Goal: Task Accomplishment & Management: Manage account settings

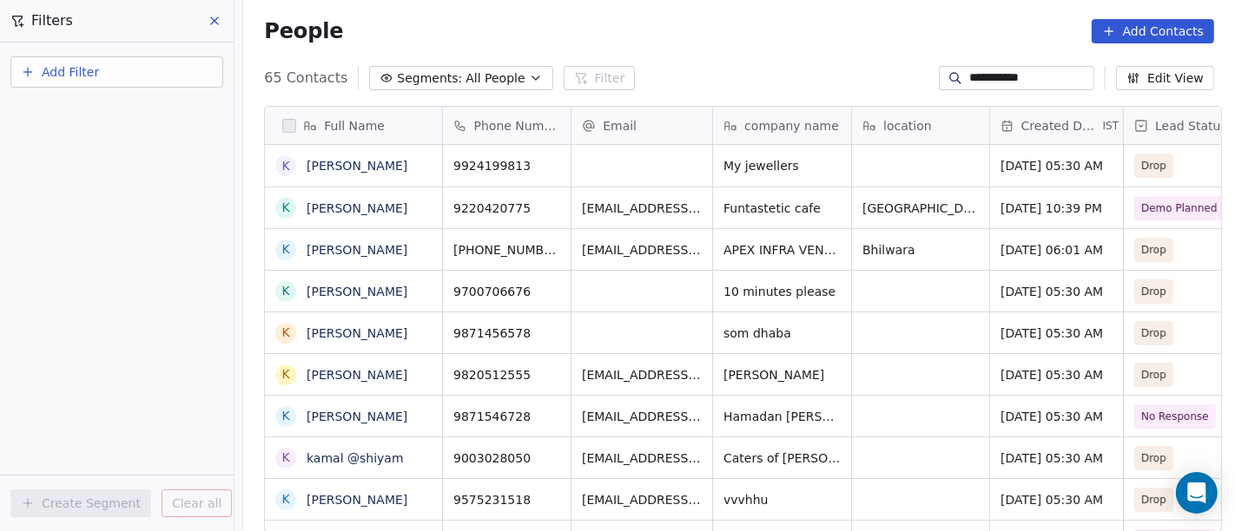
scroll to position [453, 985]
click at [1002, 82] on input "**********" at bounding box center [1030, 77] width 122 height 17
paste input
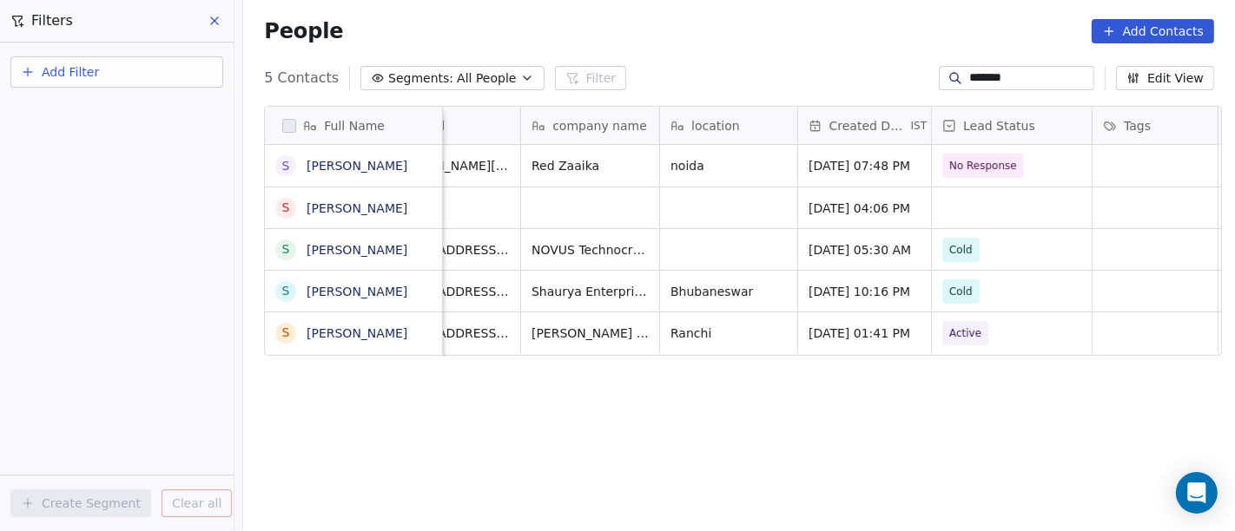
scroll to position [0, 191]
type input "*******"
click at [769, 30] on div "People Add Contacts" at bounding box center [739, 31] width 950 height 24
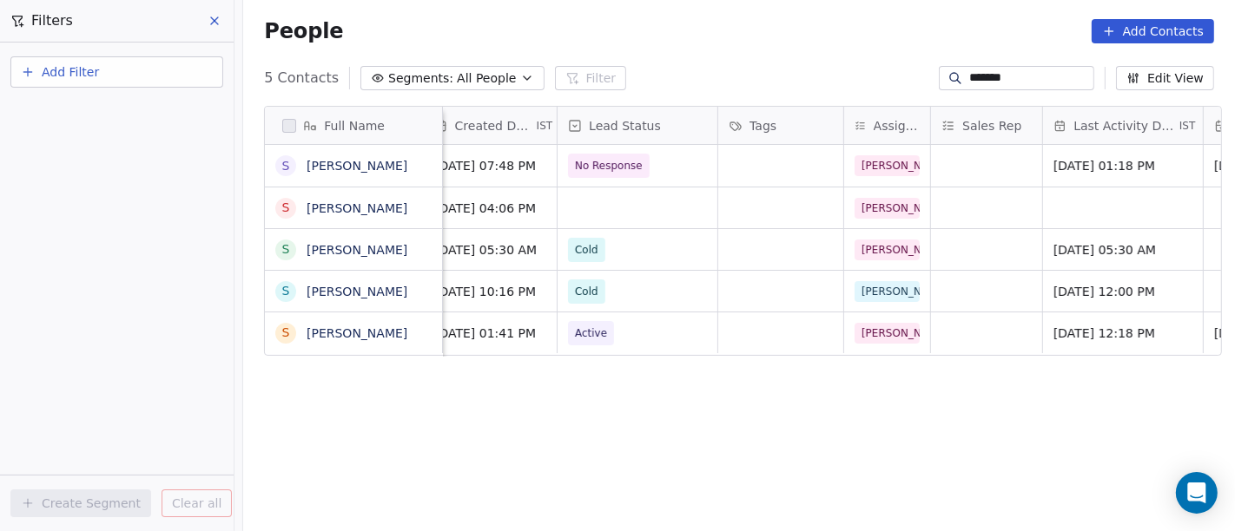
scroll to position [0, 568]
click at [627, 209] on div "grid" at bounding box center [636, 208] width 160 height 41
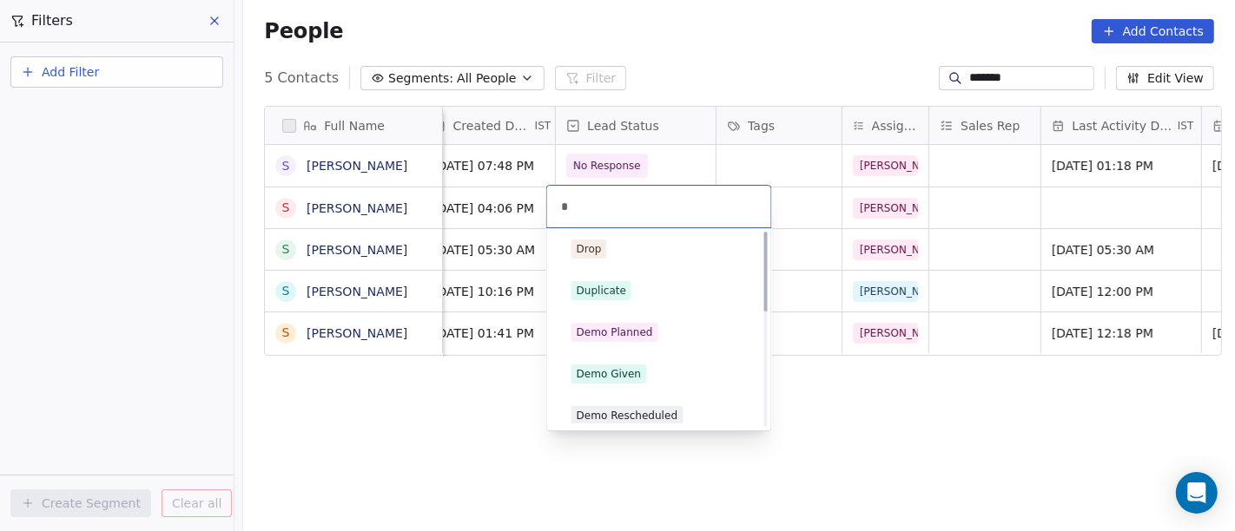
scroll to position [0, 0]
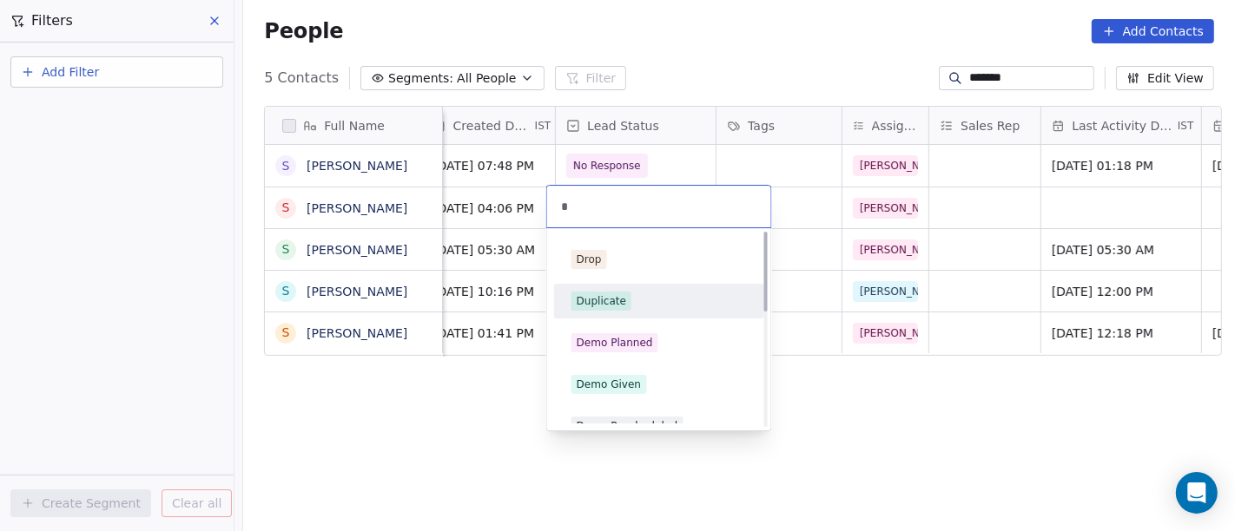
type input "*"
click at [636, 304] on div "Duplicate" at bounding box center [658, 301] width 175 height 19
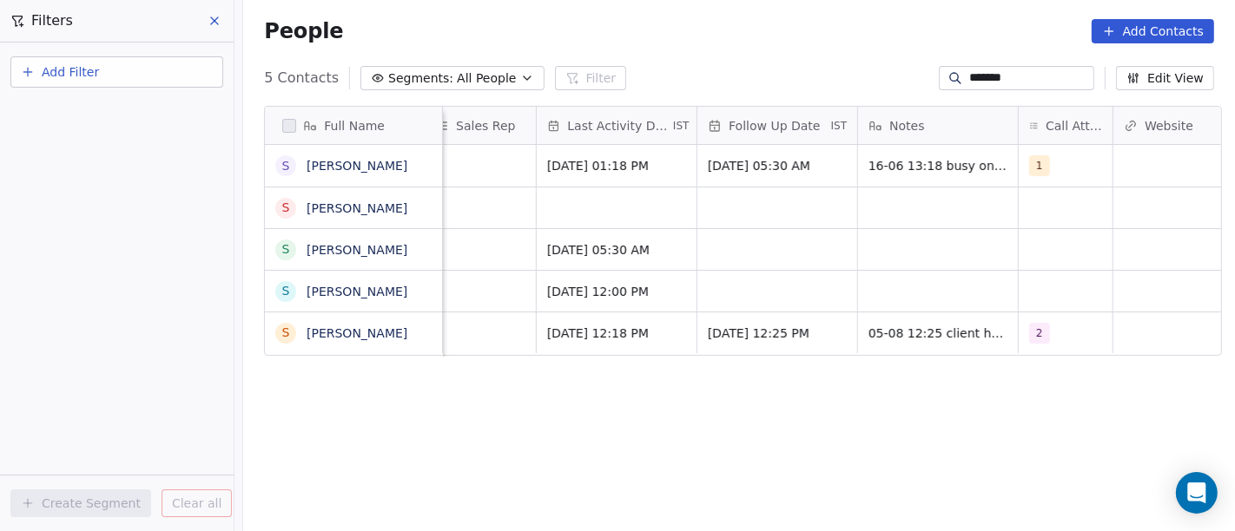
scroll to position [0, 1046]
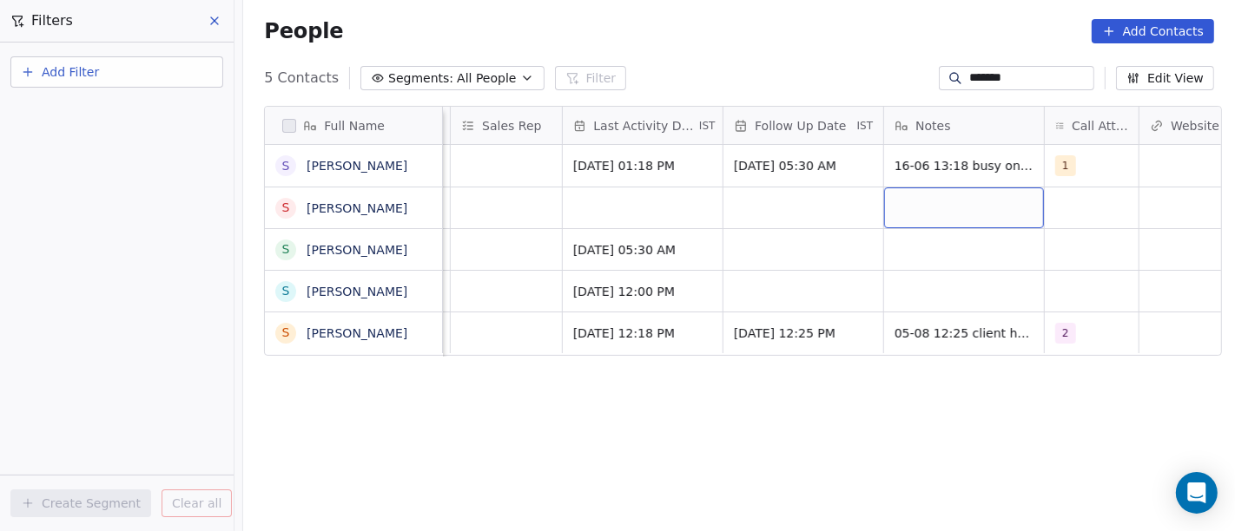
click at [888, 202] on div "grid" at bounding box center [964, 208] width 160 height 41
type textarea "*"
type textarea "**********"
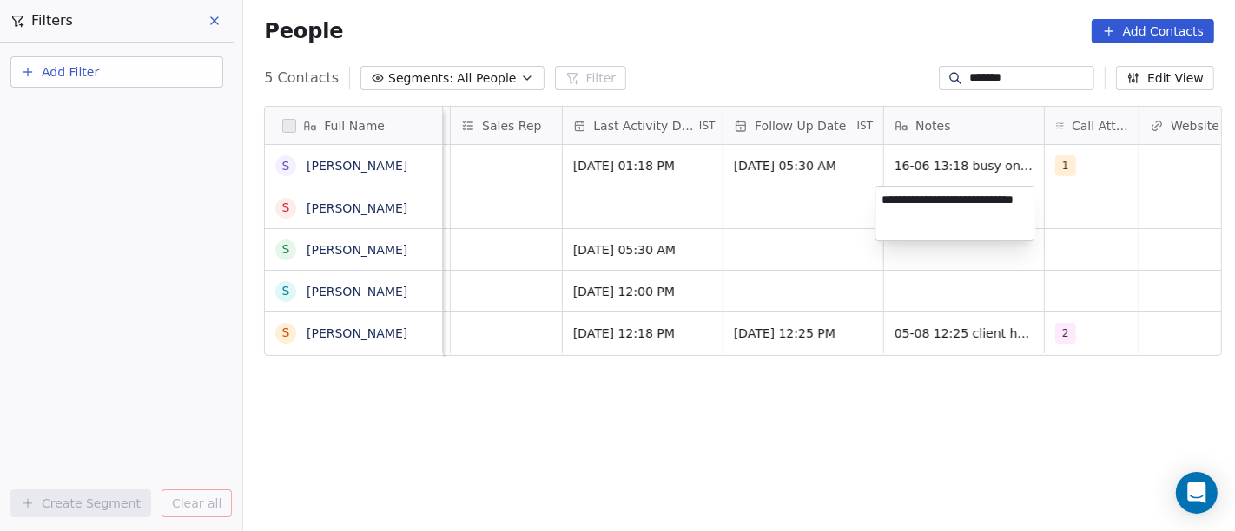
click at [817, 395] on html "**********" at bounding box center [617, 265] width 1235 height 531
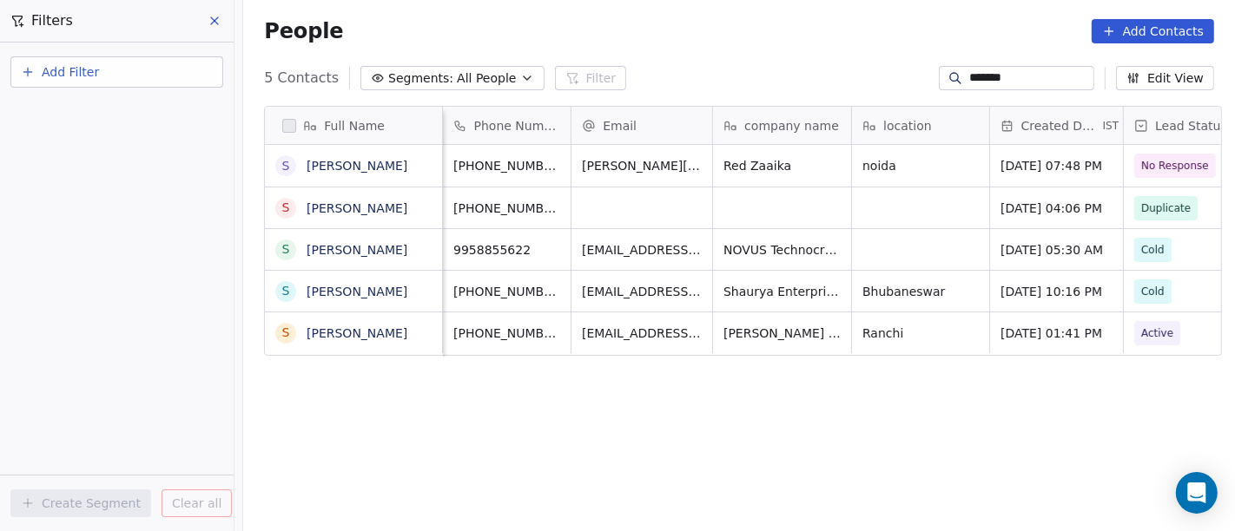
scroll to position [0, 0]
click at [822, 168] on icon "grid" at bounding box center [829, 163] width 14 height 14
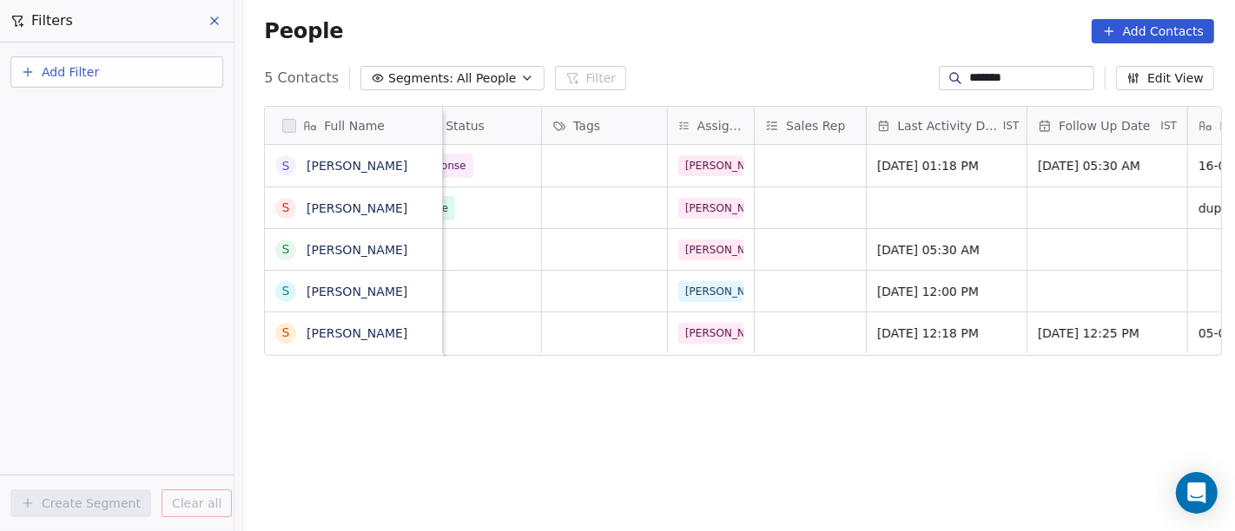
scroll to position [0, 680]
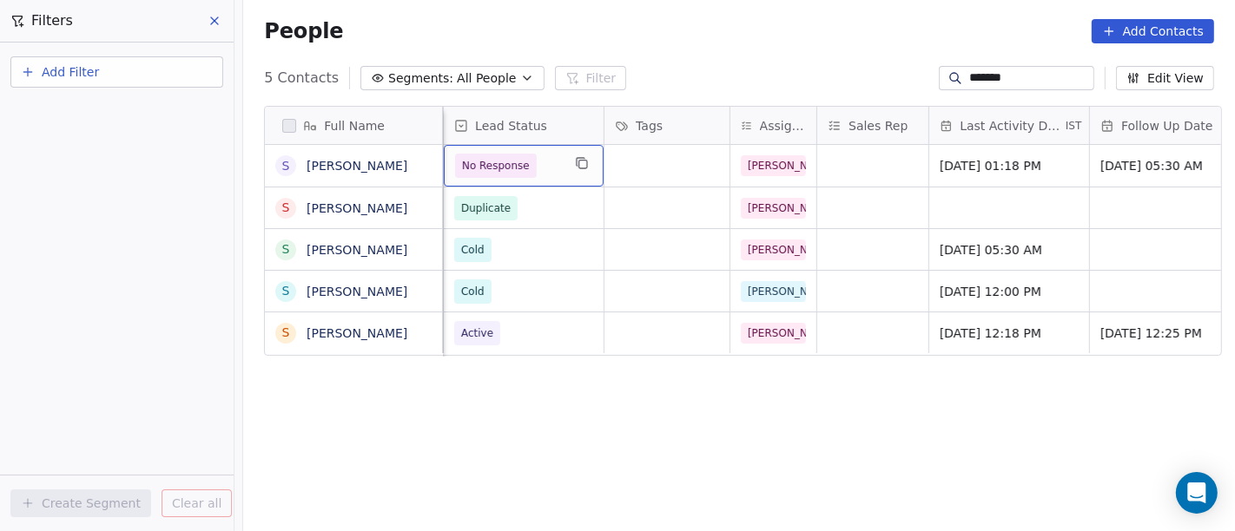
click at [477, 154] on span "No Response" at bounding box center [496, 166] width 82 height 24
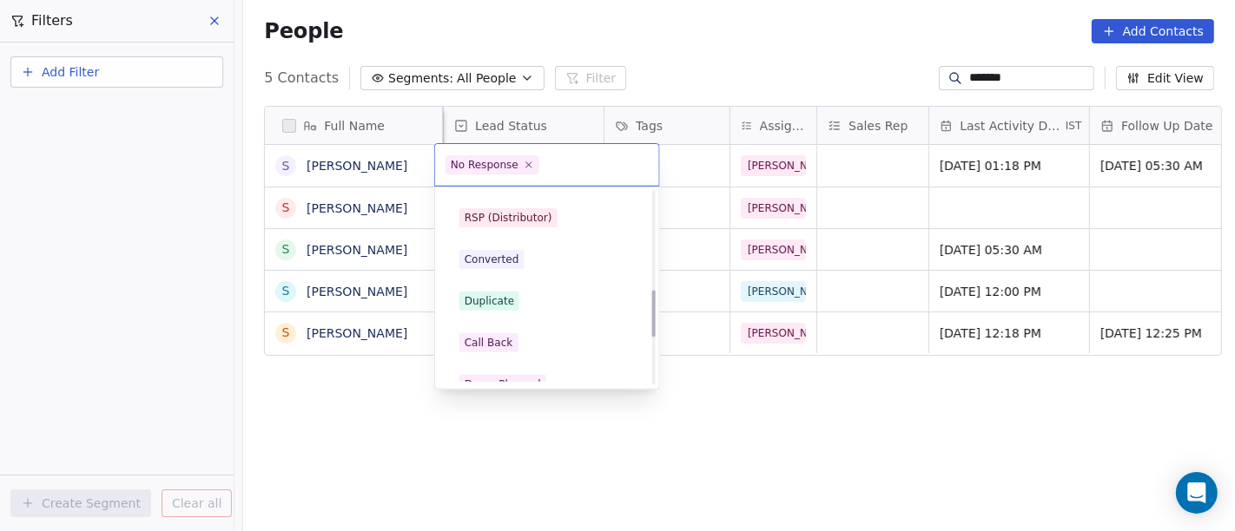
scroll to position [495, 0]
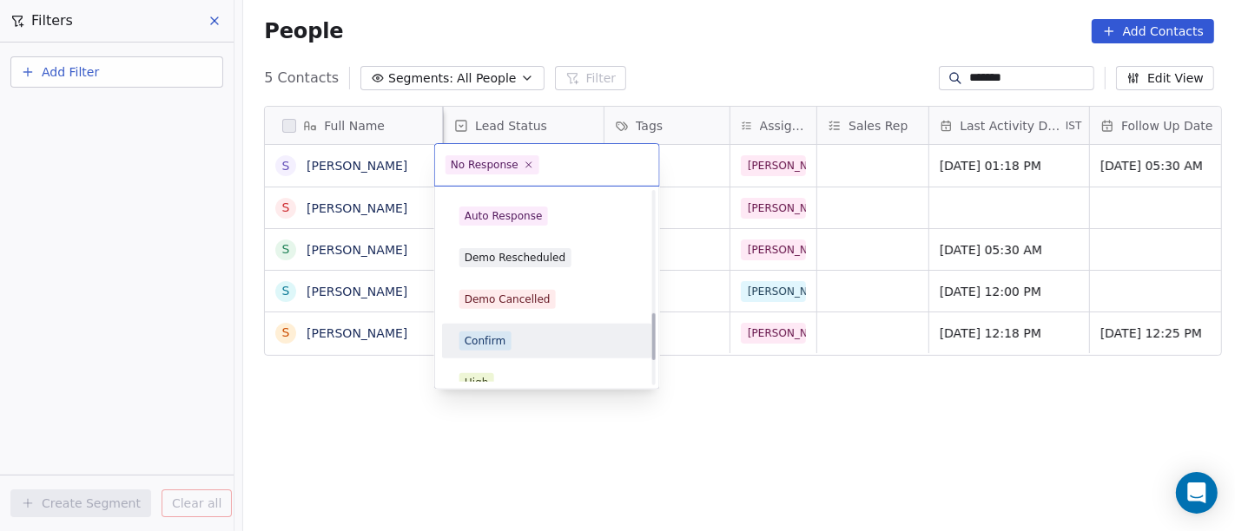
click at [494, 348] on span "Confirm" at bounding box center [485, 341] width 52 height 19
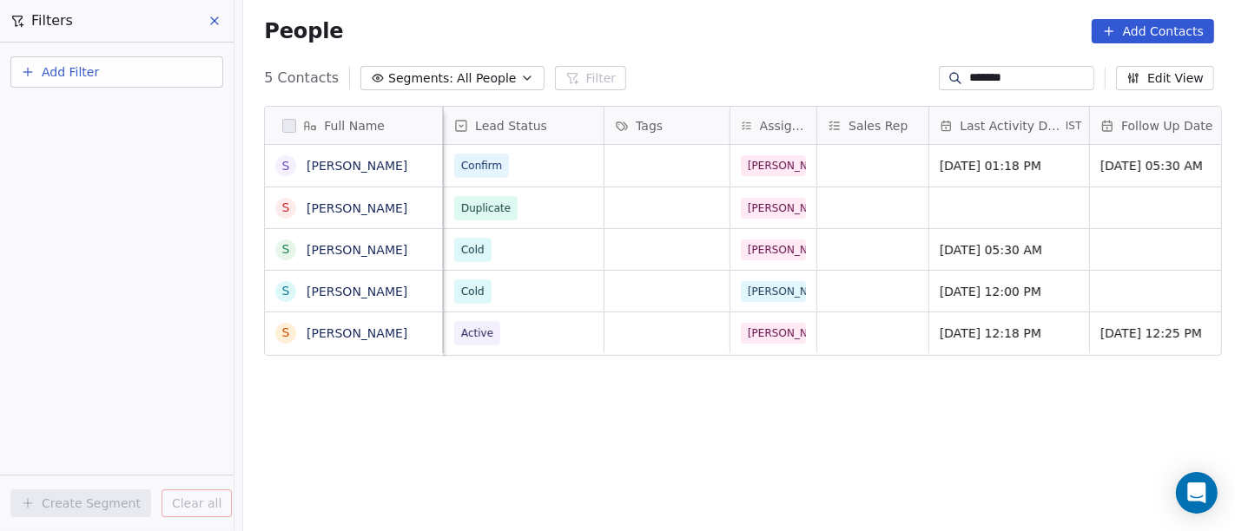
click at [910, 432] on div "Full Name S Shishir S Shishir S Shishir Kumar S Shishir Gamang S Shishir Srivas…" at bounding box center [739, 326] width 992 height 468
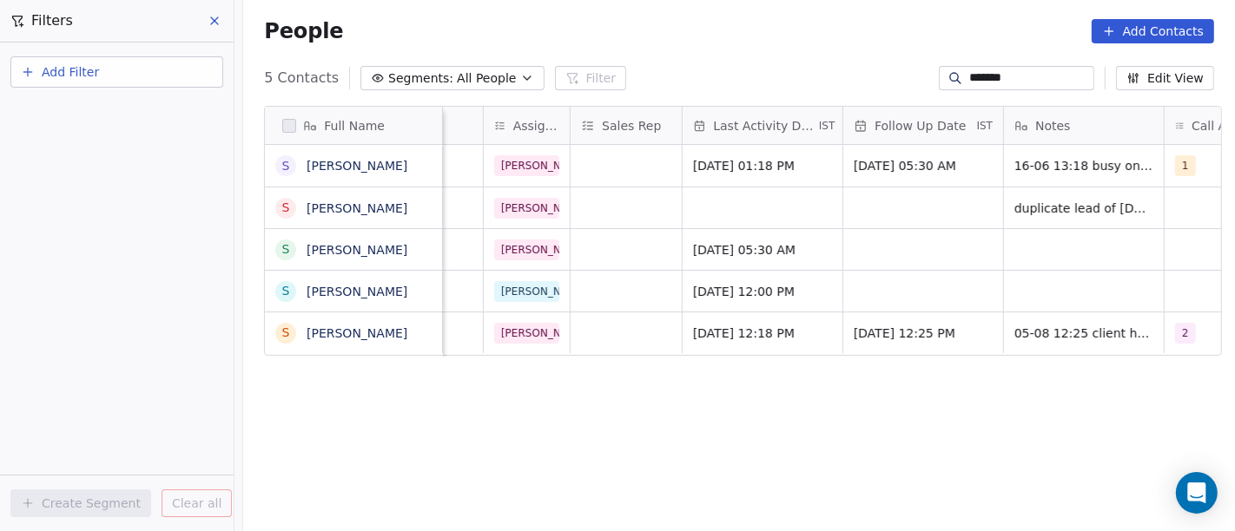
scroll to position [0, 929]
click at [768, 168] on span "Jun 26, 2025 01:18 PM" at bounding box center [744, 165] width 106 height 17
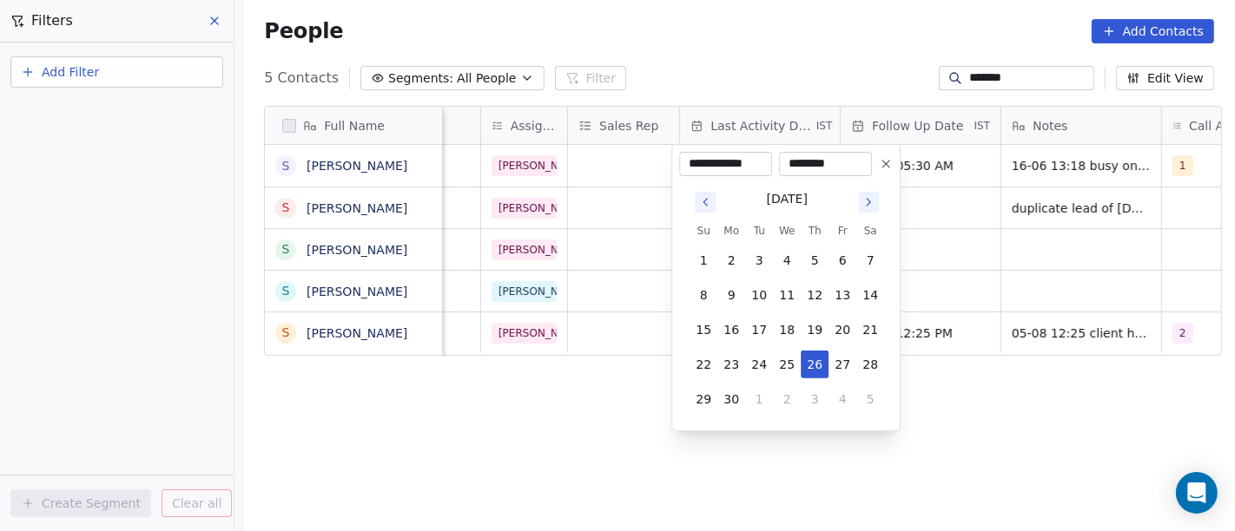
click at [870, 197] on icon "Go to next month" at bounding box center [868, 202] width 14 height 14
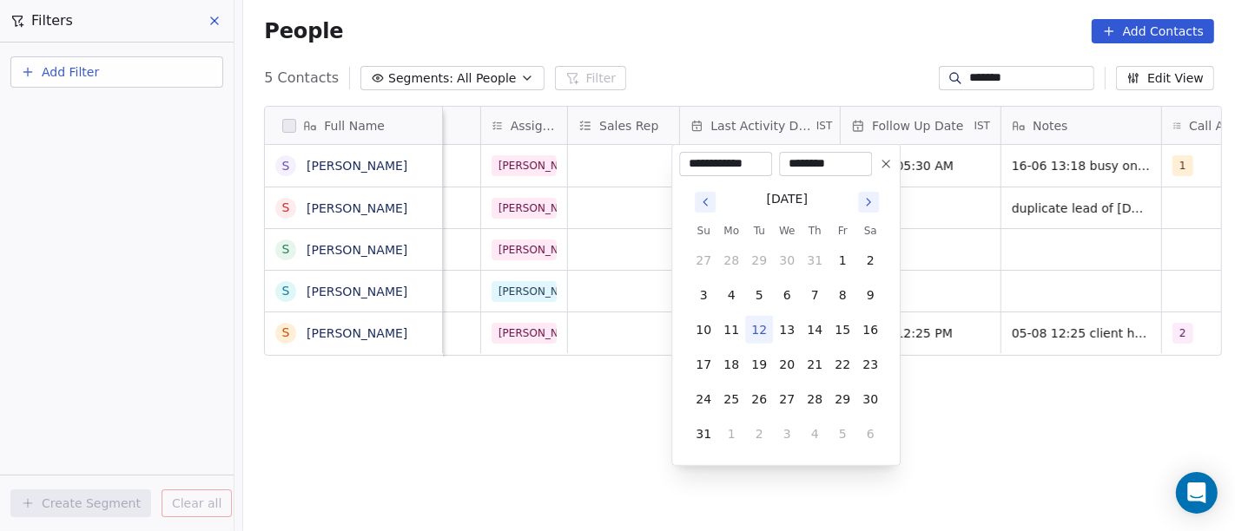
click at [762, 329] on button "12" at bounding box center [759, 330] width 28 height 28
type input "**********"
click at [1045, 451] on html "**********" at bounding box center [617, 265] width 1235 height 531
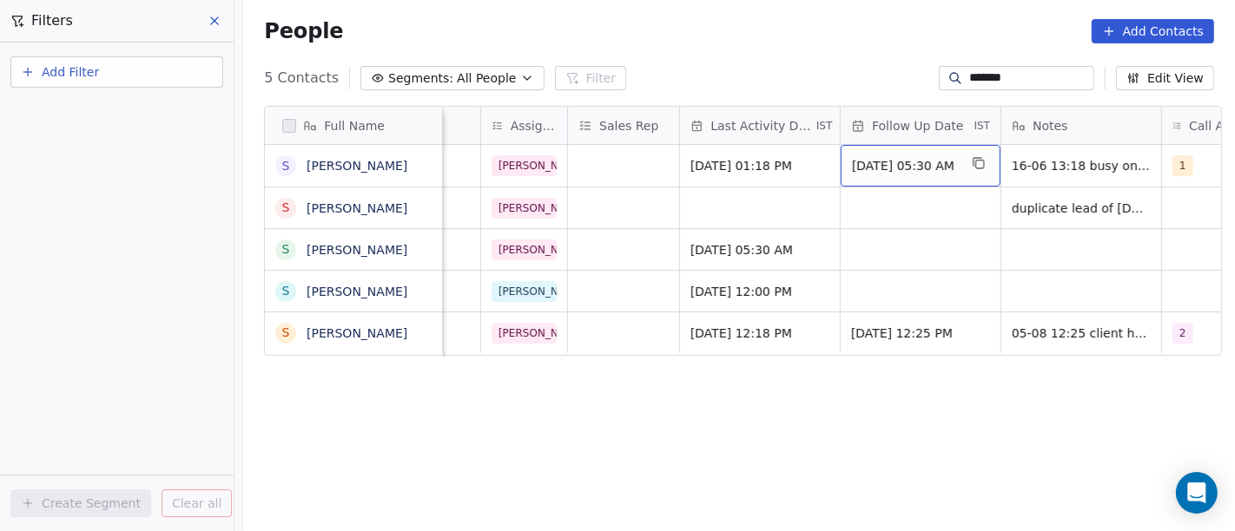
click at [899, 152] on div "03/07/2025 05:30 AM" at bounding box center [921, 166] width 160 height 42
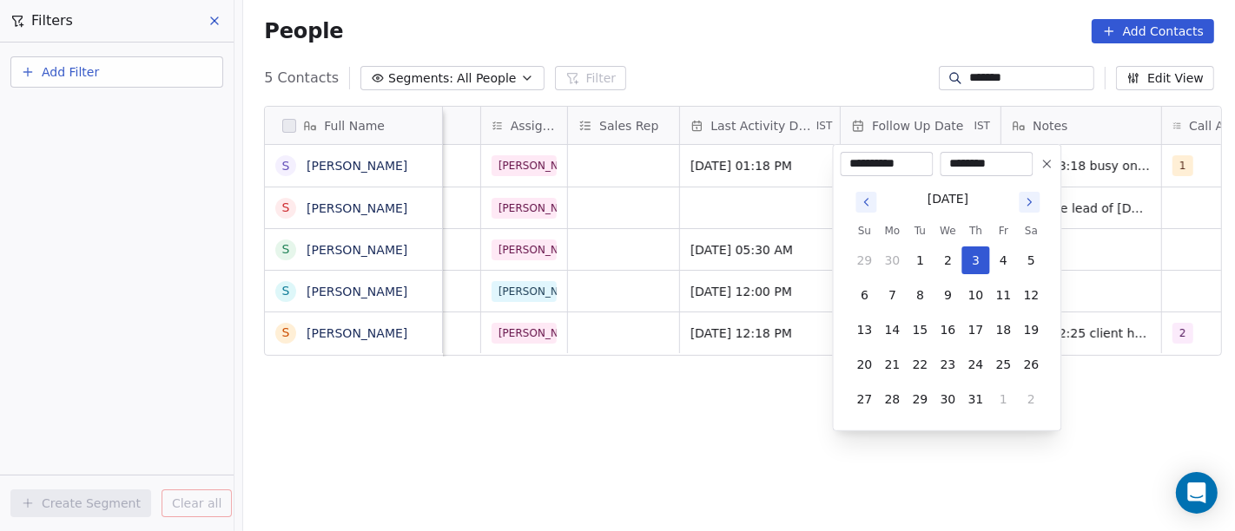
click at [1052, 168] on icon at bounding box center [1047, 164] width 14 height 14
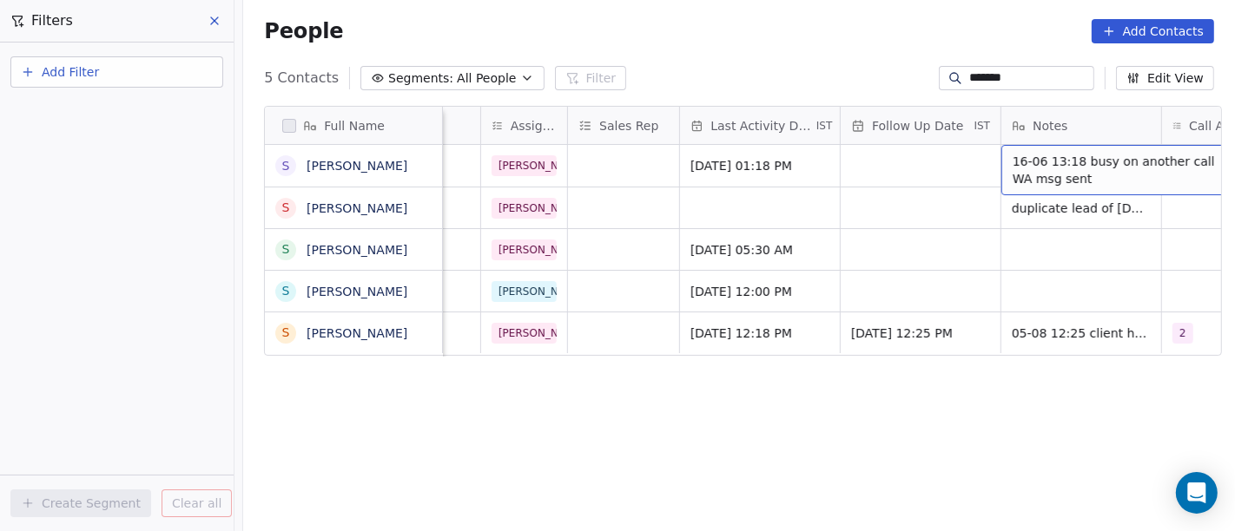
click at [944, 400] on div "Full Name S Shishir S Shishir S Shishir Kumar S Shishir Gamang S Shishir Srivas…" at bounding box center [739, 326] width 992 height 468
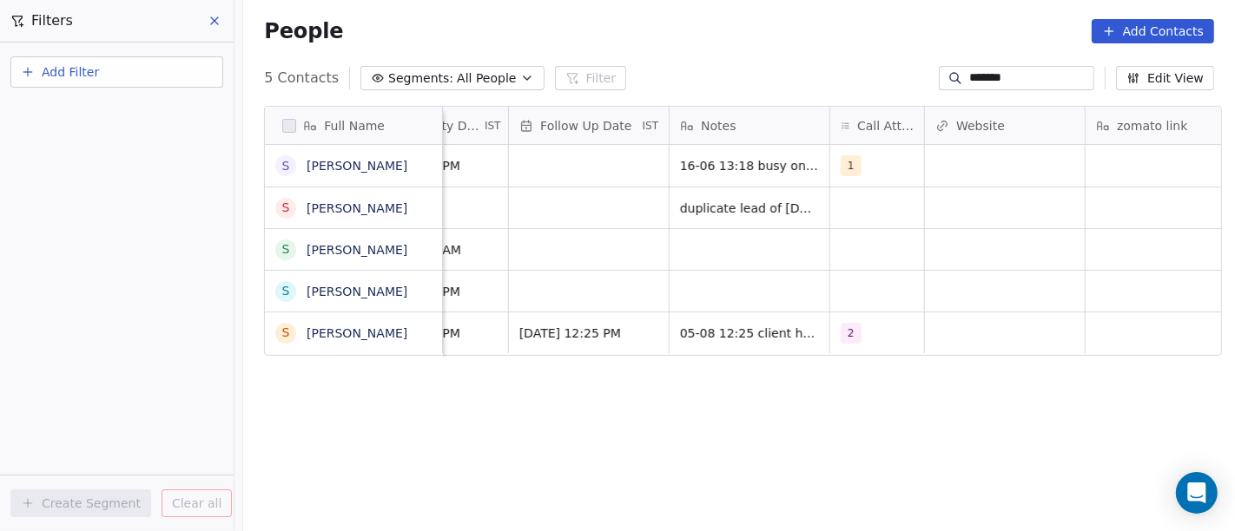
scroll to position [0, 1269]
click at [895, 172] on div "1" at bounding box center [869, 166] width 94 height 42
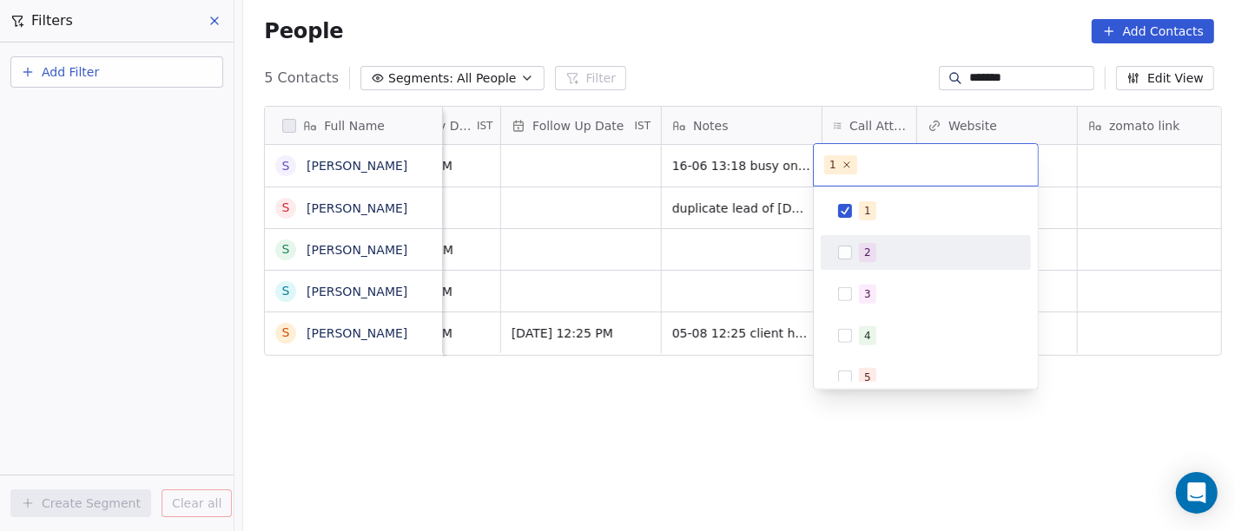
click at [861, 274] on div "1 2 3 4 5 6 7 8 9 10" at bounding box center [926, 399] width 210 height 410
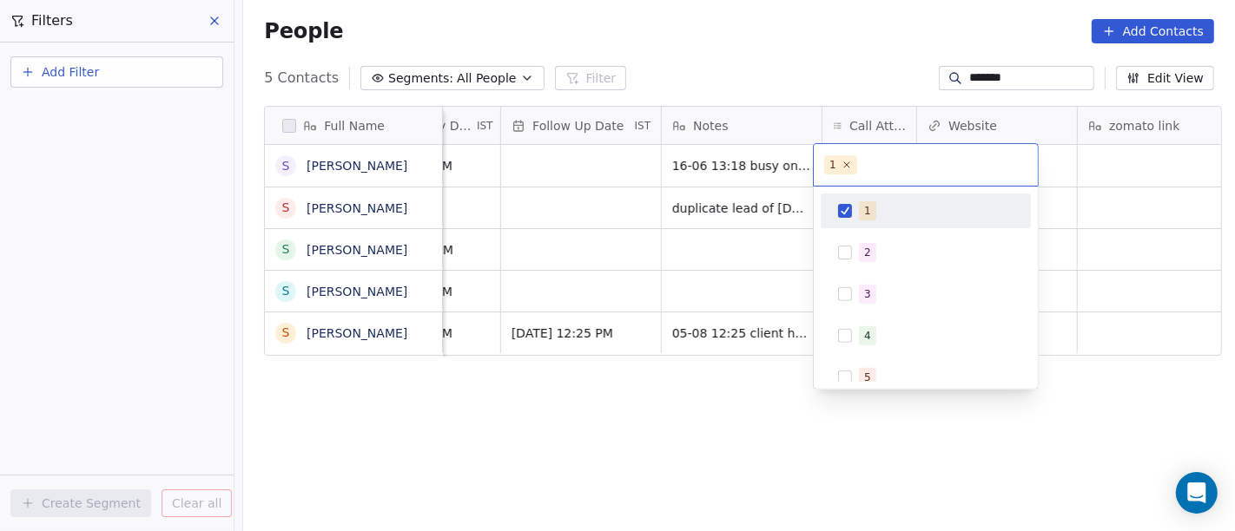
click at [873, 214] on div "1" at bounding box center [936, 210] width 155 height 19
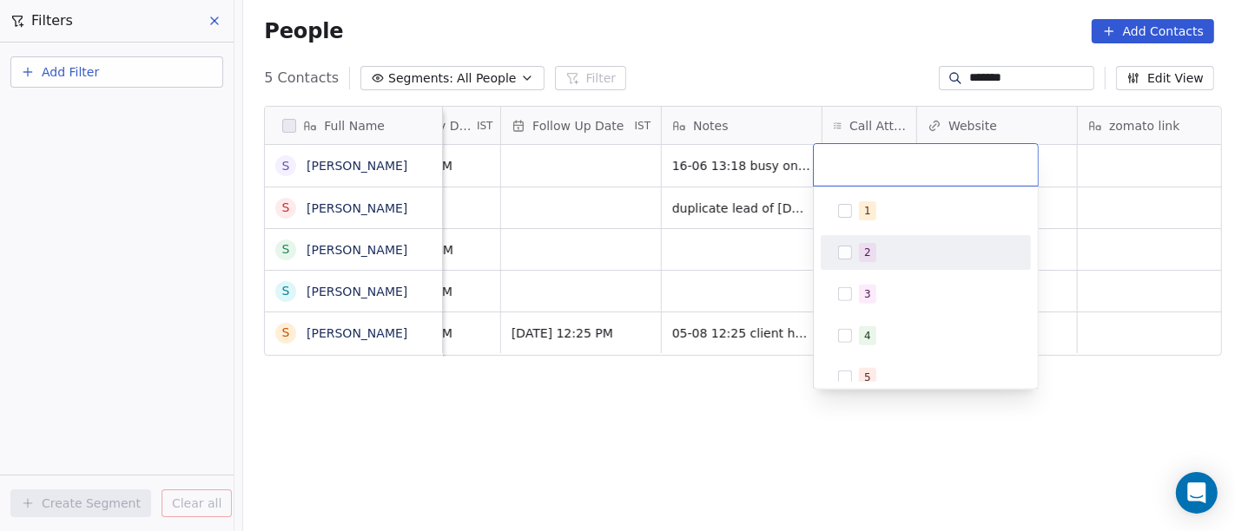
click at [868, 253] on div "2" at bounding box center [867, 253] width 7 height 16
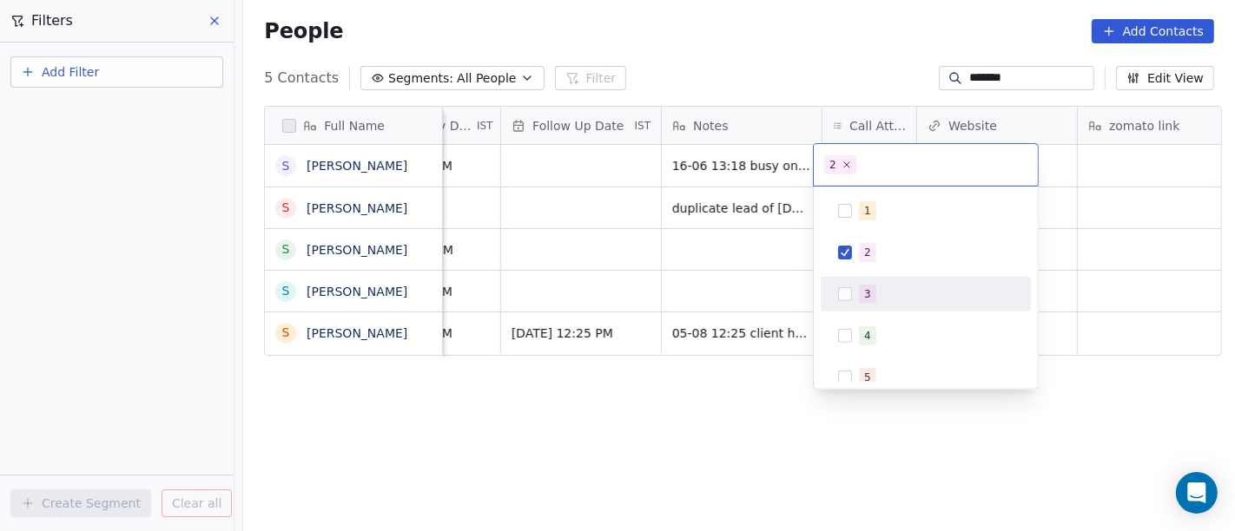
click at [700, 413] on html "On2Cook India Pvt. Ltd. Contacts People Marketing Workflows Campaigns Sales Pip…" at bounding box center [617, 265] width 1235 height 531
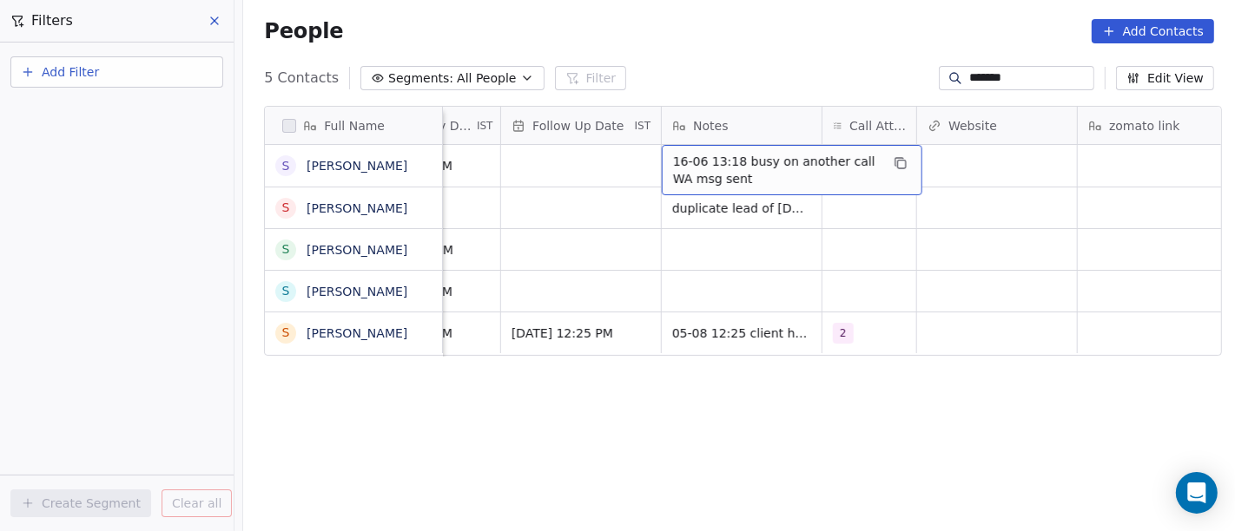
click at [768, 166] on span "16-06 13:18 busy on another call WA msg sent" at bounding box center [776, 170] width 207 height 35
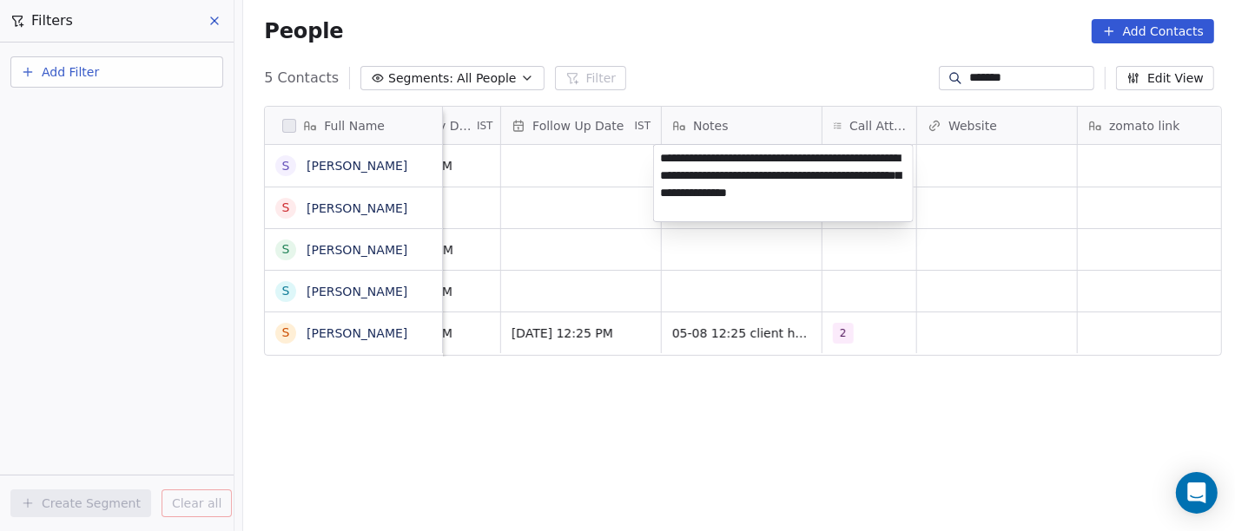
type textarea "**********"
click at [951, 470] on html "On2Cook India Pvt. Ltd. Contacts People Marketing Workflows Campaigns Sales Pip…" at bounding box center [617, 265] width 1235 height 531
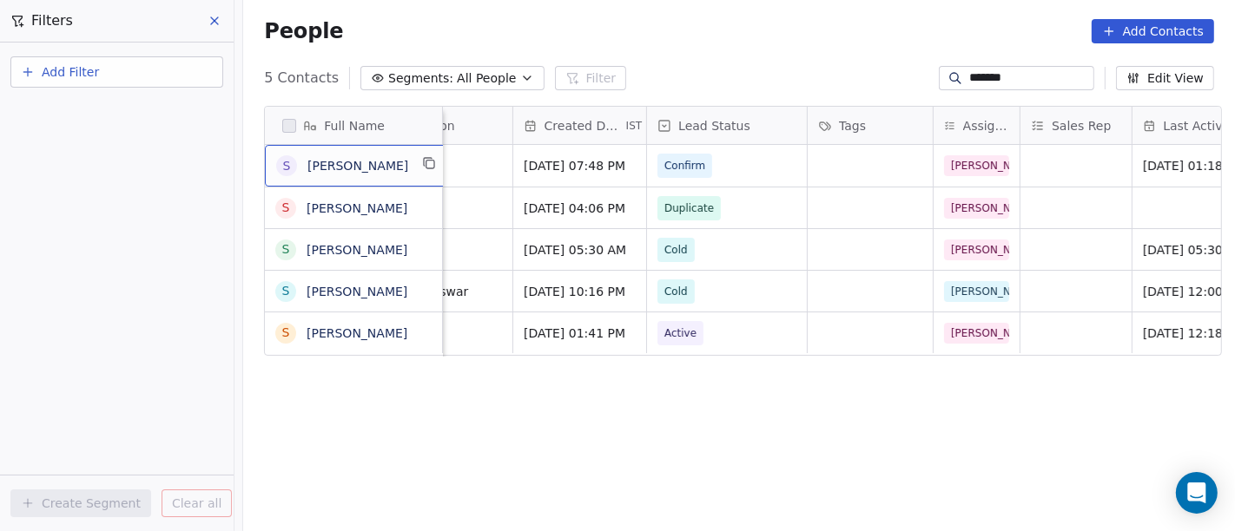
scroll to position [0, 476]
click at [419, 169] on button "grid" at bounding box center [429, 163] width 21 height 21
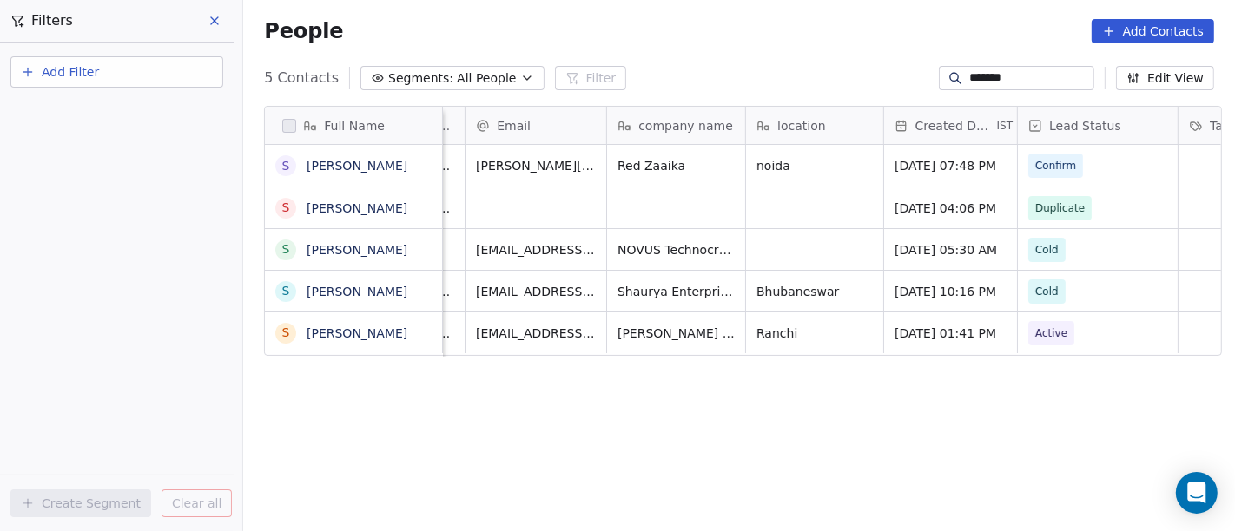
scroll to position [0, 0]
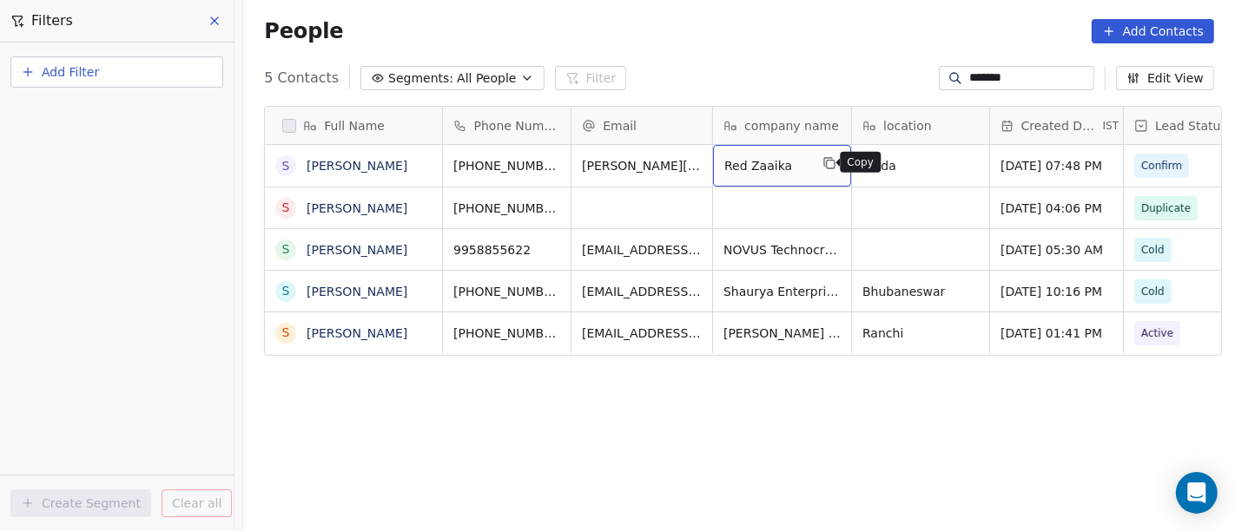
click at [824, 158] on icon "grid" at bounding box center [828, 162] width 8 height 8
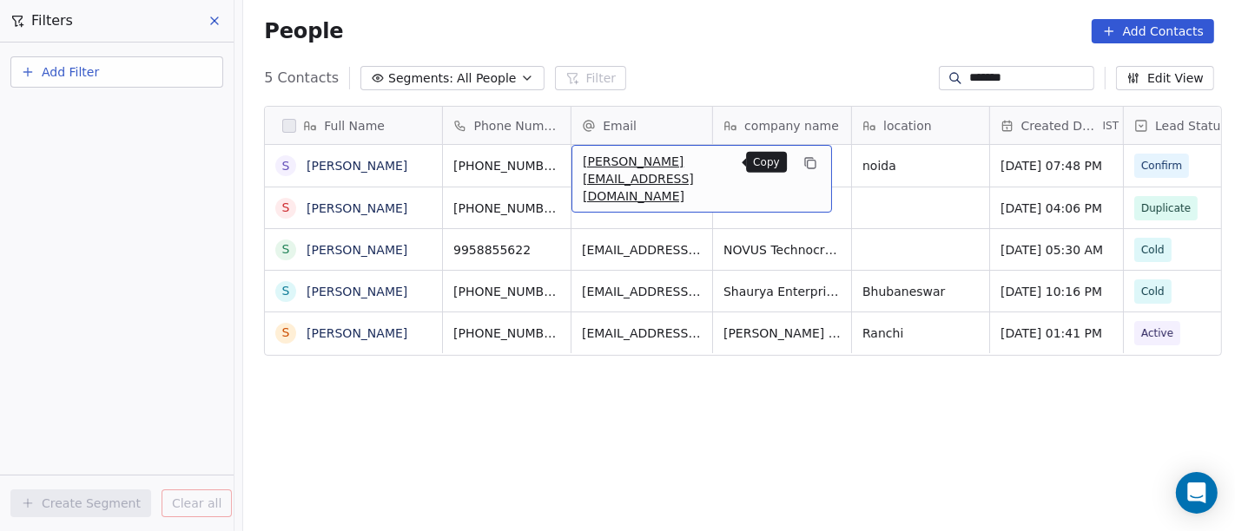
click at [803, 162] on icon "grid" at bounding box center [810, 163] width 14 height 14
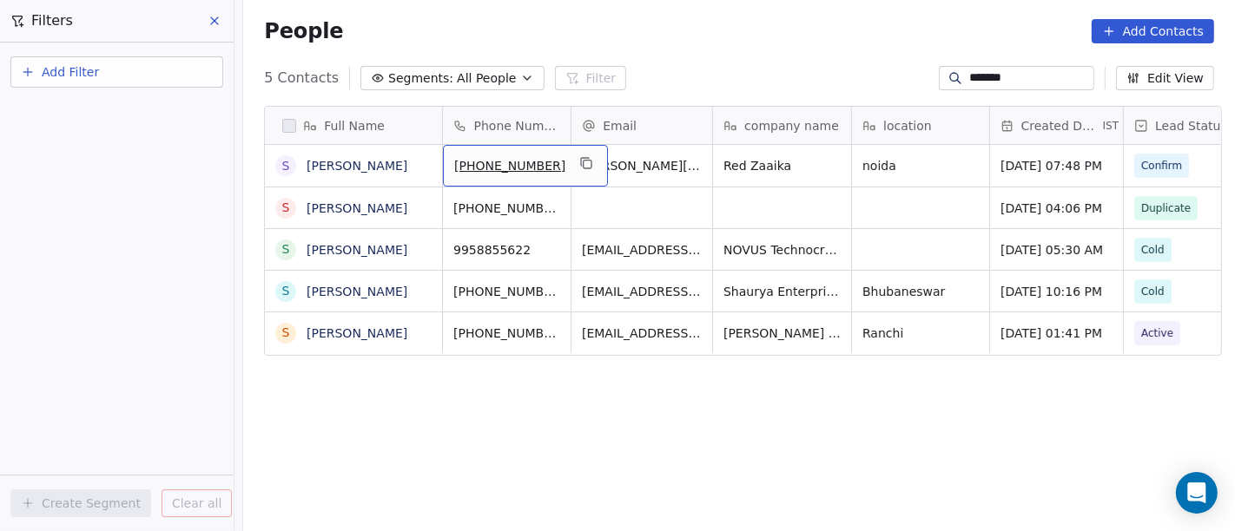
click at [541, 161] on div "[PHONE_NUMBER]" at bounding box center [525, 166] width 165 height 42
click at [468, 155] on input "**********" at bounding box center [507, 165] width 136 height 35
type input "**********"
click at [632, 440] on html "**********" at bounding box center [617, 265] width 1235 height 531
click at [550, 167] on icon "grid" at bounding box center [554, 165] width 8 height 8
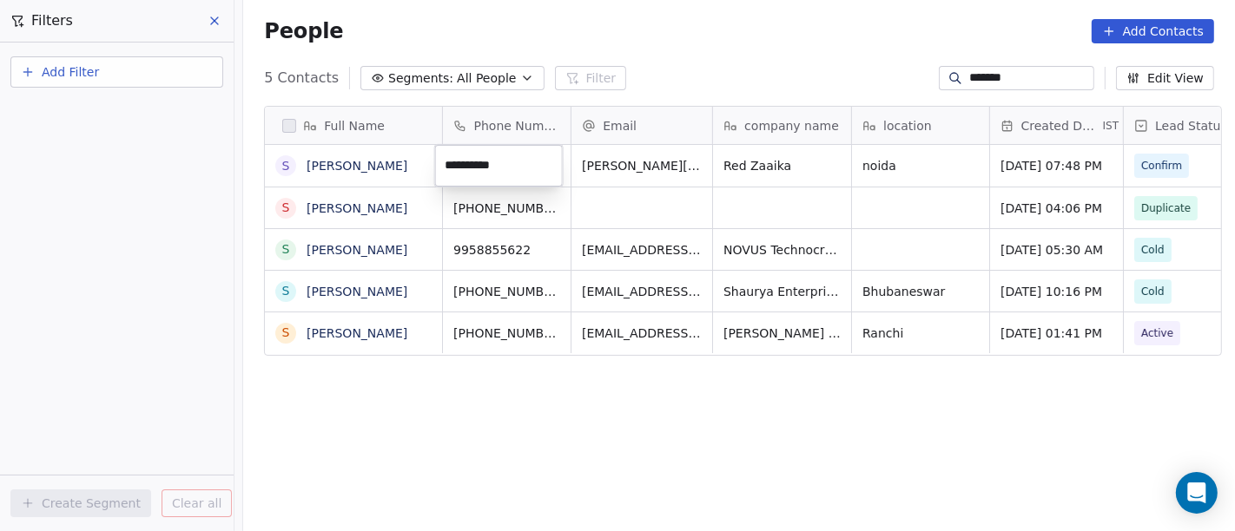
click at [587, 443] on html "**********" at bounding box center [617, 265] width 1235 height 531
click at [550, 167] on icon "grid" at bounding box center [554, 165] width 8 height 8
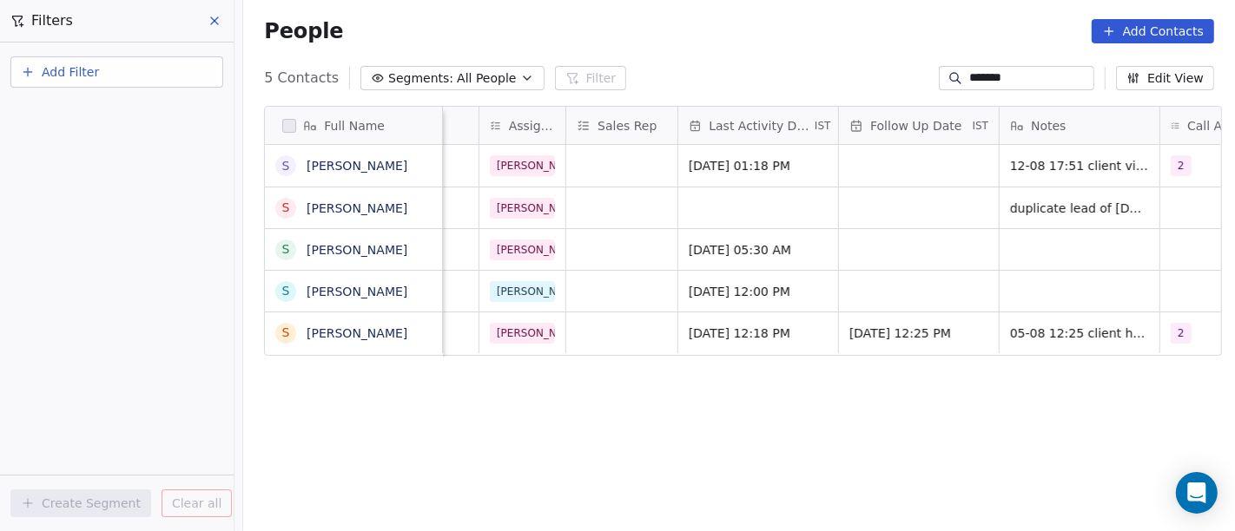
scroll to position [2, 925]
click at [994, 81] on input "*******" at bounding box center [1030, 77] width 122 height 17
paste input "**********"
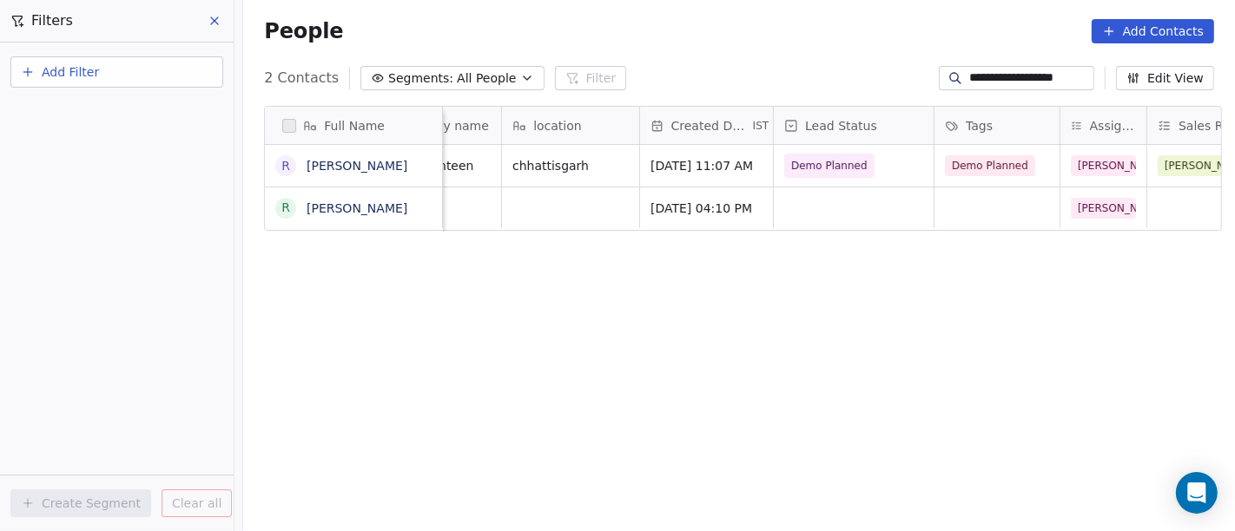
scroll to position [0, 374]
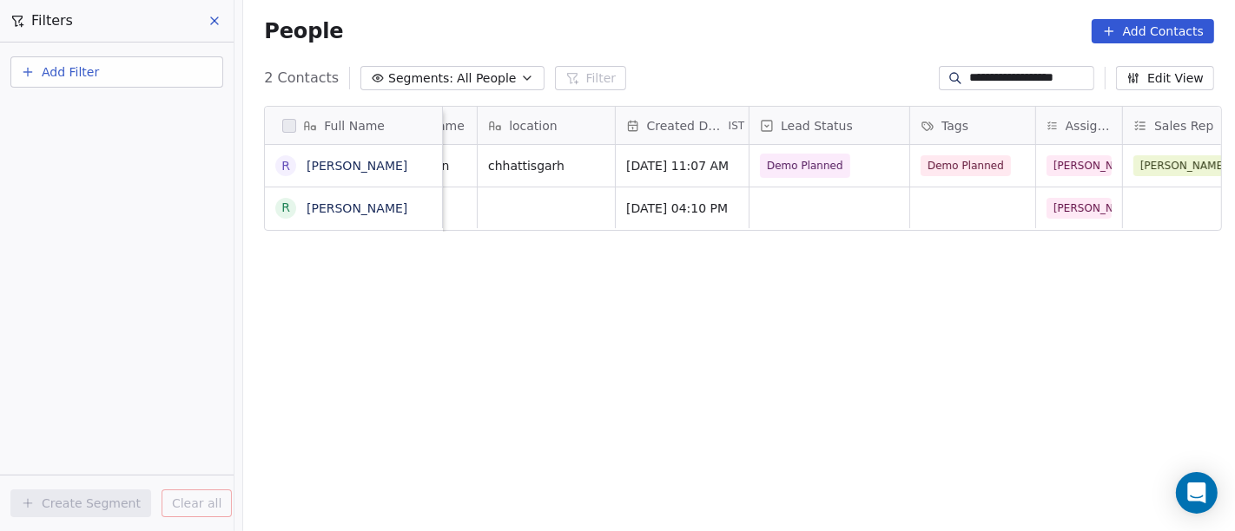
type input "**********"
click at [797, 201] on div "grid" at bounding box center [829, 208] width 160 height 41
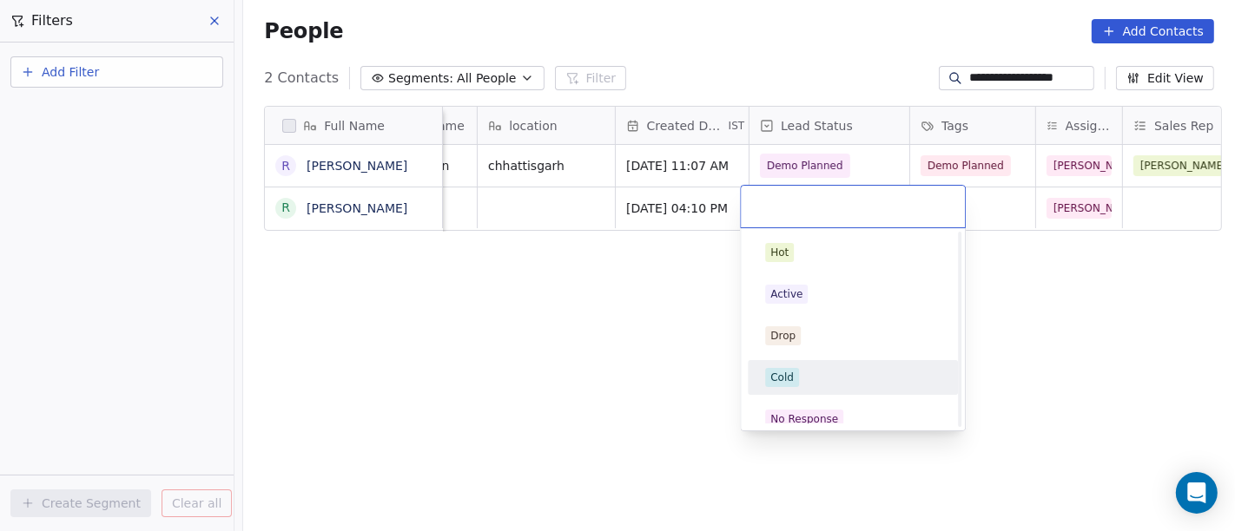
scroll to position [289, 0]
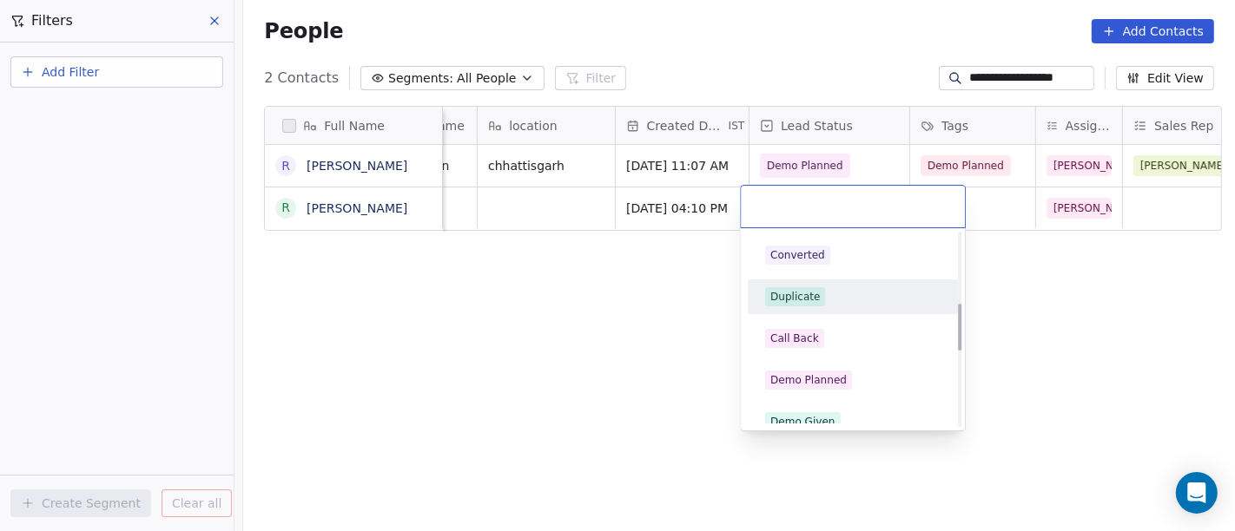
click at [801, 300] on div "Duplicate" at bounding box center [794, 297] width 49 height 16
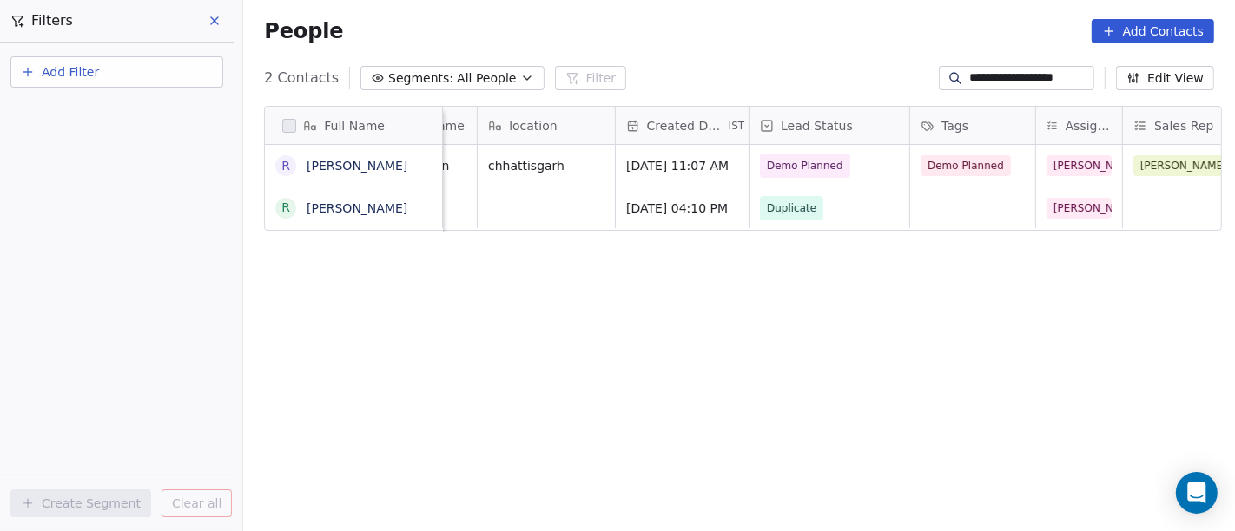
drag, startPoint x: 557, startPoint y: 472, endPoint x: 699, endPoint y: 362, distance: 179.4
click at [557, 465] on div "Full Name R Ramniklal Manghnani R Ramniklal Manghnani Phone Number Email compan…" at bounding box center [739, 326] width 992 height 468
click at [917, 289] on div "Full Name R Ramniklal Manghnani R Ramniklal Manghnani Phone Number Email compan…" at bounding box center [739, 326] width 992 height 468
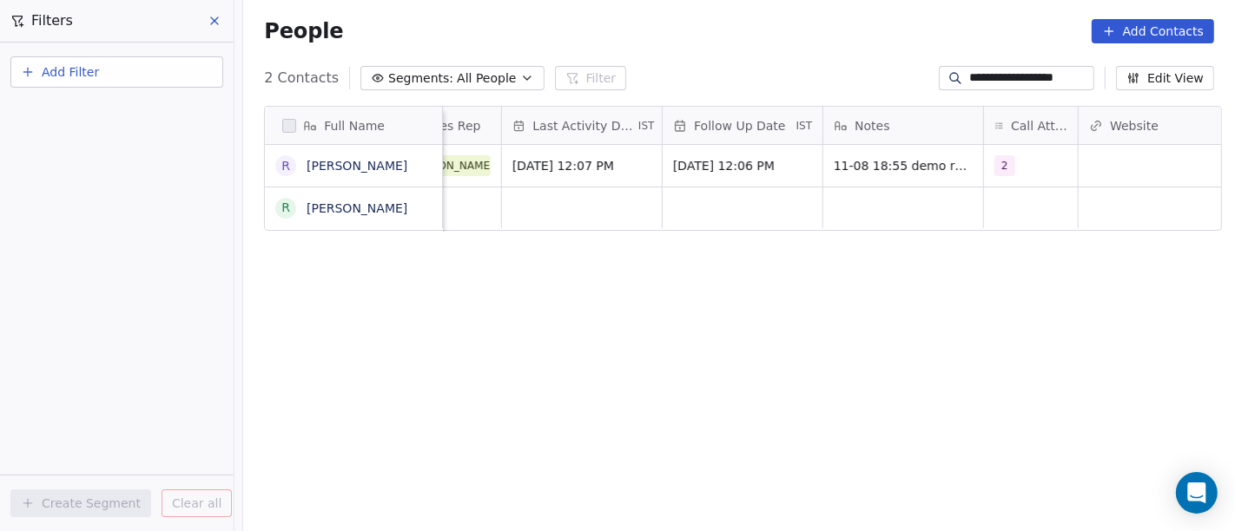
scroll to position [0, 1106]
click at [872, 208] on div "grid" at bounding box center [904, 208] width 160 height 41
type textarea "**********"
click at [692, 313] on html "**********" at bounding box center [617, 265] width 1235 height 531
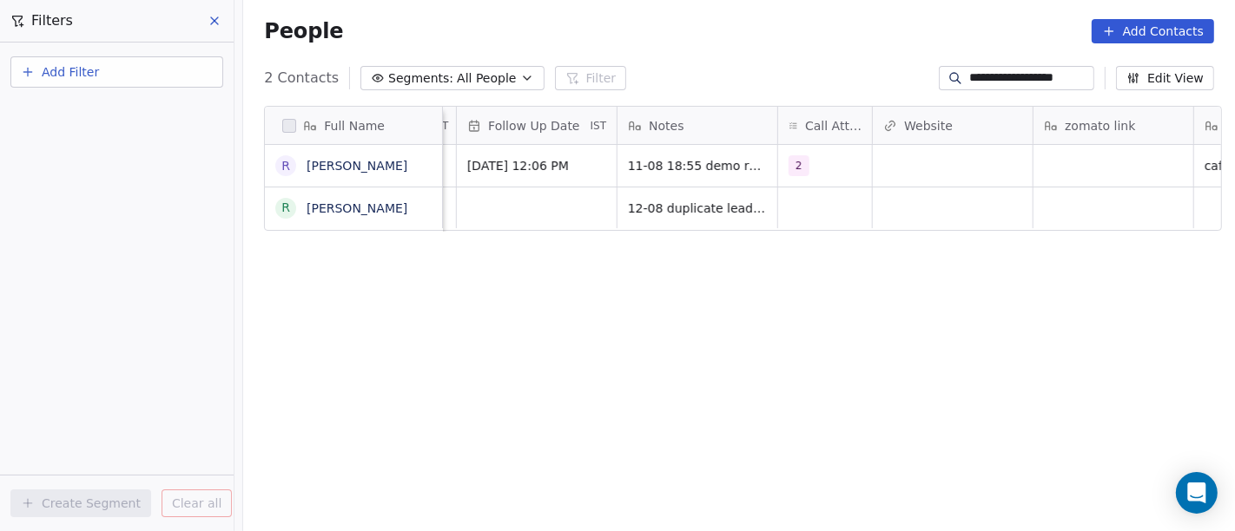
scroll to position [0, 1322]
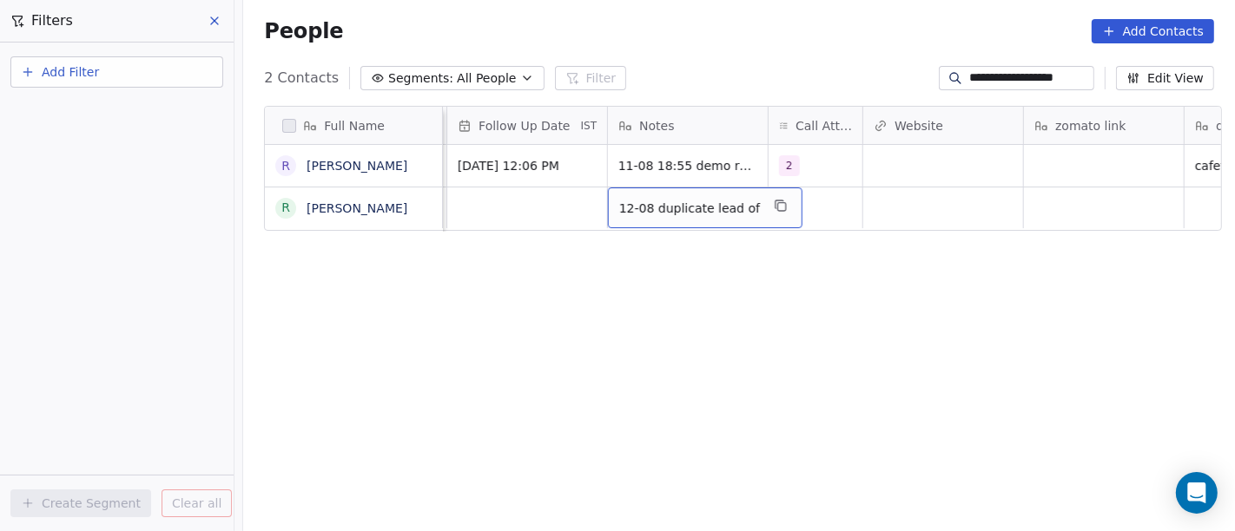
click at [681, 210] on span "12-08 duplicate lead of" at bounding box center [689, 208] width 141 height 17
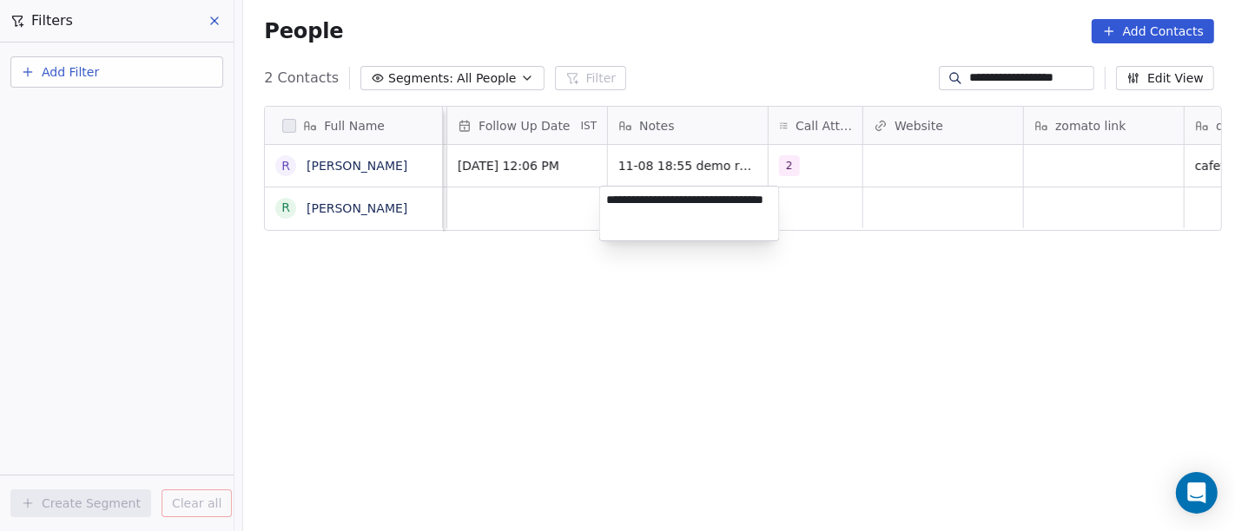
type textarea "**********"
click at [933, 308] on html "**********" at bounding box center [617, 265] width 1235 height 531
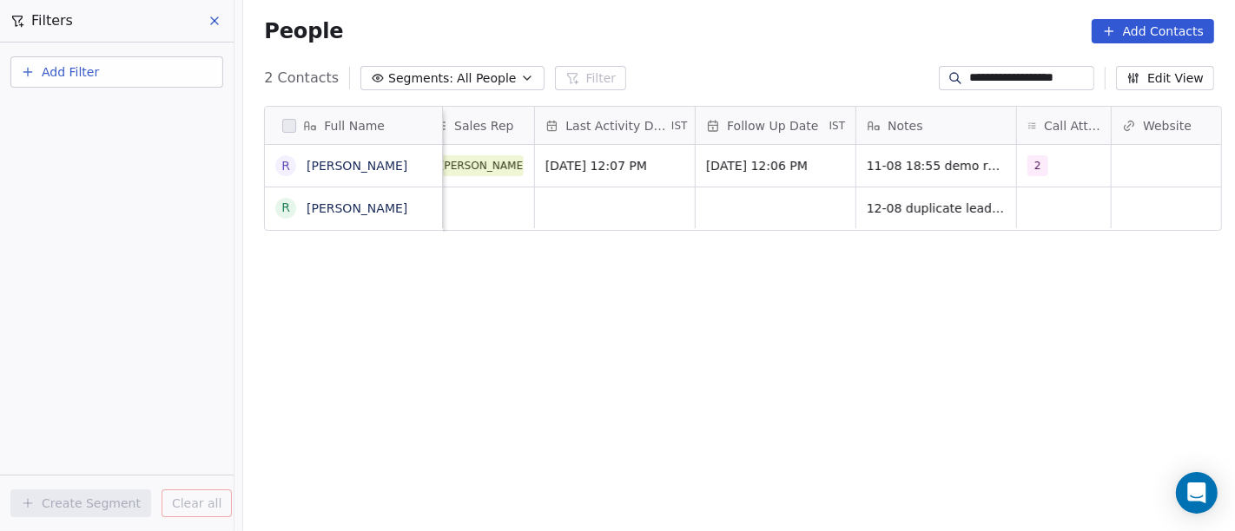
scroll to position [0, 1074]
click at [382, 217] on div "R [PERSON_NAME]" at bounding box center [358, 208] width 186 height 41
click at [382, 217] on textarea "**********" at bounding box center [361, 214] width 207 height 54
click at [476, 264] on html "**********" at bounding box center [617, 265] width 1235 height 531
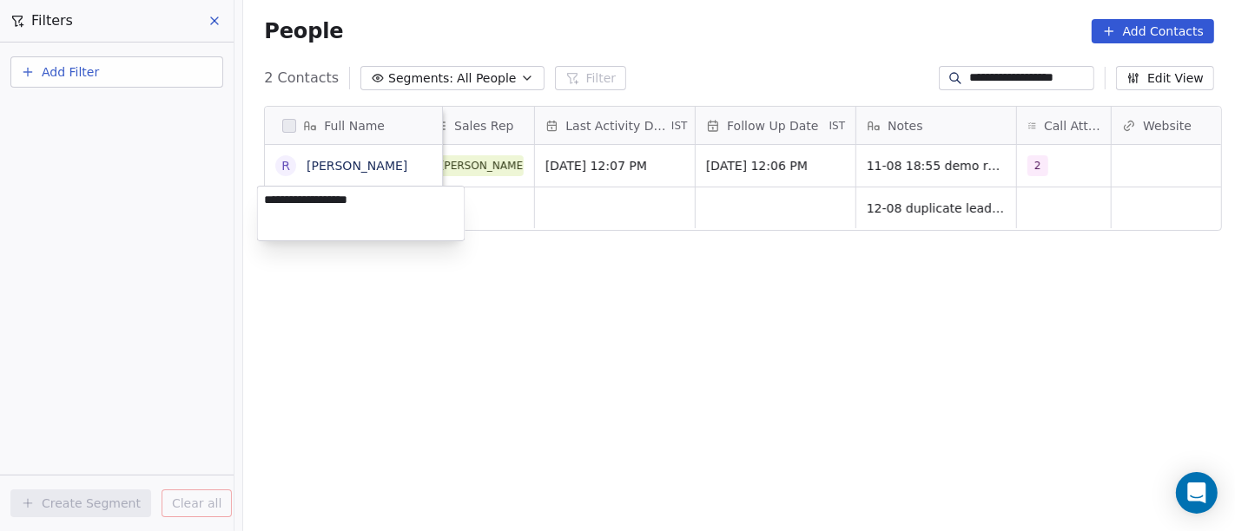
click at [745, 238] on html "**********" at bounding box center [617, 265] width 1235 height 531
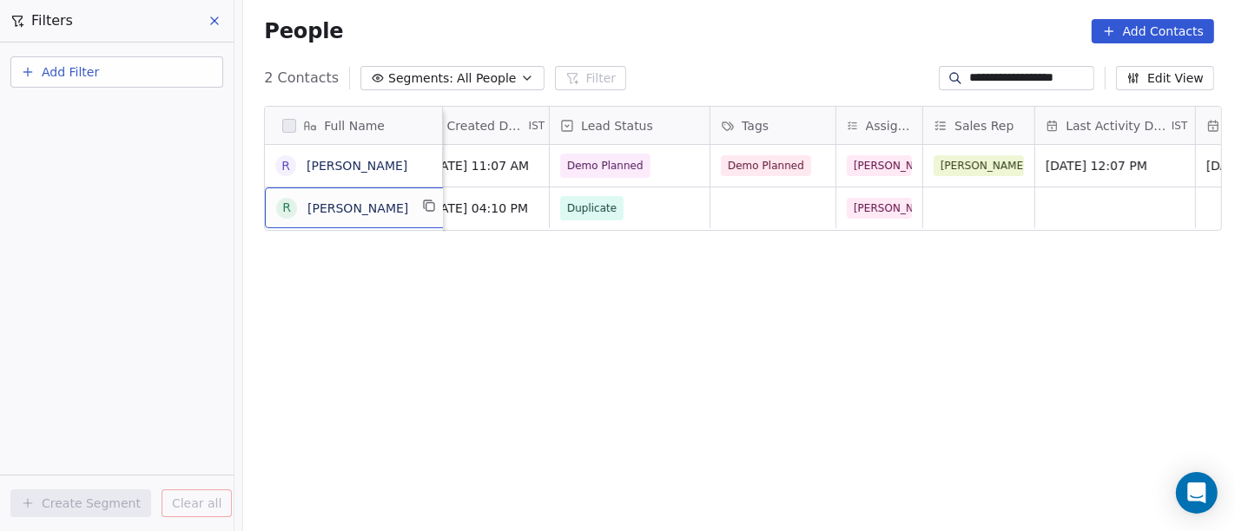
scroll to position [0, 389]
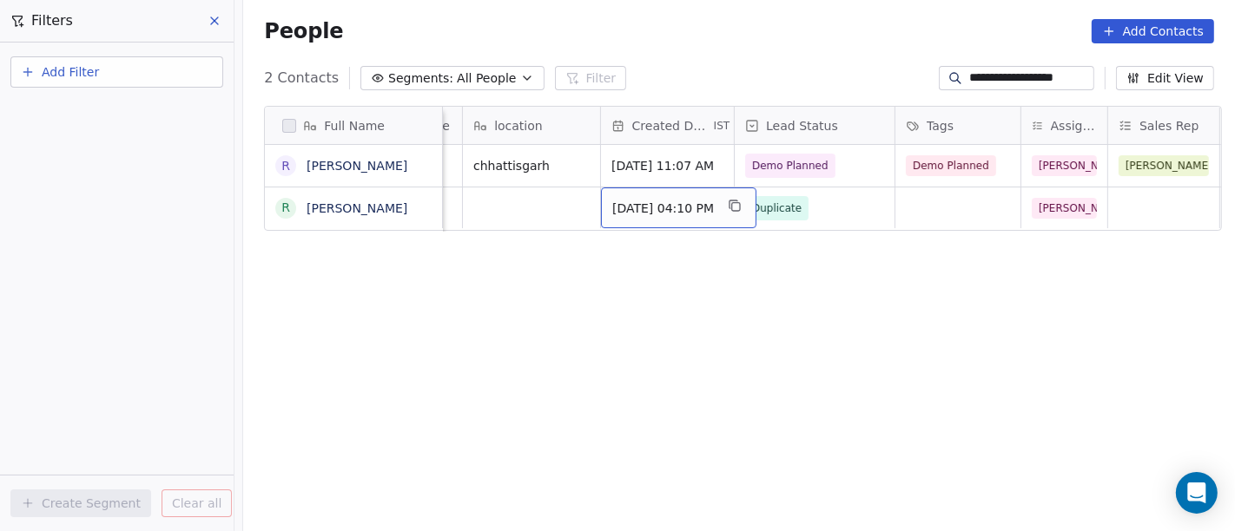
click at [696, 349] on div "Full Name R Ramniklal Manghnani R Ramniklal Manghnani Phone Number Email compan…" at bounding box center [739, 326] width 992 height 468
click at [1030, 80] on input "**********" at bounding box center [1030, 77] width 122 height 17
paste input
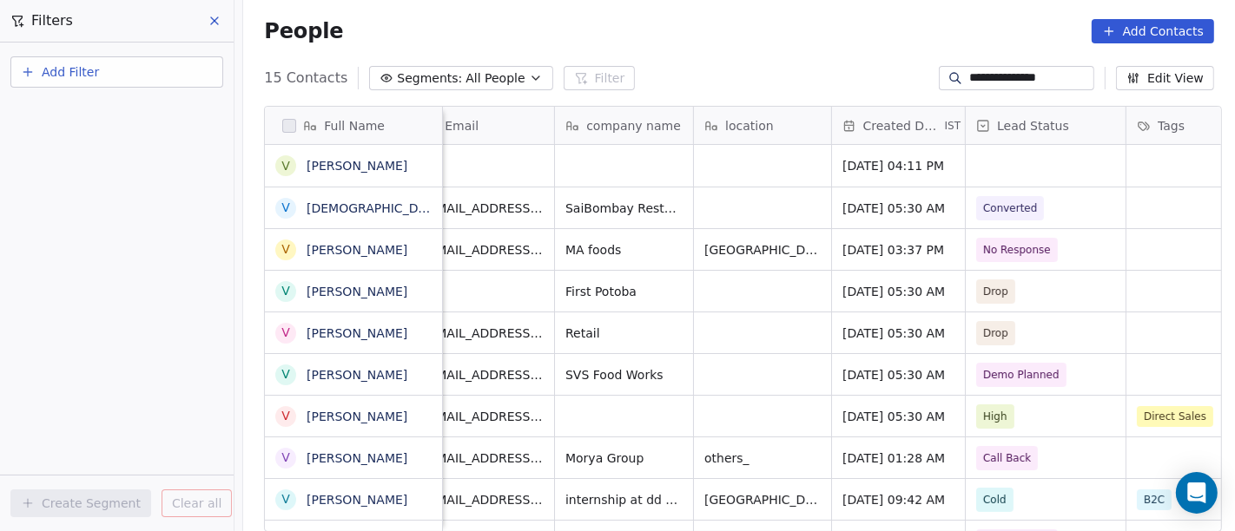
scroll to position [0, 0]
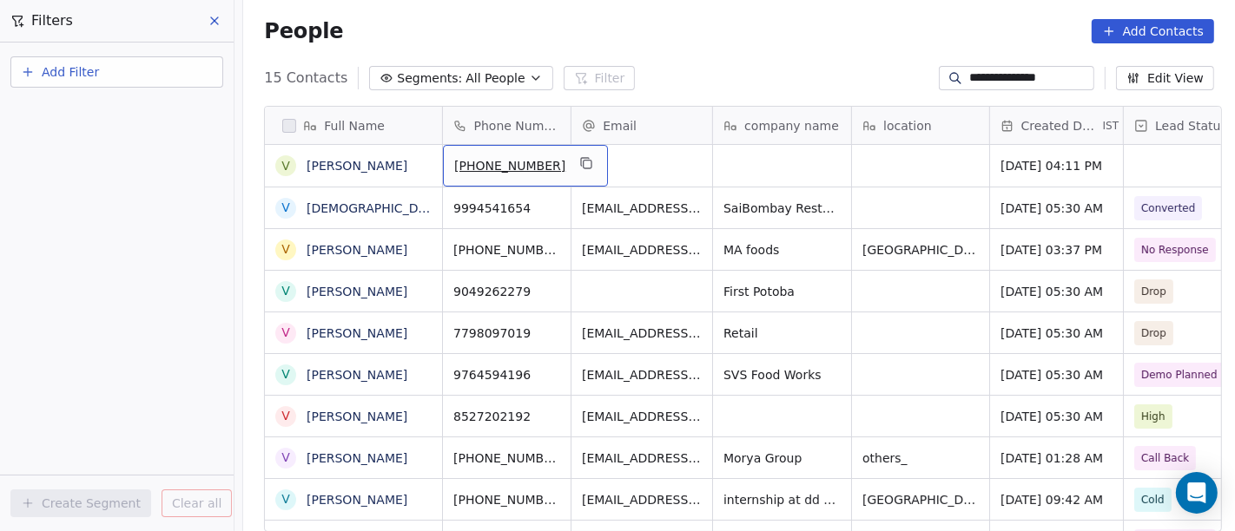
click at [471, 165] on span "[PHONE_NUMBER]" at bounding box center [509, 165] width 111 height 17
click at [471, 165] on input "**********" at bounding box center [507, 165] width 136 height 35
click at [792, 21] on html "**********" at bounding box center [617, 265] width 1235 height 531
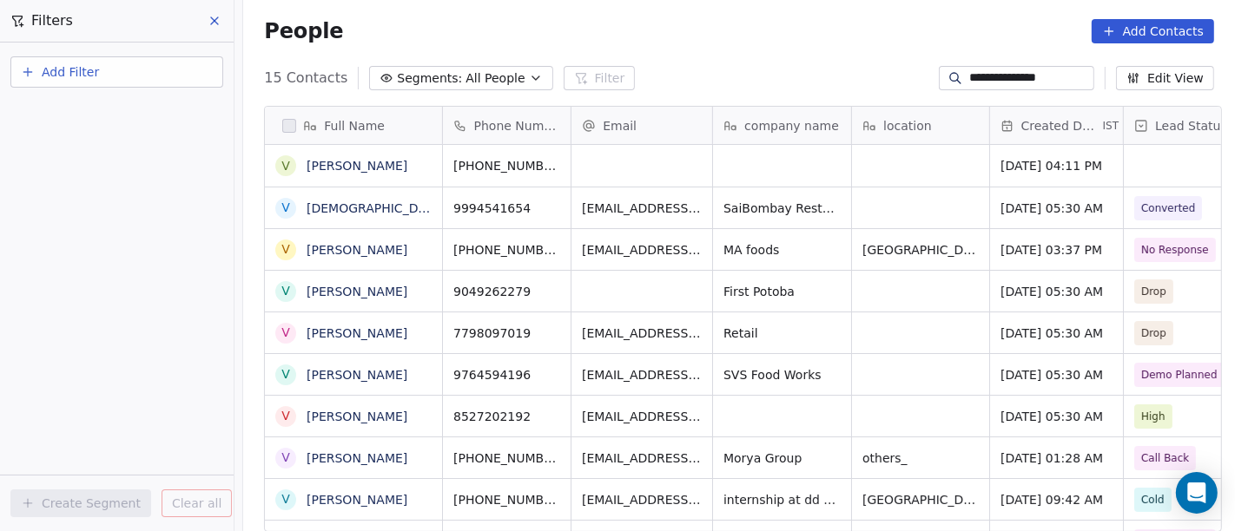
click at [782, 30] on div "People Add Contacts" at bounding box center [739, 31] width 950 height 24
click at [677, 64] on div "**********" at bounding box center [739, 78] width 992 height 28
click at [580, 163] on icon "grid" at bounding box center [587, 163] width 14 height 14
click at [969, 73] on input "**********" at bounding box center [1030, 77] width 122 height 17
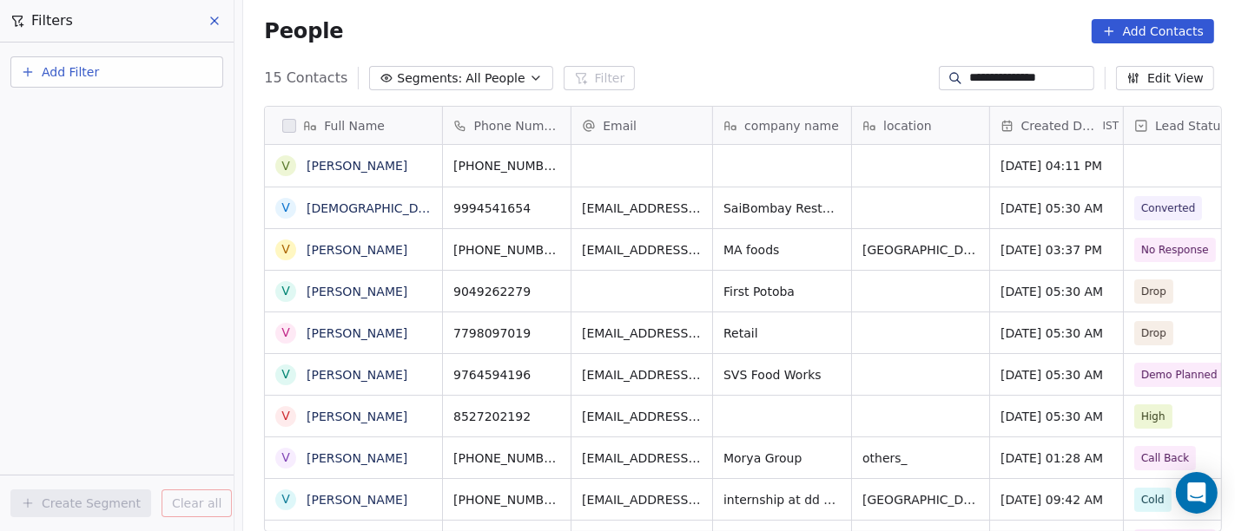
click at [969, 73] on input "**********" at bounding box center [1030, 77] width 122 height 17
paste input
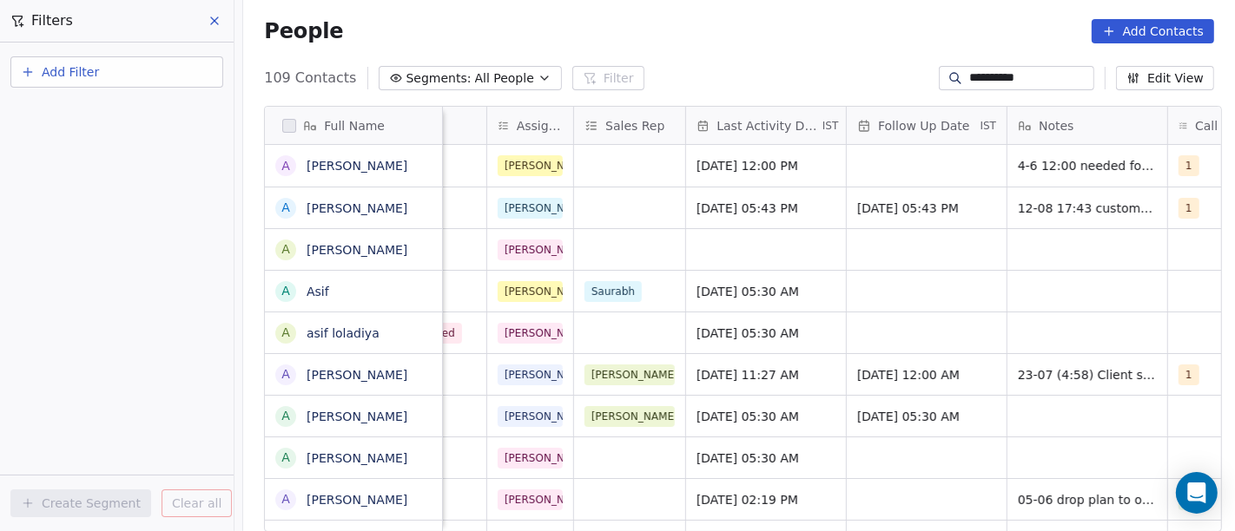
scroll to position [0, 973]
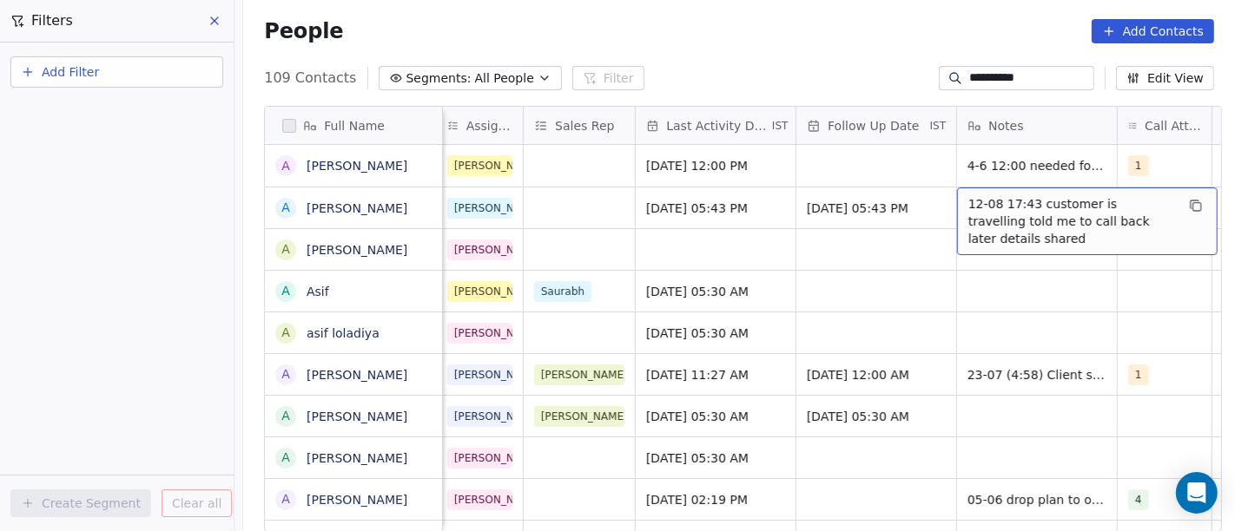
click at [747, 83] on div "**********" at bounding box center [739, 78] width 992 height 28
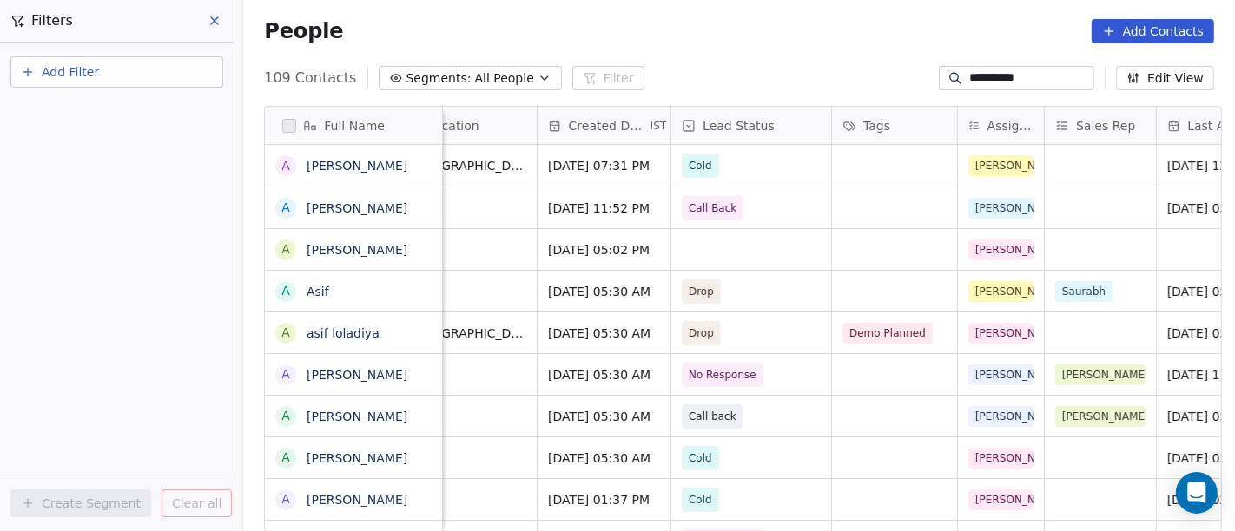
scroll to position [0, 463]
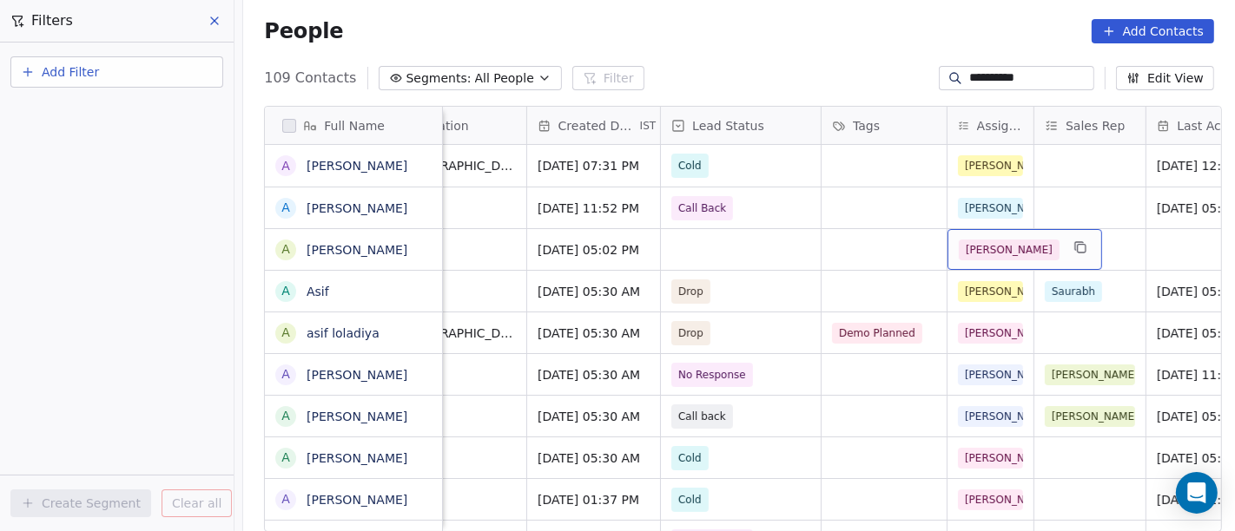
click at [997, 236] on div "[PERSON_NAME]" at bounding box center [1024, 249] width 155 height 41
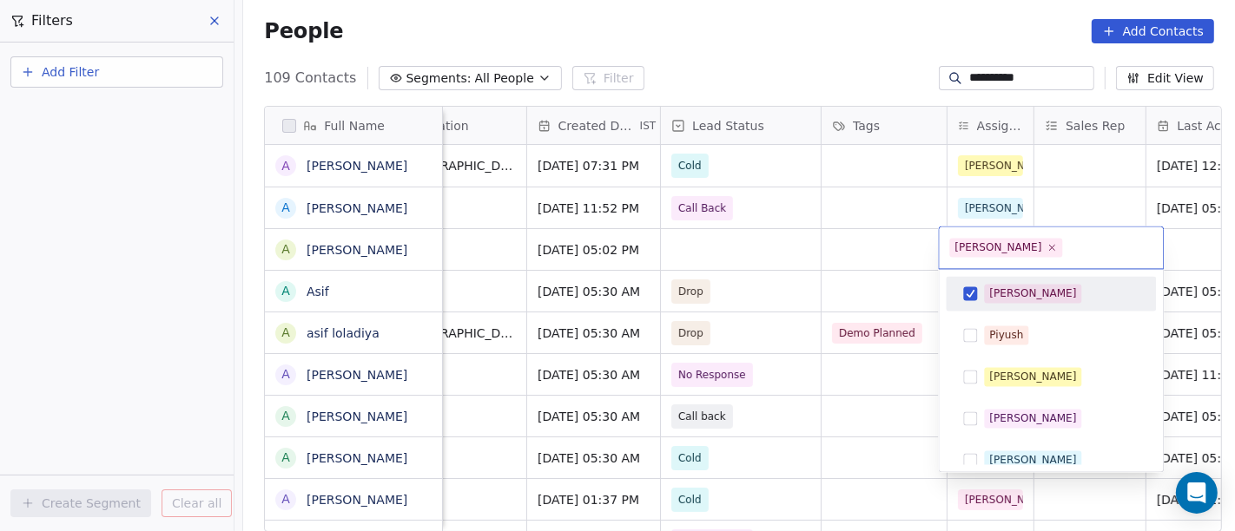
click at [989, 296] on div "[PERSON_NAME]" at bounding box center [1032, 294] width 87 height 16
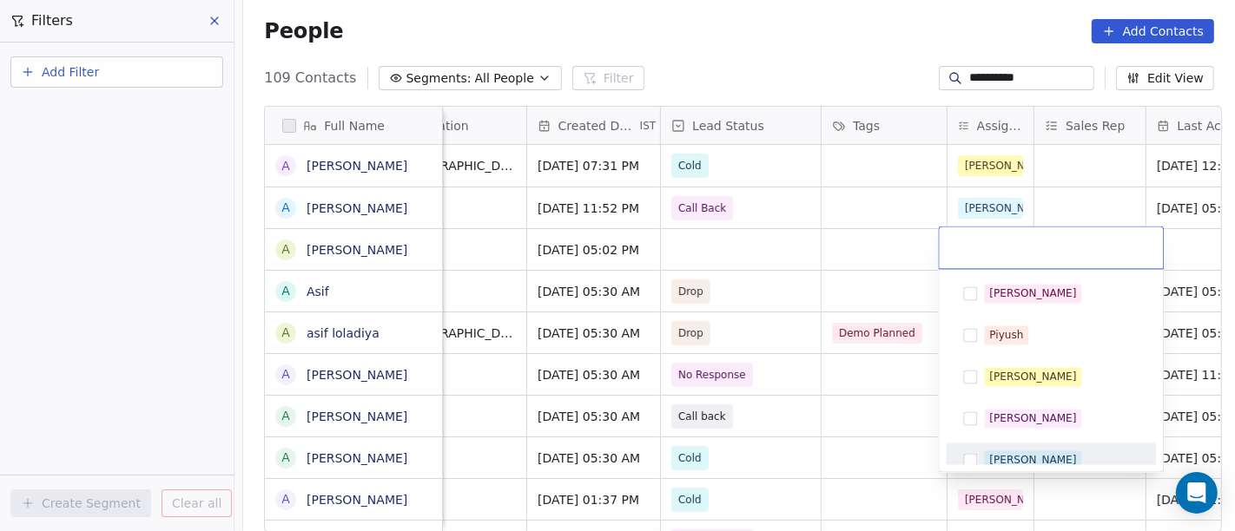
click at [996, 454] on div "[PERSON_NAME]" at bounding box center [1032, 460] width 87 height 16
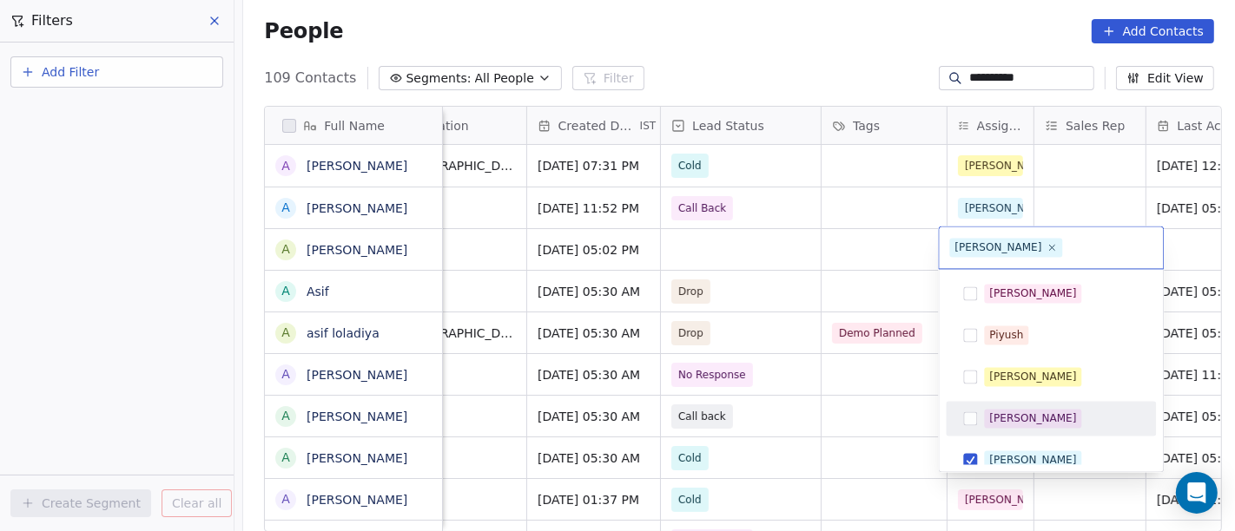
click at [788, 79] on html "**********" at bounding box center [617, 265] width 1235 height 531
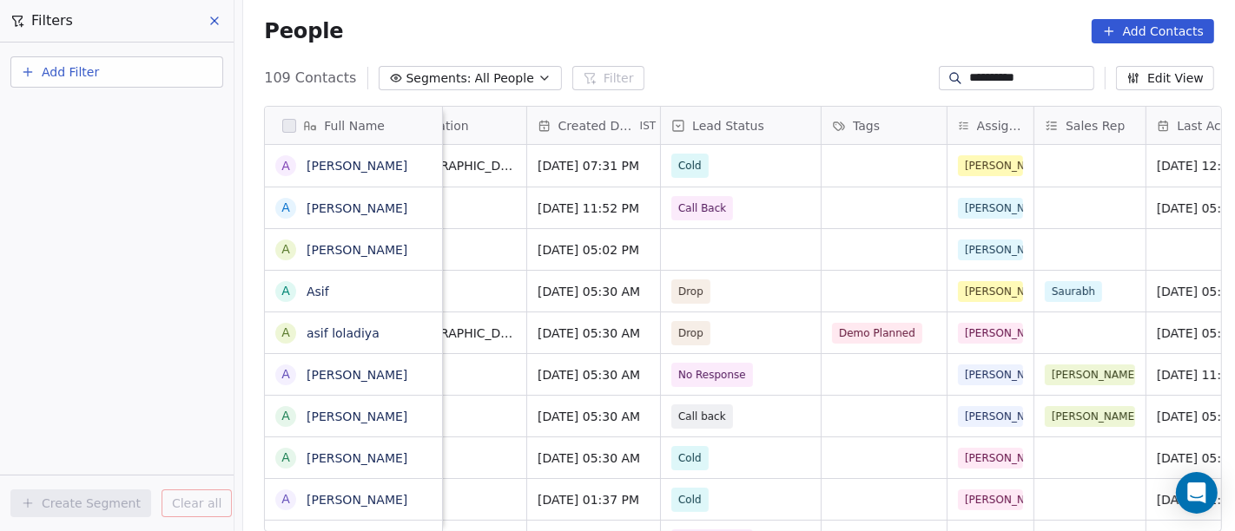
click at [969, 79] on input "**********" at bounding box center [1030, 77] width 122 height 17
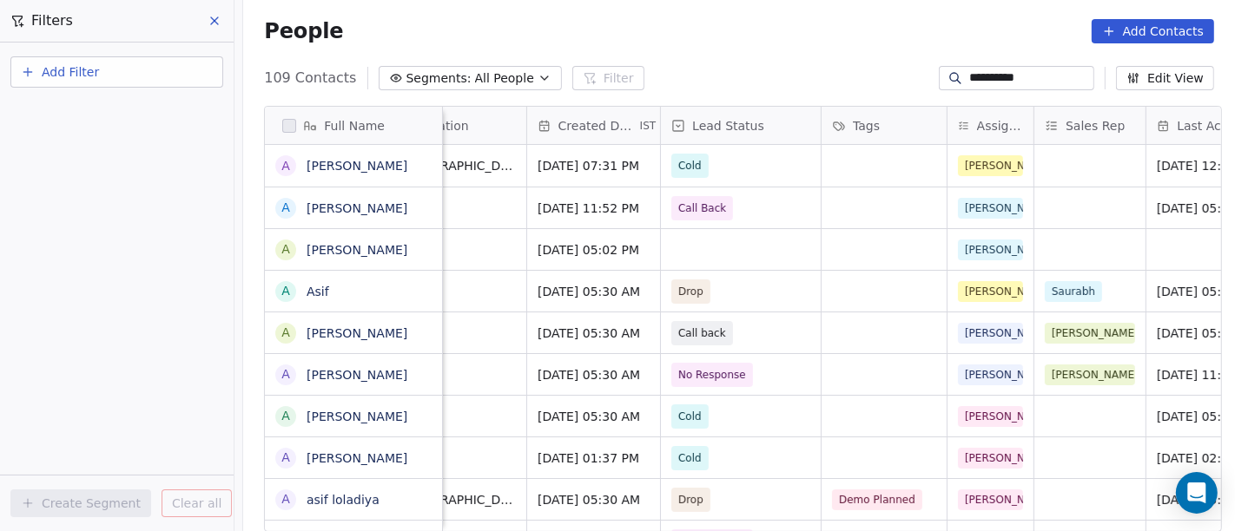
paste input
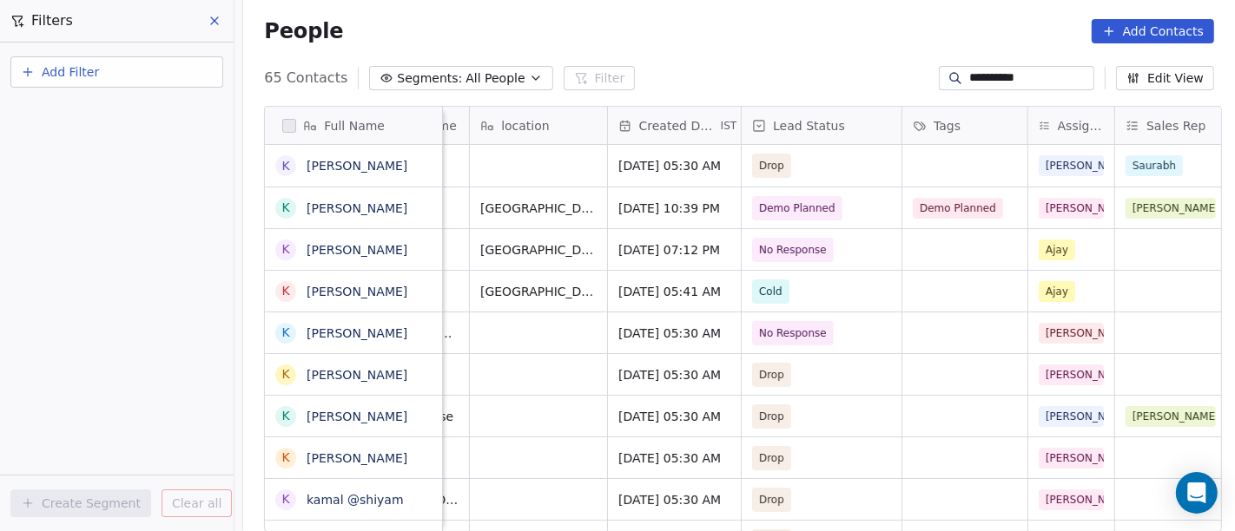
scroll to position [0, 384]
type input "**********"
click at [809, 201] on span "Demo Planned" at bounding box center [796, 208] width 76 height 17
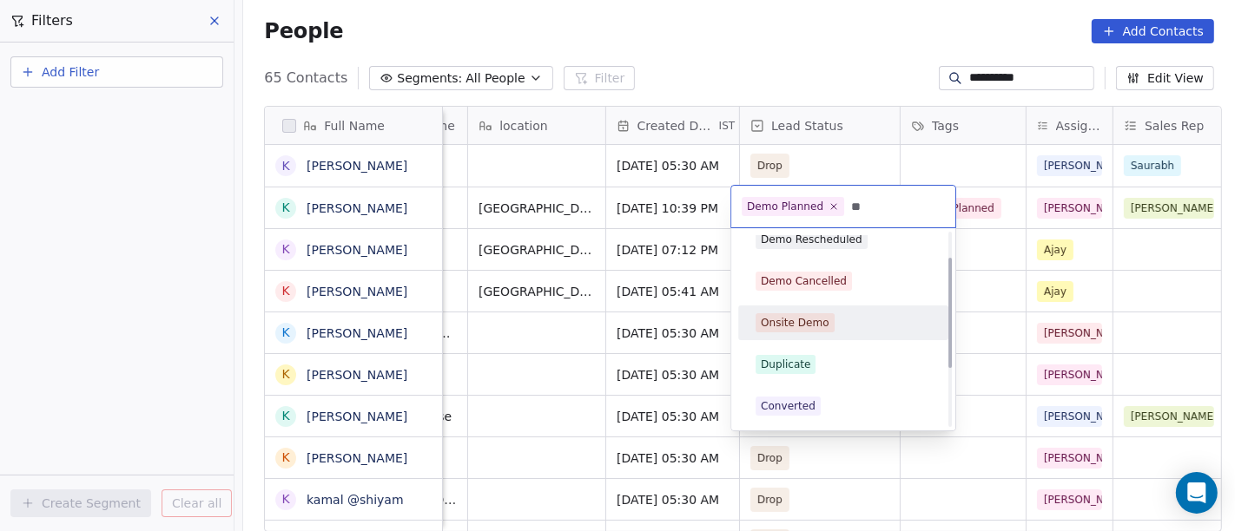
scroll to position [0, 0]
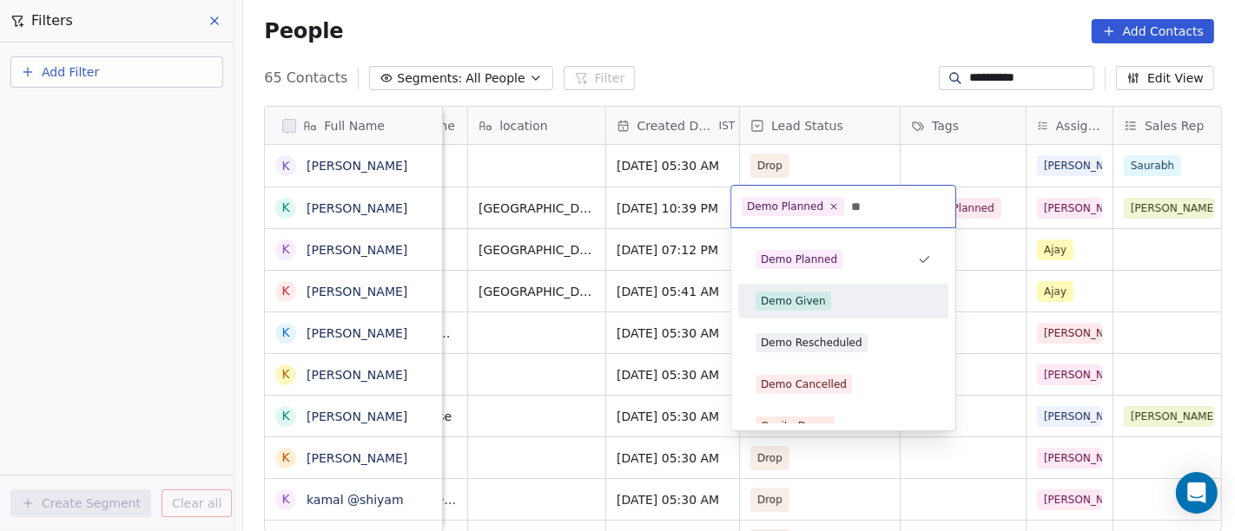
type input "**"
click at [812, 294] on div "Demo Given" at bounding box center [793, 301] width 65 height 16
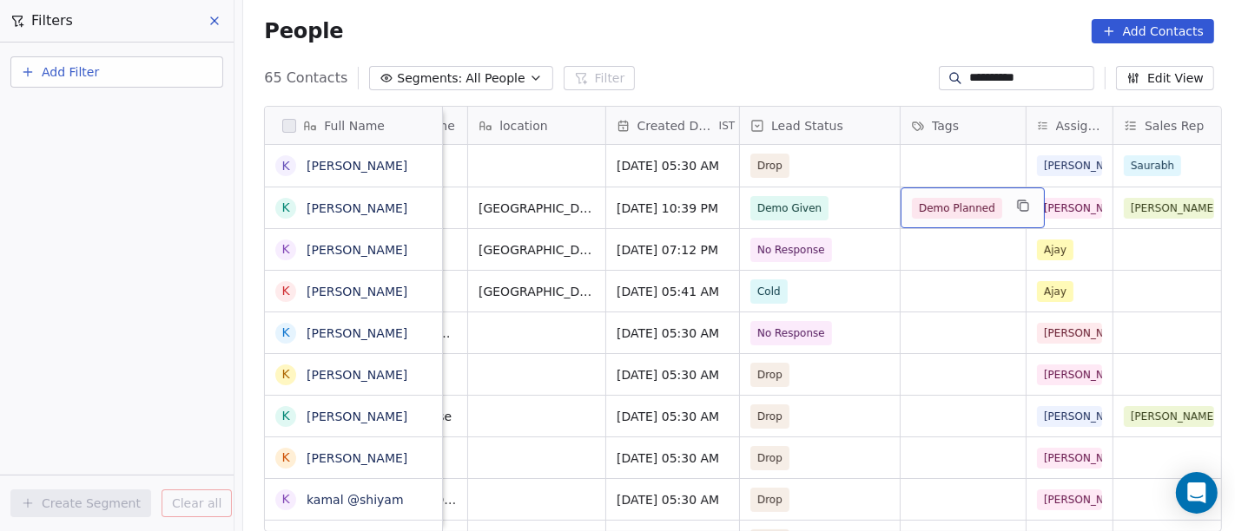
click at [961, 188] on div "Demo Planned" at bounding box center [972, 208] width 144 height 41
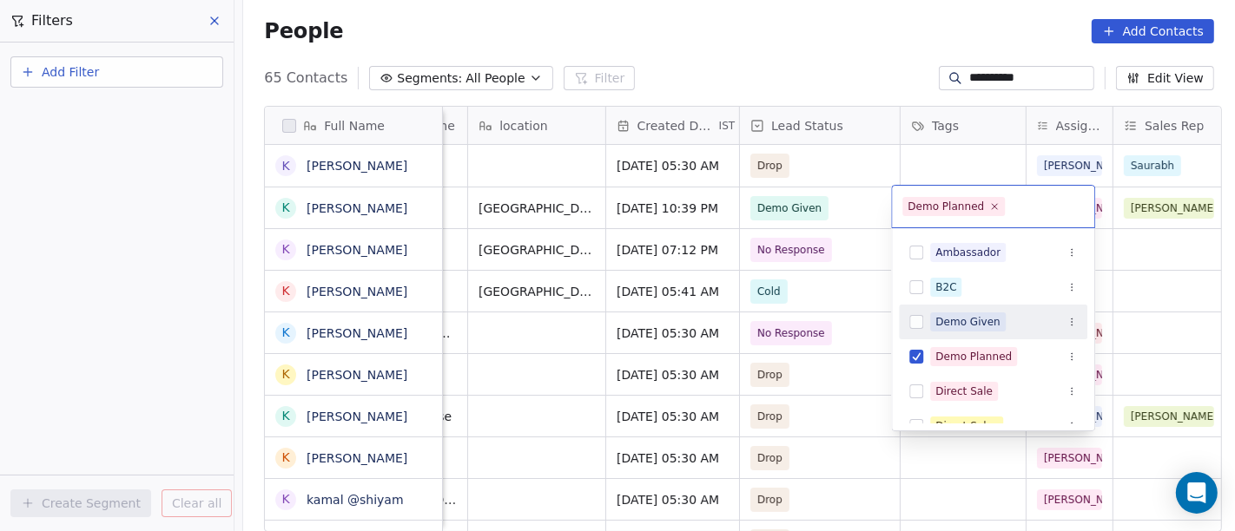
click at [963, 321] on div "Demo Given" at bounding box center [967, 322] width 65 height 16
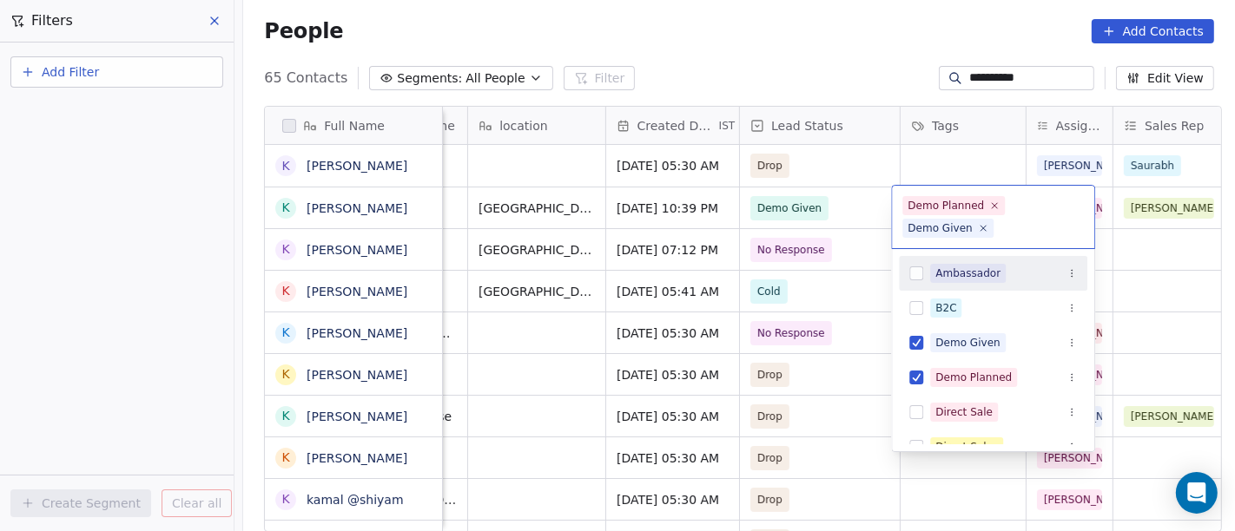
click at [861, 40] on html "**********" at bounding box center [617, 265] width 1235 height 531
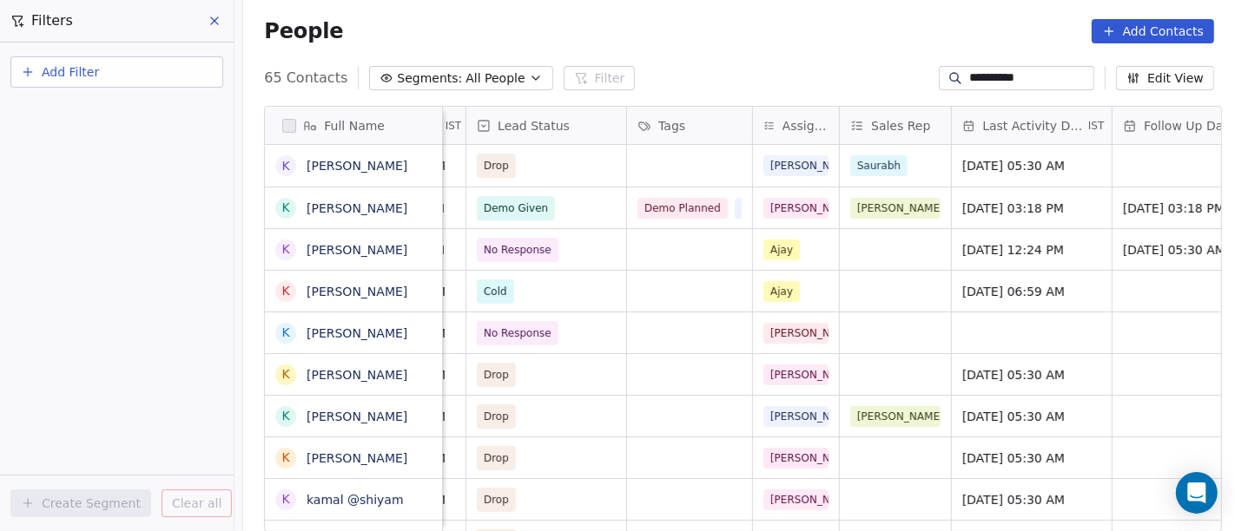
scroll to position [0, 659]
click at [838, 200] on div "Anmol" at bounding box center [915, 208] width 155 height 41
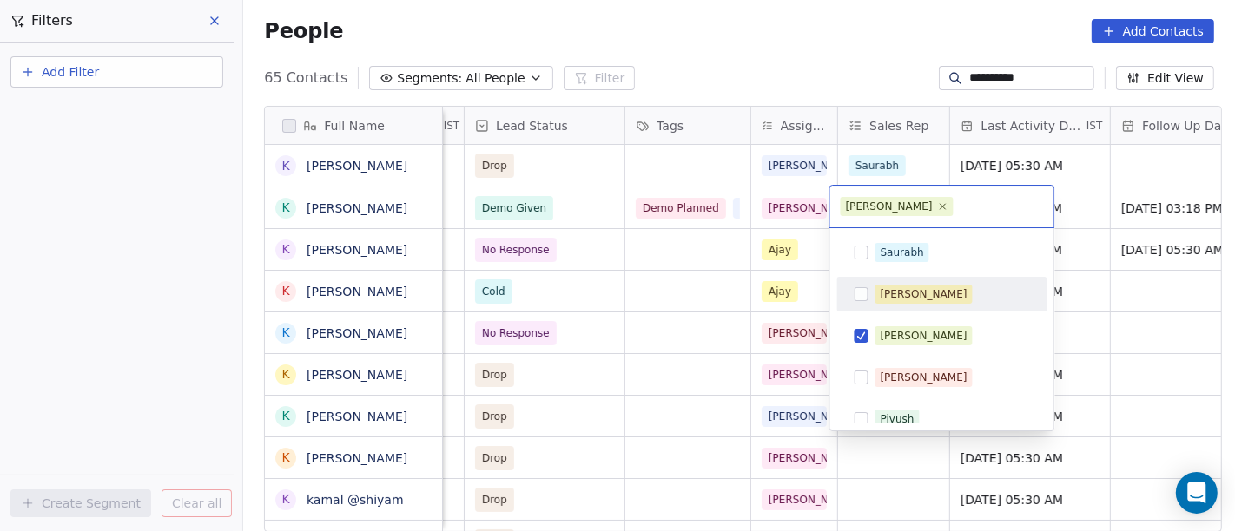
click at [879, 303] on span "[PERSON_NAME]" at bounding box center [923, 294] width 97 height 19
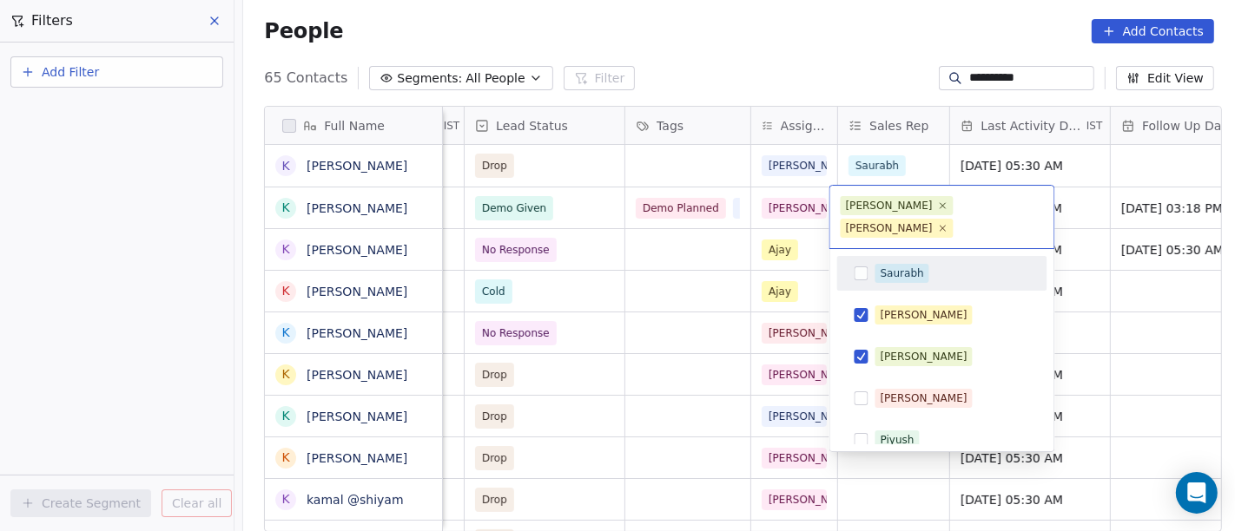
click at [771, 14] on html "**********" at bounding box center [617, 265] width 1235 height 531
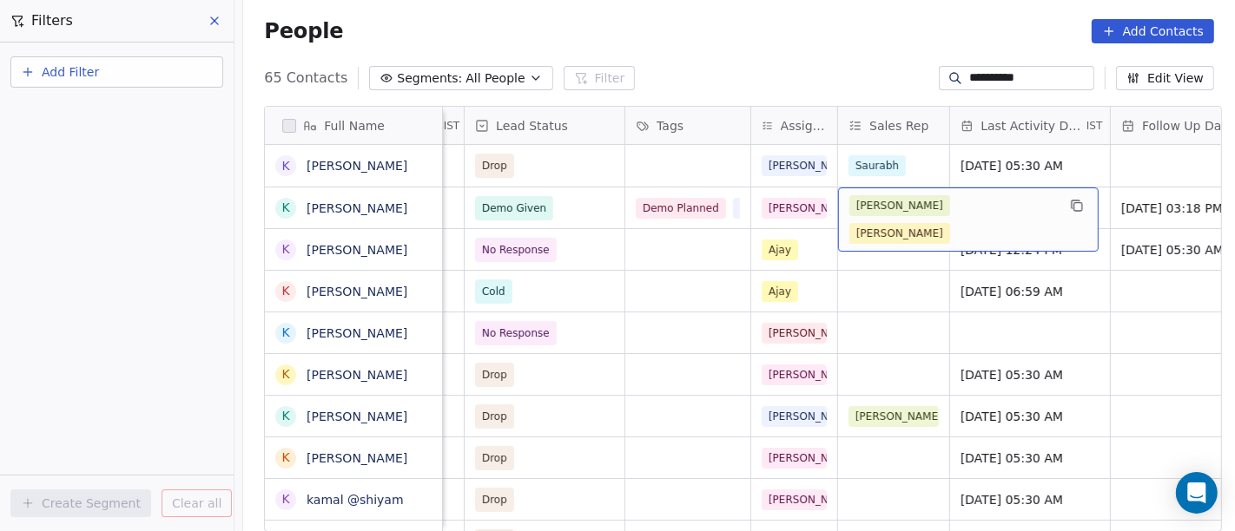
click at [876, 213] on span "Anmol" at bounding box center [899, 205] width 101 height 21
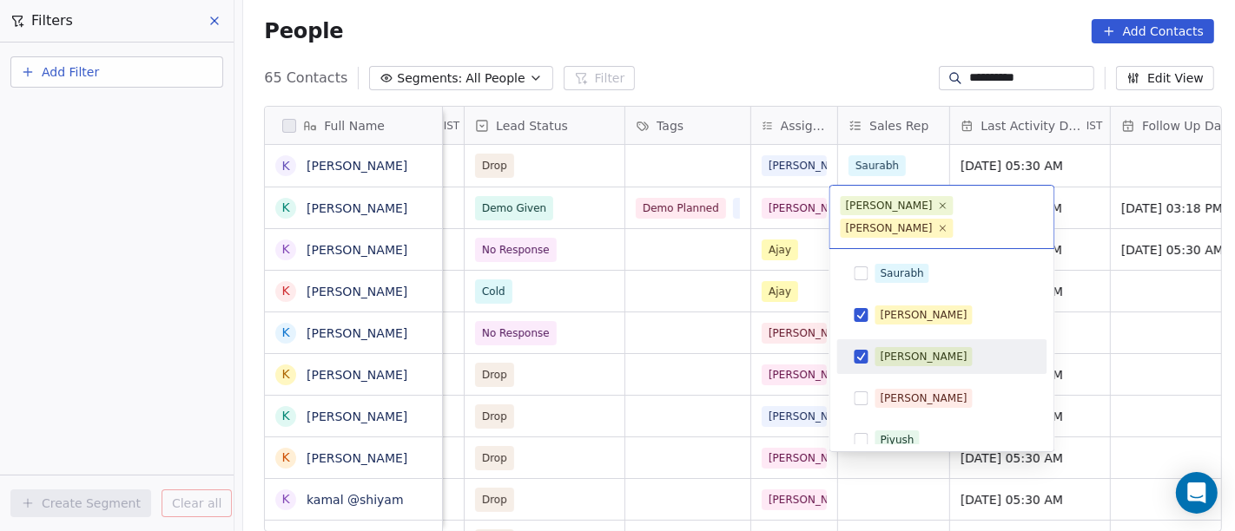
click at [872, 343] on div "Anmol" at bounding box center [942, 357] width 196 height 28
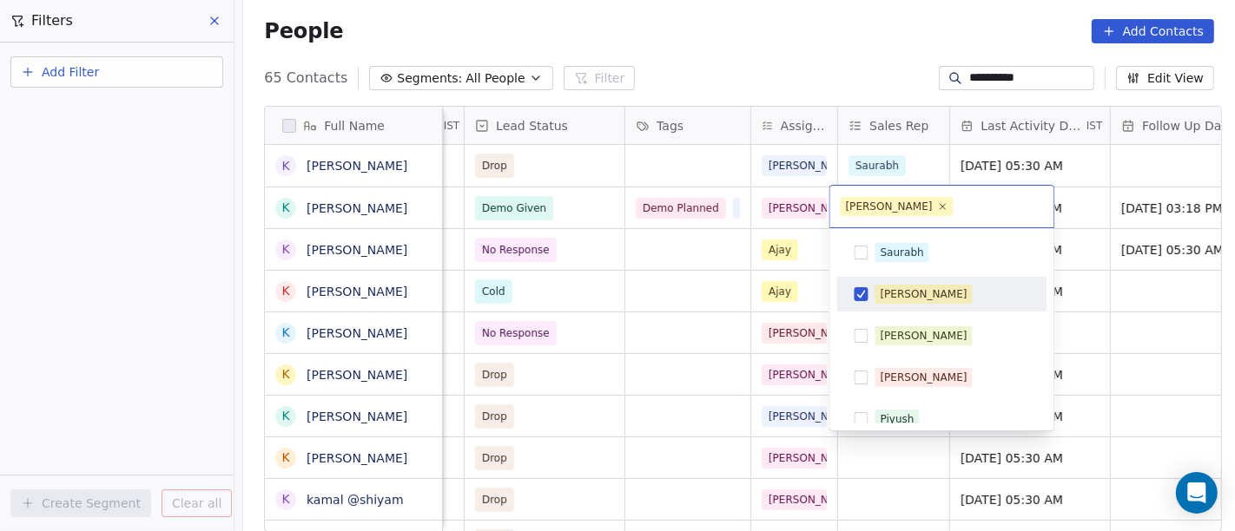
click at [767, 53] on html "**********" at bounding box center [617, 265] width 1235 height 531
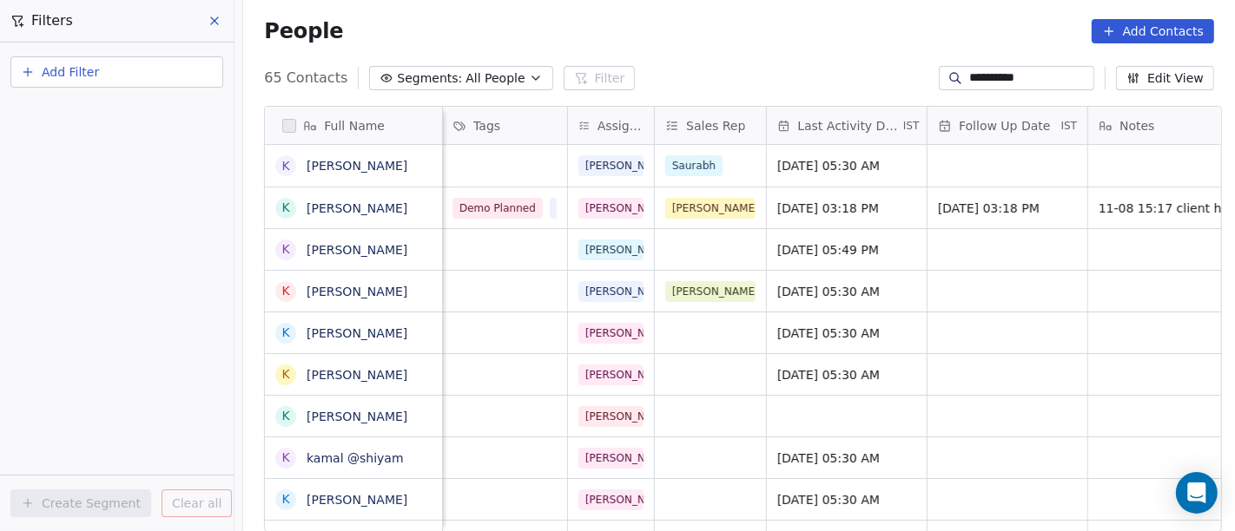
scroll to position [0, 852]
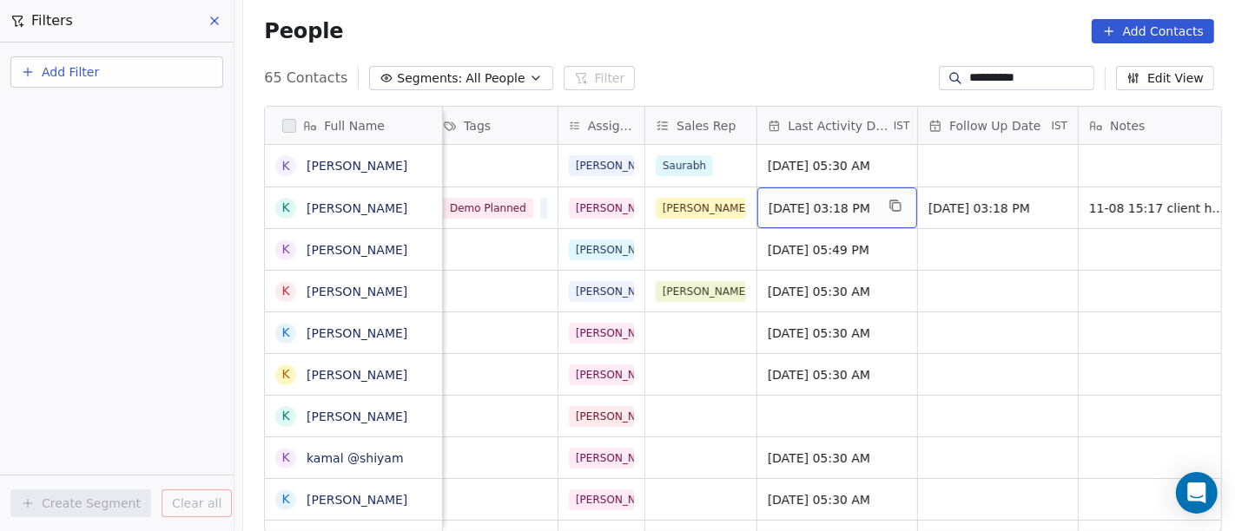
click at [782, 205] on span "Aug 11, 2025 03:18 PM" at bounding box center [821, 208] width 106 height 17
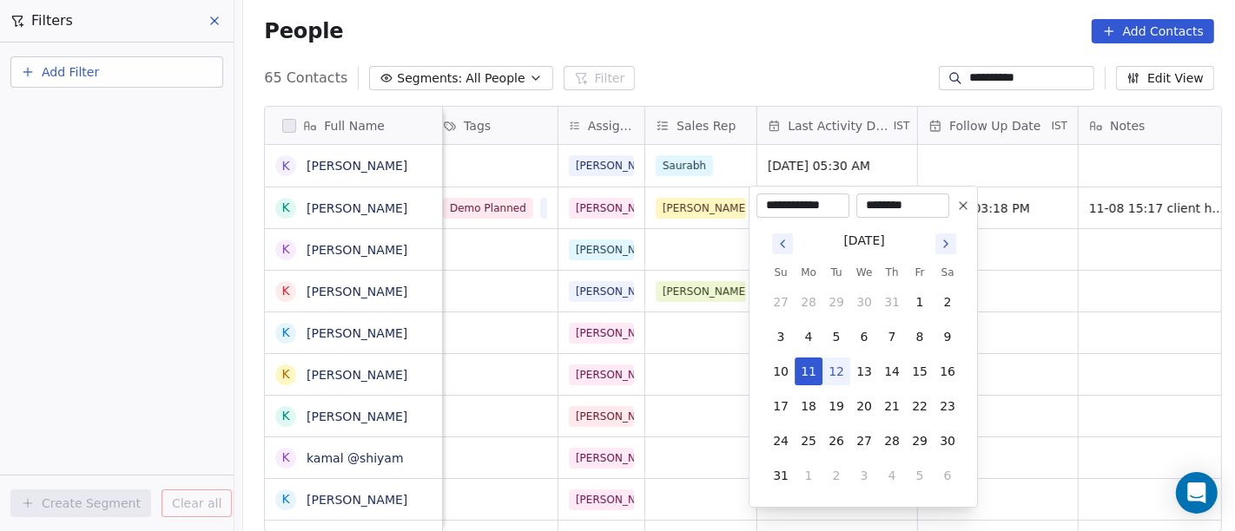
click at [841, 366] on button "12" at bounding box center [836, 372] width 28 height 28
type input "**********"
click at [864, 38] on html "**********" at bounding box center [617, 265] width 1235 height 531
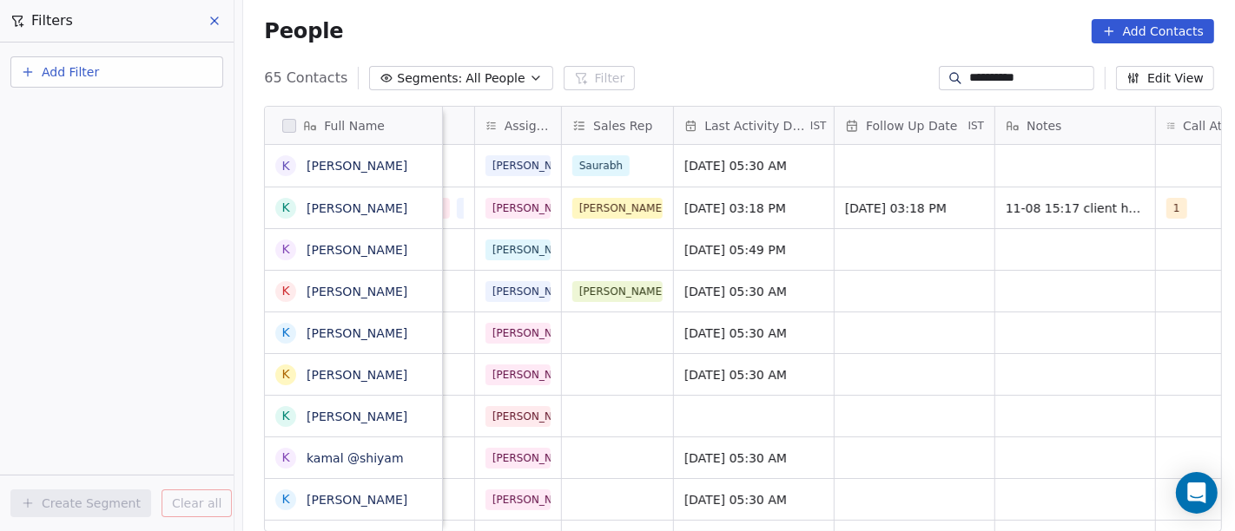
scroll to position [0, 960]
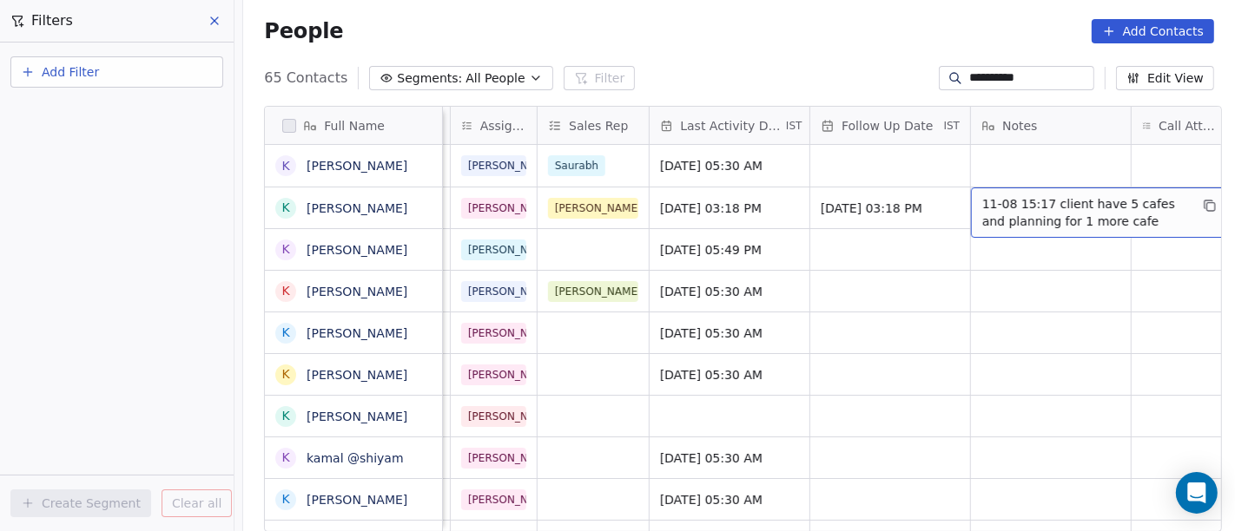
click at [1008, 201] on span "11-08 15:17 client have 5 cafes and planning for 1 more cafe" at bounding box center [1085, 212] width 207 height 35
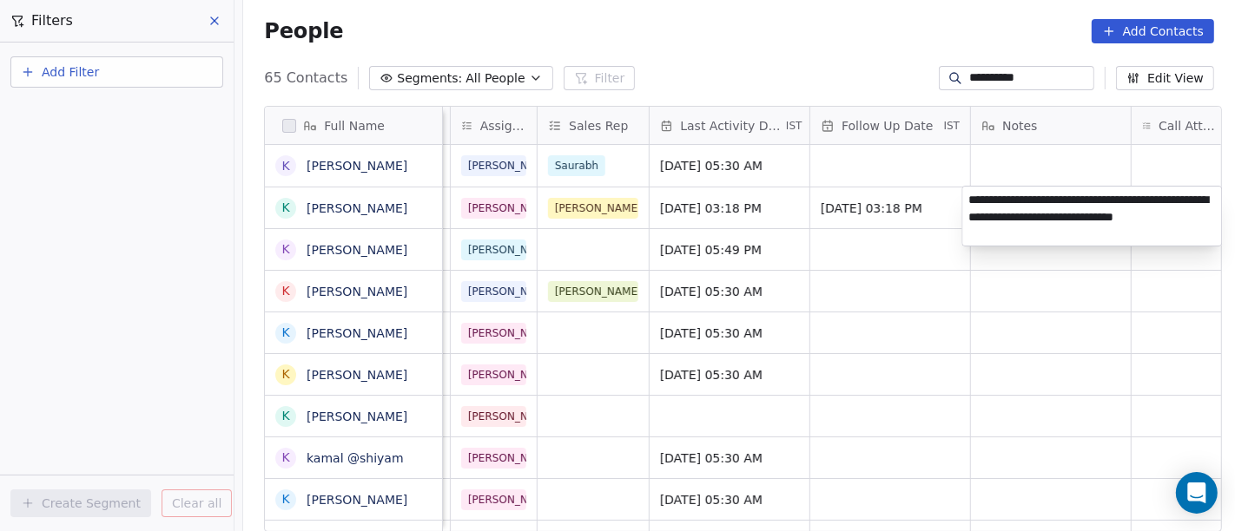
type textarea "**********"
click at [1008, 391] on html "**********" at bounding box center [617, 265] width 1235 height 531
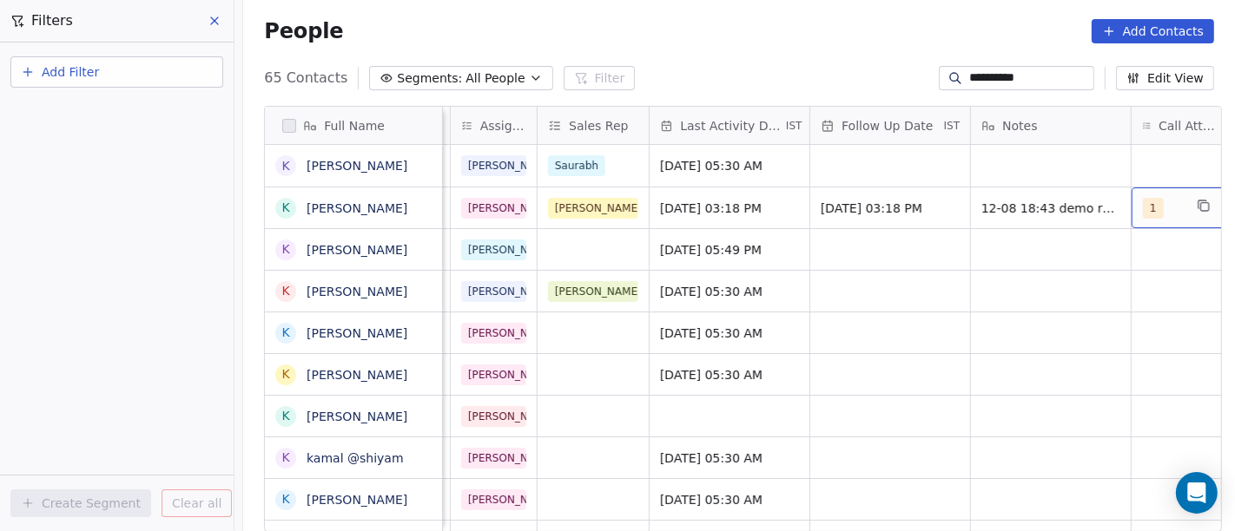
scroll to position [0, 979]
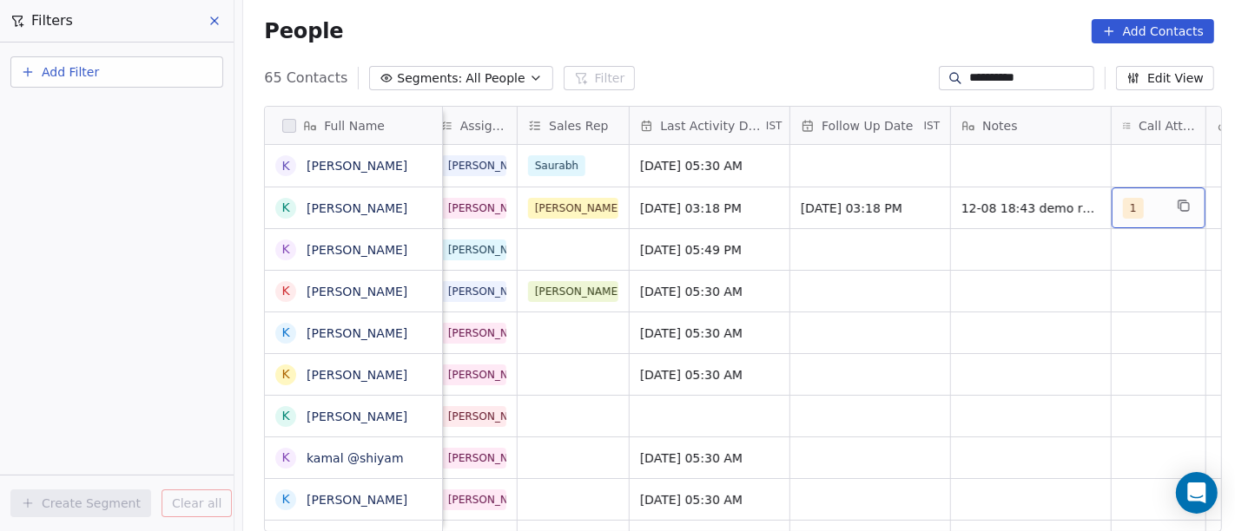
click at [1163, 214] on div "1" at bounding box center [1158, 208] width 94 height 41
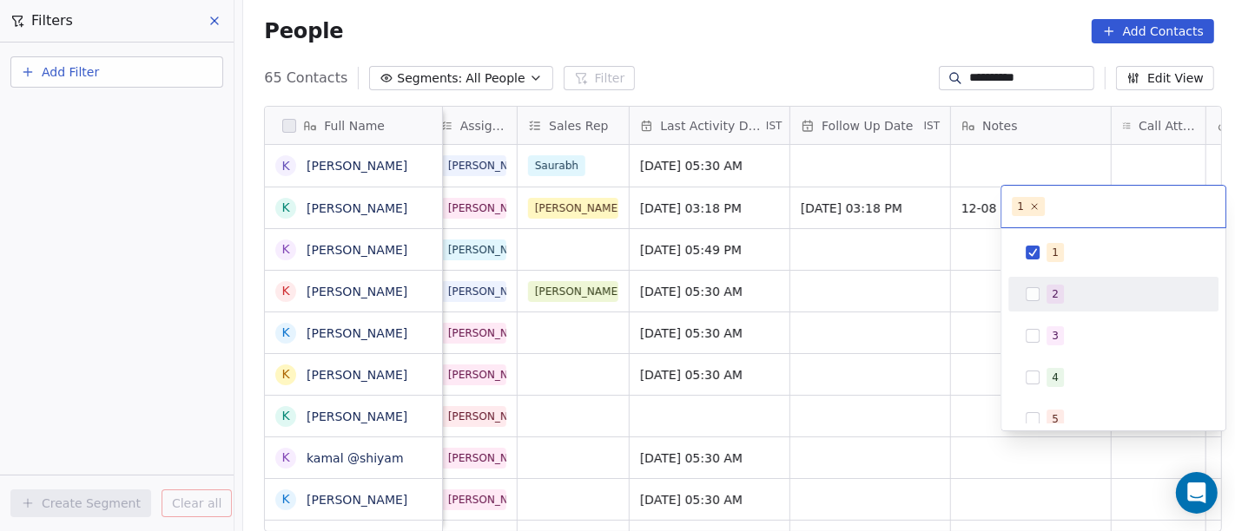
click at [1105, 290] on div "2" at bounding box center [1123, 294] width 155 height 19
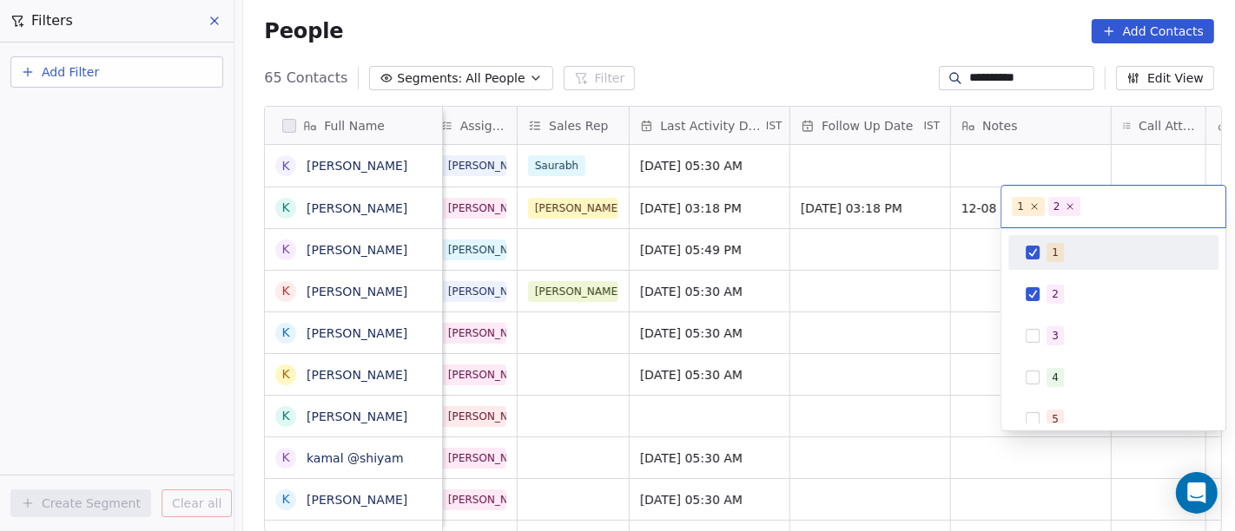
click at [1072, 247] on div "1" at bounding box center [1123, 252] width 155 height 19
click at [792, 36] on html "**********" at bounding box center [617, 265] width 1235 height 531
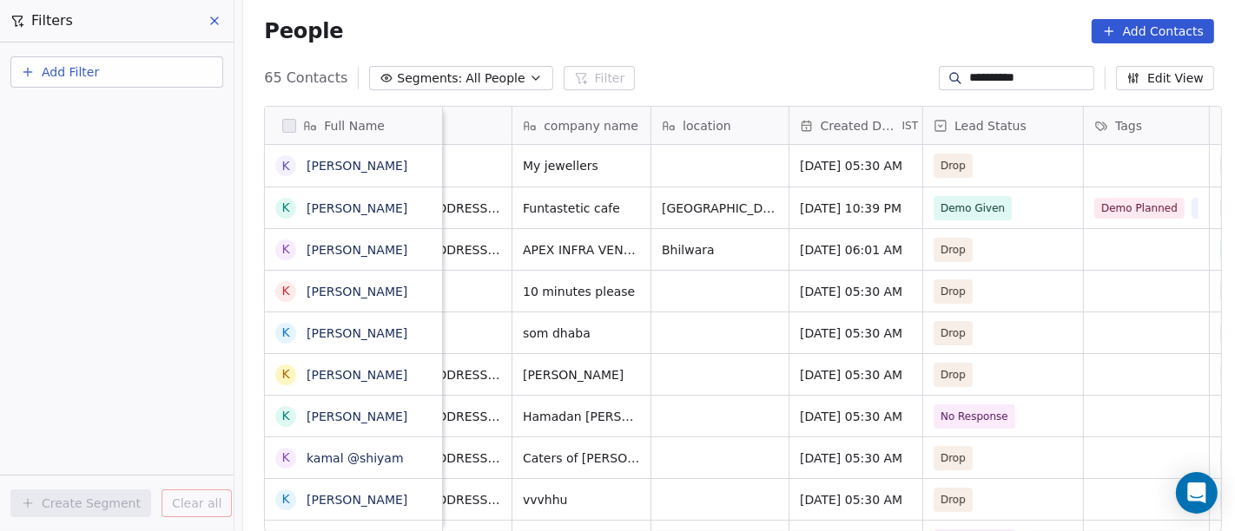
scroll to position [0, 0]
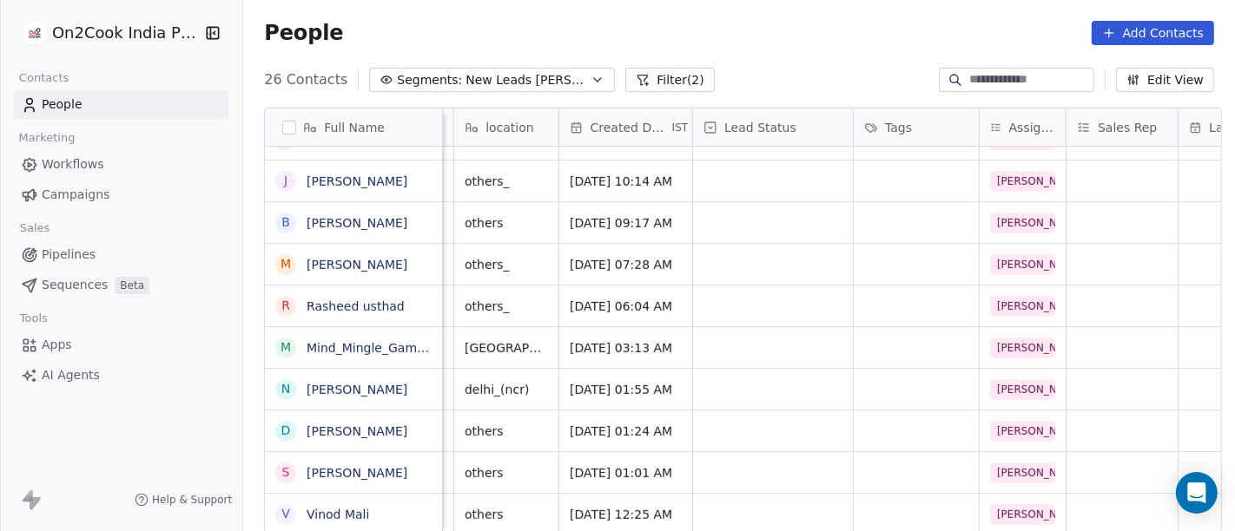
scroll to position [15, 0]
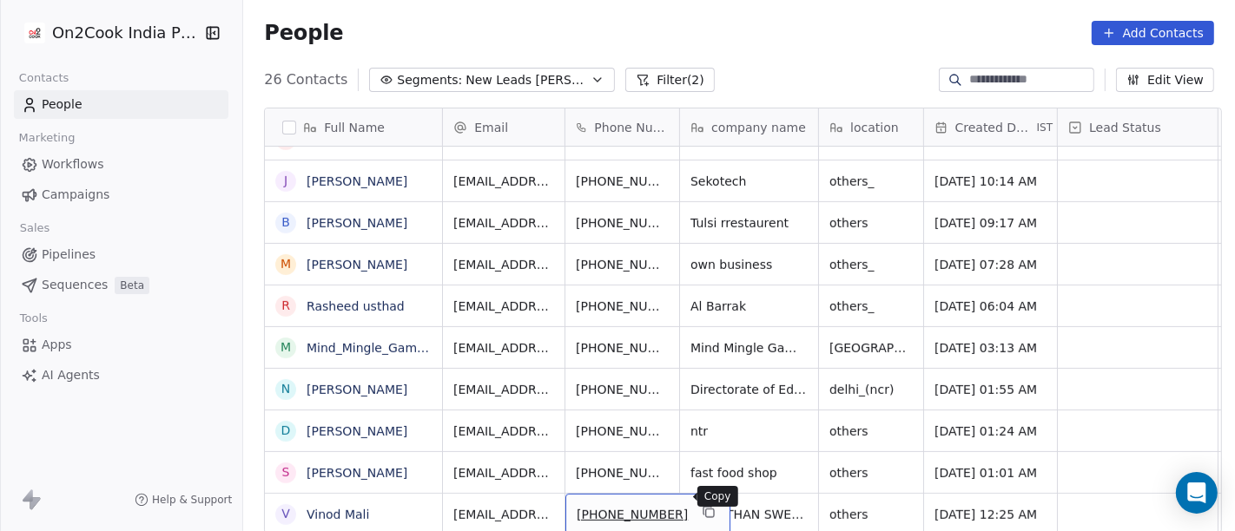
click at [702, 505] on icon "grid" at bounding box center [709, 512] width 14 height 14
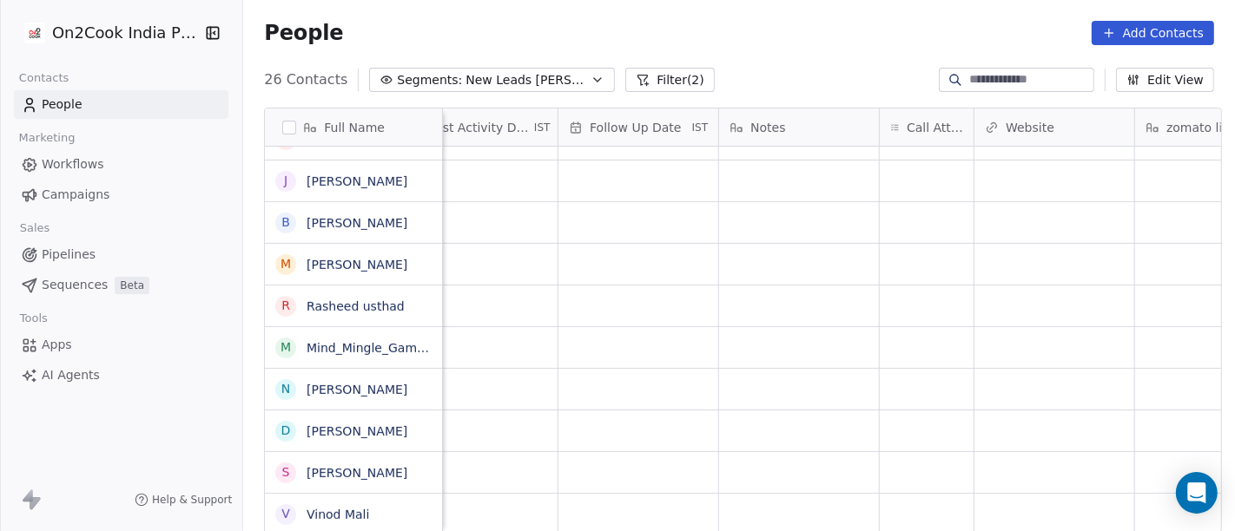
scroll to position [15, 1176]
click at [887, 513] on div "grid" at bounding box center [896, 514] width 94 height 41
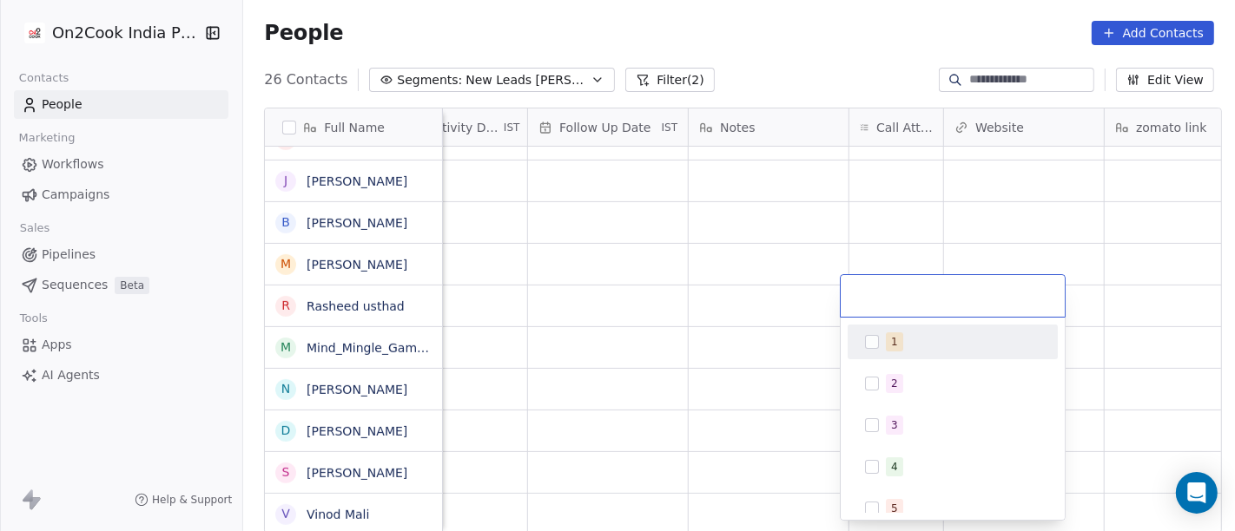
click at [898, 346] on span "1" at bounding box center [894, 342] width 17 height 19
click at [725, 293] on html "On2Cook India Pvt. Ltd. Contacts People Marketing Workflows Campaigns Sales Pip…" at bounding box center [617, 265] width 1235 height 531
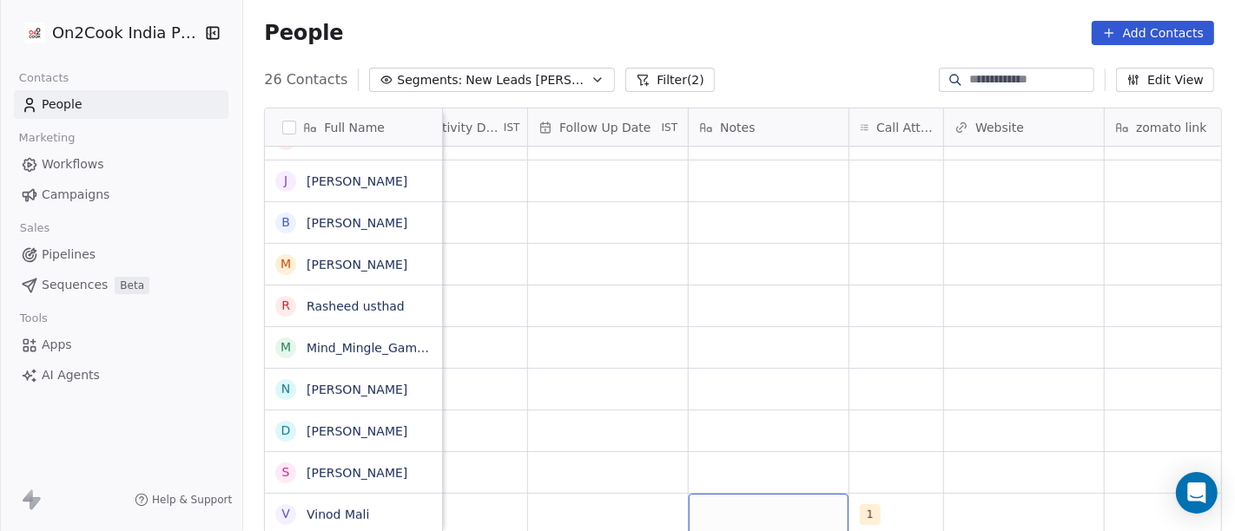
click at [767, 495] on div "grid" at bounding box center [769, 514] width 160 height 41
type textarea "**********"
click at [807, 441] on html "On2Cook India Pvt. Ltd. Contacts People Marketing Workflows Campaigns Sales Pip…" at bounding box center [617, 265] width 1235 height 531
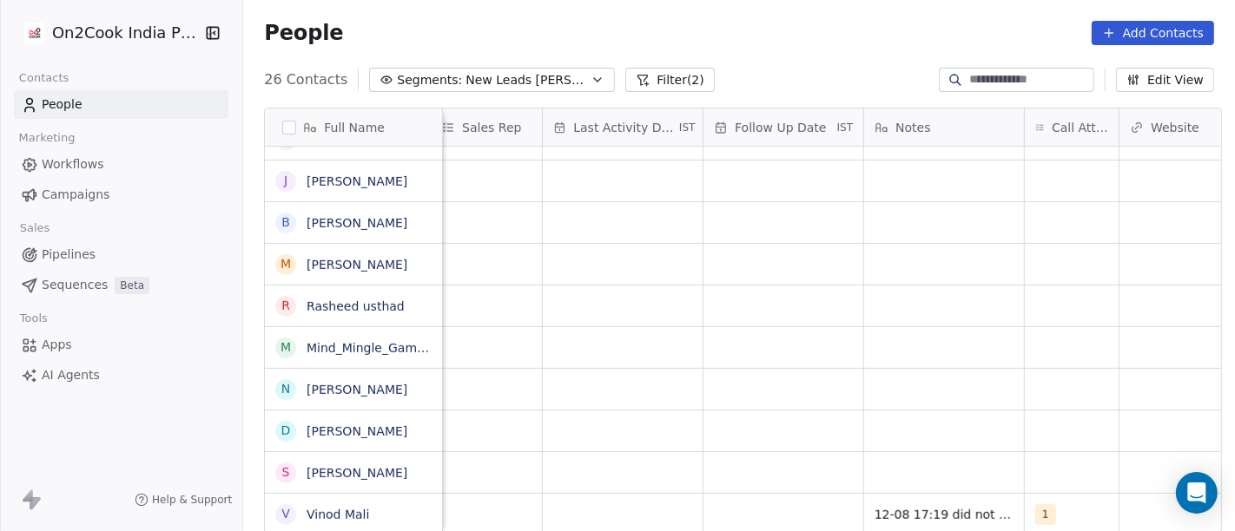
scroll to position [15, 993]
click at [727, 509] on div "grid" at bounding box center [791, 514] width 160 height 41
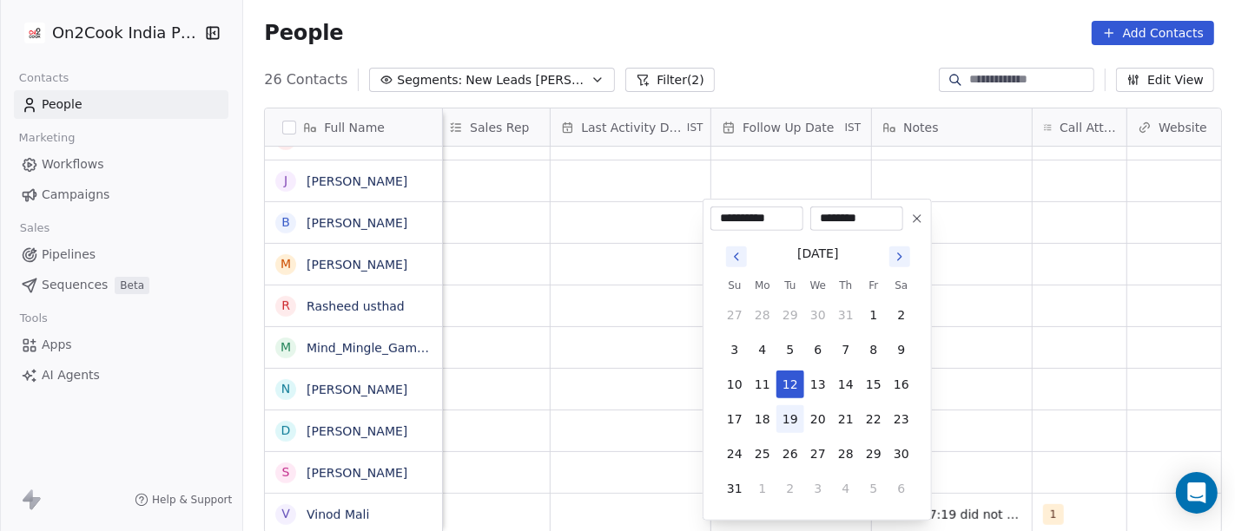
click at [794, 412] on button "19" at bounding box center [790, 420] width 28 height 28
type input "**********"
click at [1092, 359] on html "On2Cook India Pvt. Ltd. Contacts People Marketing Workflows Campaigns Sales Pip…" at bounding box center [617, 265] width 1235 height 531
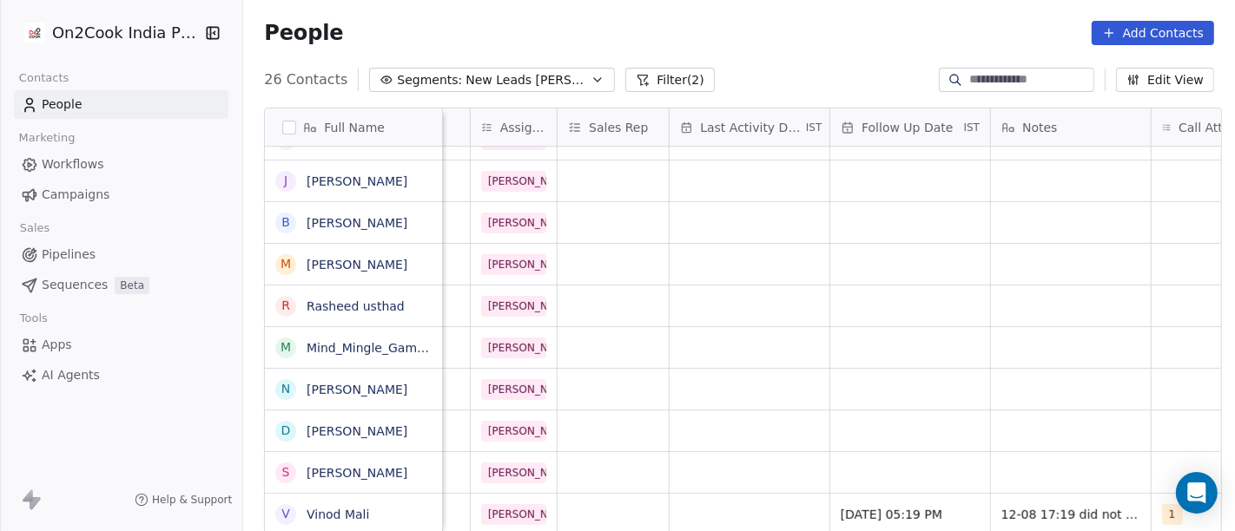
scroll to position [15, 873]
click at [696, 497] on div "grid" at bounding box center [750, 514] width 160 height 41
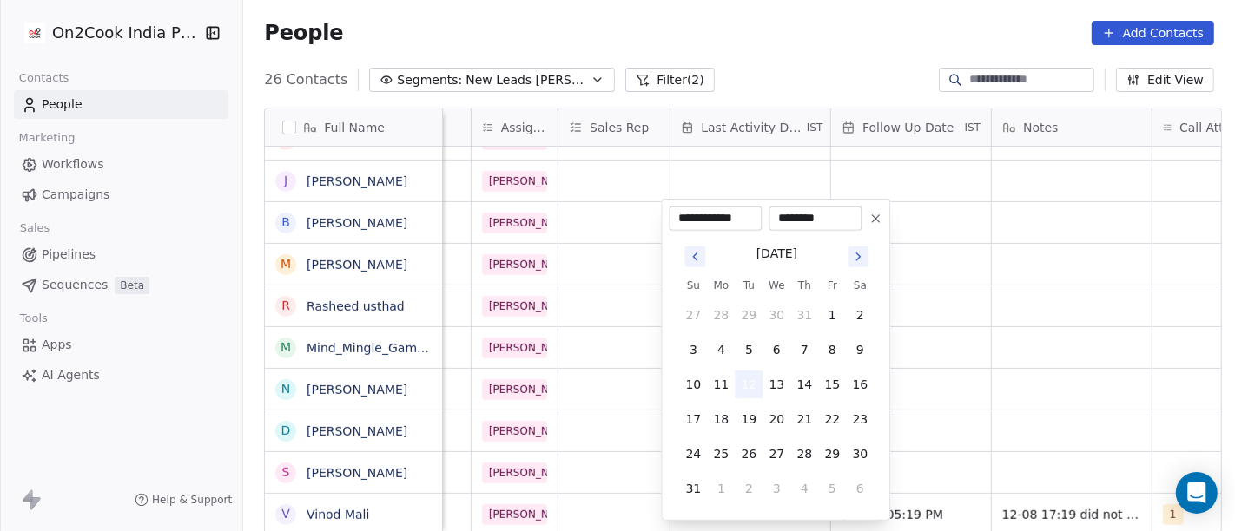
click at [755, 375] on button "12" at bounding box center [749, 385] width 28 height 28
click at [1092, 383] on html "On2Cook India Pvt. Ltd. Contacts People Marketing Workflows Campaigns Sales Pip…" at bounding box center [617, 265] width 1235 height 531
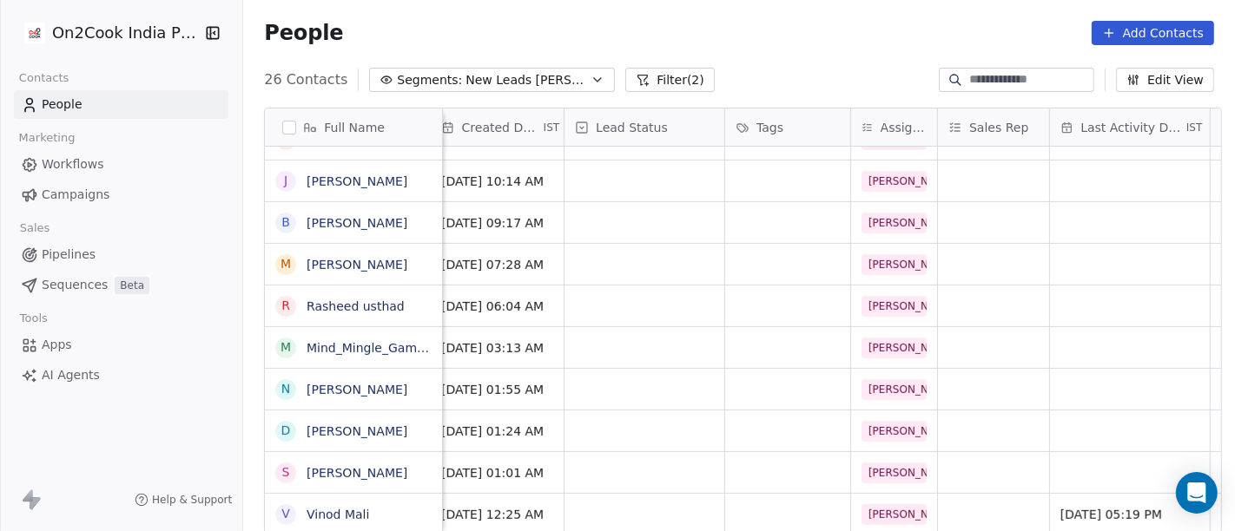
scroll to position [15, 446]
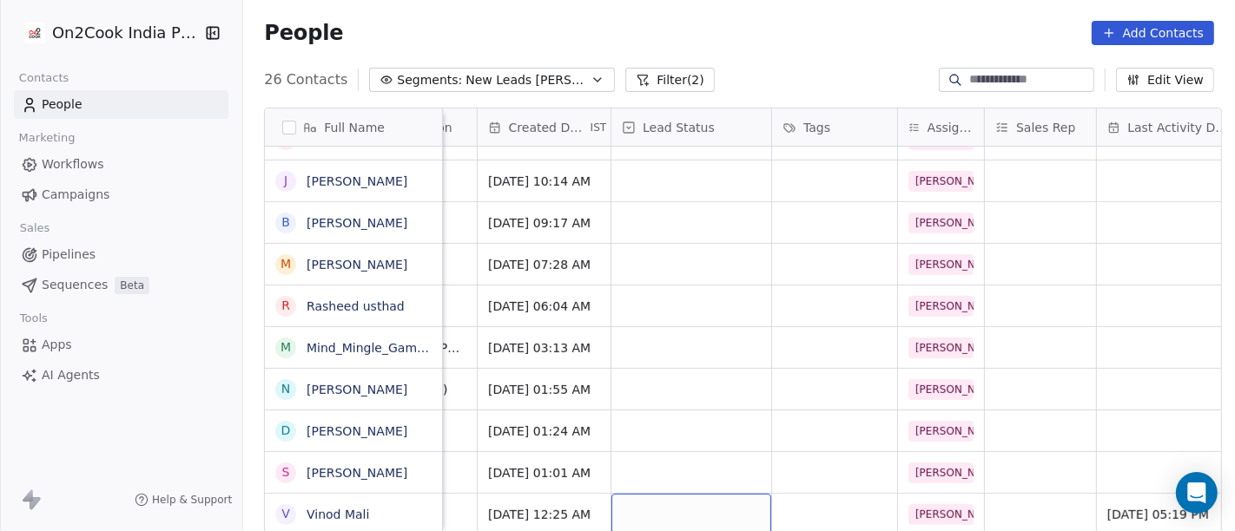
click at [672, 496] on div "grid" at bounding box center [691, 514] width 160 height 41
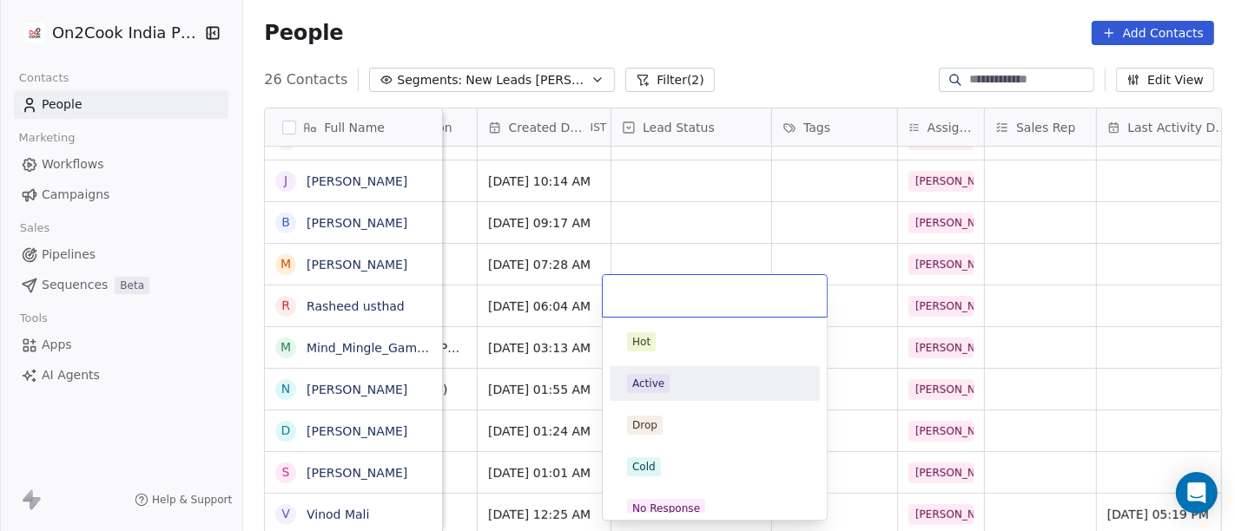
click at [657, 386] on div "Active" at bounding box center [648, 384] width 32 height 16
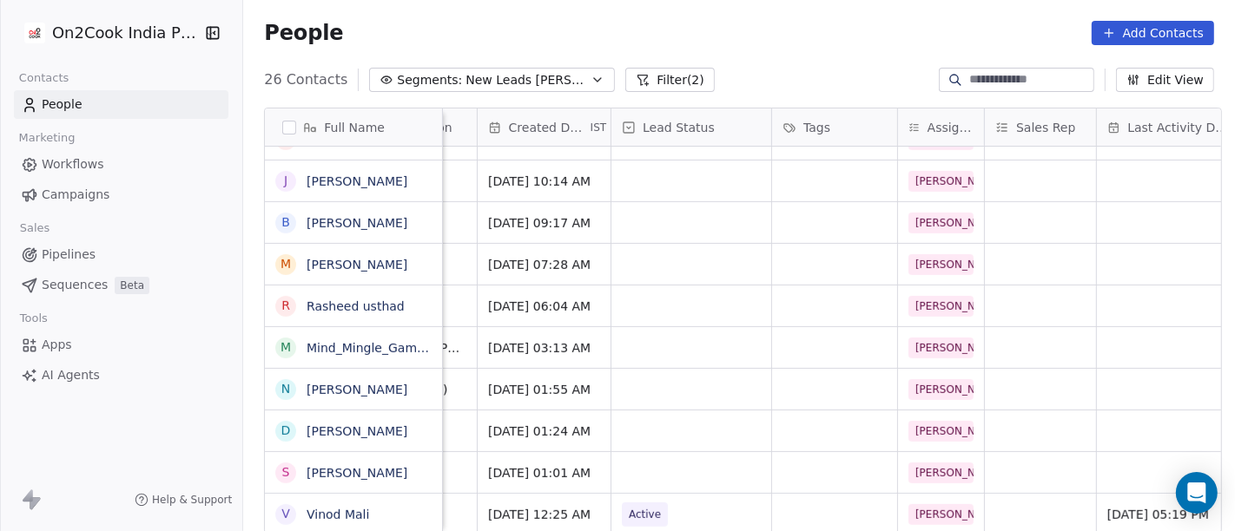
scroll to position [15, 0]
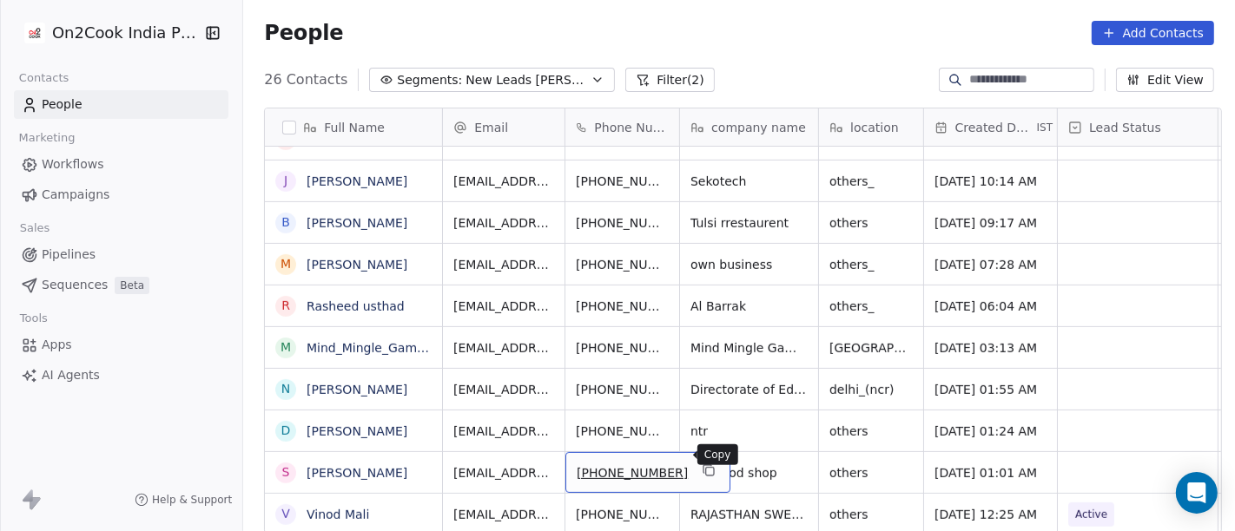
click at [702, 464] on icon "grid" at bounding box center [709, 471] width 14 height 14
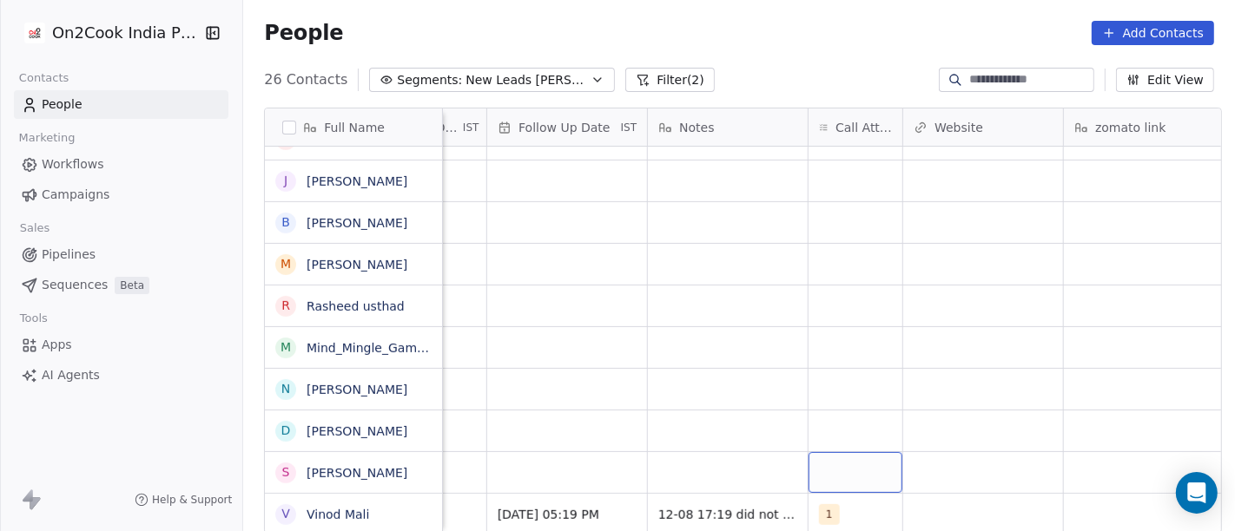
scroll to position [15, 1226]
click at [877, 455] on div "grid" at bounding box center [846, 472] width 94 height 41
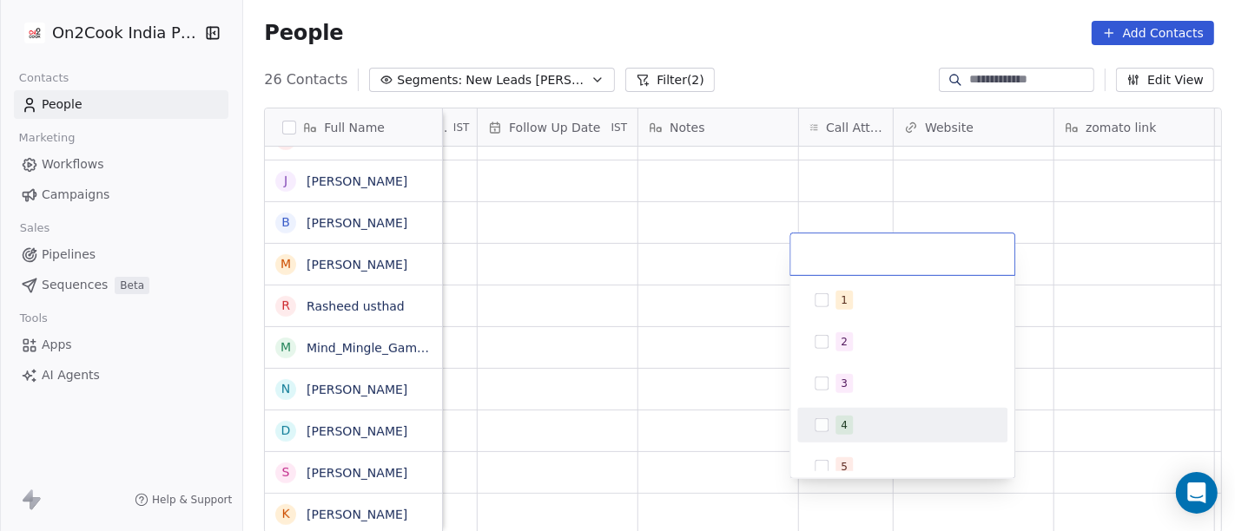
click at [635, 431] on html "On2Cook India Pvt. Ltd. Contacts People Marketing Workflows Campaigns Sales Pip…" at bounding box center [617, 265] width 1235 height 531
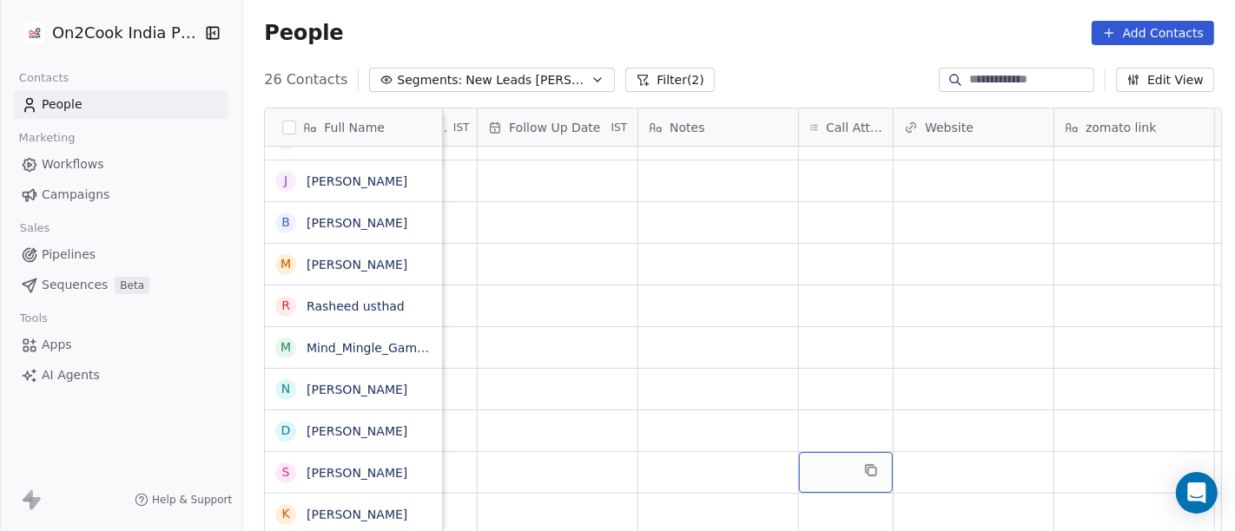
click at [824, 467] on div "grid" at bounding box center [846, 472] width 94 height 41
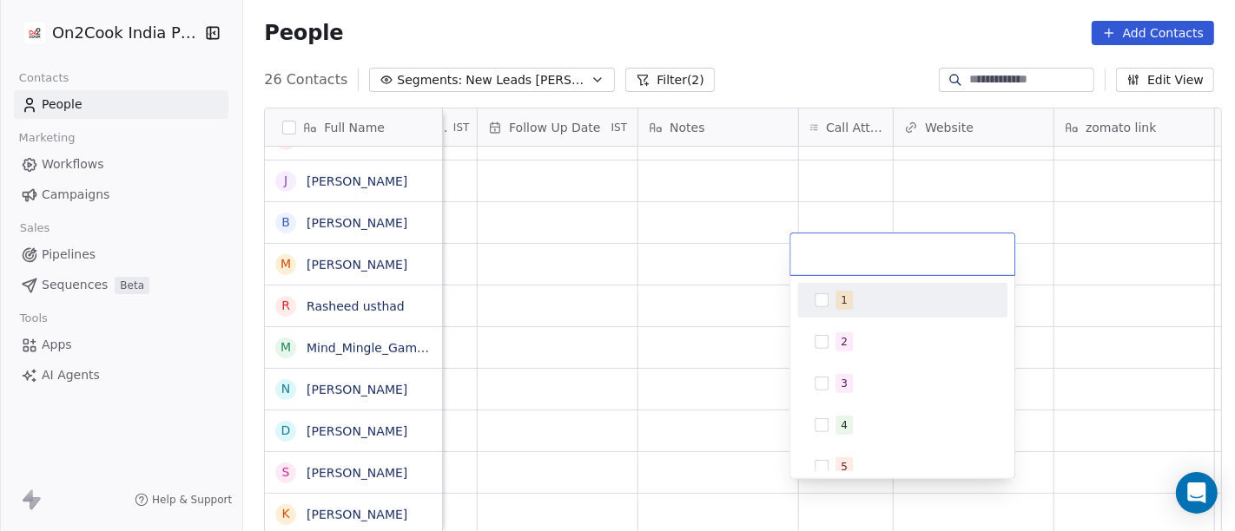
click at [834, 298] on div "1" at bounding box center [902, 301] width 196 height 28
click at [707, 357] on html "On2Cook India Pvt. Ltd. Contacts People Marketing Workflows Campaigns Sales Pip…" at bounding box center [617, 265] width 1235 height 531
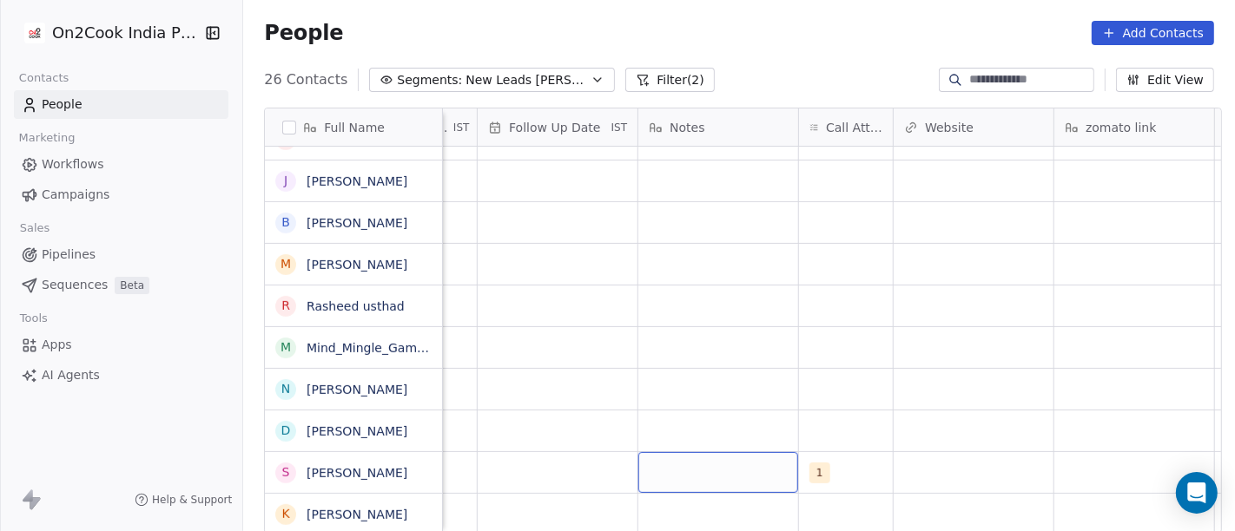
click at [729, 452] on div "grid" at bounding box center [718, 472] width 160 height 41
type textarea "**********"
click at [722, 403] on html "On2Cook India Pvt. Ltd. Contacts People Marketing Workflows Campaigns Sales Pip…" at bounding box center [617, 265] width 1235 height 531
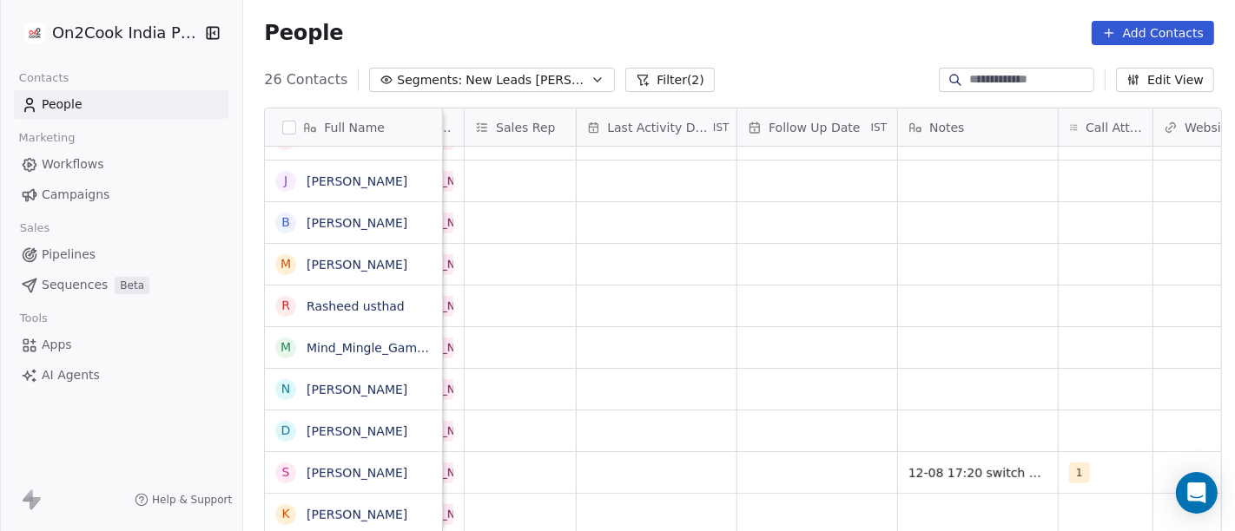
scroll to position [15, 966]
click at [781, 453] on div "grid" at bounding box center [818, 472] width 160 height 41
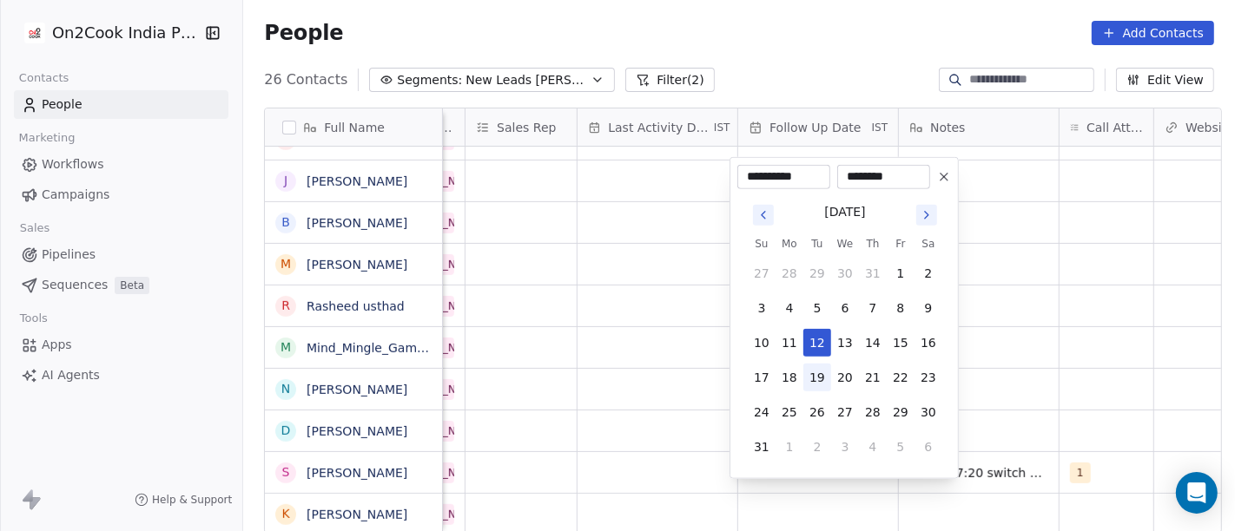
click at [825, 383] on button "19" at bounding box center [817, 378] width 28 height 28
type input "**********"
click at [1033, 373] on html "On2Cook India Pvt. Ltd. Contacts People Marketing Workflows Campaigns Sales Pip…" at bounding box center [617, 265] width 1235 height 531
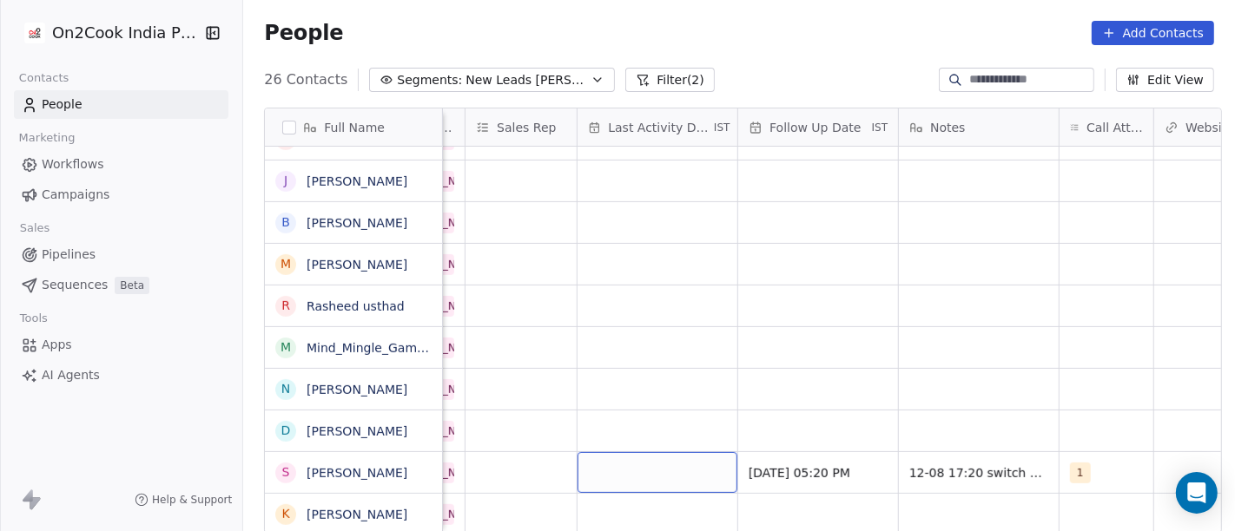
click at [664, 471] on div "grid" at bounding box center [657, 472] width 160 height 41
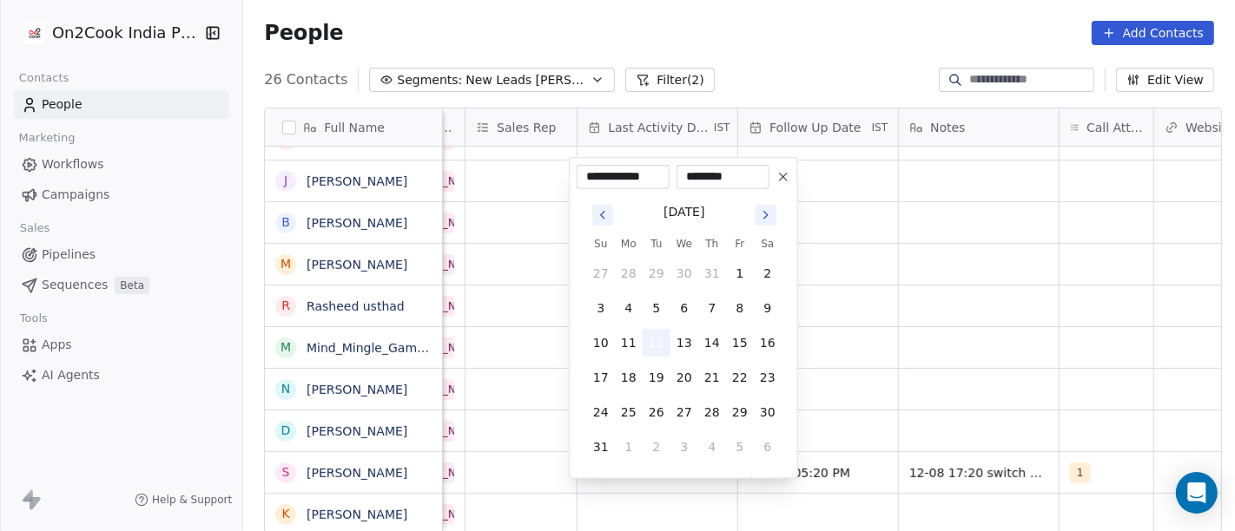
click at [660, 355] on button "12" at bounding box center [657, 343] width 28 height 28
click at [942, 371] on html "On2Cook India Pvt. Ltd. Contacts People Marketing Workflows Campaigns Sales Pip…" at bounding box center [617, 265] width 1235 height 531
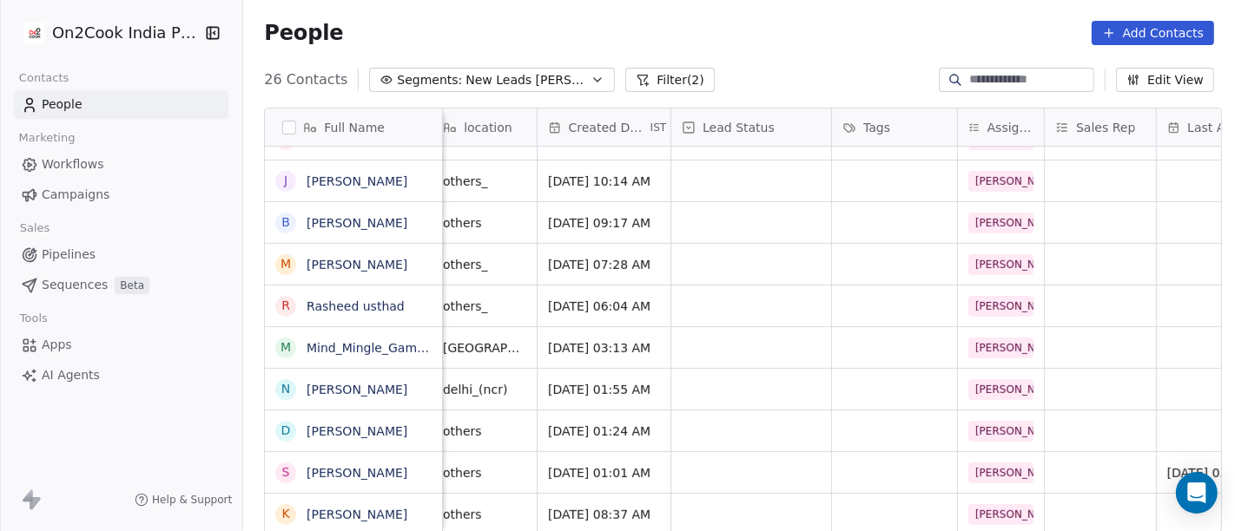
scroll to position [15, 384]
click at [725, 457] on div "grid" at bounding box center [754, 472] width 160 height 41
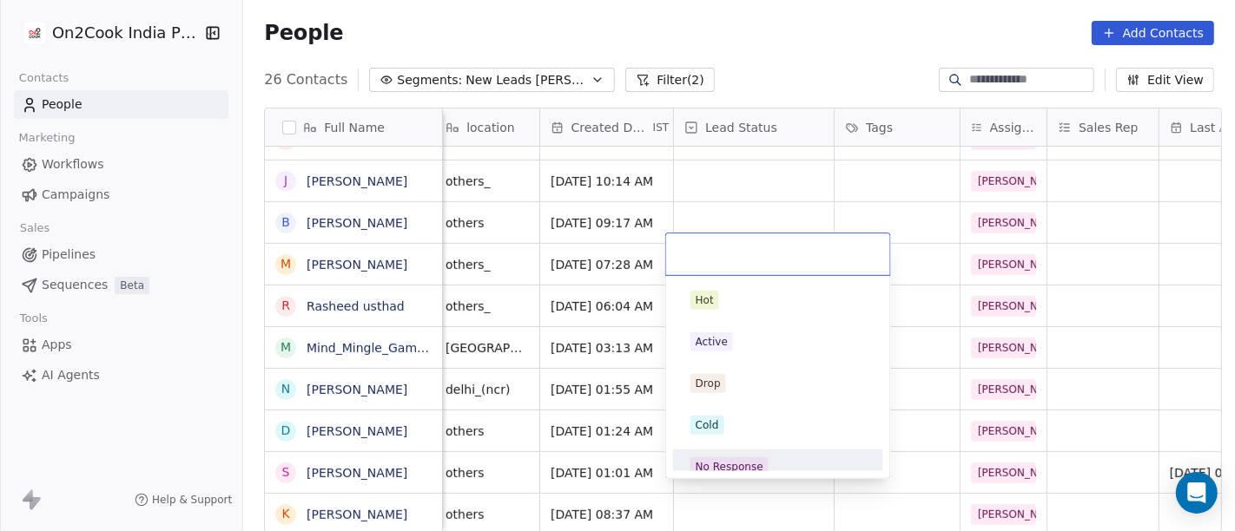
click at [731, 460] on div "No Response" at bounding box center [730, 467] width 68 height 16
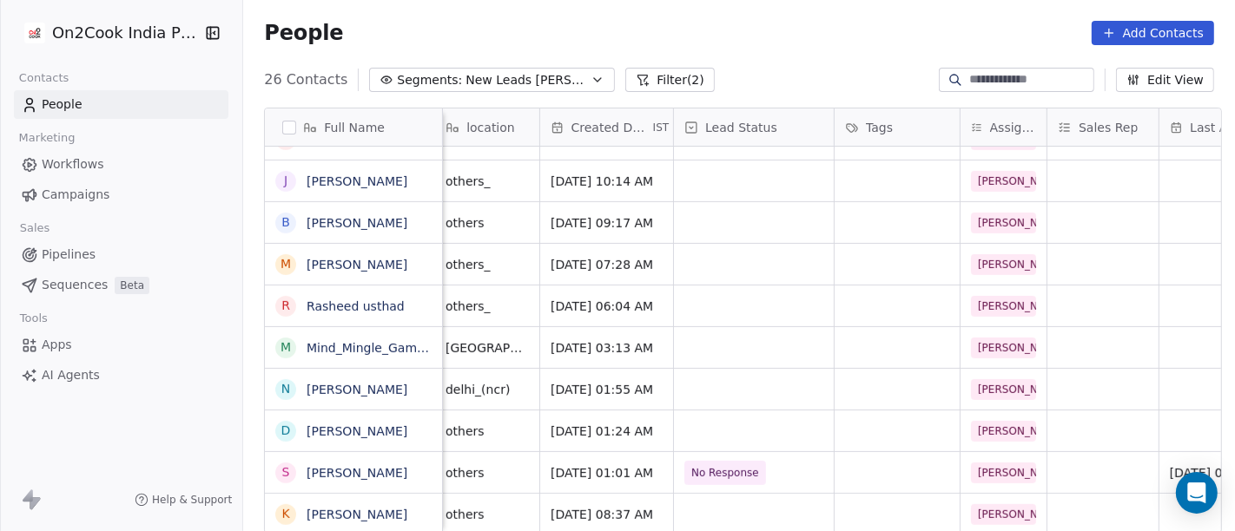
scroll to position [15, 0]
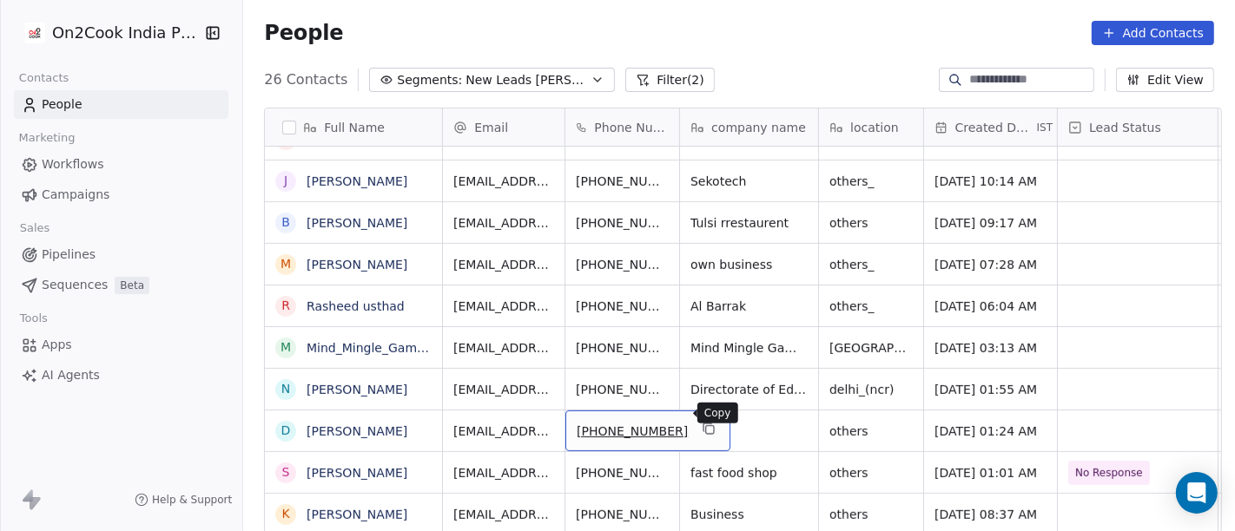
click at [702, 422] on icon "grid" at bounding box center [709, 429] width 14 height 14
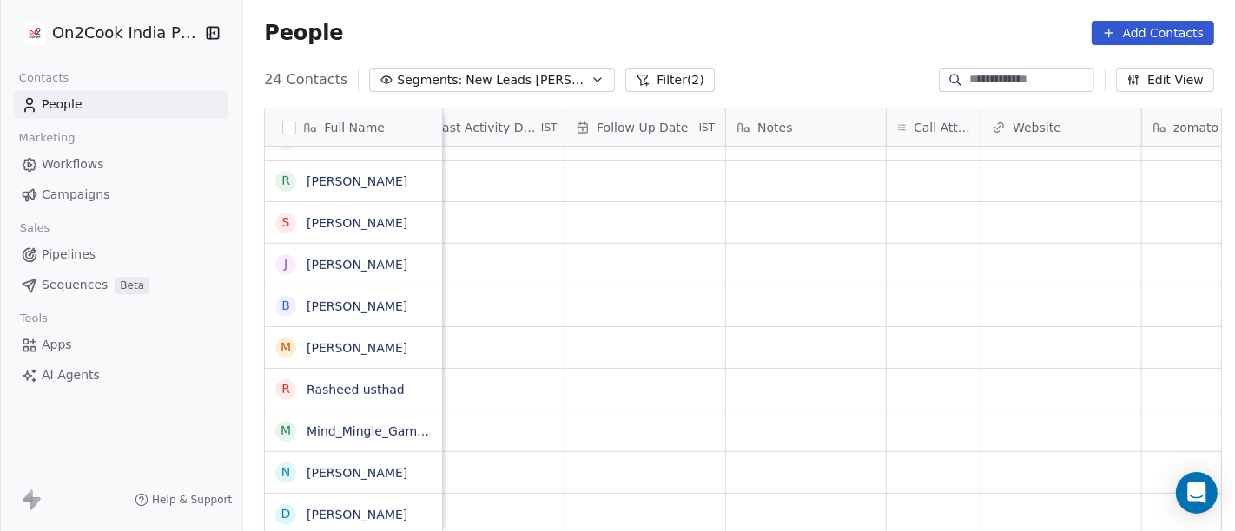
scroll to position [15, 1138]
click at [925, 494] on div "grid" at bounding box center [934, 514] width 94 height 41
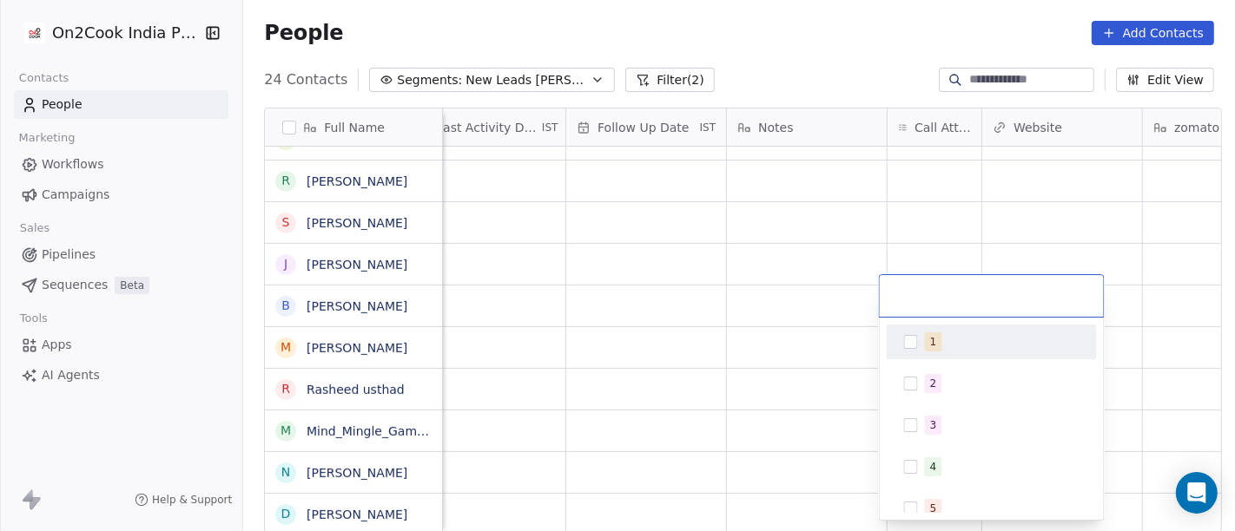
click at [925, 490] on div "1 2 3 4 5 6 7 8 9 10" at bounding box center [992, 530] width 210 height 410
click at [922, 346] on div "1" at bounding box center [992, 342] width 196 height 28
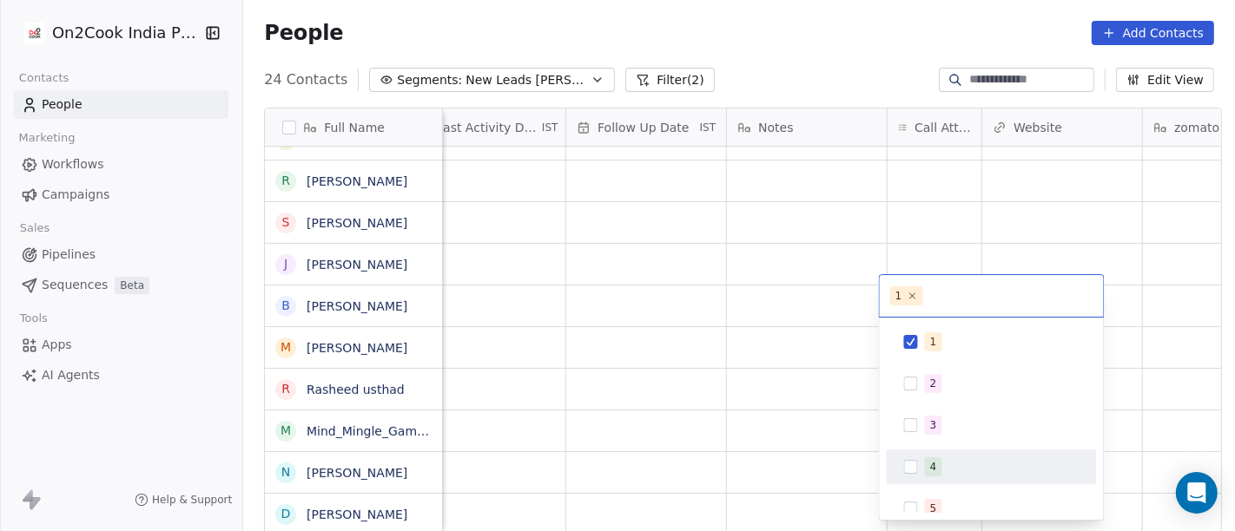
click at [761, 500] on html "On2Cook India Pvt. Ltd. Contacts People Marketing Workflows Campaigns Sales Pip…" at bounding box center [617, 265] width 1235 height 531
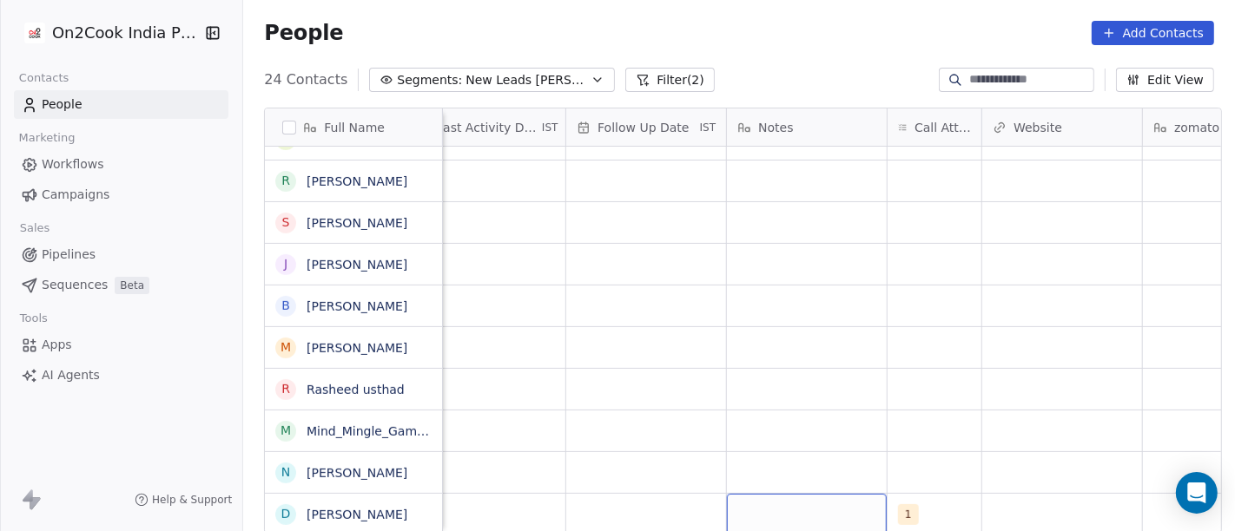
click at [761, 500] on div "grid" at bounding box center [807, 514] width 160 height 41
type textarea "**********"
click at [768, 390] on html "On2Cook India Pvt. Ltd. Contacts People Marketing Workflows Campaigns Sales Pip…" at bounding box center [617, 265] width 1235 height 531
click at [650, 494] on div "grid" at bounding box center [646, 514] width 160 height 41
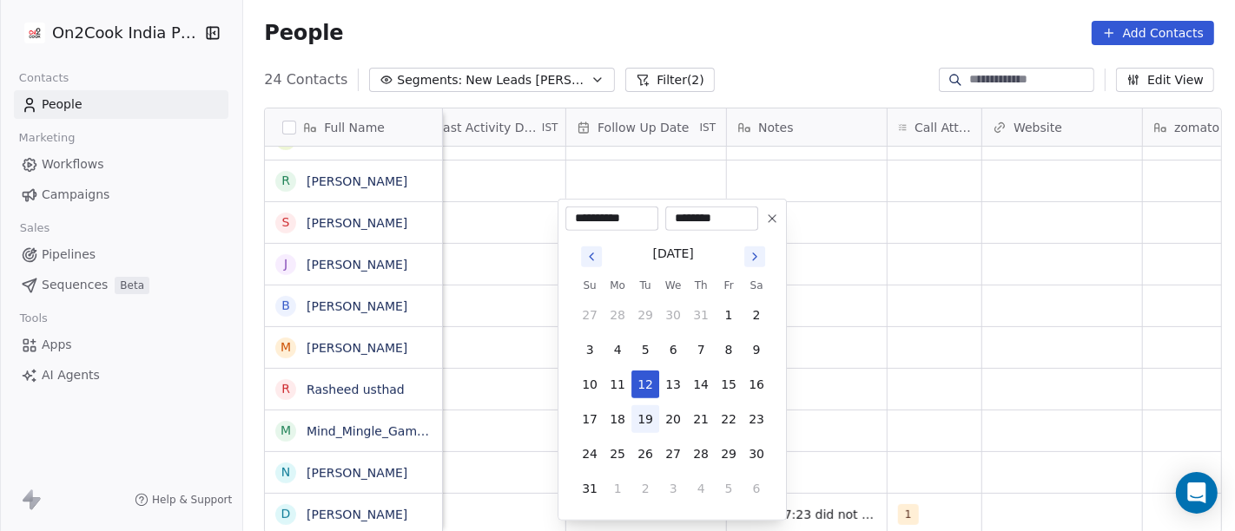
click at [632, 424] on button "19" at bounding box center [645, 420] width 28 height 28
click at [767, 419] on button "23" at bounding box center [756, 420] width 28 height 28
click at [640, 412] on button "19" at bounding box center [645, 420] width 28 height 28
type input "**********"
click at [976, 416] on html "On2Cook India Pvt. Ltd. Contacts People Marketing Workflows Campaigns Sales Pip…" at bounding box center [617, 265] width 1235 height 531
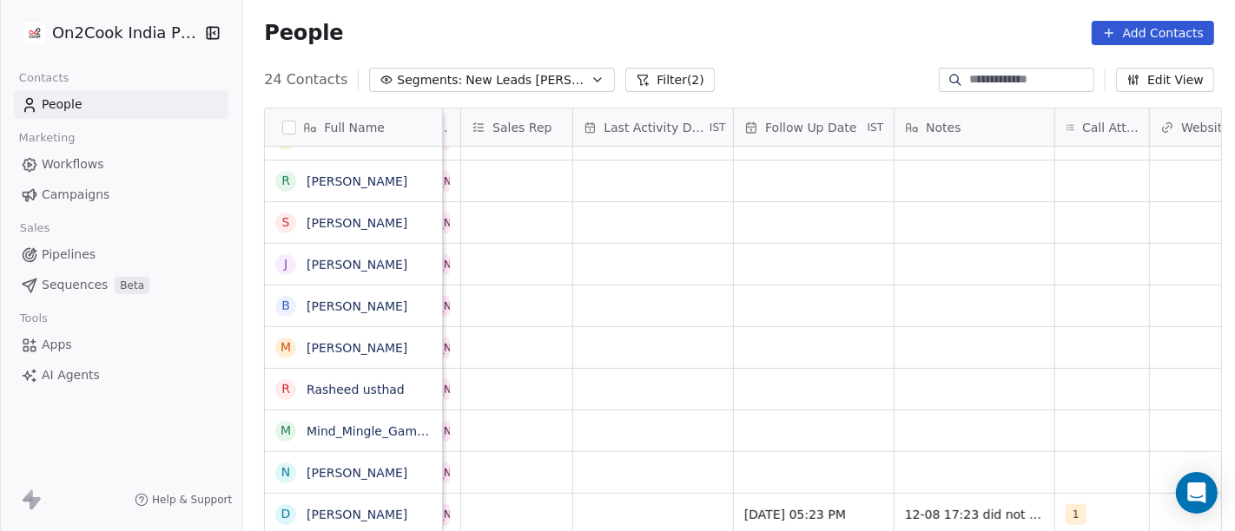
scroll to position [15, 929]
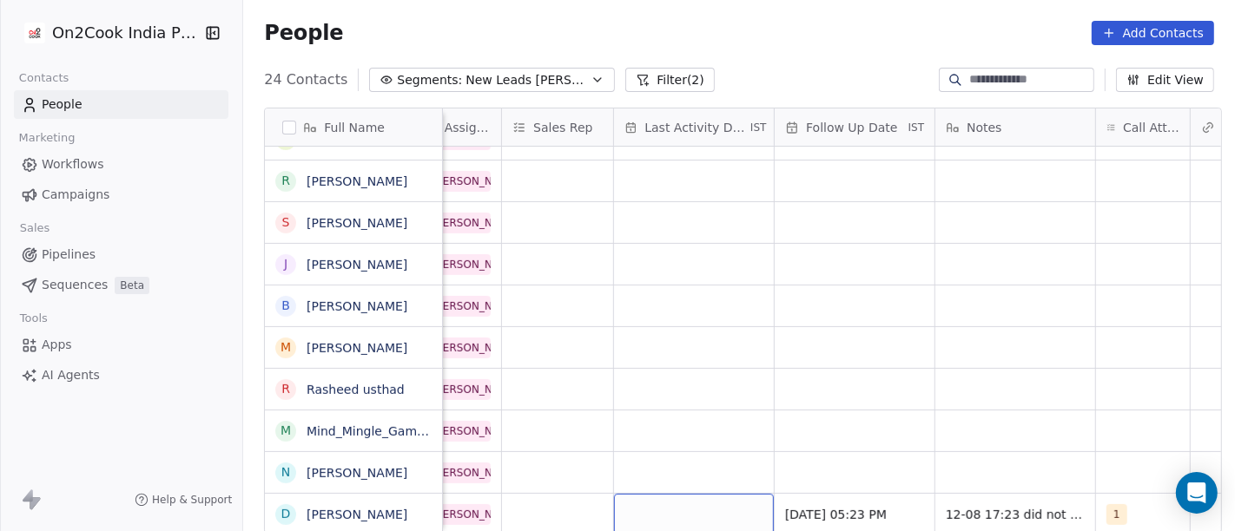
click at [685, 494] on div "grid" at bounding box center [694, 514] width 160 height 41
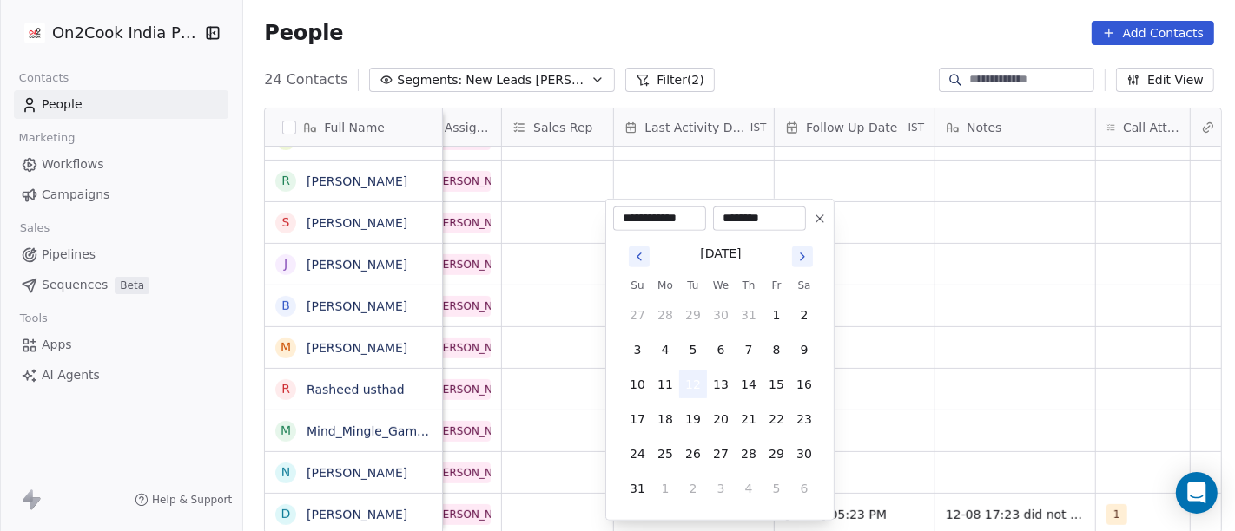
click at [692, 381] on button "12" at bounding box center [693, 385] width 28 height 28
click at [956, 383] on html "On2Cook India Pvt. Ltd. Contacts People Marketing Workflows Campaigns Sales Pip…" at bounding box center [617, 265] width 1235 height 531
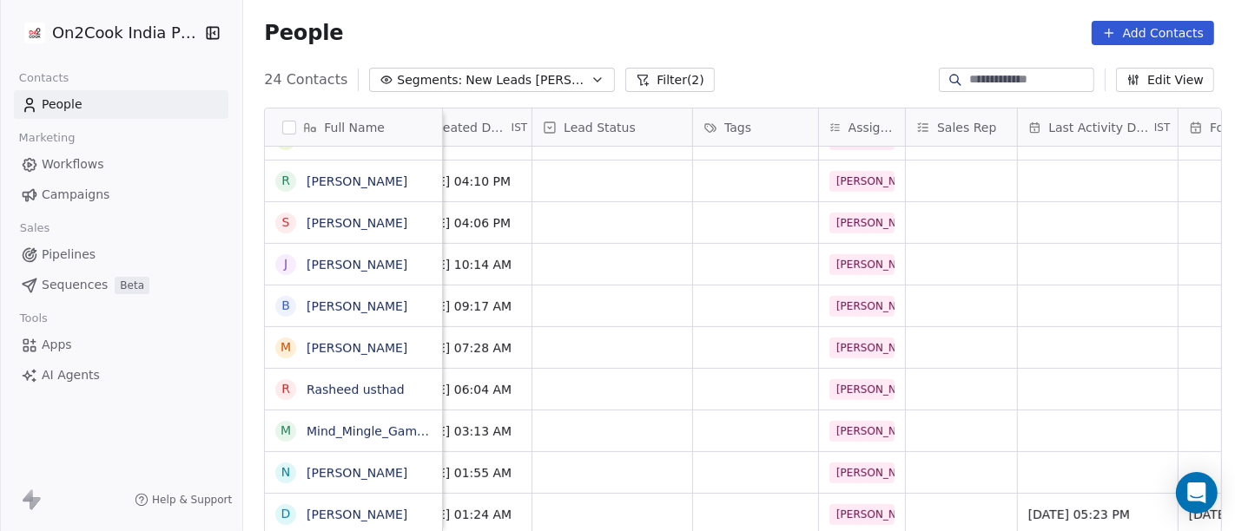
scroll to position [15, 506]
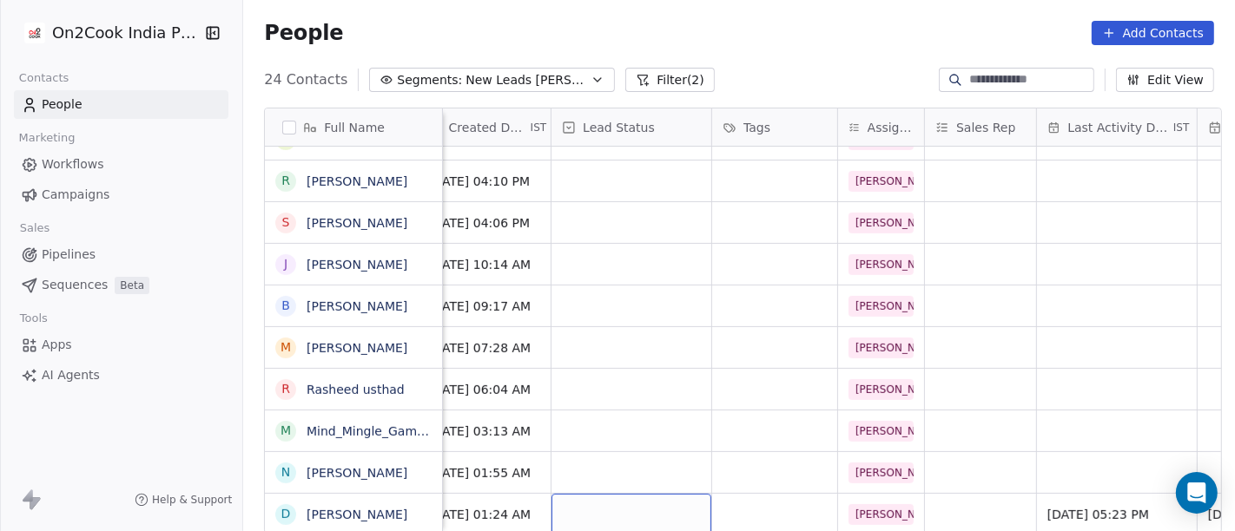
click at [596, 494] on div "grid" at bounding box center [631, 514] width 160 height 41
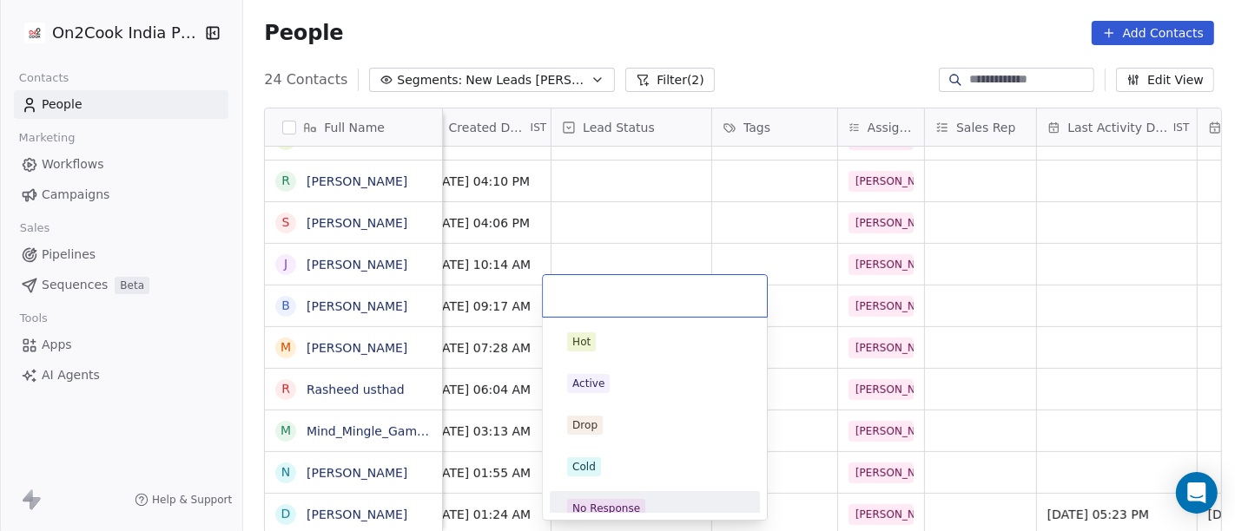
click at [597, 495] on div "No Response" at bounding box center [655, 509] width 196 height 28
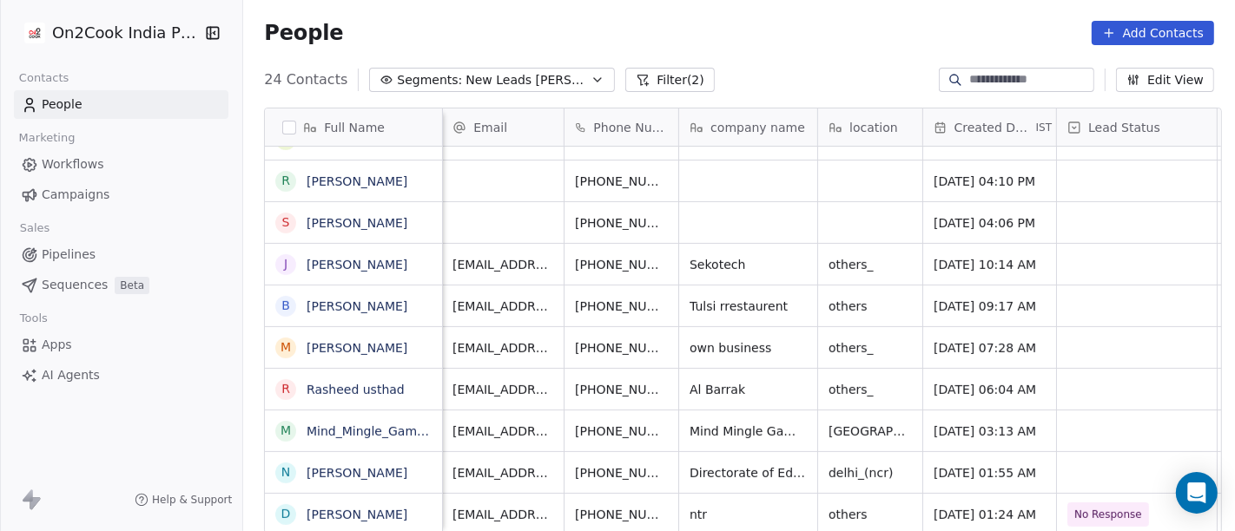
scroll to position [15, 0]
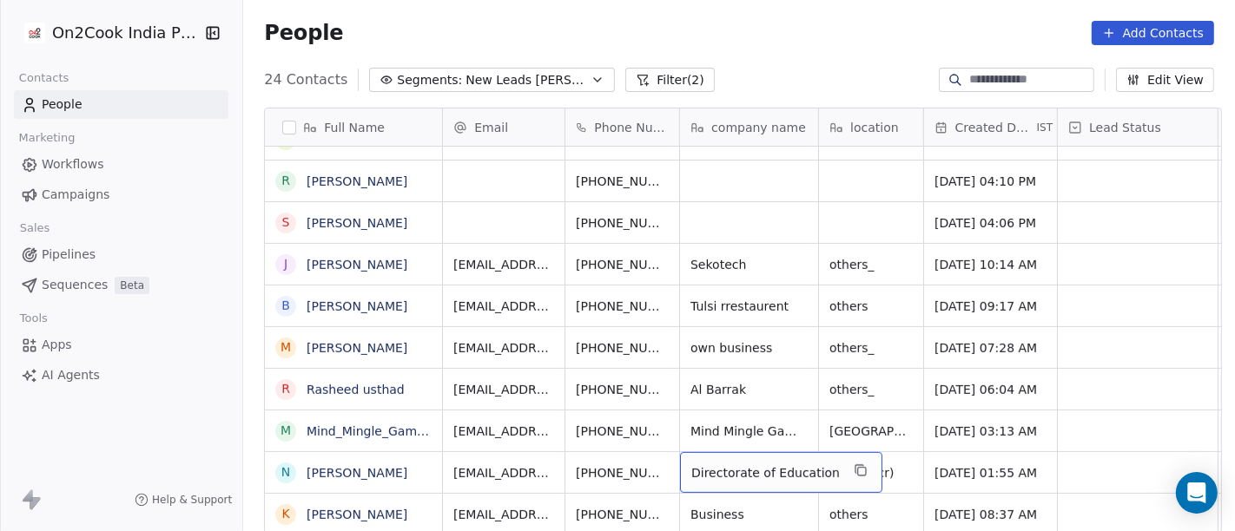
click at [709, 465] on span "Directorate of Education" at bounding box center [765, 473] width 148 height 17
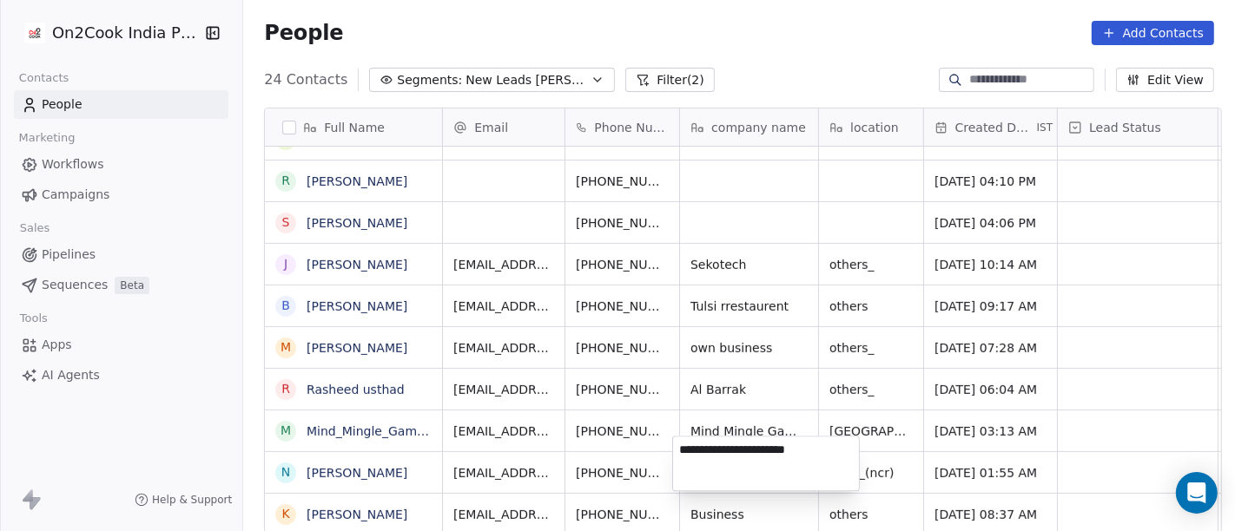
click at [709, 454] on textarea "**********" at bounding box center [766, 464] width 186 height 54
type textarea "**********"
click at [889, 461] on html "On2Cook India Pvt. Ltd. Contacts People Marketing Workflows Campaigns Sales Pip…" at bounding box center [617, 265] width 1235 height 531
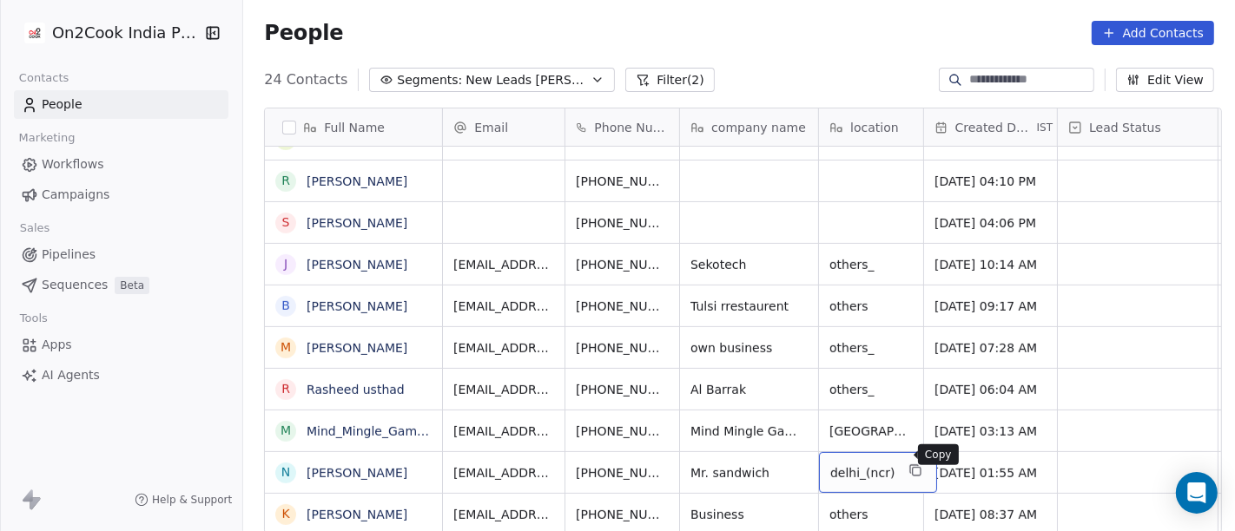
click at [906, 461] on button "grid" at bounding box center [916, 470] width 21 height 21
type textarea "*****"
click at [774, 455] on html "On2Cook India Pvt. Ltd. Contacts People Marketing Workflows Campaigns Sales Pip…" at bounding box center [617, 265] width 1235 height 531
click at [789, 453] on html "On2Cook India Pvt. Ltd. Contacts People Marketing Workflows Campaigns Sales Pip…" at bounding box center [617, 265] width 1235 height 531
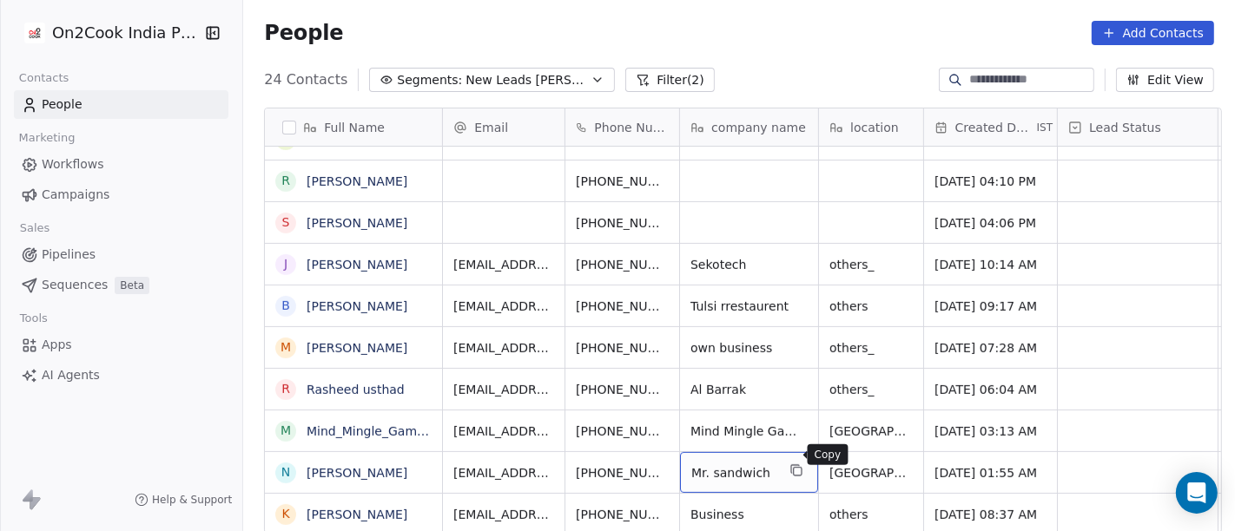
click at [794, 468] on icon "grid" at bounding box center [798, 472] width 8 height 8
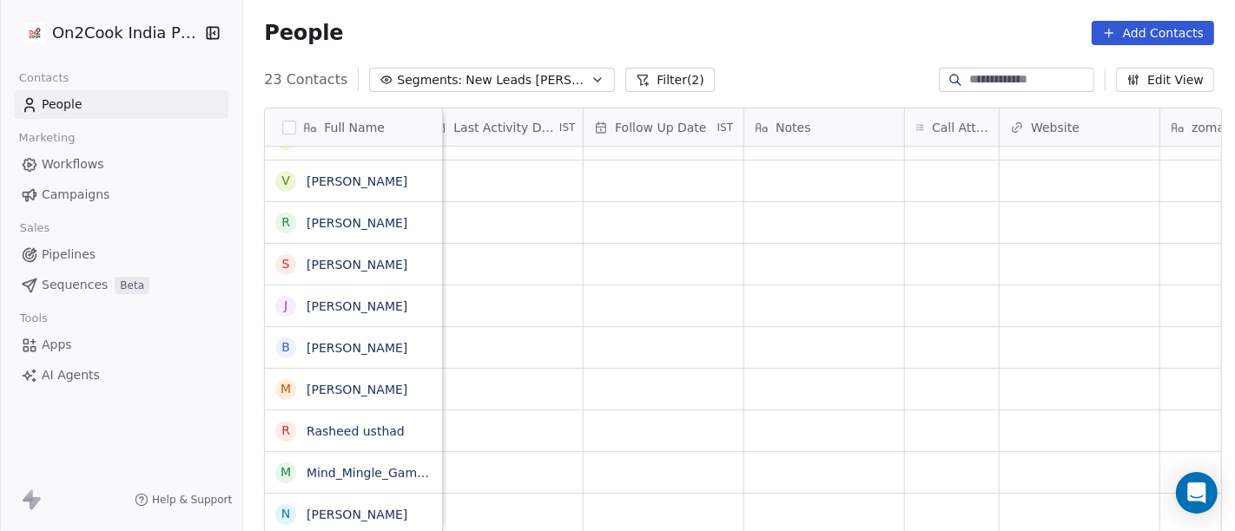
scroll to position [15, 1121]
click at [927, 499] on div "grid" at bounding box center [951, 514] width 94 height 41
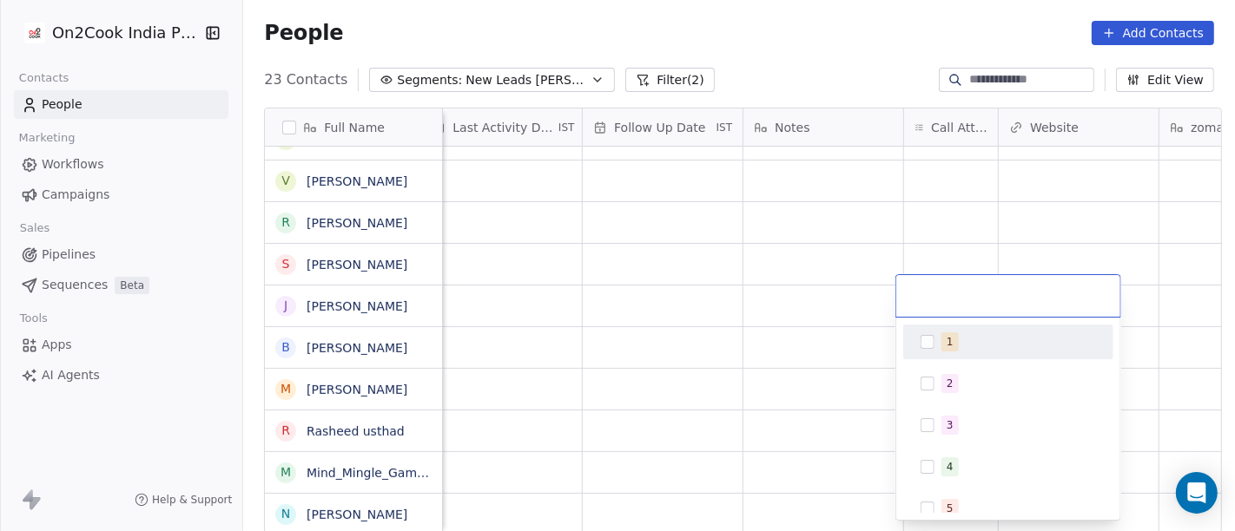
click at [923, 332] on div "1" at bounding box center [1008, 342] width 196 height 28
click at [838, 368] on html "On2Cook India Pvt. Ltd. Contacts People Marketing Workflows Campaigns Sales Pip…" at bounding box center [617, 265] width 1235 height 531
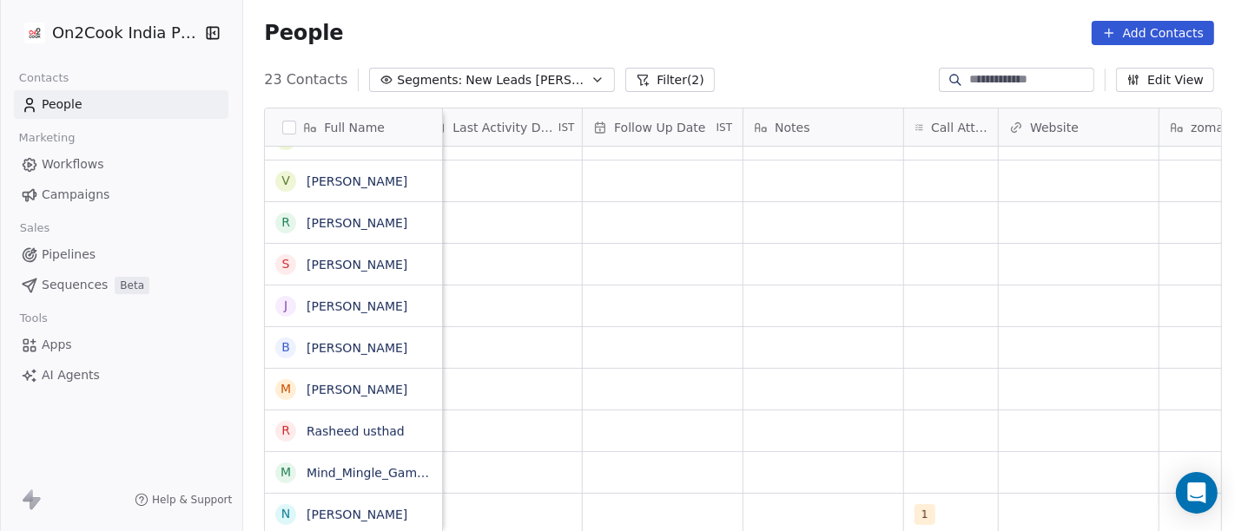
scroll to position [15, 1235]
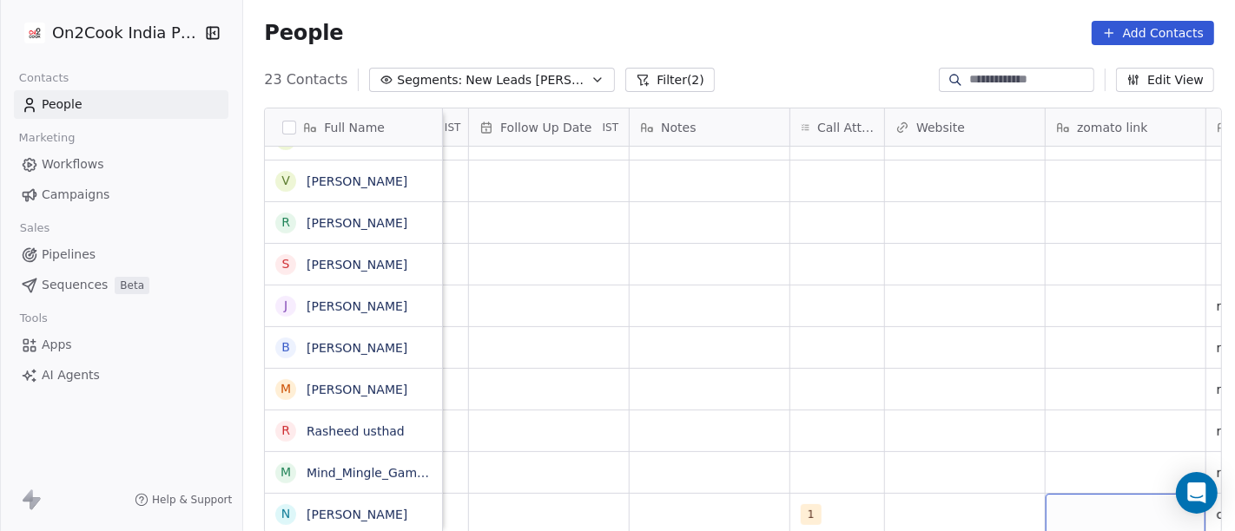
click at [1164, 494] on div "grid" at bounding box center [1125, 514] width 160 height 41
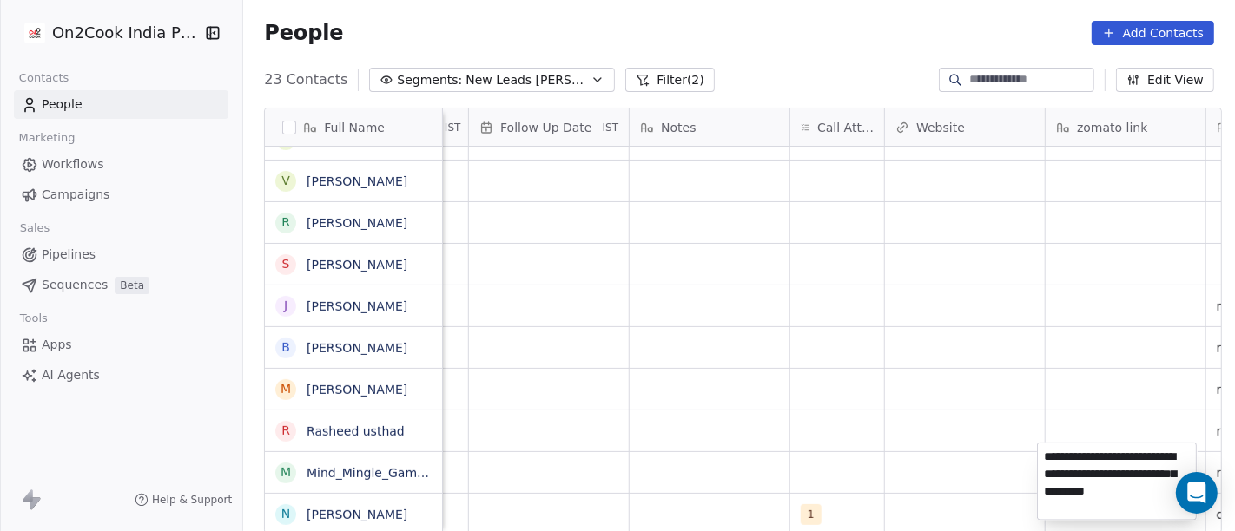
type textarea "**********"
click at [944, 466] on html "On2Cook India Pvt. Ltd. Contacts People Marketing Workflows Campaigns Sales Pip…" at bounding box center [617, 265] width 1235 height 531
click at [678, 491] on html "On2Cook India Pvt. Ltd. Contacts People Marketing Workflows Campaigns Sales Pip…" at bounding box center [617, 265] width 1235 height 531
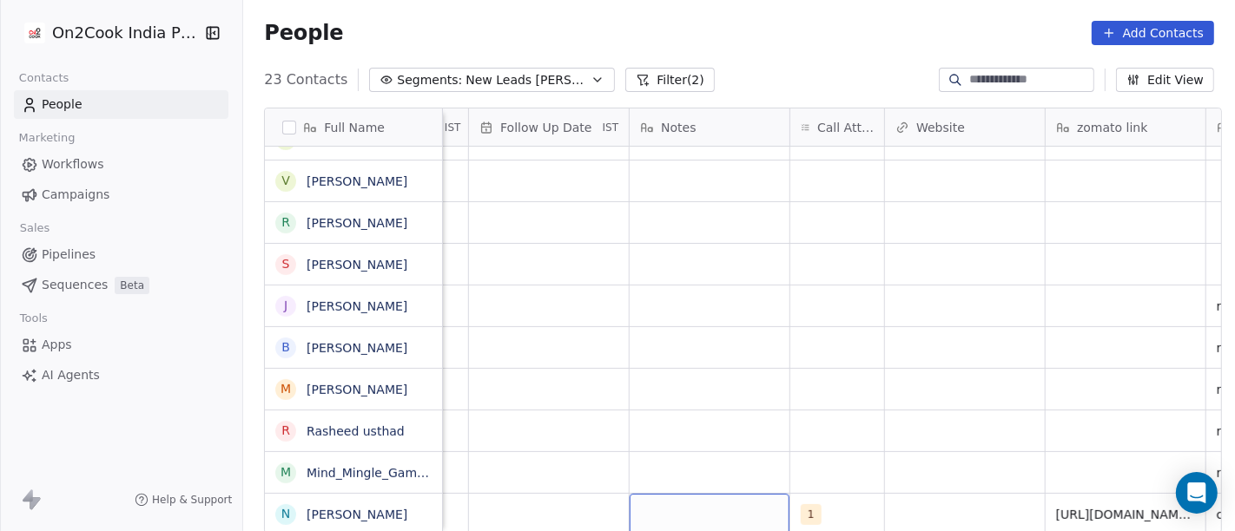
click at [678, 494] on div "grid" at bounding box center [710, 514] width 160 height 41
type textarea "**********"
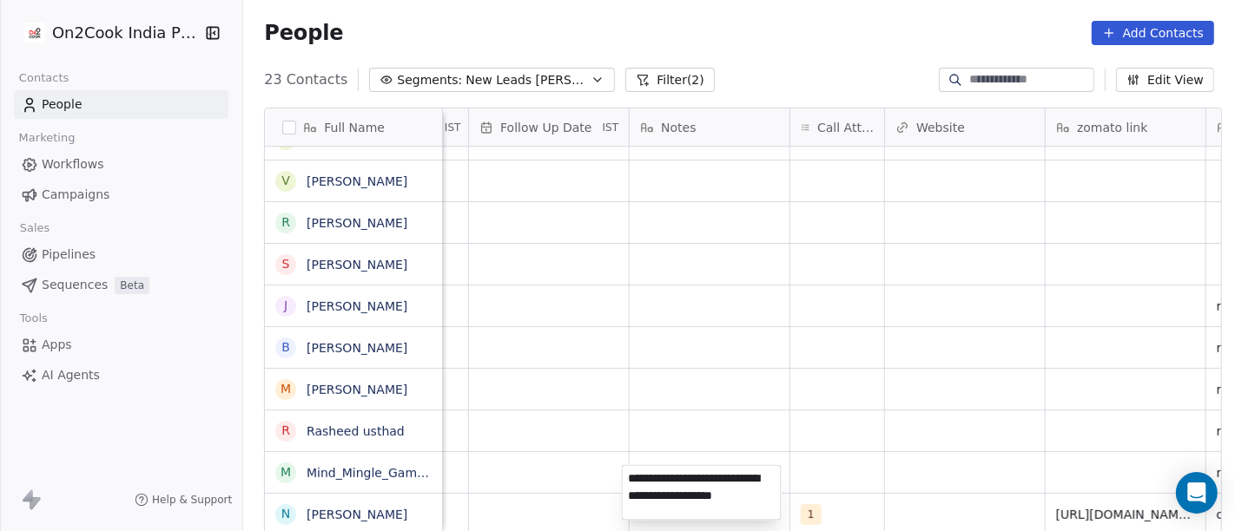
click at [696, 431] on html "On2Cook India Pvt. Ltd. Contacts People Marketing Workflows Campaigns Sales Pip…" at bounding box center [617, 265] width 1235 height 531
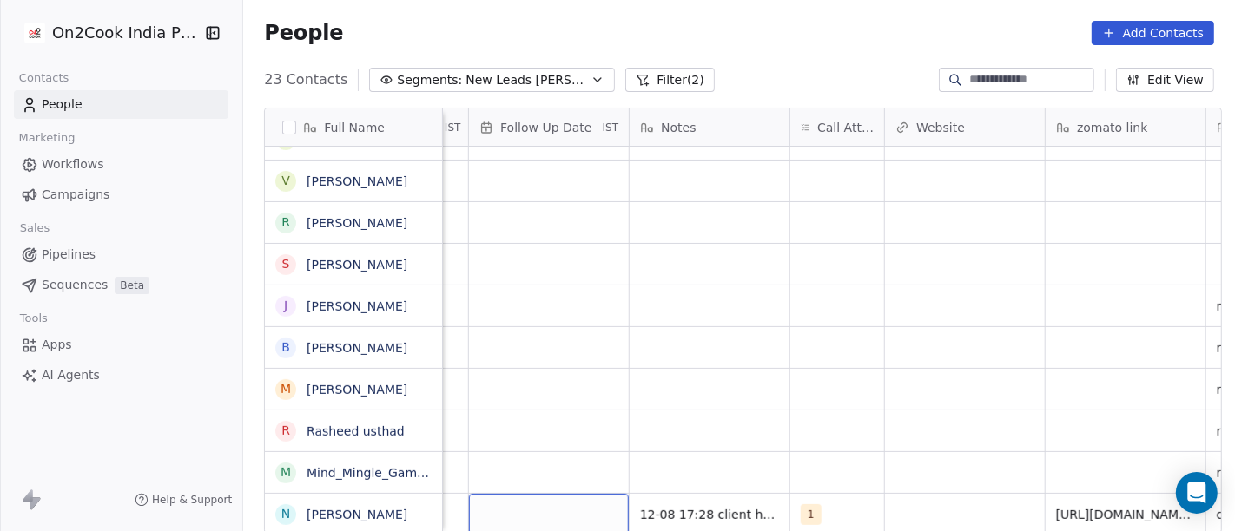
click at [527, 499] on div "grid" at bounding box center [549, 514] width 160 height 41
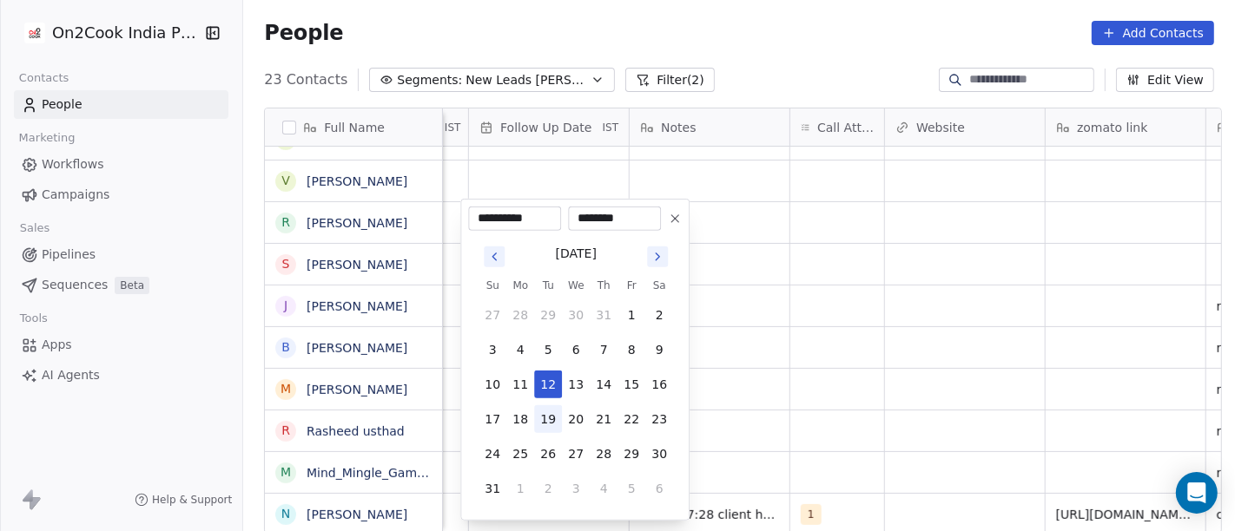
click at [548, 409] on button "19" at bounding box center [548, 420] width 28 height 28
type input "**********"
click at [747, 389] on html "On2Cook India Pvt. Ltd. Contacts People Marketing Workflows Campaigns Sales Pip…" at bounding box center [617, 265] width 1235 height 531
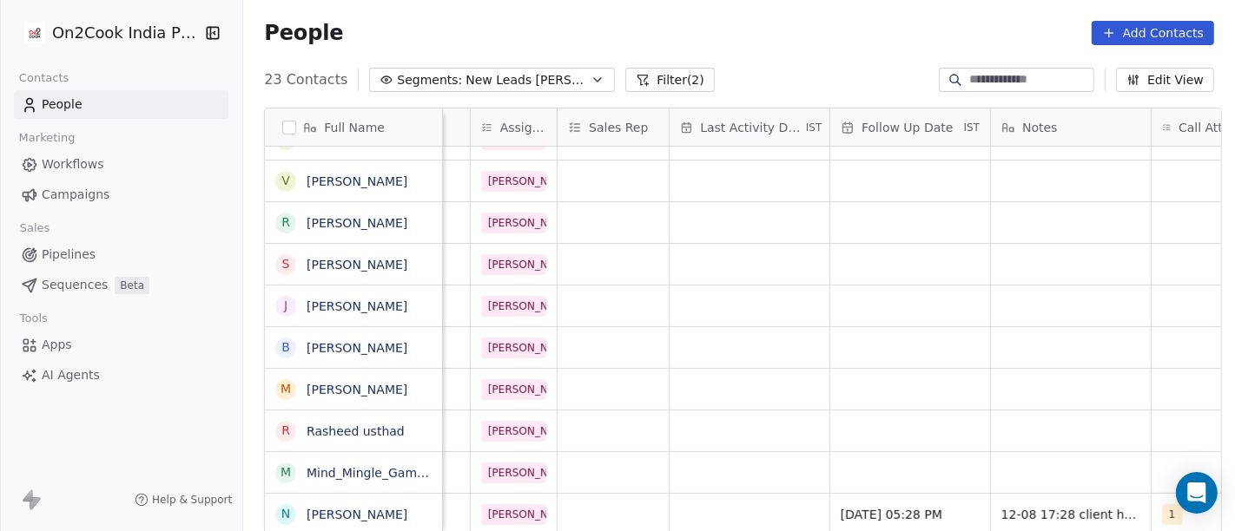
scroll to position [15, 870]
click at [712, 496] on div "grid" at bounding box center [753, 514] width 160 height 41
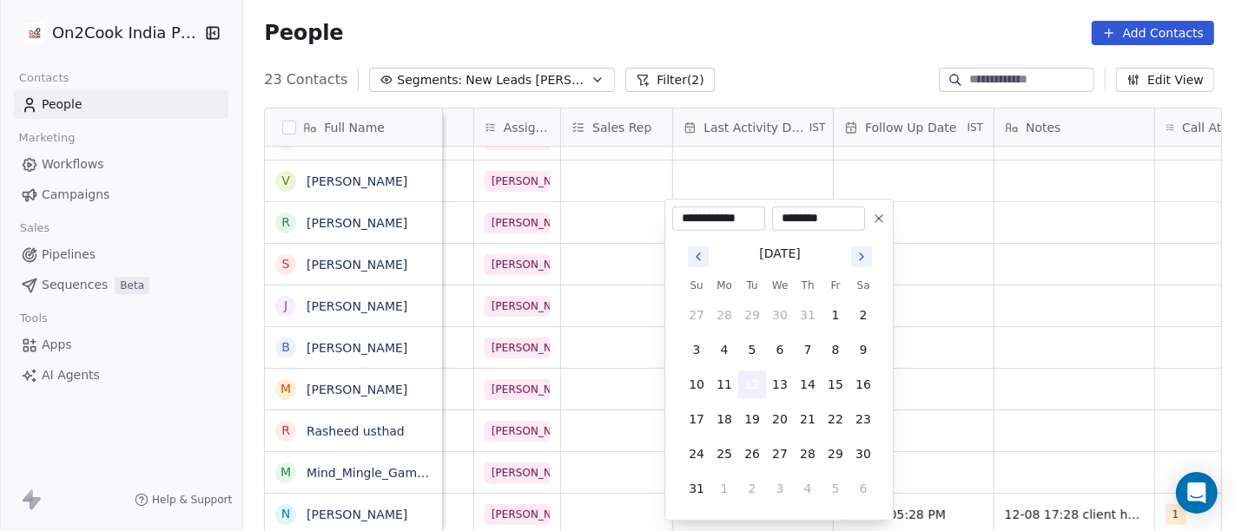
click at [753, 386] on button "12" at bounding box center [752, 385] width 28 height 28
click at [1041, 392] on html "On2Cook India Pvt. Ltd. Contacts People Marketing Workflows Campaigns Sales Pip…" at bounding box center [617, 265] width 1235 height 531
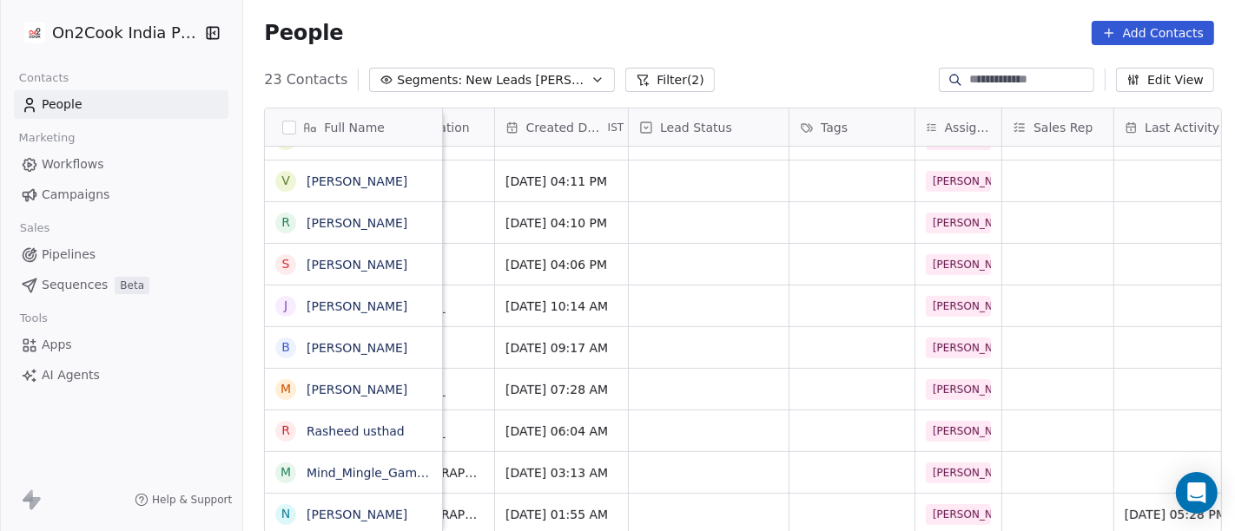
scroll to position [15, 422]
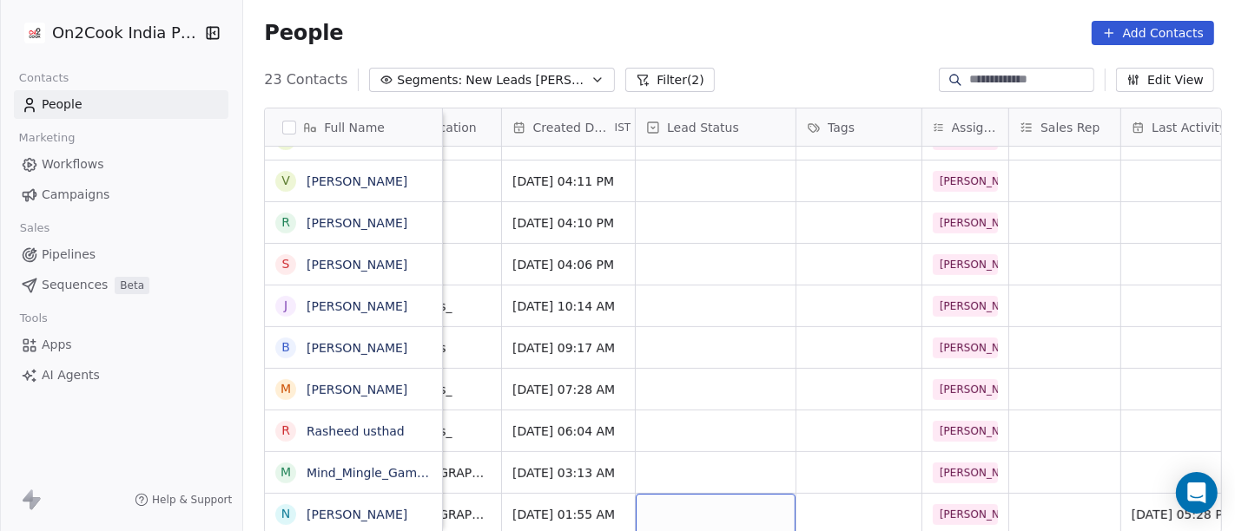
click at [722, 499] on div "grid" at bounding box center [716, 514] width 160 height 41
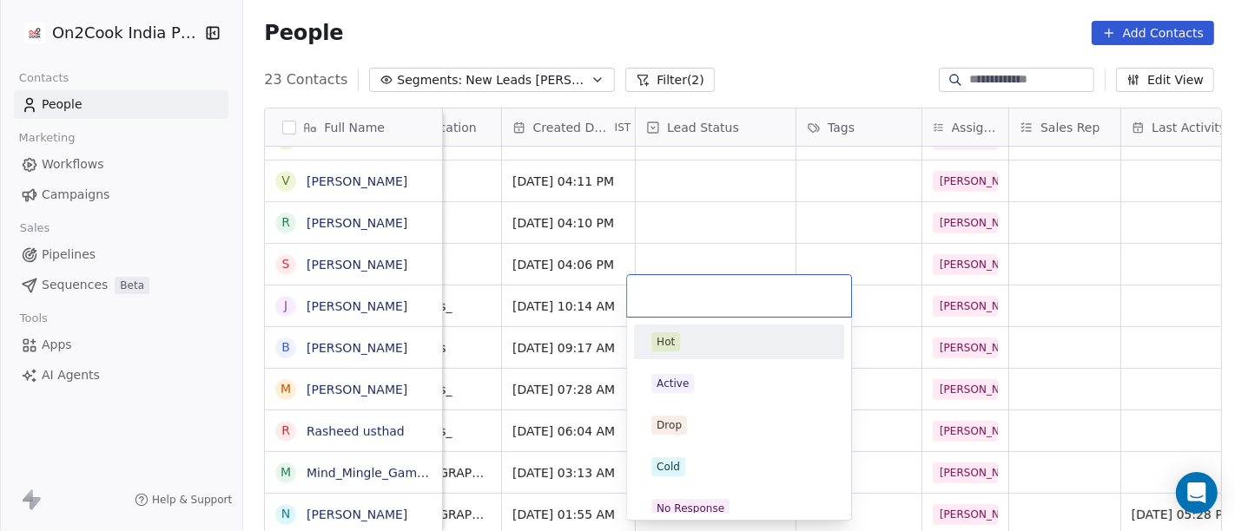
drag, startPoint x: 725, startPoint y: 385, endPoint x: 1053, endPoint y: 206, distance: 373.8
click at [1053, 206] on html "On2Cook India Pvt. Ltd. Contacts People Marketing Workflows Campaigns Sales Pip…" at bounding box center [617, 265] width 1235 height 531
click at [1052, 252] on html "On2Cook India Pvt. Ltd. Contacts People Marketing Workflows Campaigns Sales Pip…" at bounding box center [617, 265] width 1235 height 531
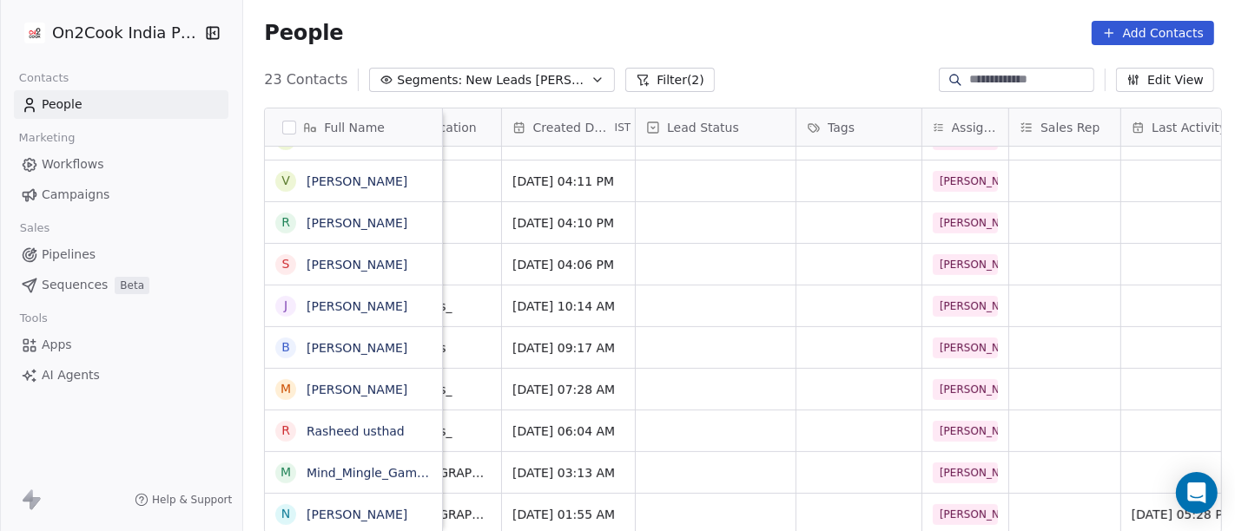
scroll to position [15, 0]
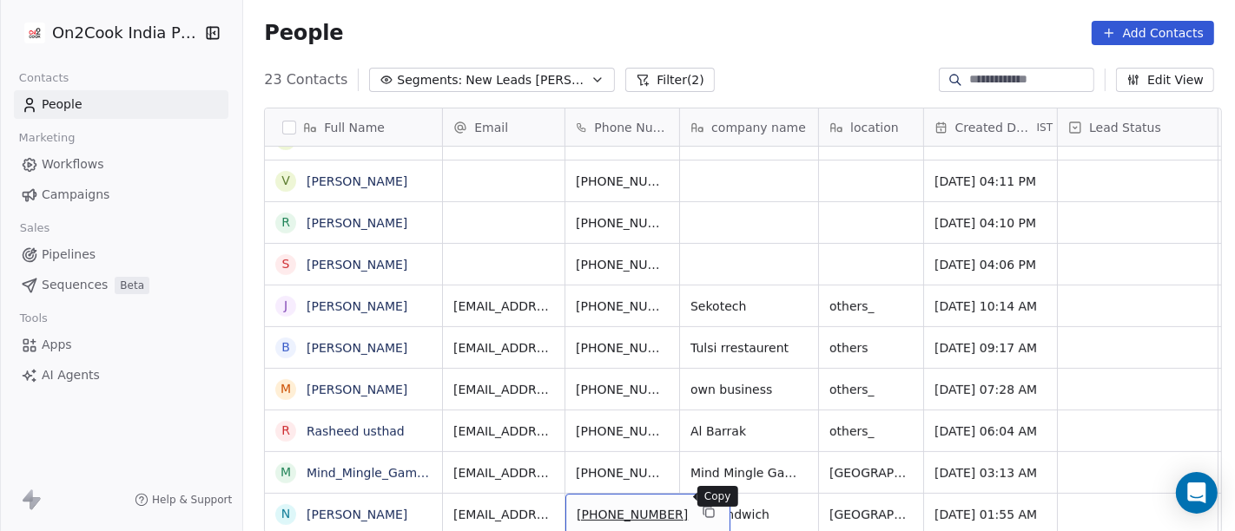
click at [702, 505] on icon "grid" at bounding box center [709, 512] width 14 height 14
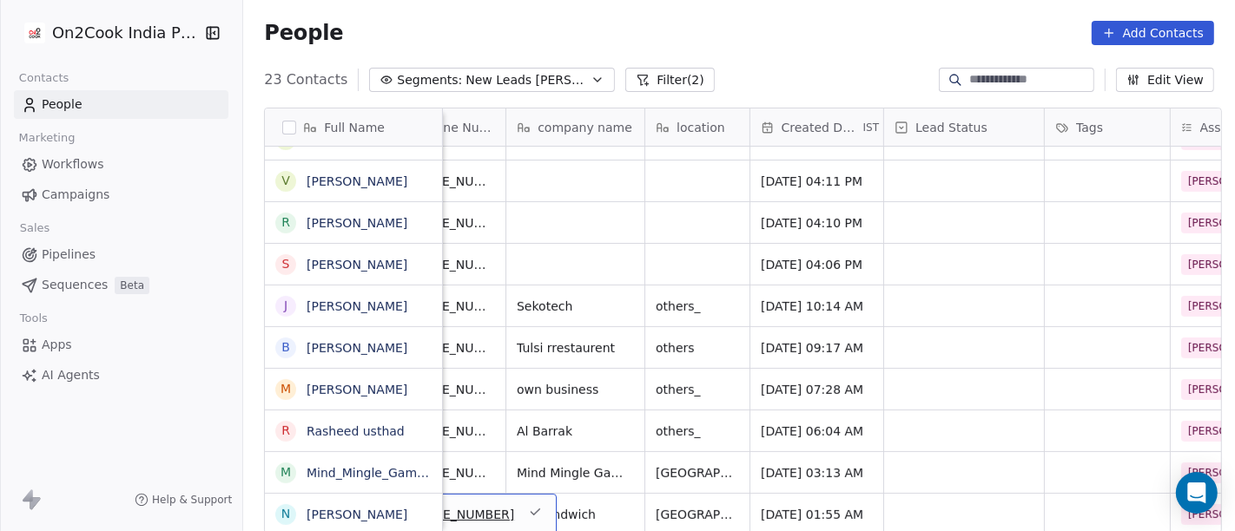
scroll to position [15, 175]
click at [939, 494] on div "grid" at bounding box center [962, 514] width 160 height 41
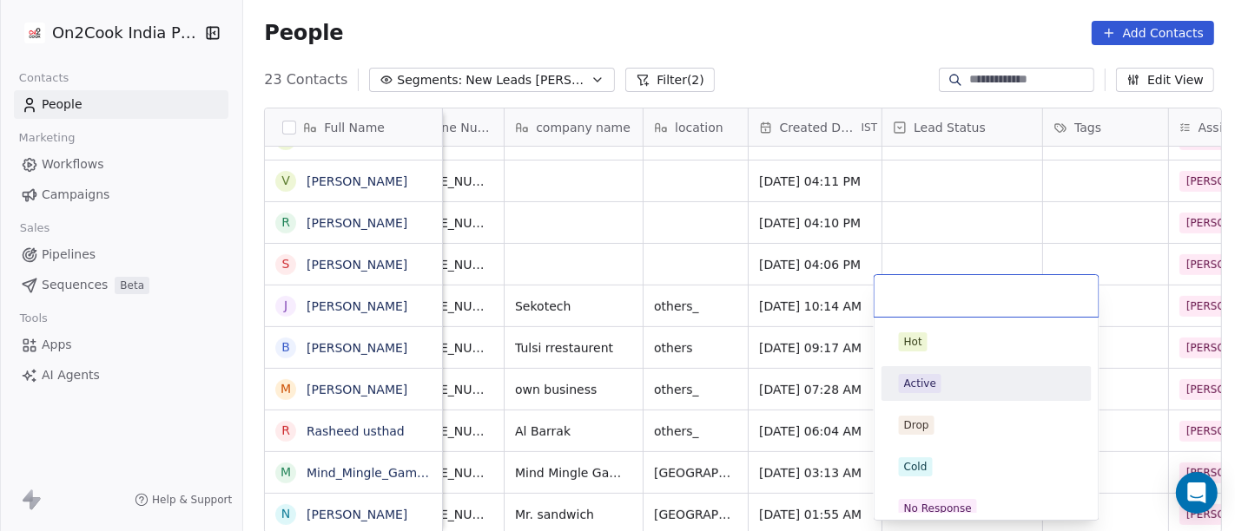
click at [955, 379] on div "Active" at bounding box center [986, 383] width 175 height 19
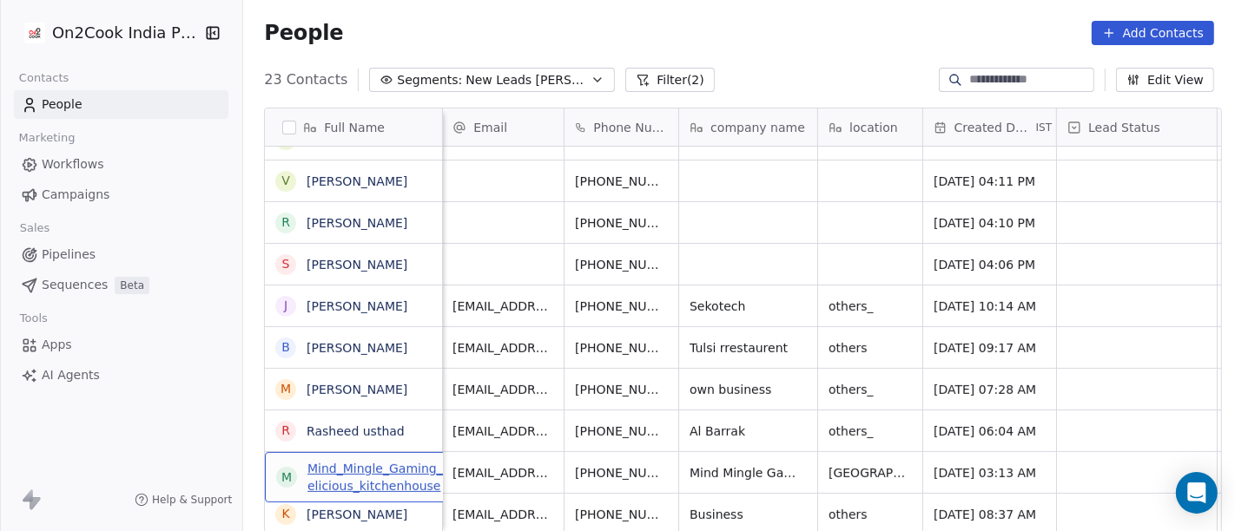
scroll to position [2, 0]
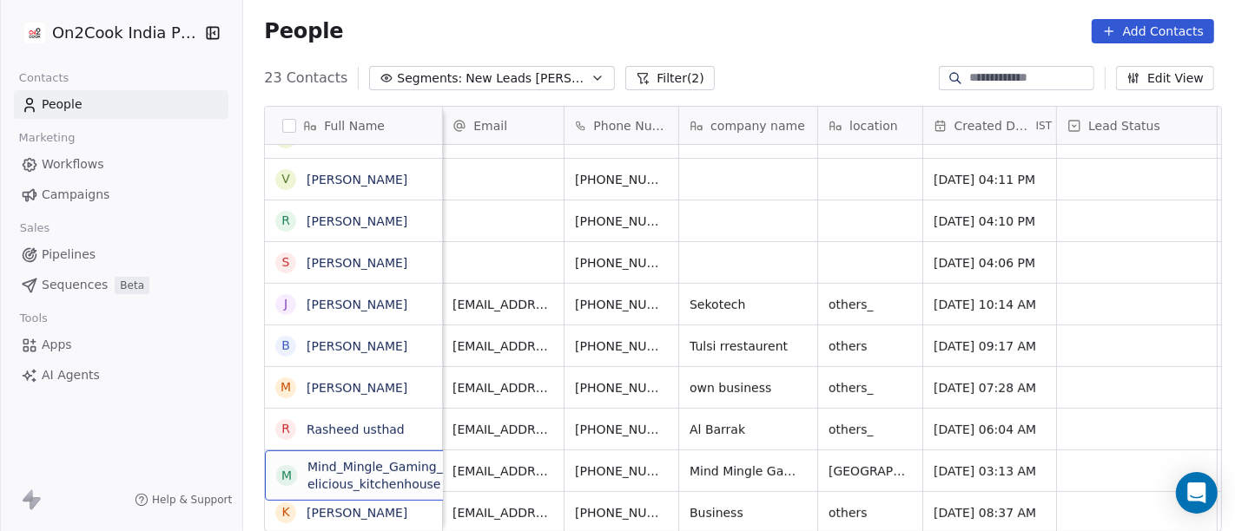
click at [417, 498] on div "M Mind_Mingle_Gaming_with_delicious_kitchenhouse" at bounding box center [395, 476] width 261 height 50
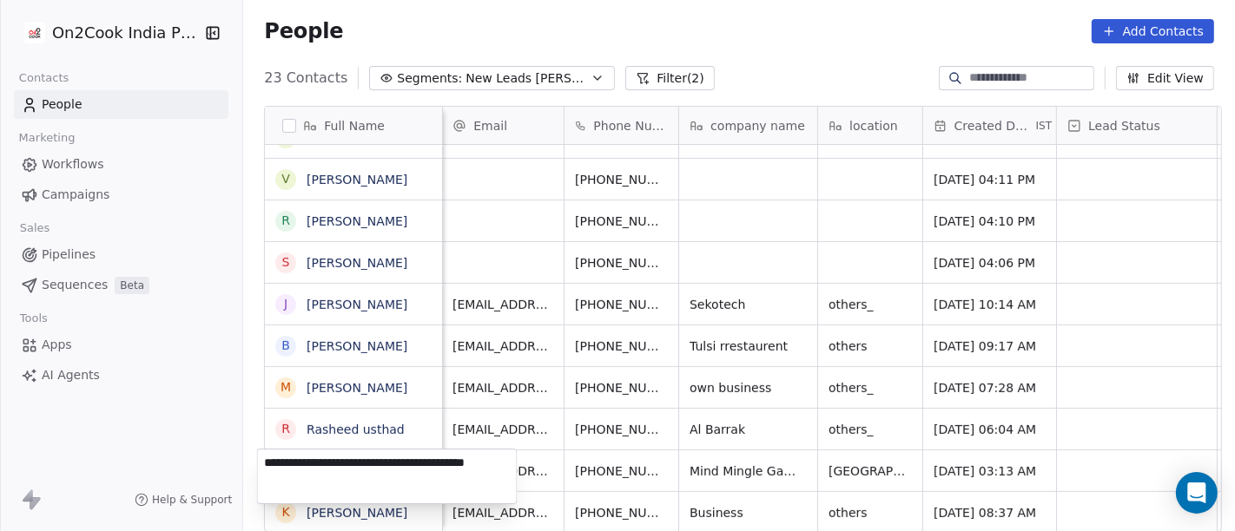
click at [711, 453] on html "On2Cook India Pvt. Ltd. Contacts People Marketing Workflows Campaigns Sales Pip…" at bounding box center [617, 265] width 1235 height 531
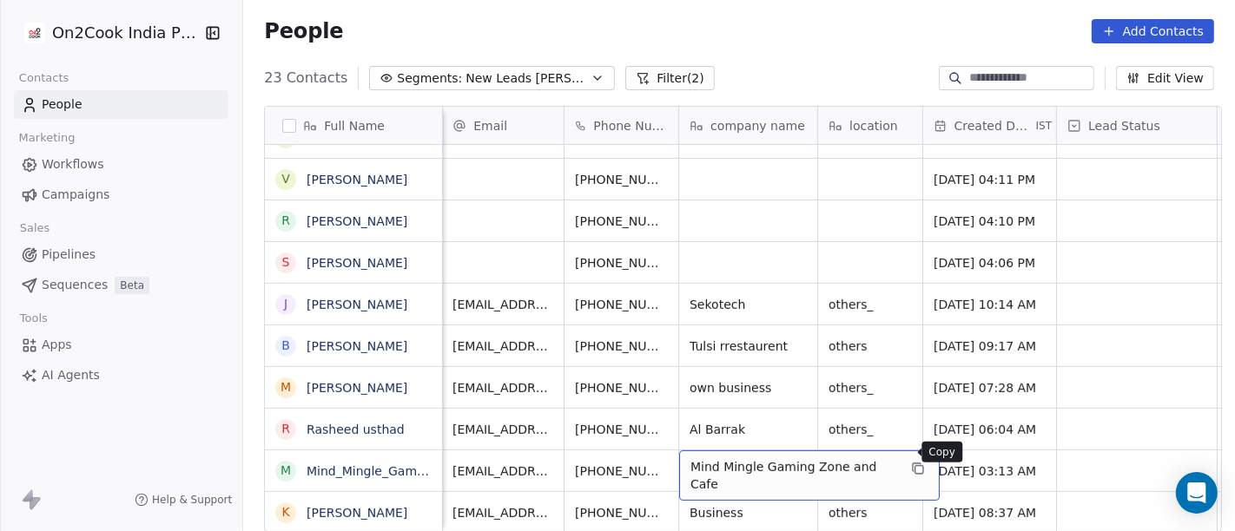
click at [911, 462] on icon "grid" at bounding box center [918, 469] width 14 height 14
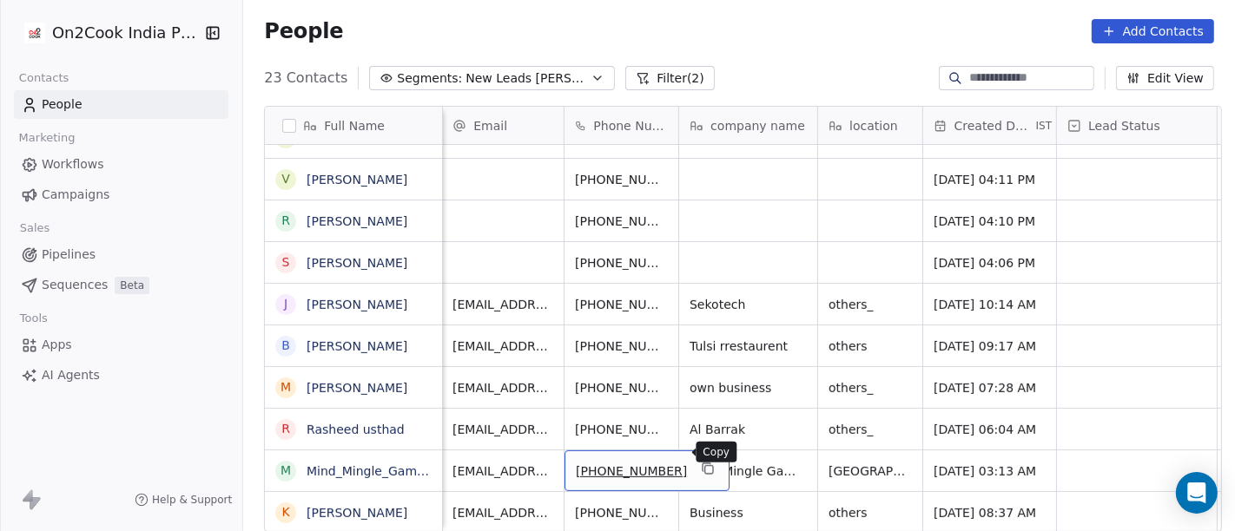
click at [701, 462] on icon "grid" at bounding box center [708, 469] width 14 height 14
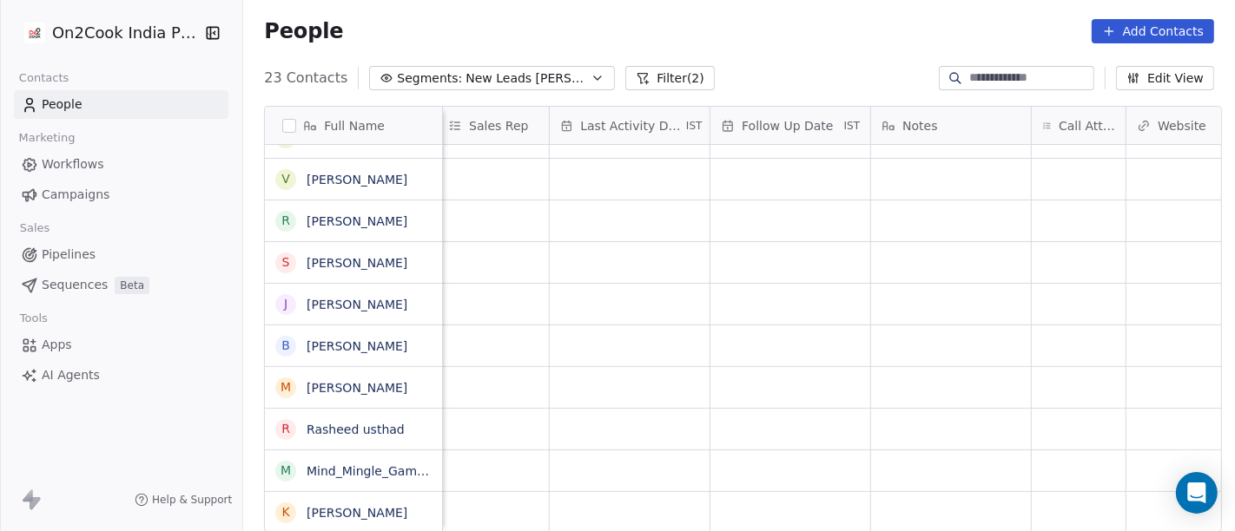
scroll to position [15, 994]
click at [1049, 470] on div "grid" at bounding box center [1078, 471] width 94 height 41
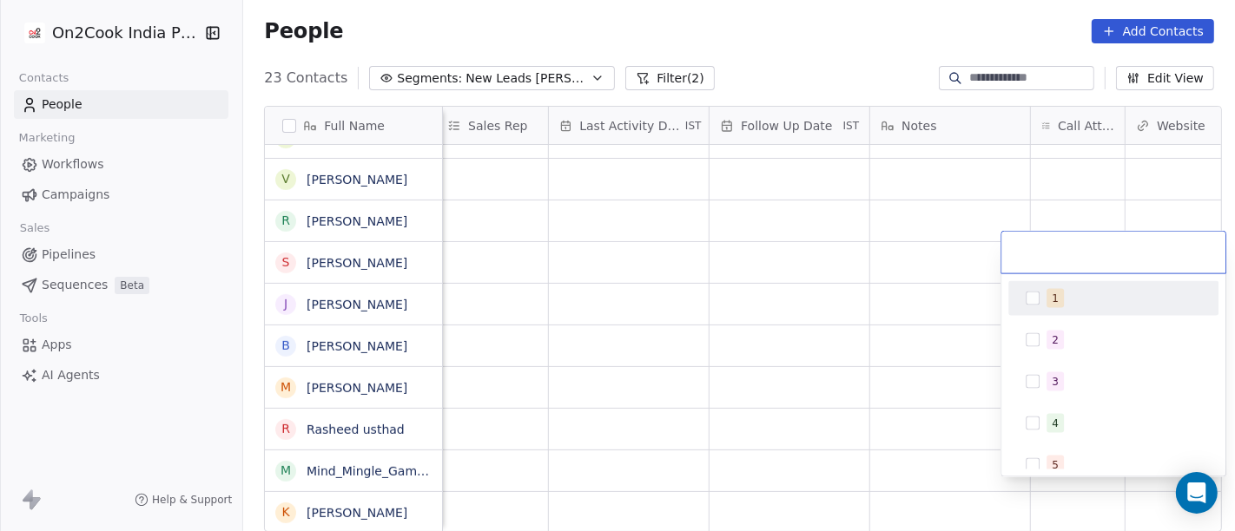
click at [1044, 296] on div "1" at bounding box center [1113, 299] width 196 height 28
click at [880, 358] on html "On2Cook India Pvt. Ltd. Contacts People Marketing Workflows Campaigns Sales Pip…" at bounding box center [617, 265] width 1235 height 531
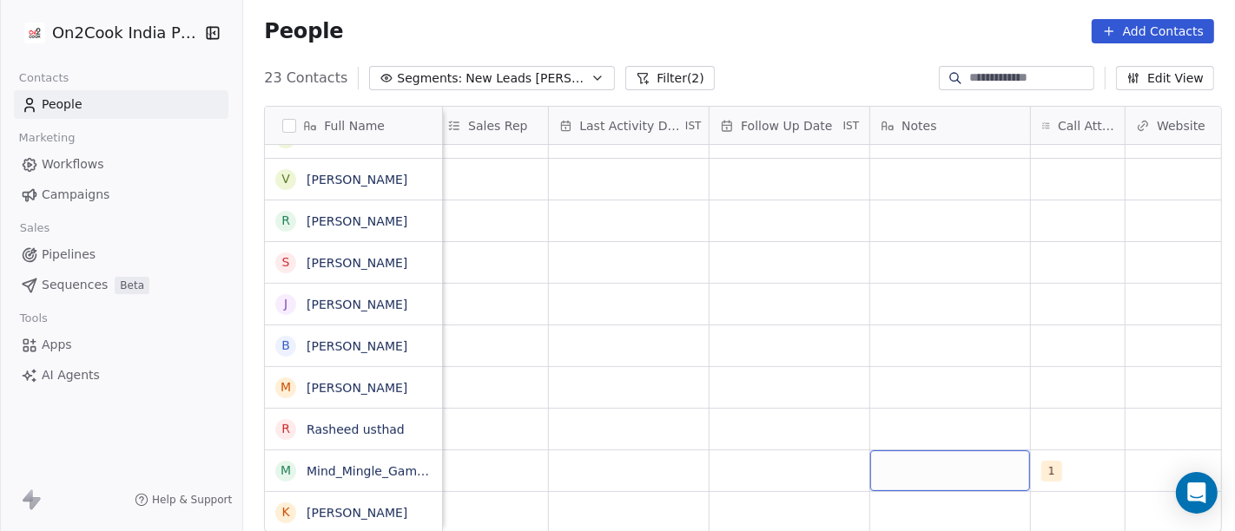
click at [926, 451] on div "grid" at bounding box center [950, 471] width 160 height 41
type textarea "**********"
click at [630, 371] on html "On2Cook India Pvt. Ltd. Contacts People Marketing Workflows Campaigns Sales Pip…" at bounding box center [617, 265] width 1235 height 531
click at [764, 465] on div "grid" at bounding box center [789, 471] width 160 height 41
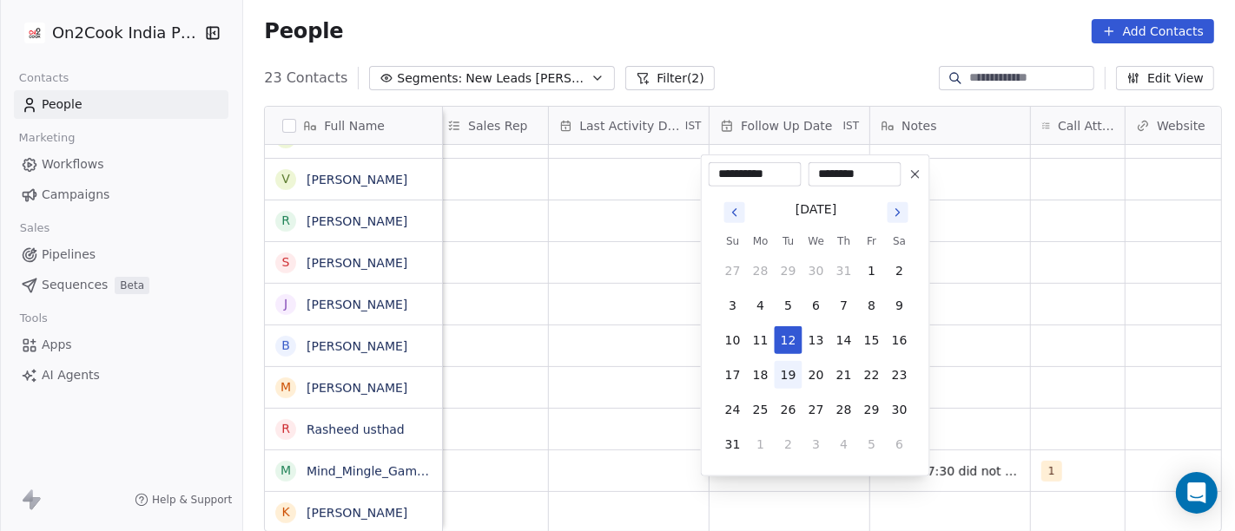
click at [781, 379] on button "19" at bounding box center [789, 375] width 28 height 28
type input "**********"
click at [1039, 379] on html "On2Cook India Pvt. Ltd. Contacts People Marketing Workflows Campaigns Sales Pip…" at bounding box center [617, 265] width 1235 height 531
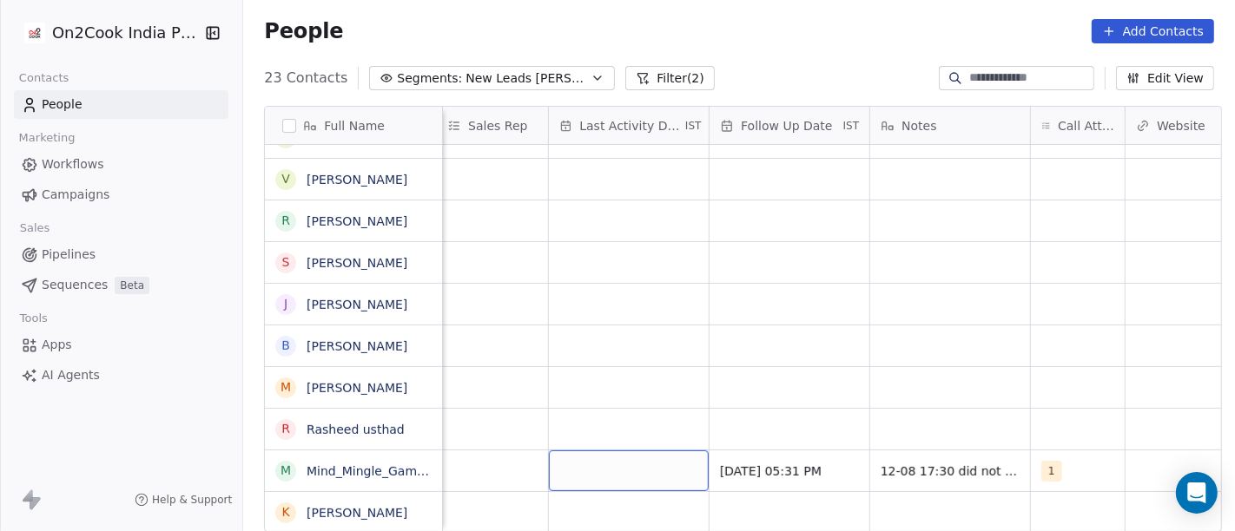
click at [637, 452] on div "grid" at bounding box center [629, 471] width 160 height 41
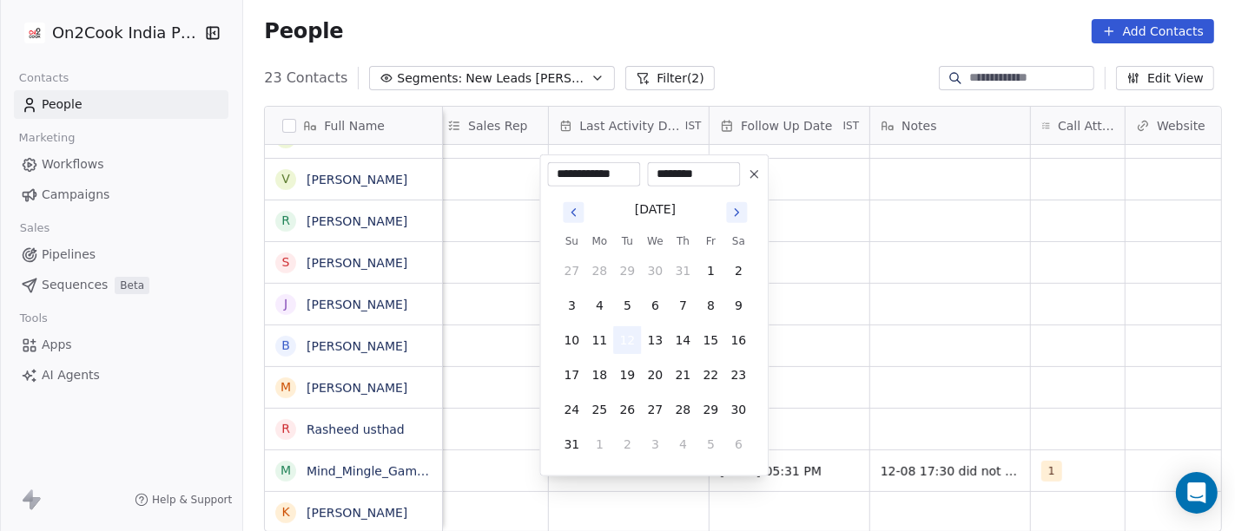
click at [630, 336] on button "12" at bounding box center [627, 340] width 28 height 28
click at [1012, 340] on html "On2Cook India Pvt. Ltd. Contacts People Marketing Workflows Campaigns Sales Pip…" at bounding box center [617, 265] width 1235 height 531
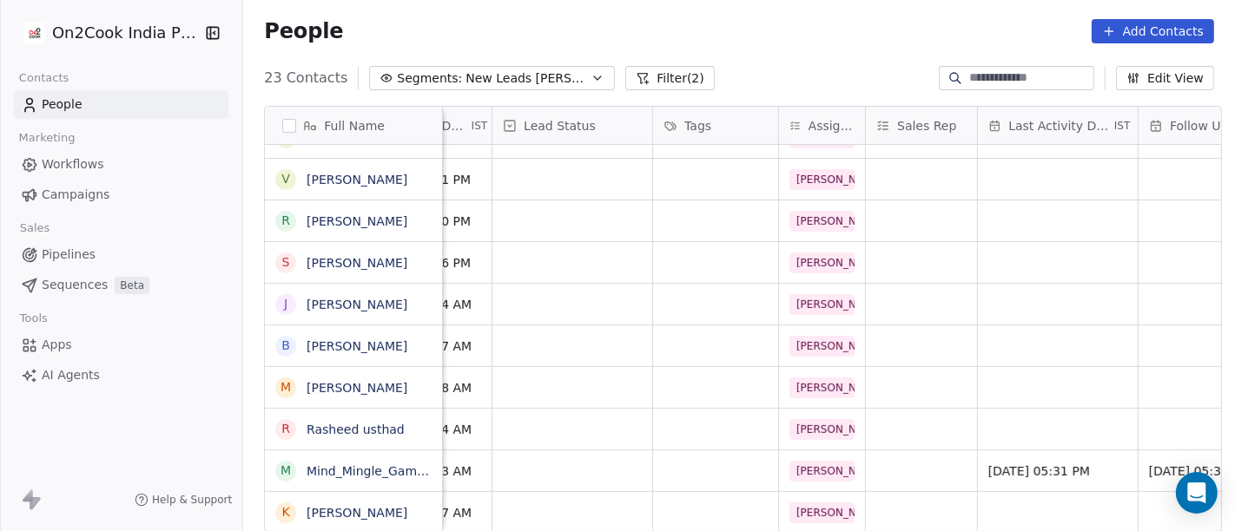
scroll to position [15, 564]
click at [680, 455] on div "grid" at bounding box center [716, 471] width 125 height 41
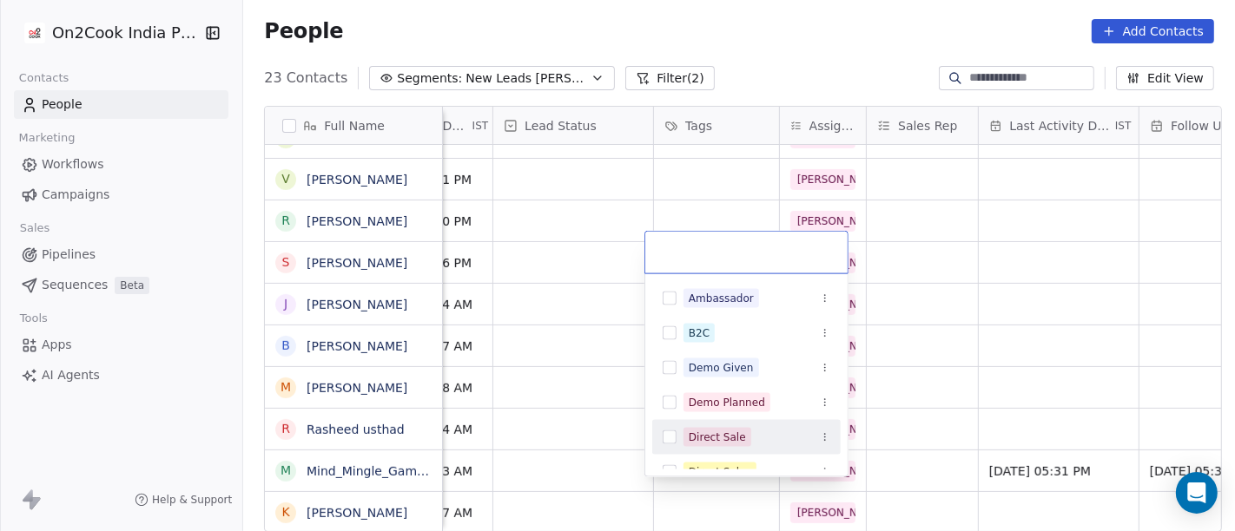
click at [1034, 391] on html "On2Cook India Pvt. Ltd. Contacts People Marketing Workflows Campaigns Sales Pip…" at bounding box center [617, 265] width 1235 height 531
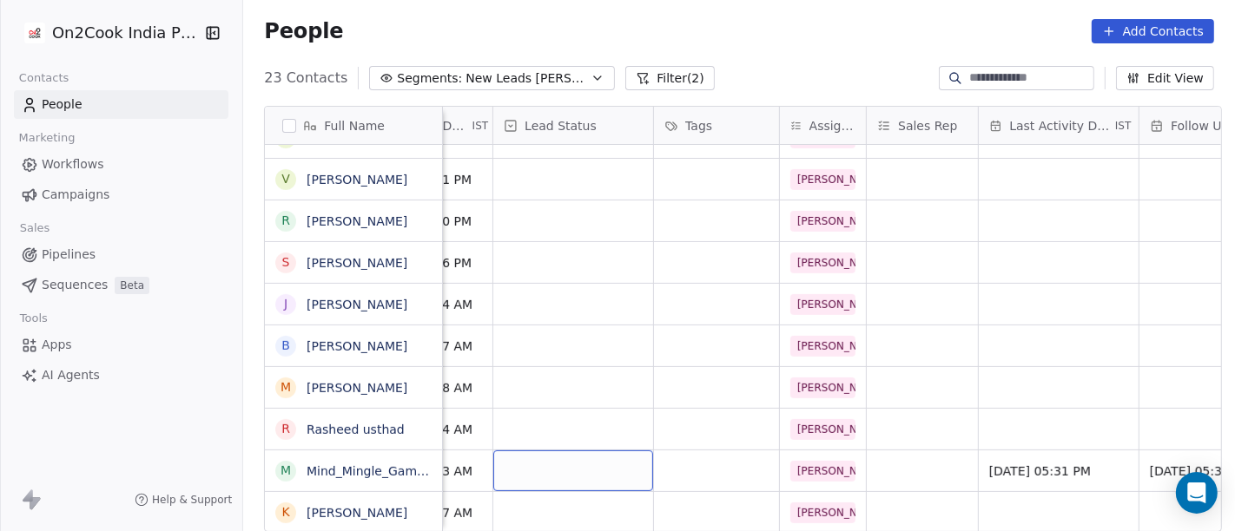
click at [592, 466] on div "grid" at bounding box center [573, 471] width 160 height 41
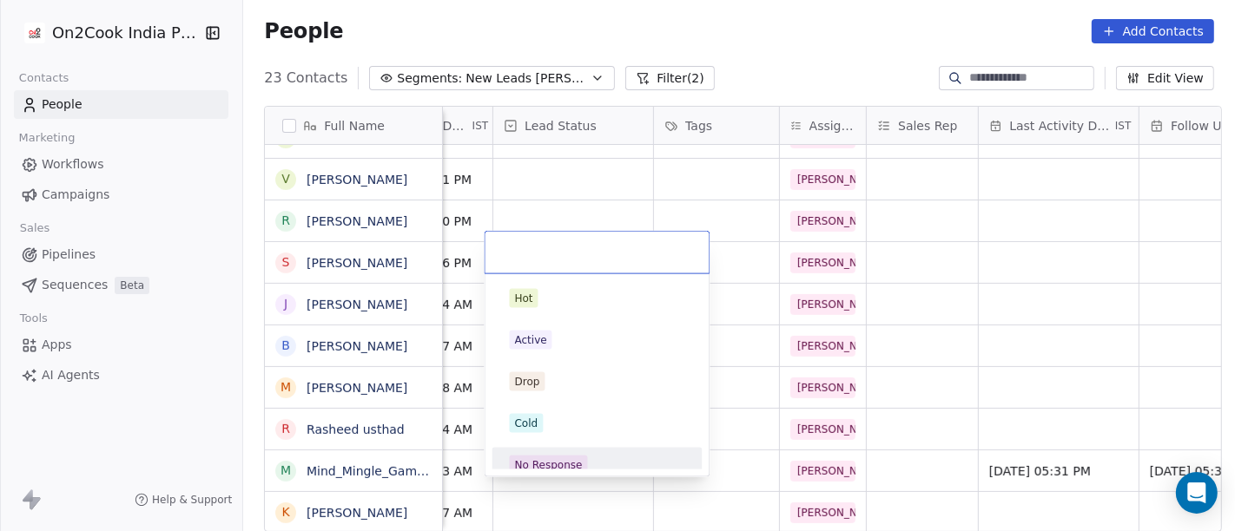
click at [566, 458] on div "No Response" at bounding box center [549, 466] width 68 height 16
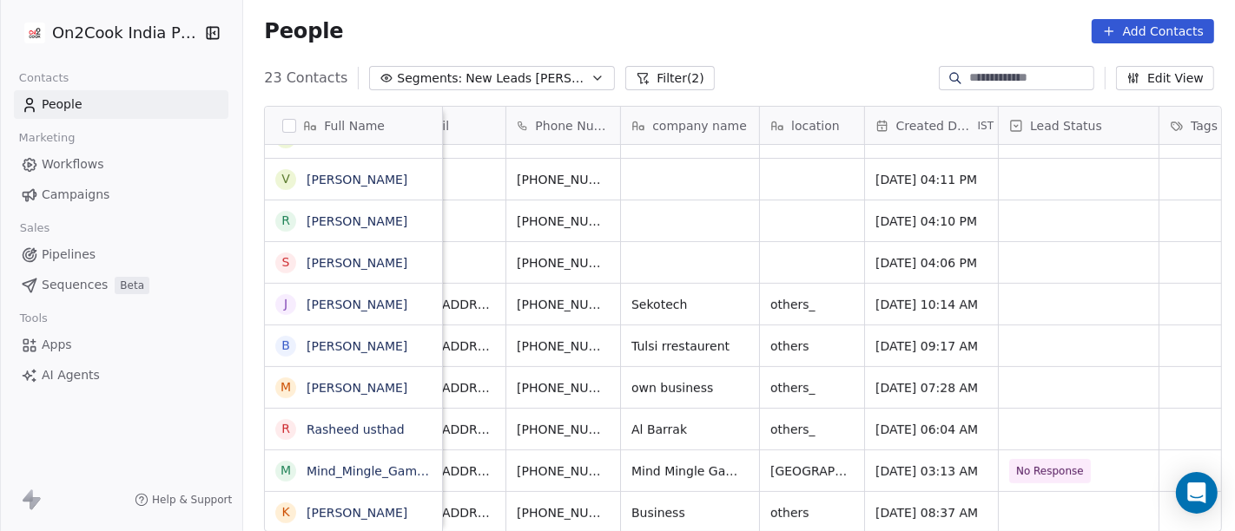
scroll to position [15, 0]
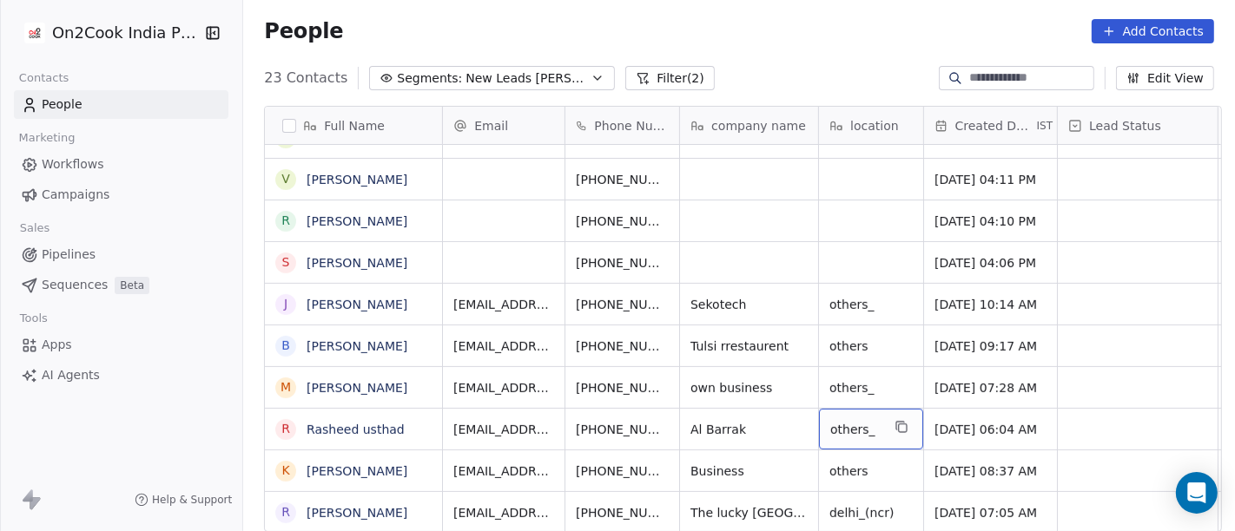
click at [848, 421] on span "others_" at bounding box center [855, 429] width 50 height 17
click at [848, 417] on textarea "*******" at bounding box center [863, 420] width 102 height 54
type textarea "********"
click at [750, 421] on html "On2Cook India Pvt. Ltd. Contacts People Marketing Workflows Campaigns Sales Pip…" at bounding box center [617, 265] width 1235 height 531
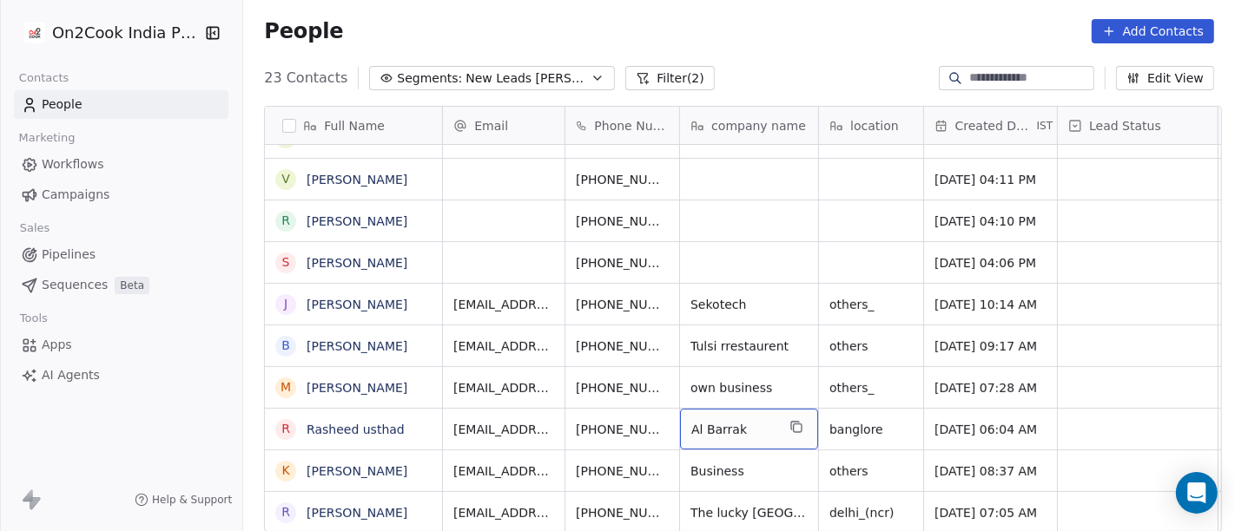
click at [751, 422] on div "Al Barrak" at bounding box center [749, 429] width 138 height 41
click at [742, 421] on span "Al Barrak" at bounding box center [733, 429] width 84 height 17
click at [742, 413] on textarea "*********" at bounding box center [741, 420] width 136 height 54
type textarea "**********"
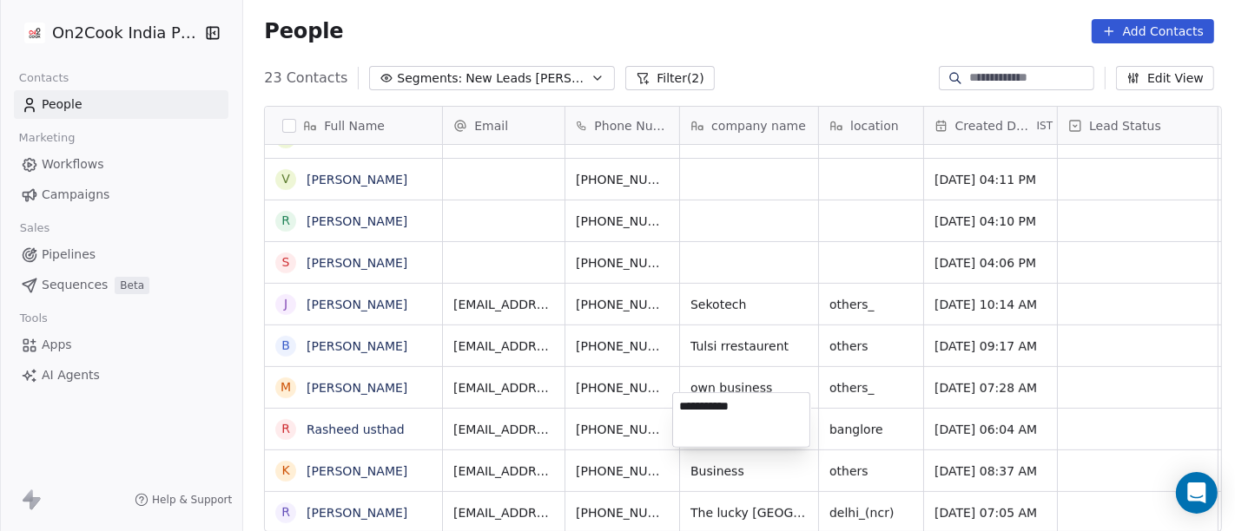
click at [811, 340] on html "On2Cook India Pvt. Ltd. Contacts People Marketing Workflows Campaigns Sales Pip…" at bounding box center [617, 265] width 1235 height 531
click at [592, 408] on html "On2Cook India Pvt. Ltd. Contacts People Marketing Workflows Campaigns Sales Pip…" at bounding box center [617, 265] width 1235 height 531
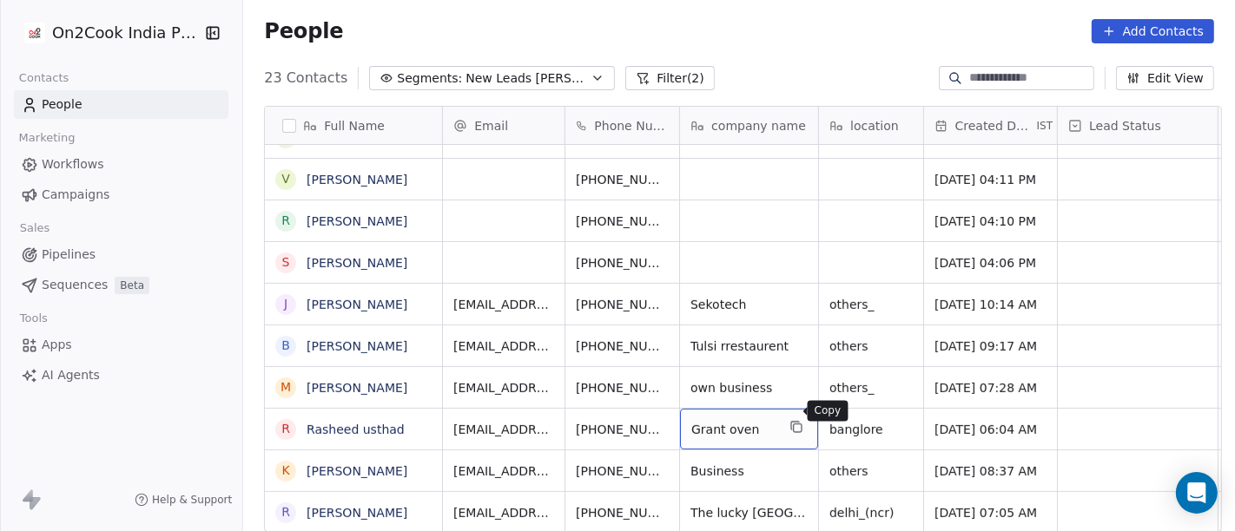
click at [791, 420] on icon "grid" at bounding box center [796, 427] width 14 height 14
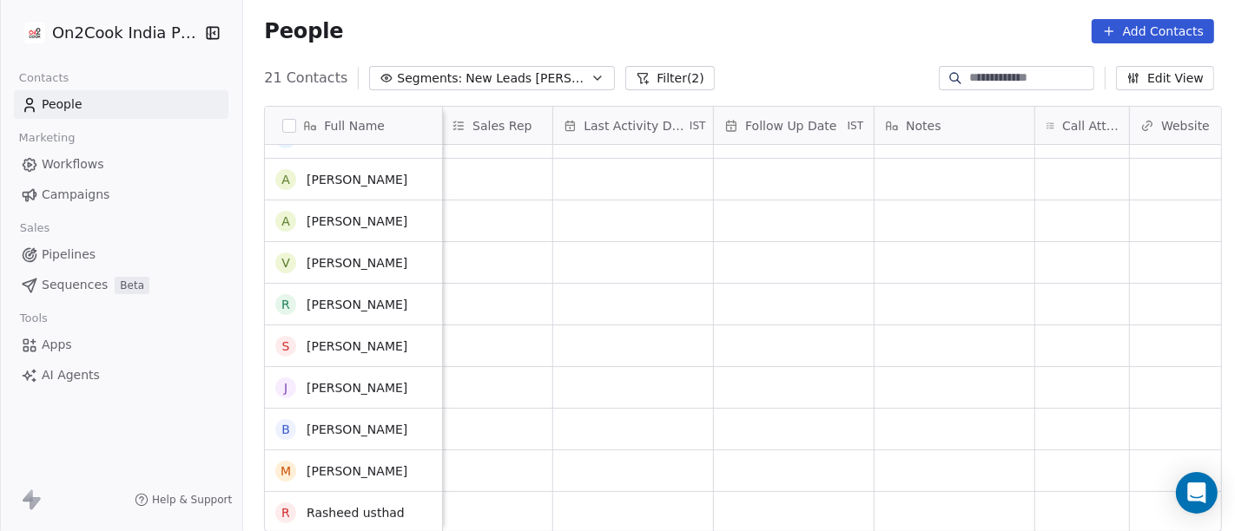
scroll to position [487, 0]
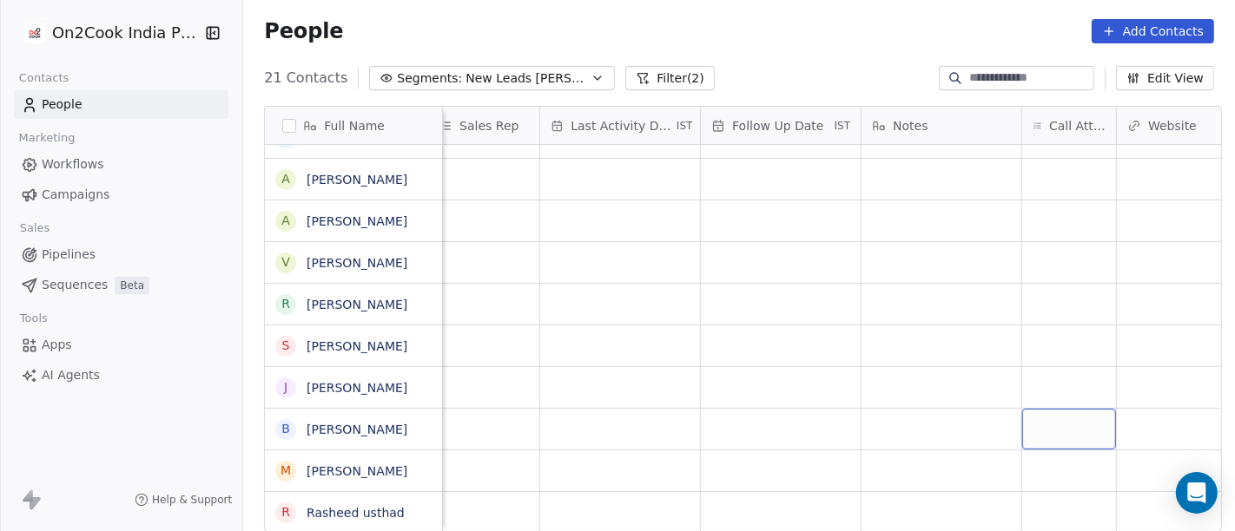
click at [1054, 424] on div "grid" at bounding box center [1069, 429] width 94 height 41
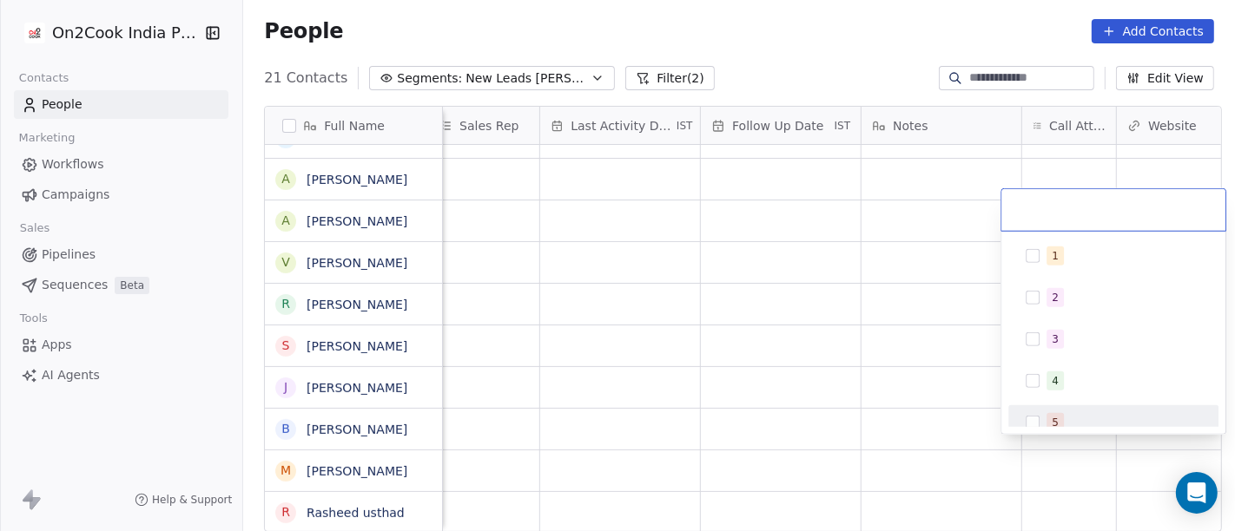
click at [1049, 497] on html "On2Cook India Pvt. Ltd. Contacts People Marketing Workflows Campaigns Sales Pip…" at bounding box center [617, 265] width 1235 height 531
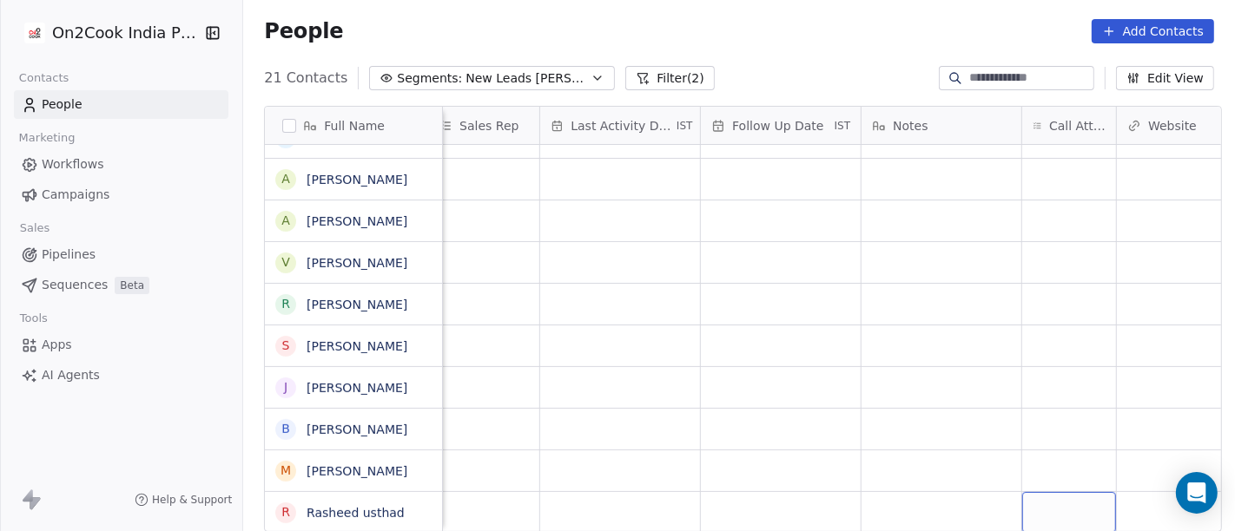
click at [1049, 497] on div "grid" at bounding box center [1069, 512] width 94 height 41
click at [1047, 492] on div "grid" at bounding box center [1069, 512] width 94 height 41
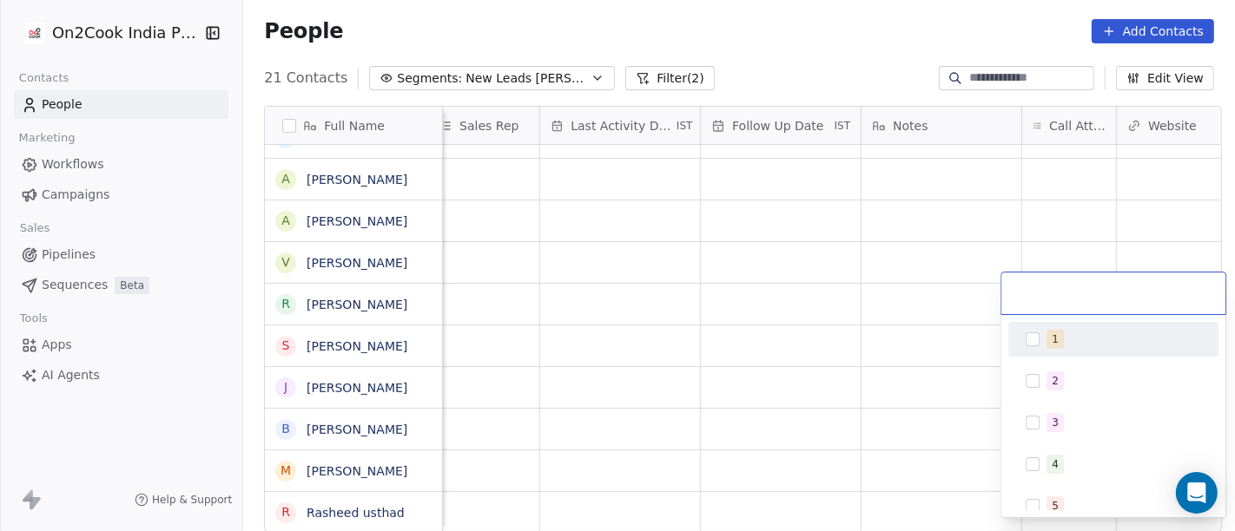
click at [1026, 346] on button "Suggestions" at bounding box center [1033, 340] width 14 height 14
click at [897, 495] on html "On2Cook India Pvt. Ltd. Contacts People Marketing Workflows Campaigns Sales Pip…" at bounding box center [617, 265] width 1235 height 531
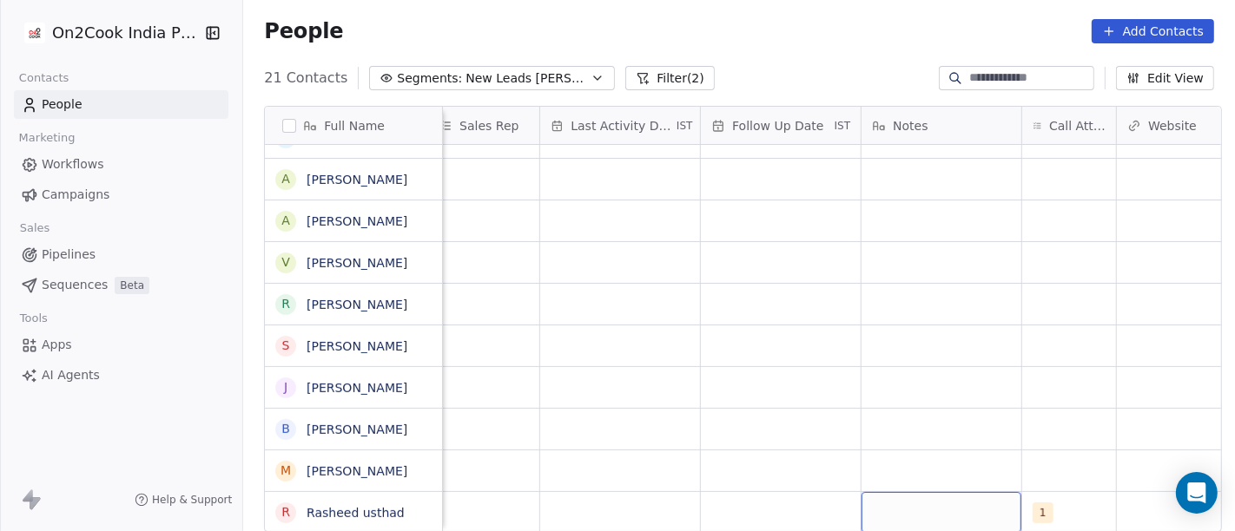
click at [897, 495] on div "grid" at bounding box center [941, 512] width 160 height 41
type textarea "**********"
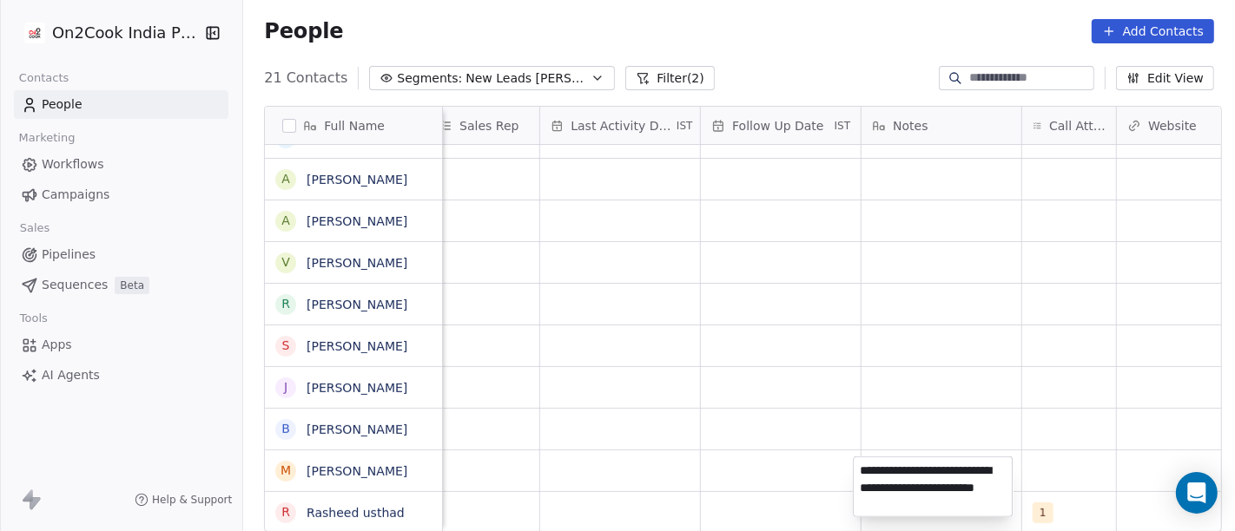
click at [692, 410] on html "On2Cook India Pvt. Ltd. Contacts People Marketing Workflows Campaigns Sales Pip…" at bounding box center [617, 265] width 1235 height 531
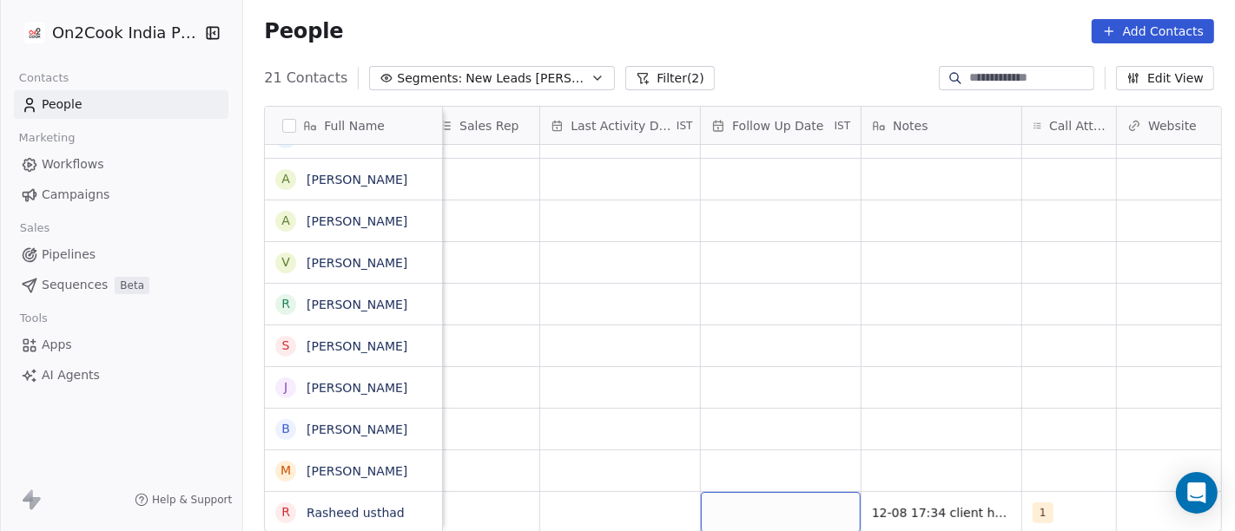
click at [744, 513] on div "grid" at bounding box center [781, 512] width 160 height 41
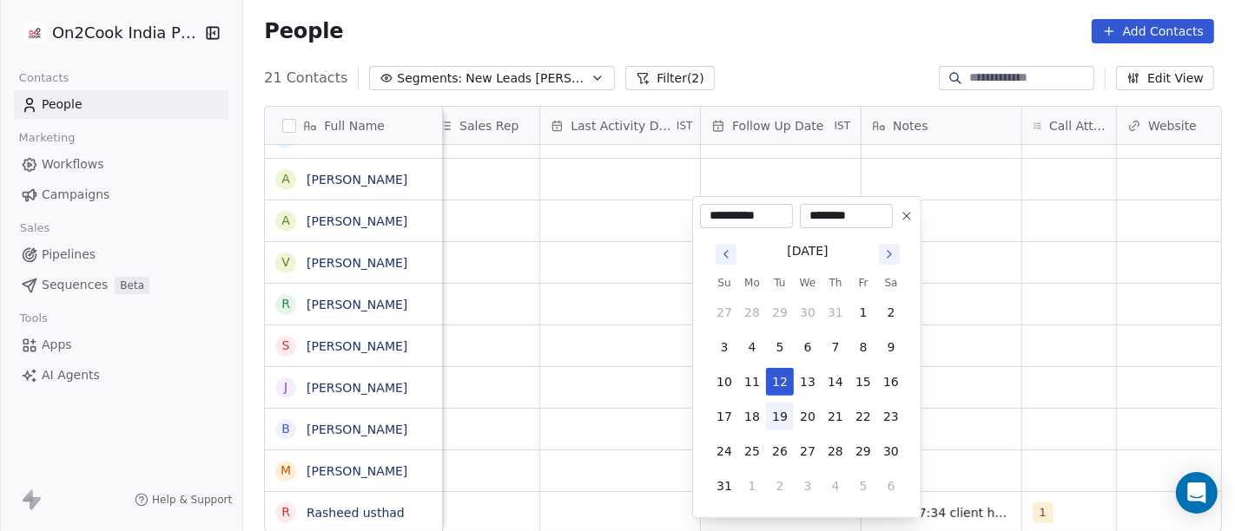
click at [788, 427] on button "19" at bounding box center [780, 417] width 28 height 28
type input "**********"
click at [1100, 396] on html "On2Cook India Pvt. Ltd. Contacts People Marketing Workflows Campaigns Sales Pip…" at bounding box center [617, 265] width 1235 height 531
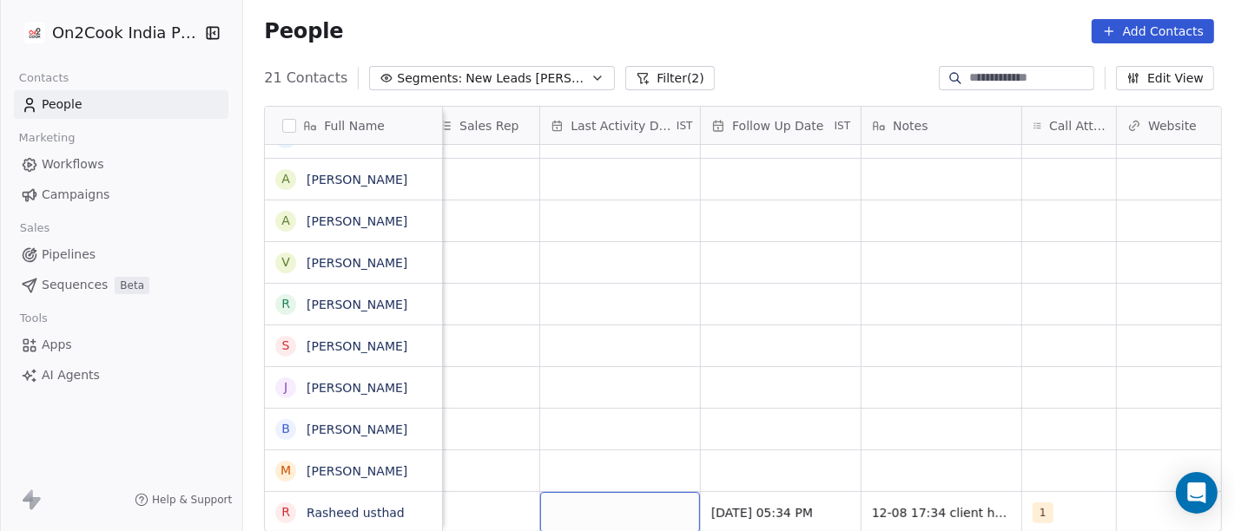
click at [634, 496] on div "grid" at bounding box center [620, 512] width 160 height 41
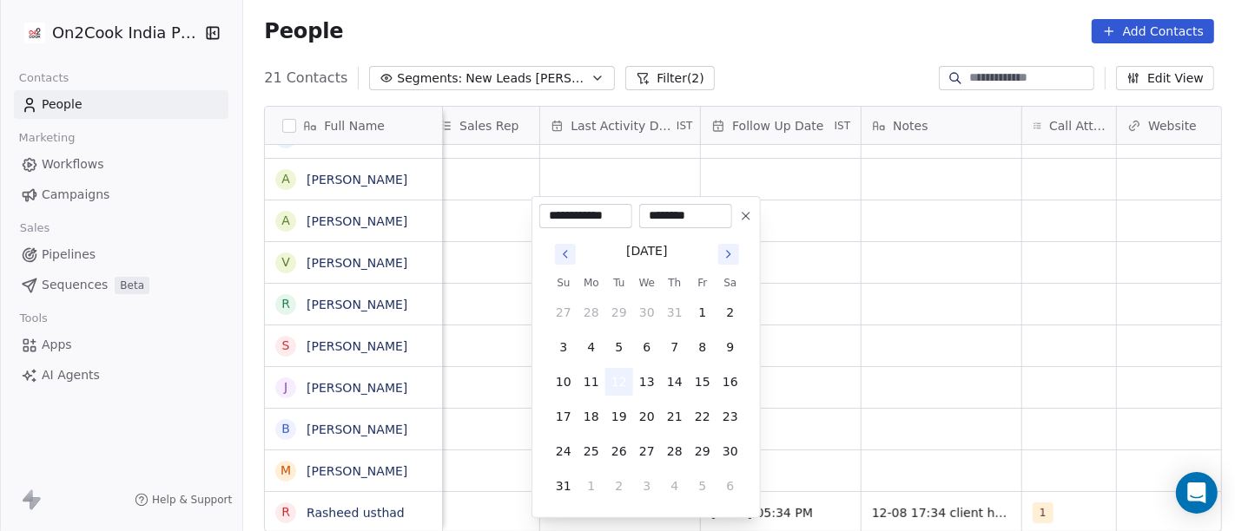
click at [617, 368] on button "12" at bounding box center [619, 382] width 28 height 28
click at [858, 359] on html "On2Cook India Pvt. Ltd. Contacts People Marketing Workflows Campaigns Sales Pip…" at bounding box center [617, 265] width 1235 height 531
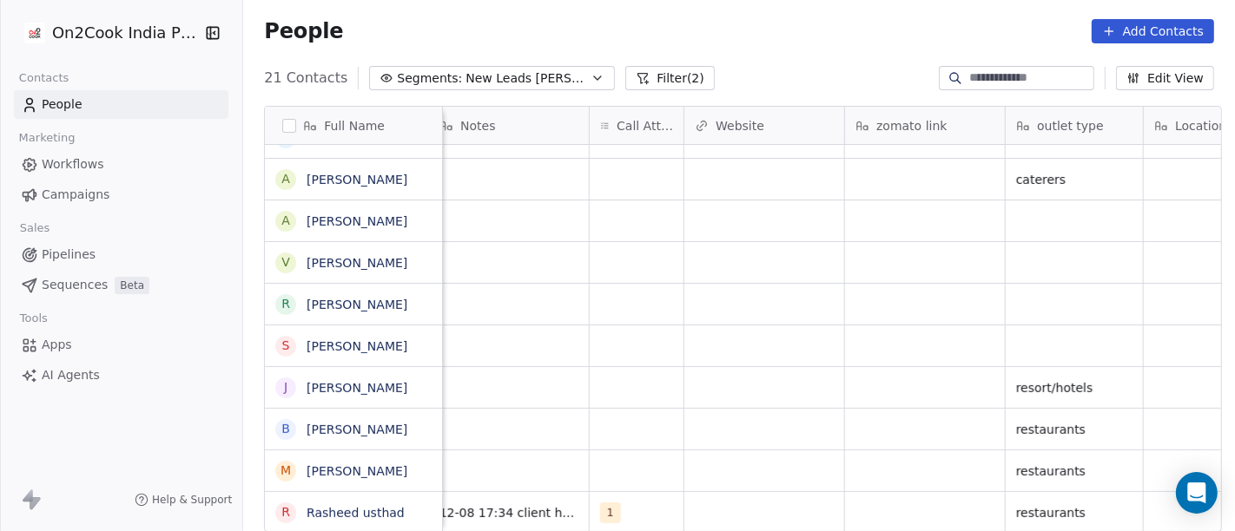
scroll to position [10, 1434]
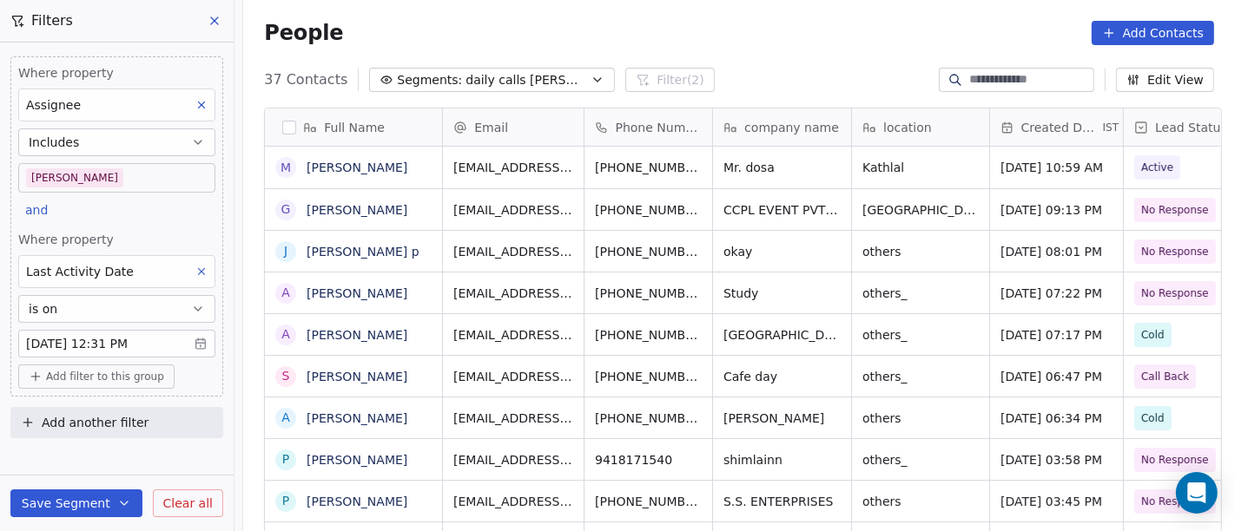
scroll to position [453, 985]
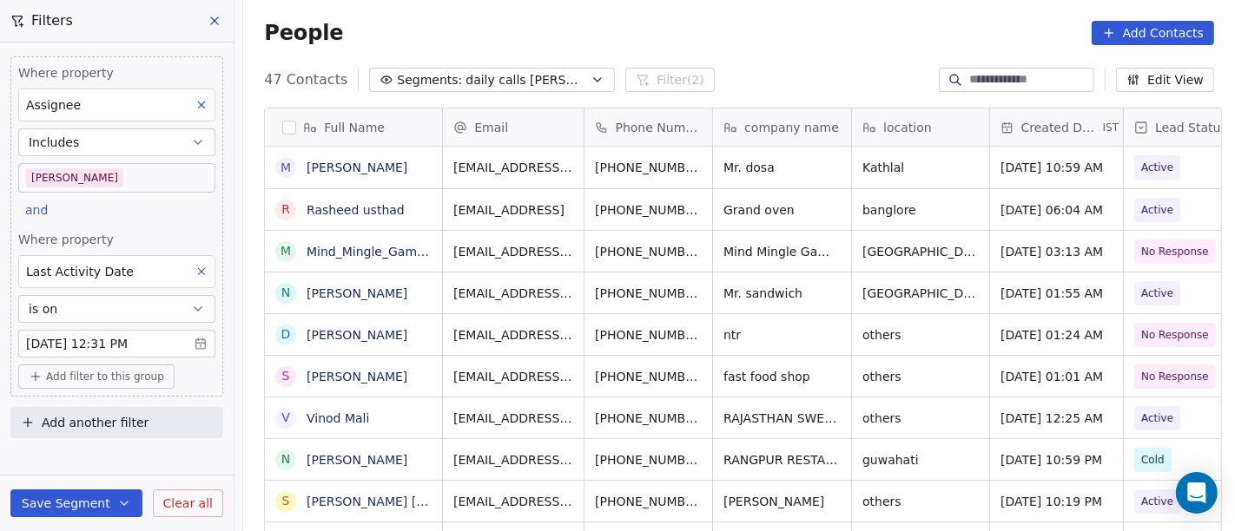
click at [776, 44] on div "People Add Contacts" at bounding box center [739, 33] width 950 height 24
click at [705, 64] on div "People Add Contacts" at bounding box center [739, 33] width 992 height 66
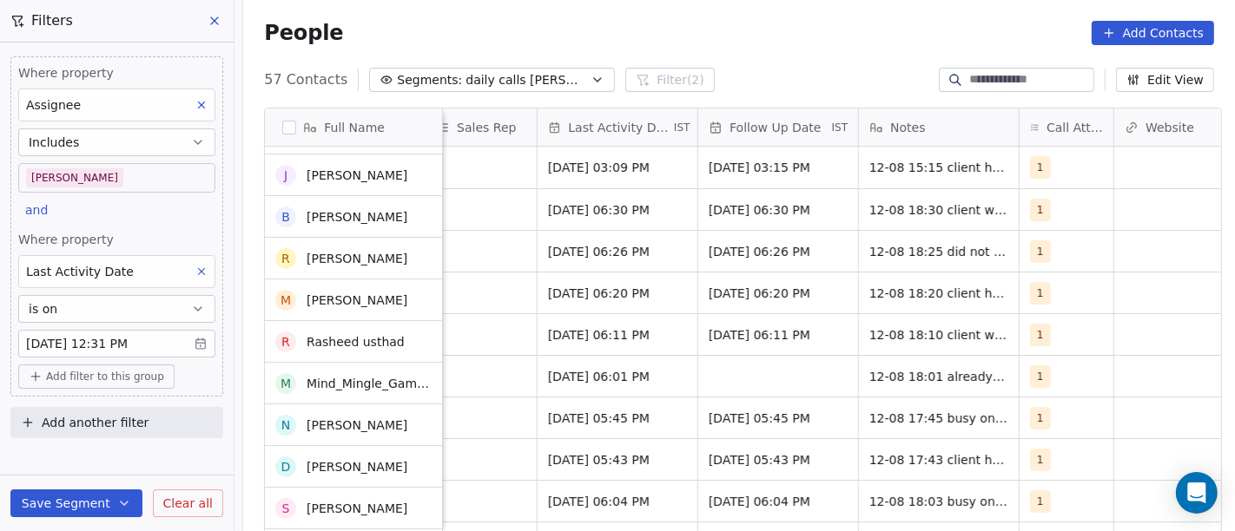
scroll to position [0, 0]
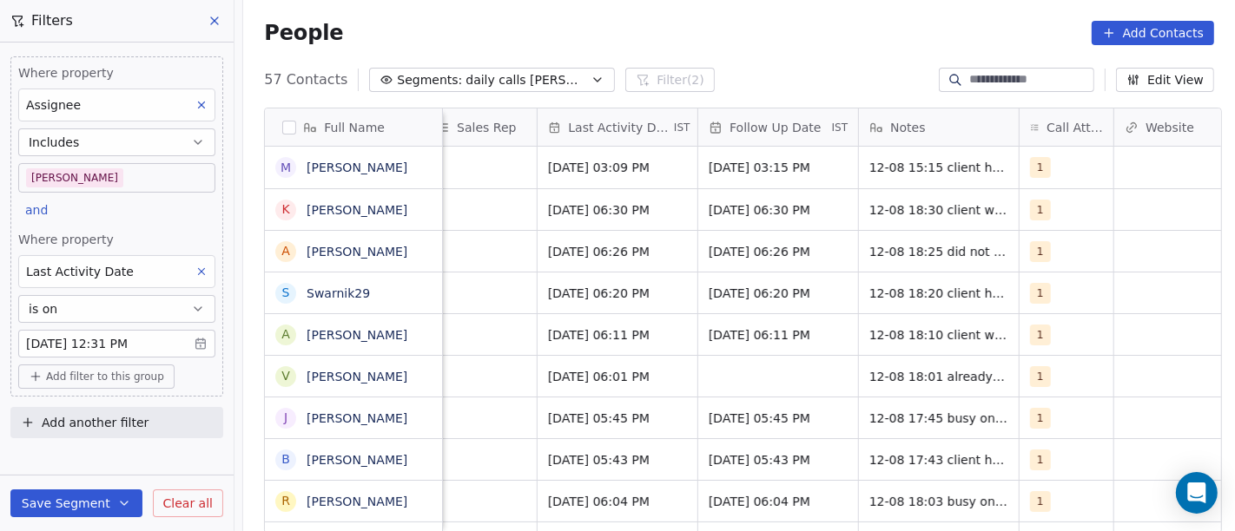
click at [765, 43] on div "People Add Contacts" at bounding box center [739, 33] width 950 height 24
click at [725, 61] on div "People Add Contacts" at bounding box center [739, 33] width 992 height 66
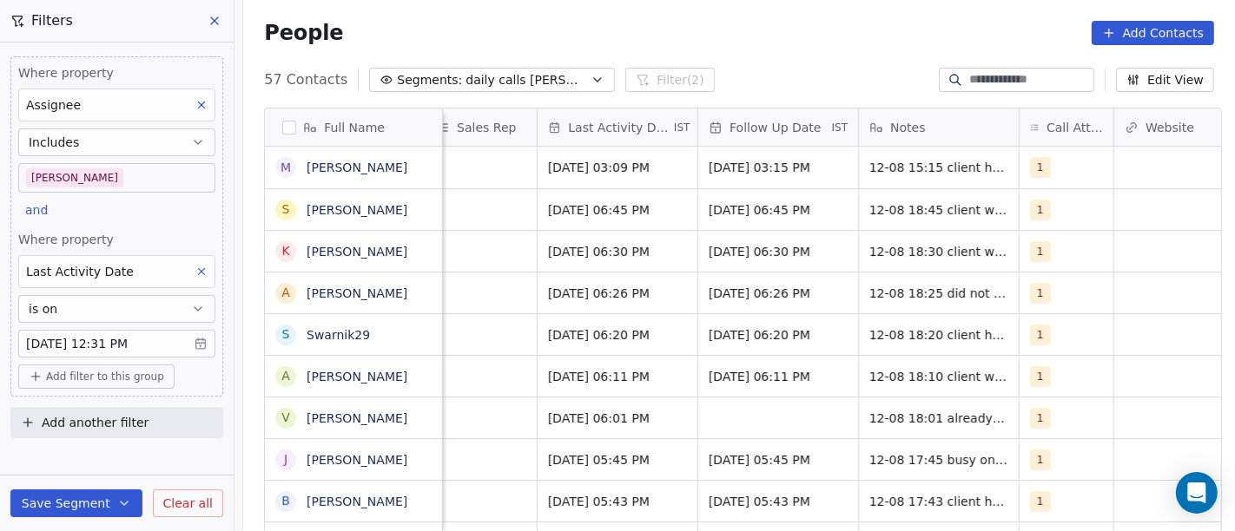
click at [721, 28] on div "People Add Contacts" at bounding box center [739, 33] width 950 height 24
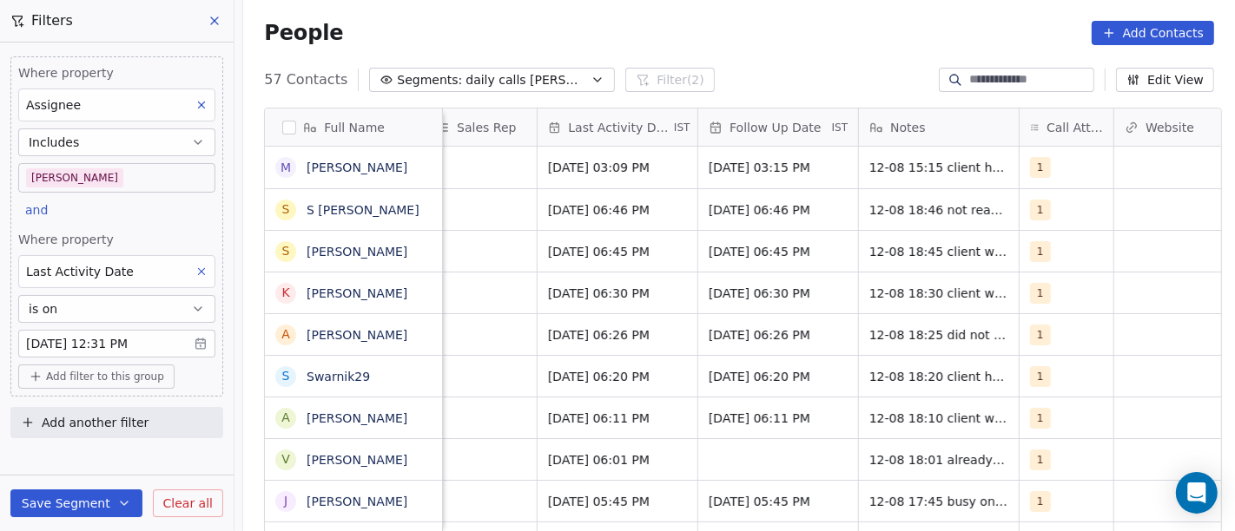
click at [746, 23] on div "People Add Contacts" at bounding box center [739, 33] width 950 height 24
click at [644, 60] on div "People Add Contacts" at bounding box center [739, 33] width 992 height 66
click at [168, 498] on span "Clear all" at bounding box center [187, 504] width 49 height 18
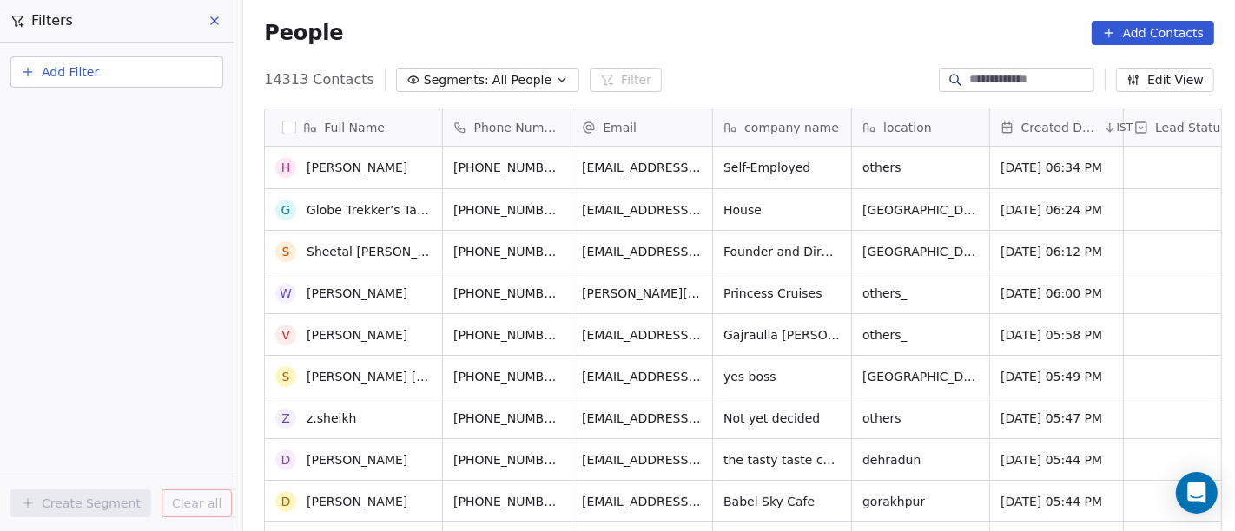
scroll to position [386, 0]
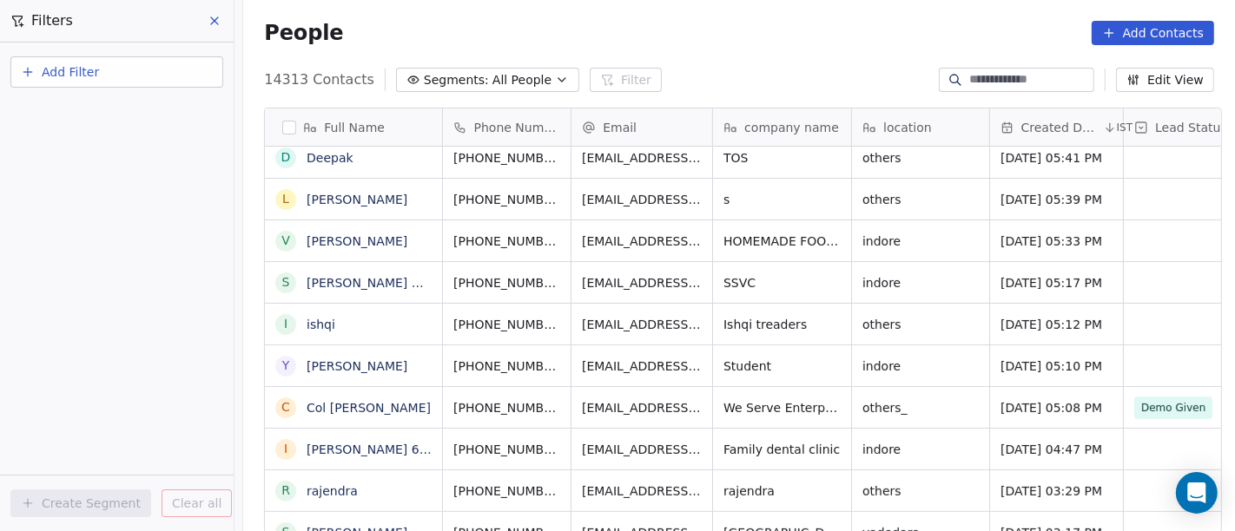
click at [555, 73] on icon "button" at bounding box center [562, 80] width 14 height 14
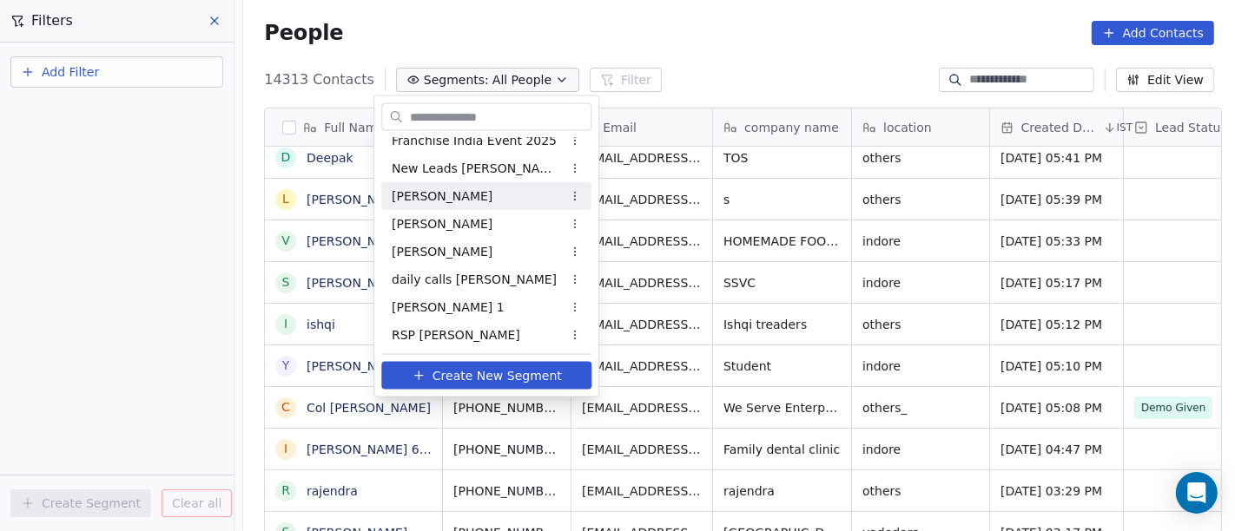
scroll to position [482, 0]
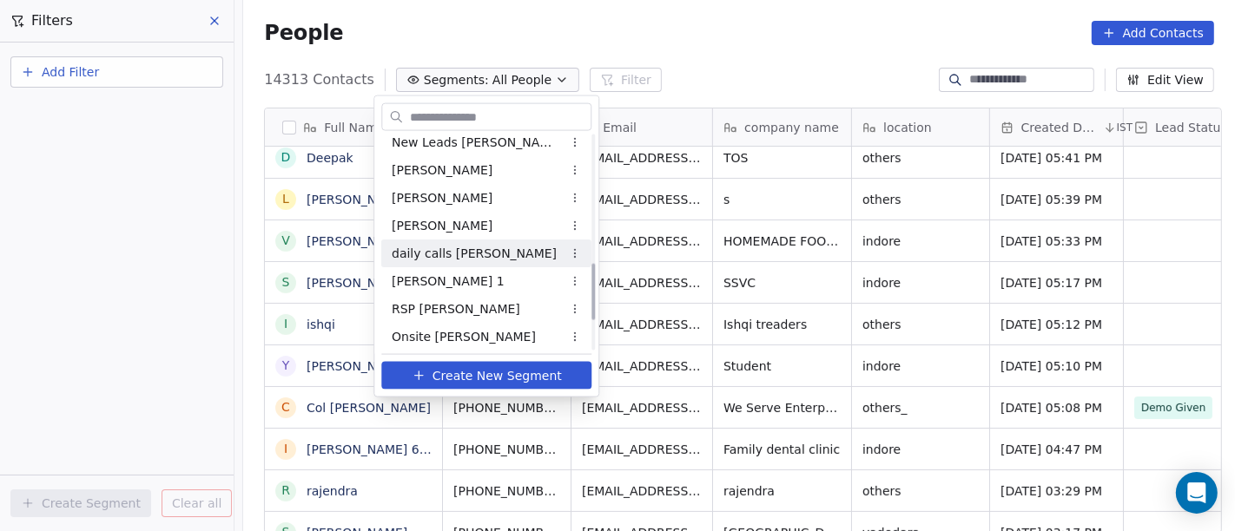
click at [505, 259] on div "daily calls [PERSON_NAME]" at bounding box center [486, 254] width 210 height 28
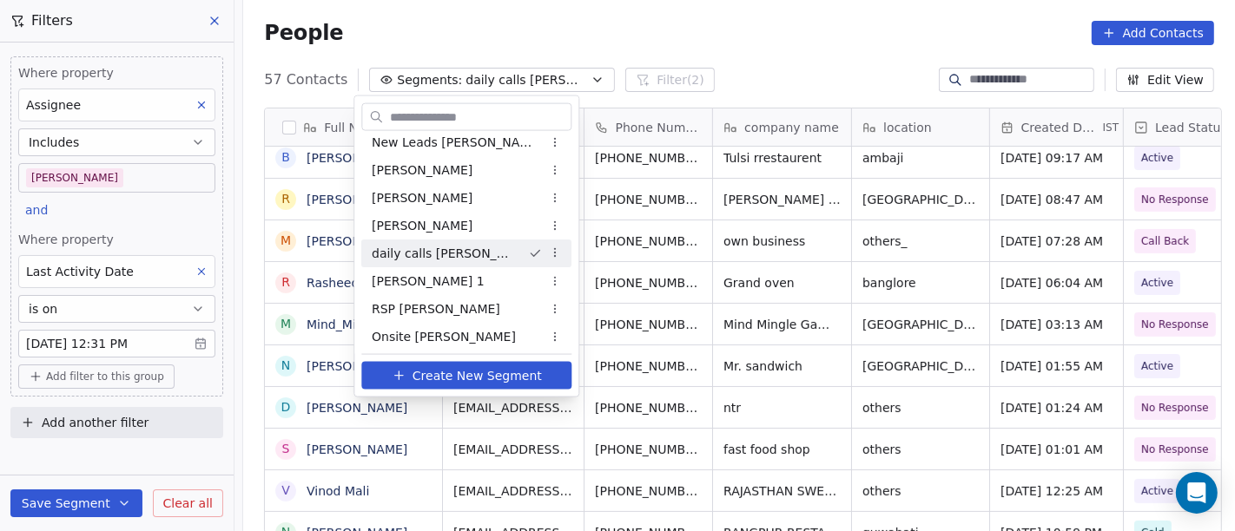
scroll to position [0, 0]
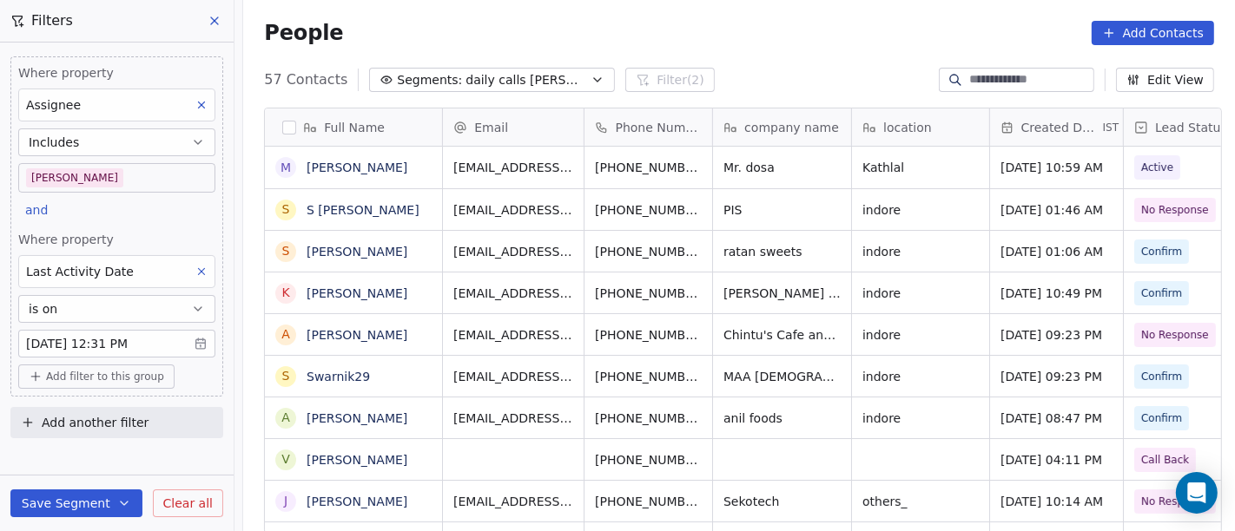
click at [155, 346] on body "On2Cook India Pvt. Ltd. Contacts People Marketing Workflows Campaigns Sales Pip…" at bounding box center [617, 265] width 1235 height 531
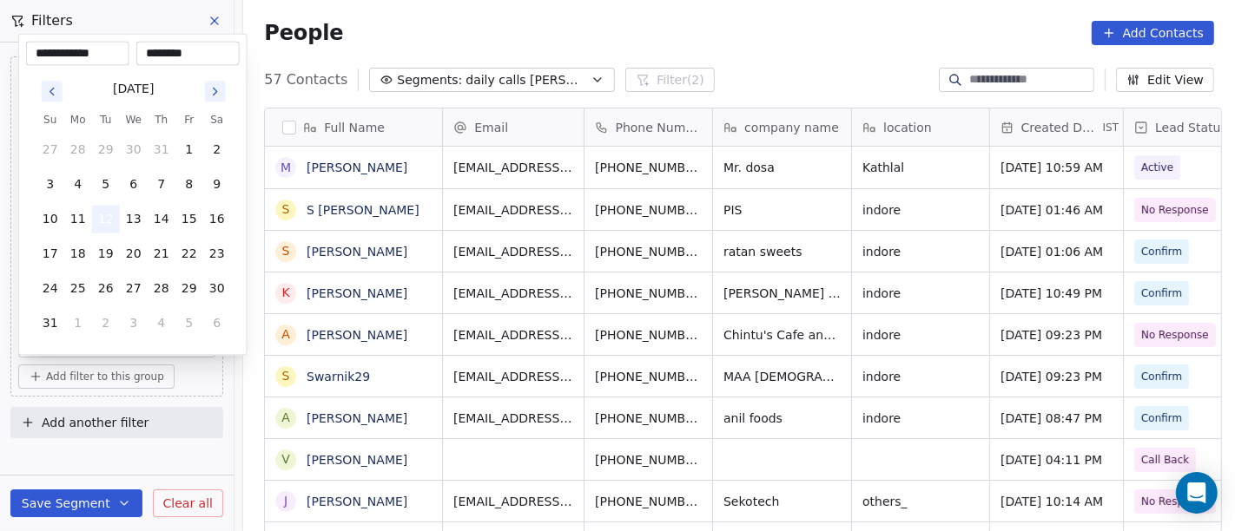
click at [96, 225] on button "12" at bounding box center [106, 220] width 28 height 28
click at [735, 41] on html "On2Cook India Pvt. Ltd. Contacts People Marketing Workflows Campaigns Sales Pip…" at bounding box center [617, 265] width 1235 height 531
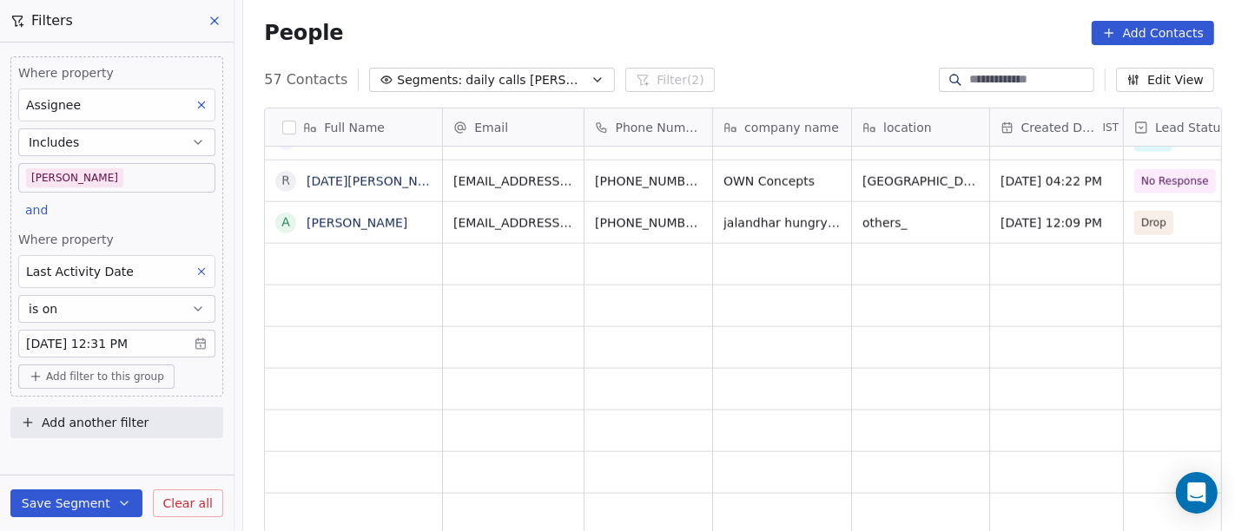
scroll to position [15, 0]
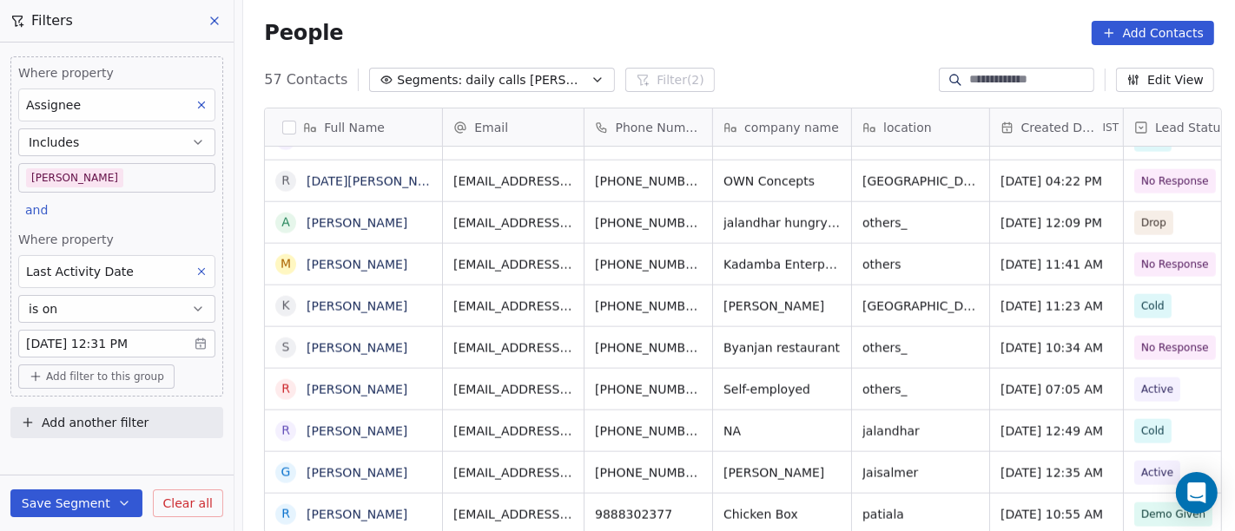
click at [536, 3] on div "People Add Contacts" at bounding box center [739, 33] width 992 height 66
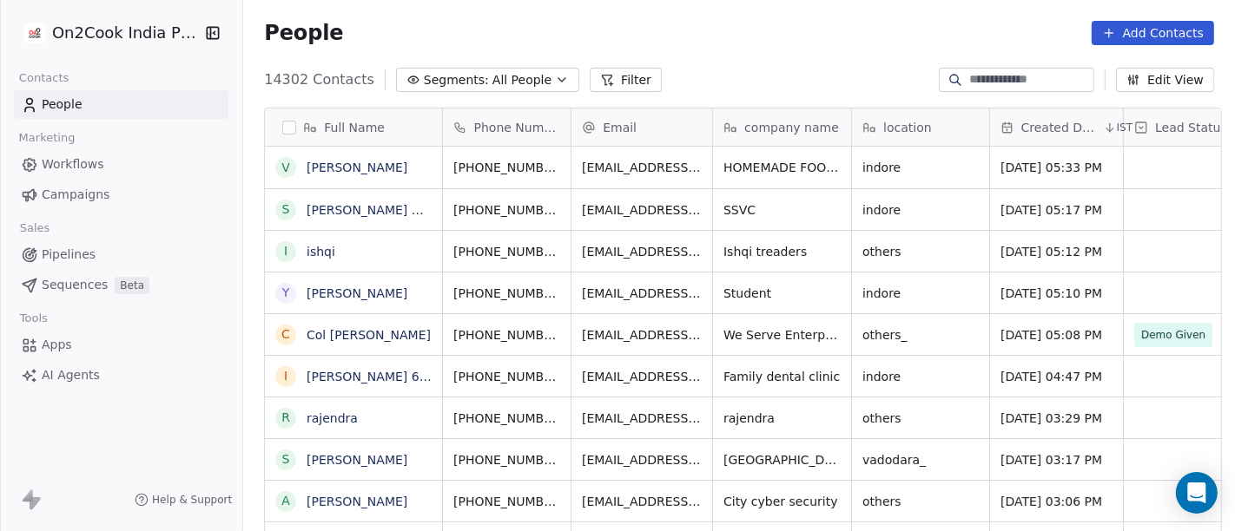
scroll to position [453, 985]
click at [497, 69] on button "Segments: All People" at bounding box center [487, 80] width 183 height 24
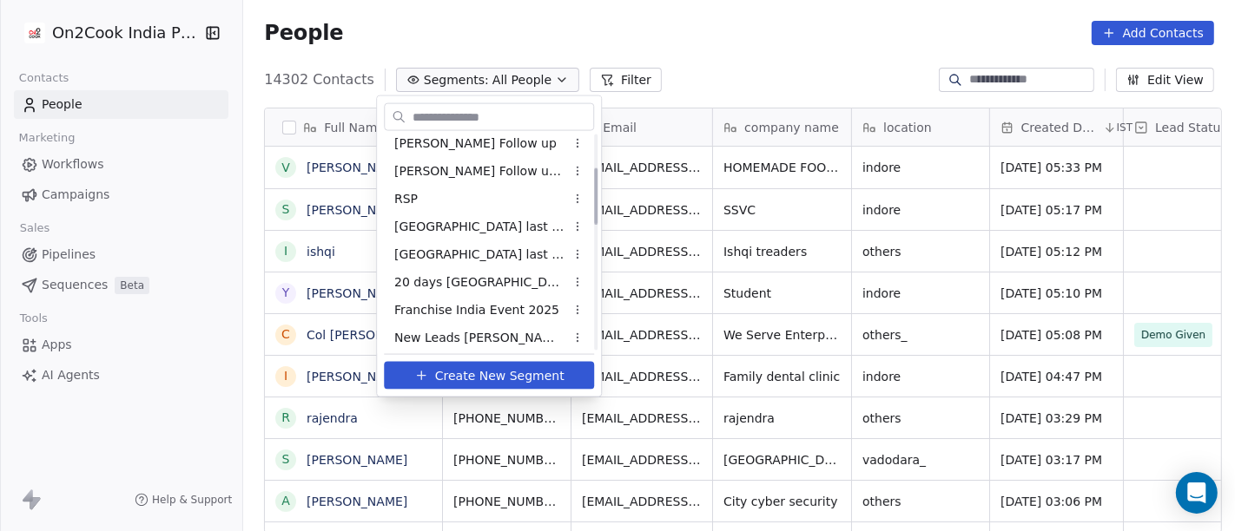
scroll to position [386, 0]
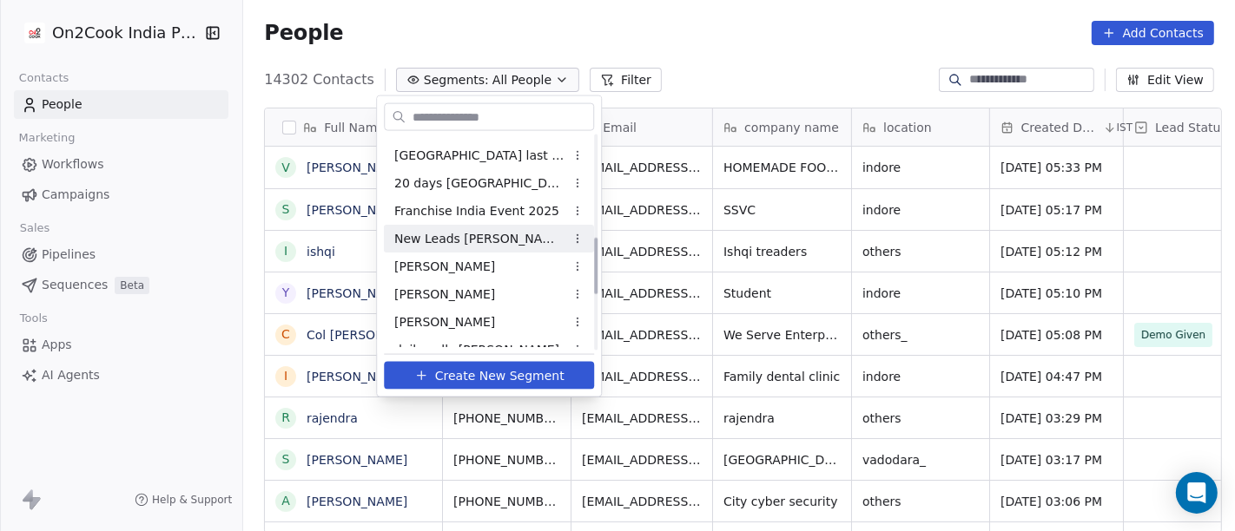
click at [471, 240] on span "New Leads [PERSON_NAME]" at bounding box center [479, 238] width 170 height 18
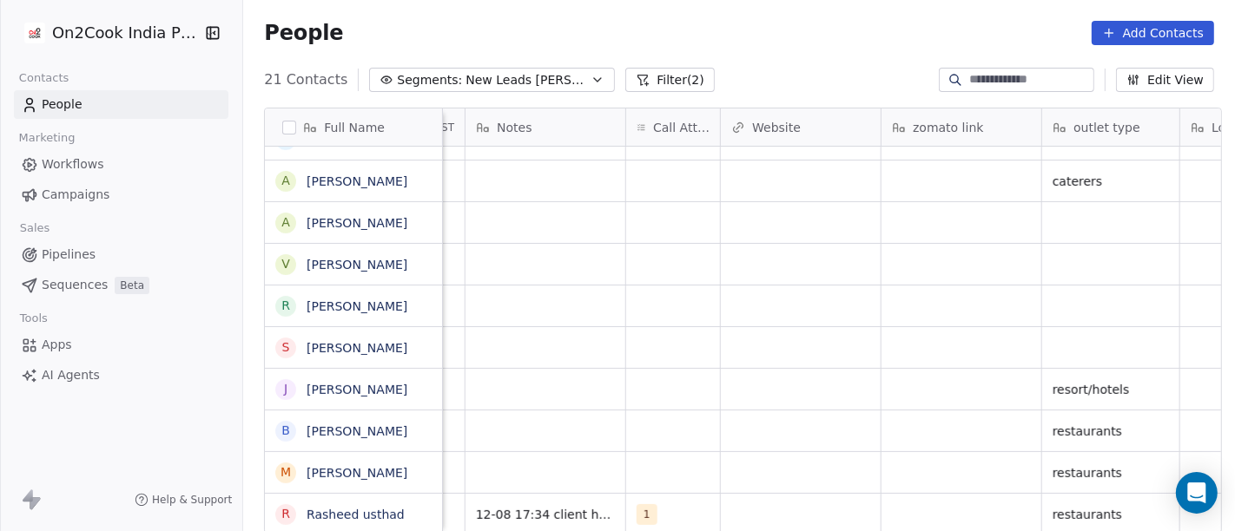
scroll to position [15, 1409]
click at [882, 494] on div "grid" at bounding box center [951, 514] width 160 height 41
type textarea "**********"
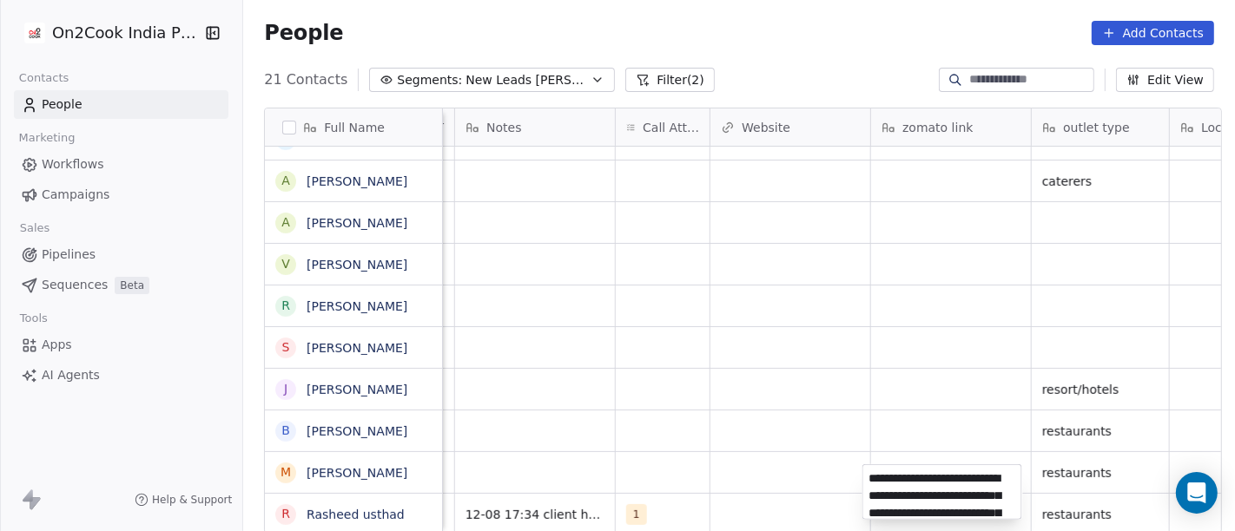
scroll to position [110, 0]
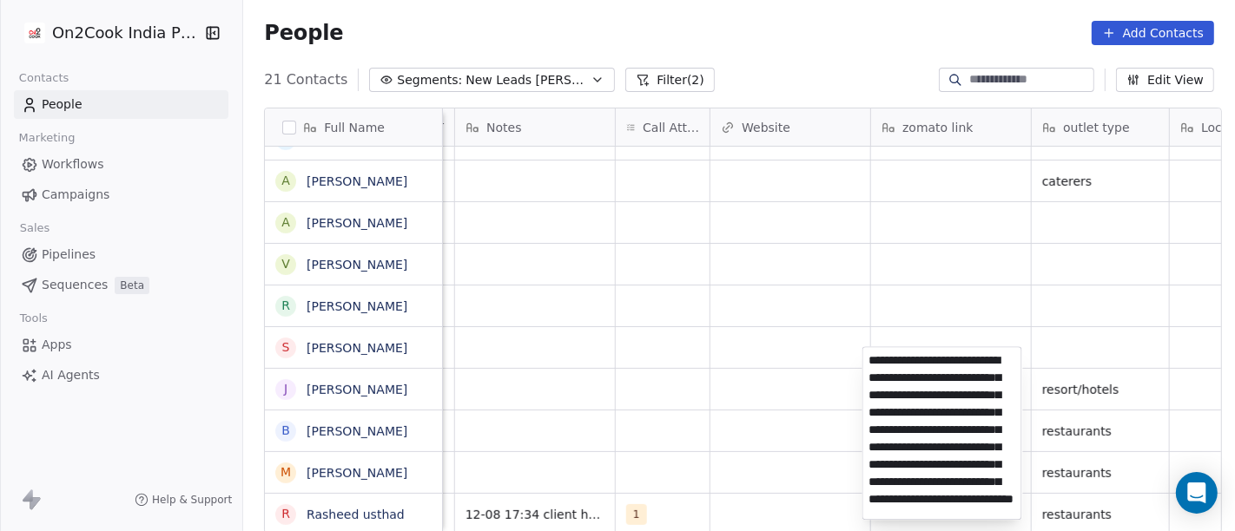
click at [874, 256] on html "On2Cook India Pvt. Ltd. Contacts People Marketing Workflows Campaigns Sales Pip…" at bounding box center [617, 265] width 1235 height 531
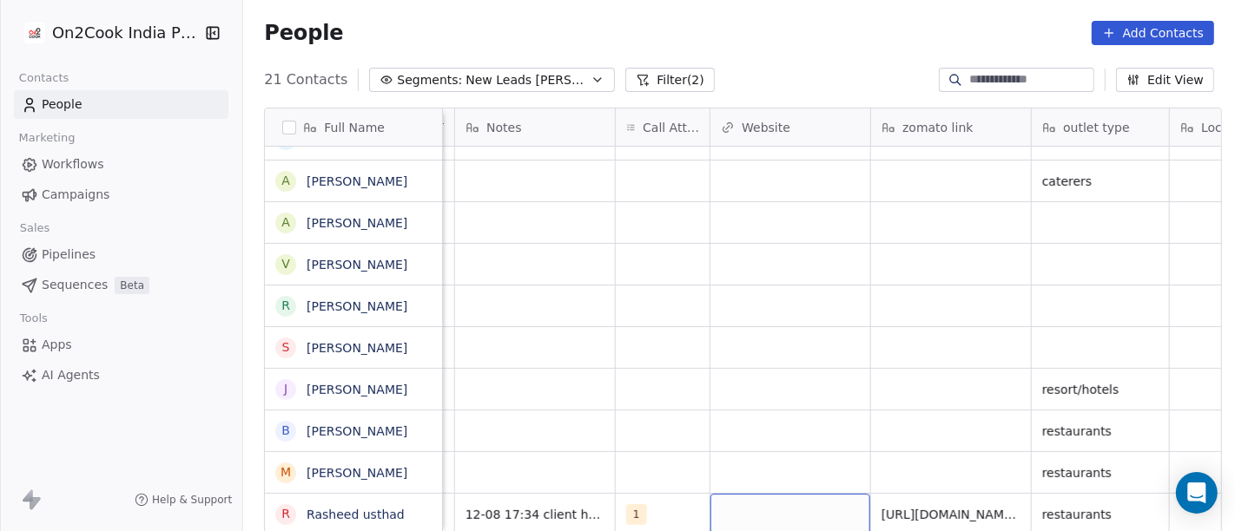
click at [776, 494] on div "grid" at bounding box center [790, 514] width 160 height 41
type input "**********"
click at [752, 418] on html "On2Cook India Pvt. Ltd. Contacts People Marketing Workflows Campaigns Sales Pip…" at bounding box center [617, 265] width 1235 height 531
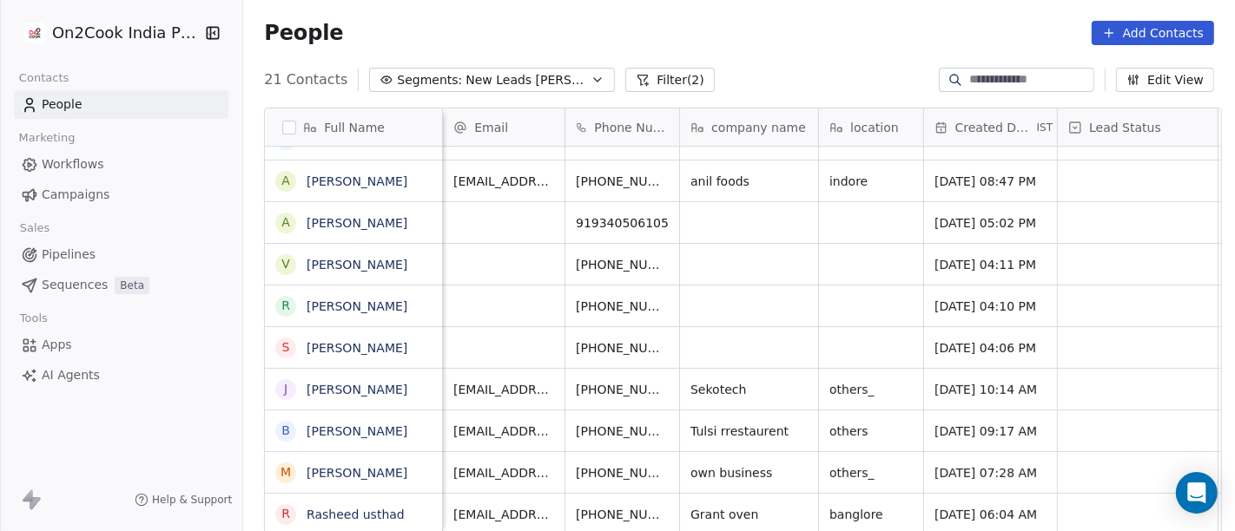
scroll to position [10, 0]
click at [702, 505] on icon "grid" at bounding box center [709, 512] width 14 height 14
click at [716, 507] on span "Grant oven" at bounding box center [733, 514] width 84 height 17
click at [716, 507] on textarea "**********" at bounding box center [741, 497] width 136 height 54
click at [709, 478] on textarea "**********" at bounding box center [741, 497] width 136 height 54
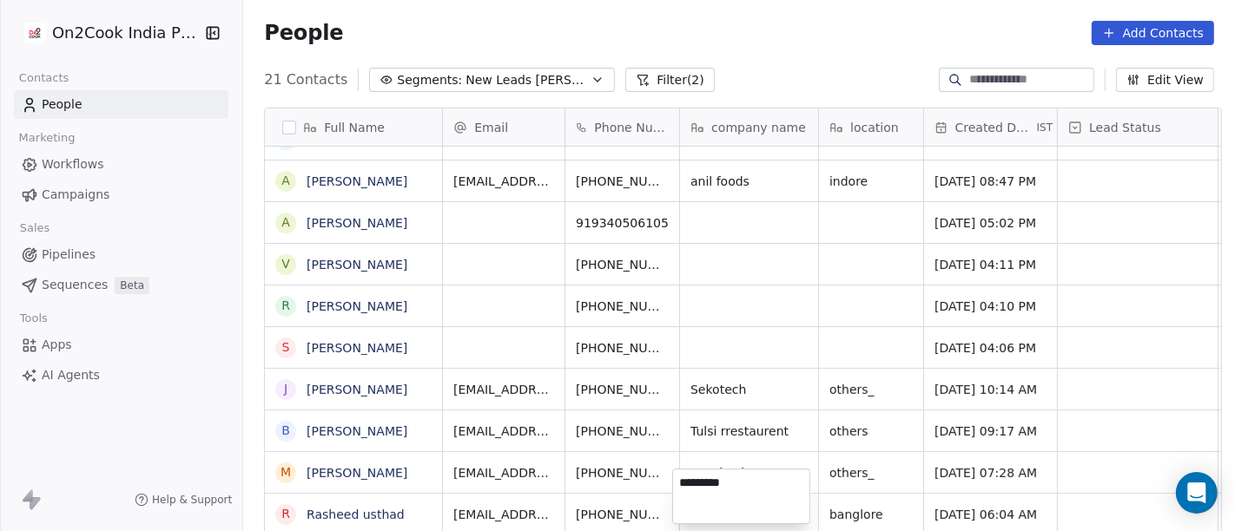
type textarea "**********"
click at [945, 399] on html "On2Cook India Pvt. Ltd. Contacts People Marketing Workflows Campaigns Sales Pip…" at bounding box center [617, 265] width 1235 height 531
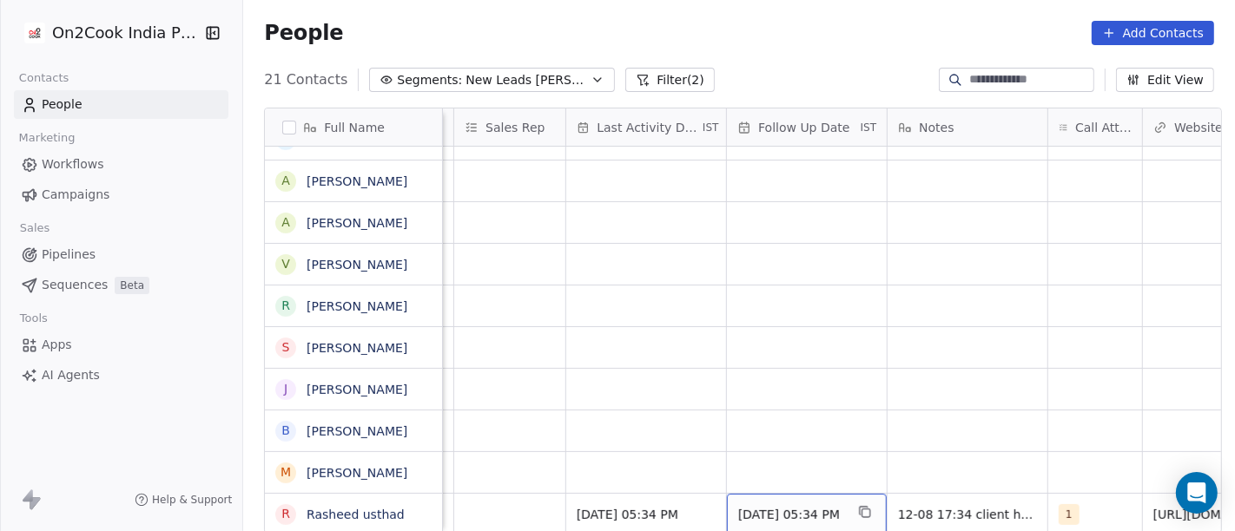
scroll to position [10, 978]
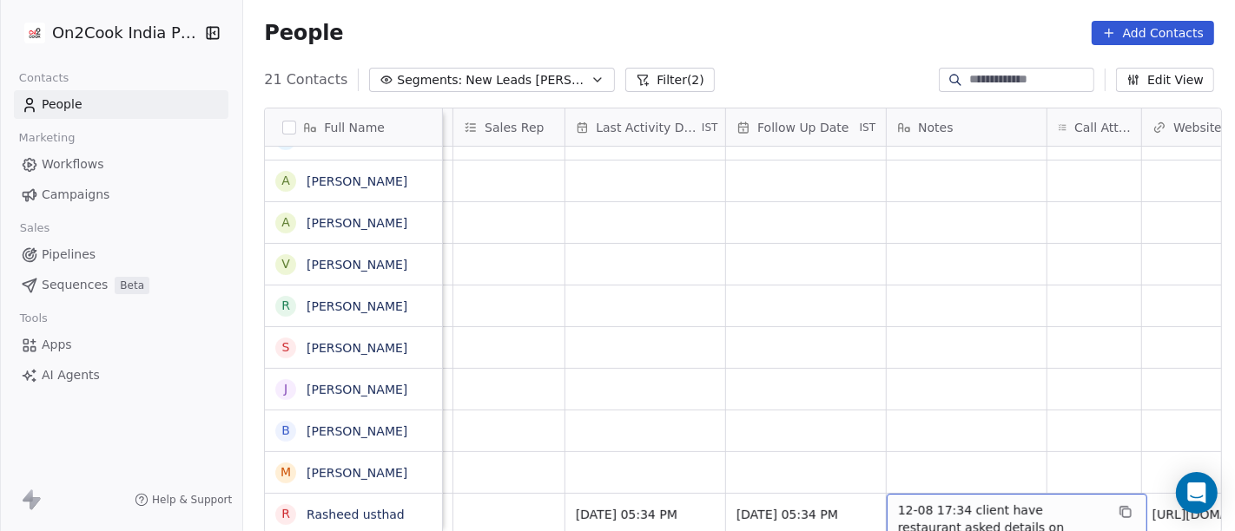
click at [946, 507] on span "12-08 17:34 client have restaurant asked details on [GEOGRAPHIC_DATA]" at bounding box center [1001, 528] width 207 height 52
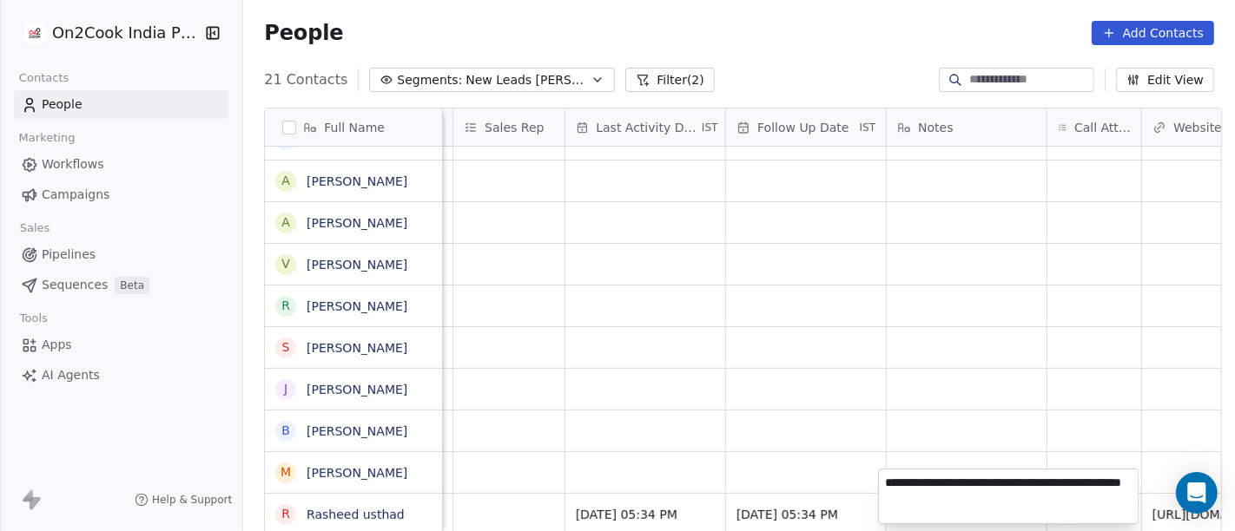
click at [1014, 481] on textarea "**********" at bounding box center [1008, 497] width 259 height 54
type textarea "**********"
click at [836, 396] on html "On2Cook India Pvt. Ltd. Contacts People Marketing Workflows Campaigns Sales Pip…" at bounding box center [617, 265] width 1235 height 531
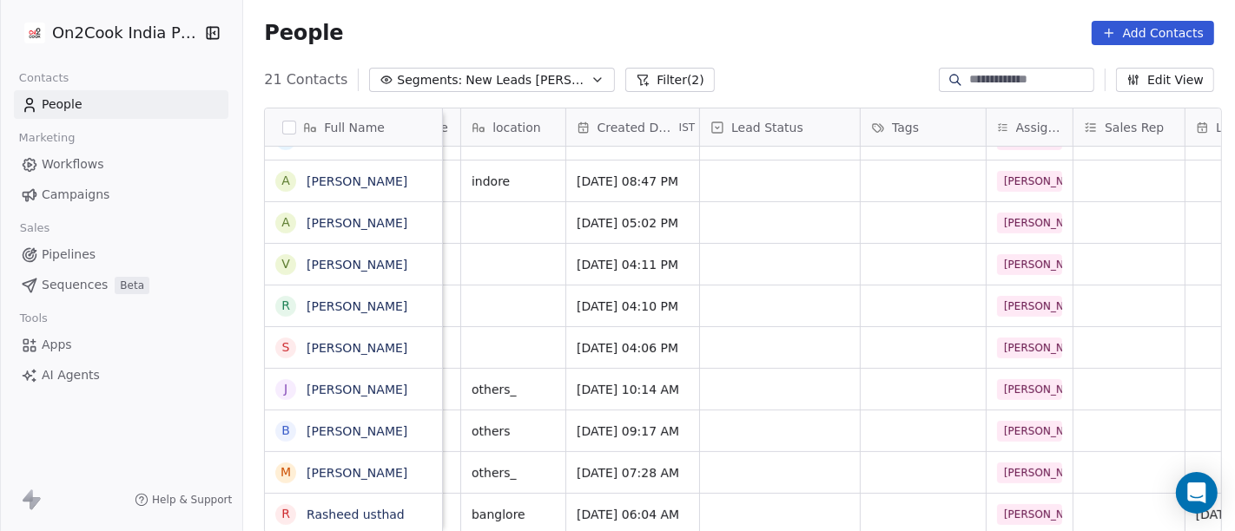
scroll to position [10, 287]
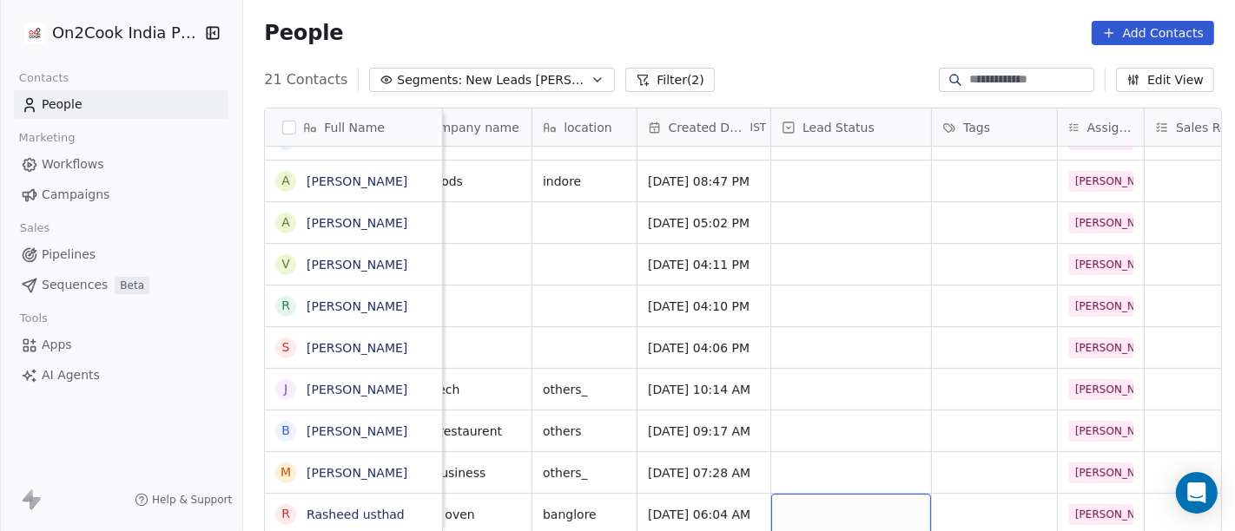
click at [828, 494] on div "grid" at bounding box center [851, 514] width 160 height 41
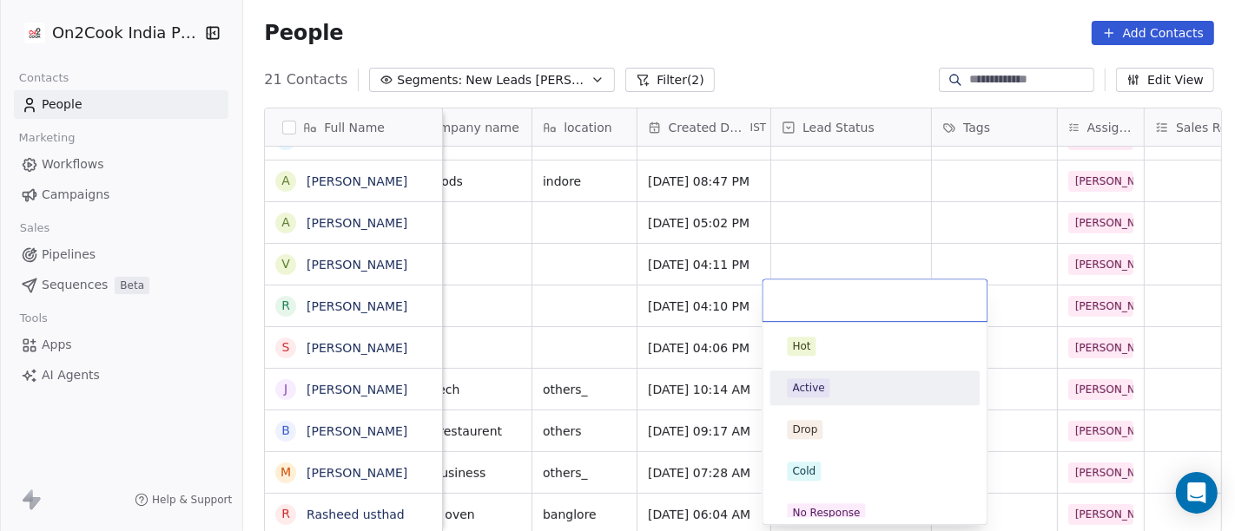
click at [837, 377] on div "Active" at bounding box center [875, 388] width 196 height 28
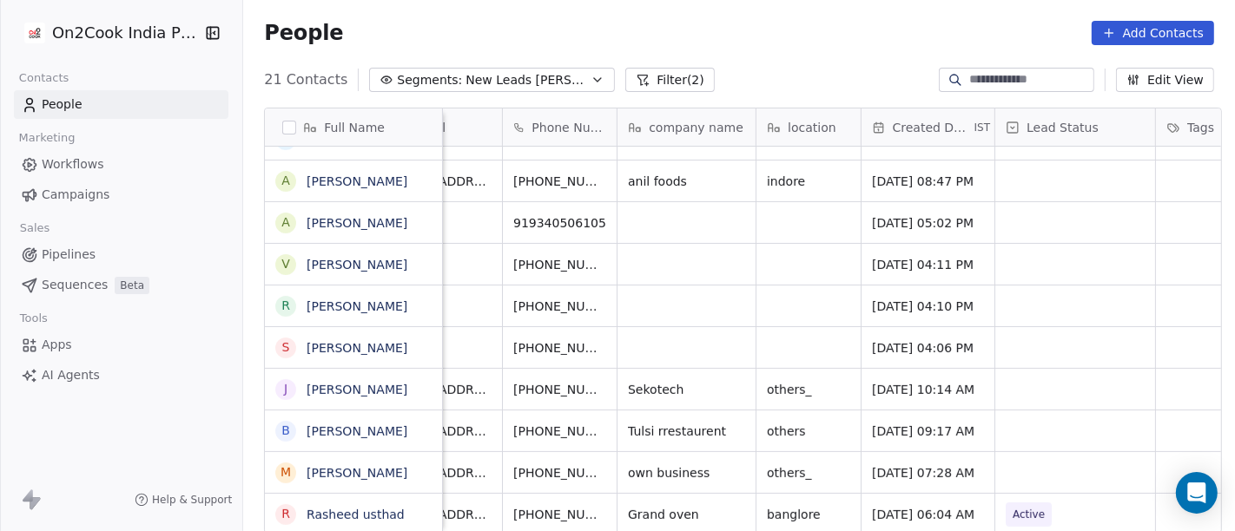
scroll to position [10, 61]
click at [643, 507] on icon "grid" at bounding box center [647, 511] width 8 height 8
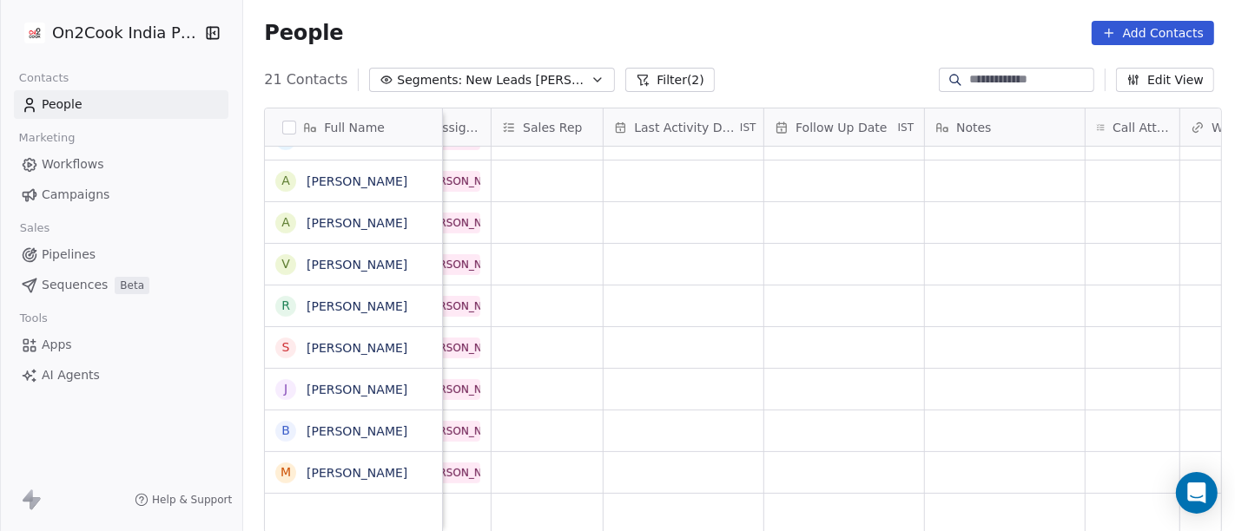
scroll to position [15, 966]
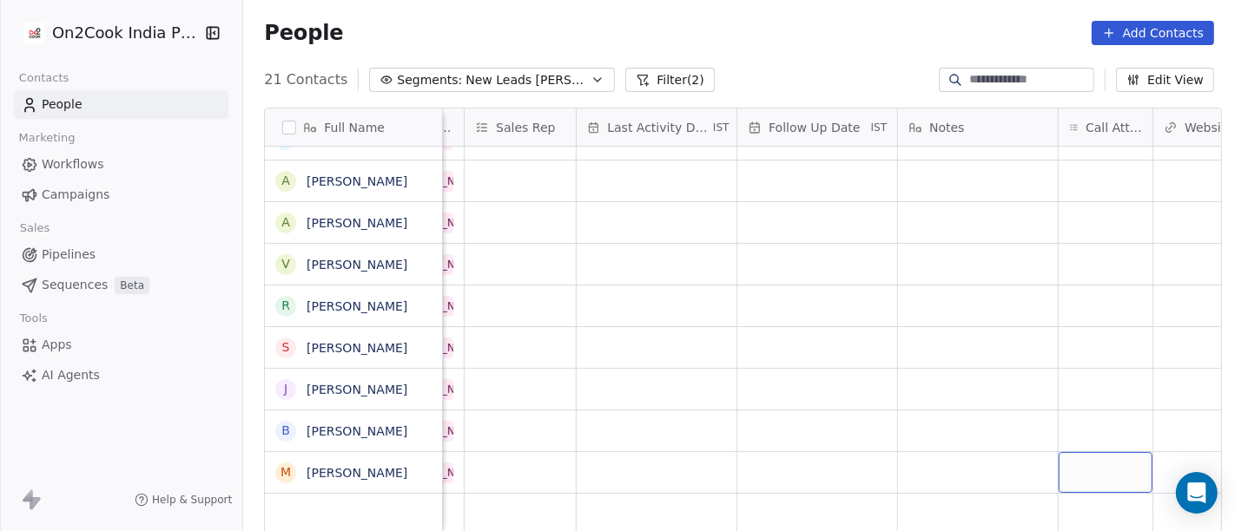
click at [1074, 452] on div "grid" at bounding box center [1106, 472] width 94 height 41
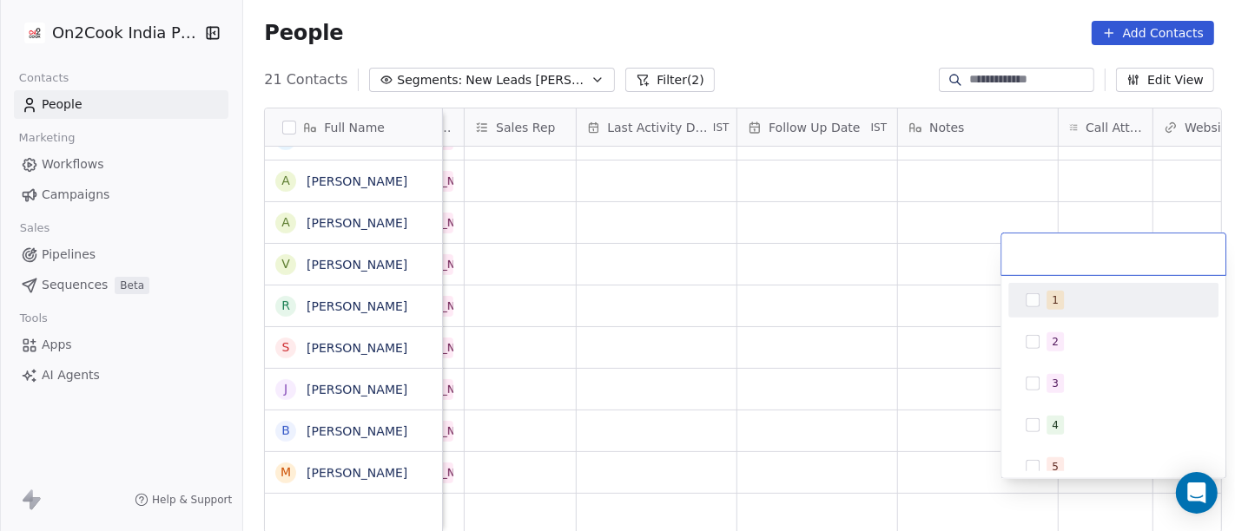
click at [1084, 307] on div "1" at bounding box center [1123, 300] width 155 height 19
click at [982, 321] on html "On2Cook India Pvt. Ltd. Contacts People Marketing Workflows Campaigns Sales Pip…" at bounding box center [617, 265] width 1235 height 531
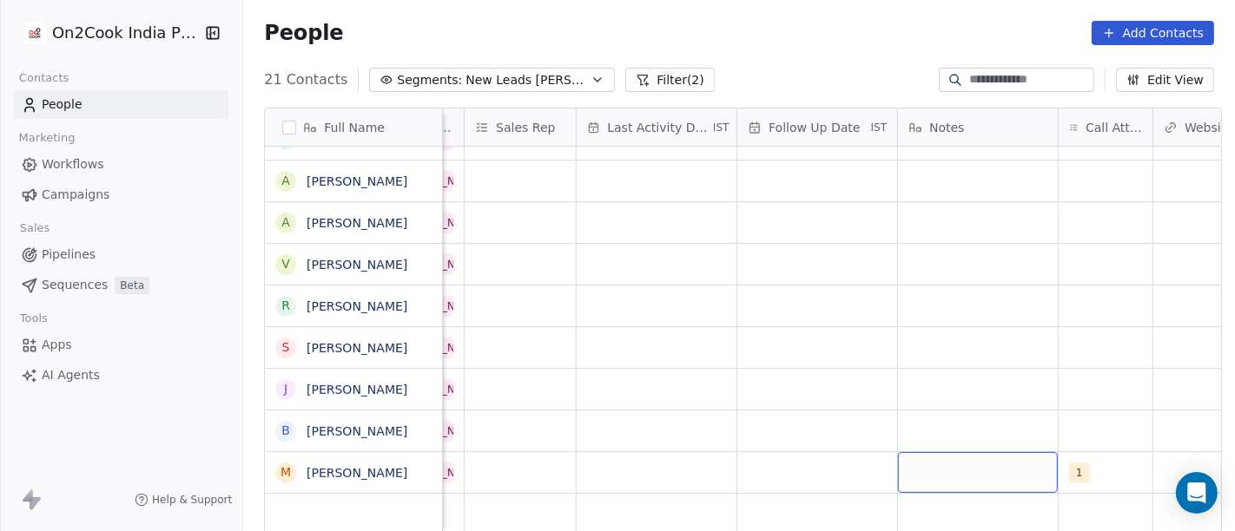
click at [945, 457] on div "grid" at bounding box center [978, 472] width 160 height 41
click at [986, 475] on textarea "**********" at bounding box center [969, 464] width 158 height 54
type textarea "**********"
click at [841, 400] on html "On2Cook India Pvt. Ltd. Contacts People Marketing Workflows Campaigns Sales Pip…" at bounding box center [617, 265] width 1235 height 531
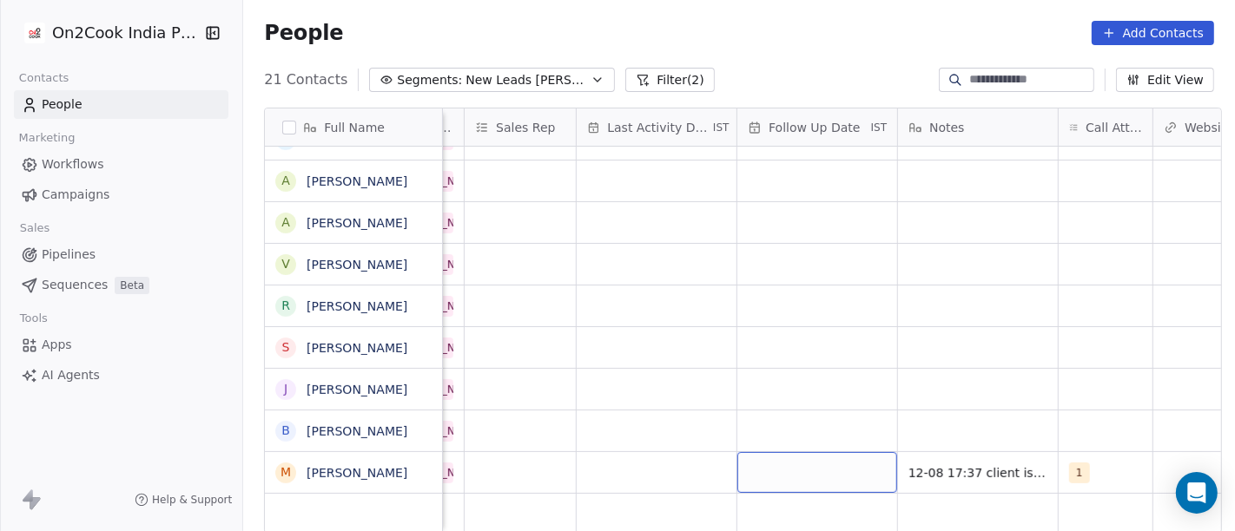
click at [827, 461] on div "grid" at bounding box center [817, 472] width 160 height 41
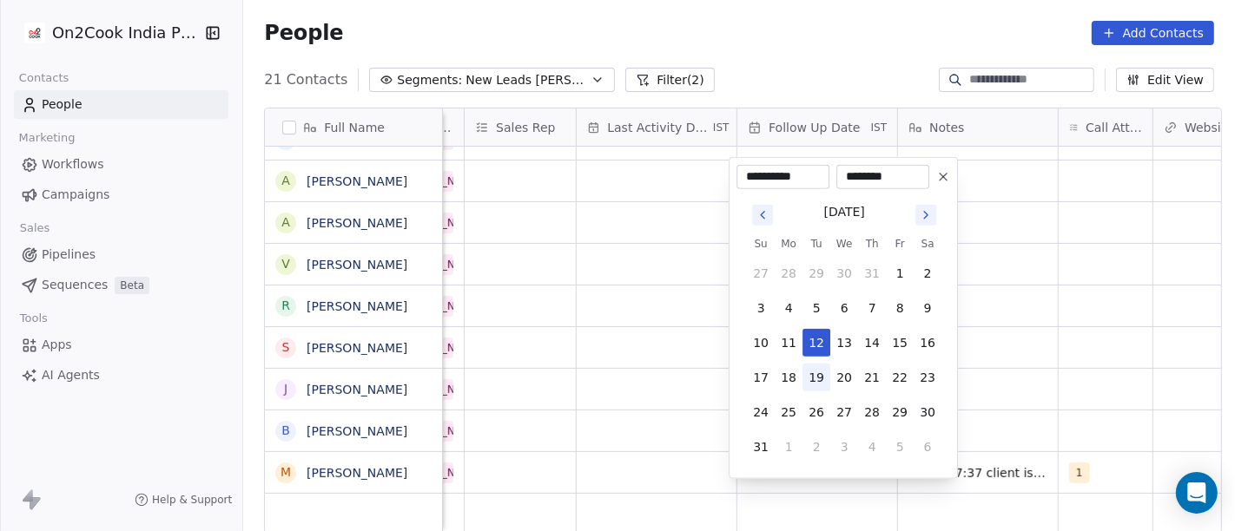
click at [803, 379] on button "19" at bounding box center [816, 378] width 28 height 28
type input "**********"
click at [1027, 353] on html "On2Cook India Pvt. Ltd. Contacts People Marketing Workflows Campaigns Sales Pip…" at bounding box center [617, 265] width 1235 height 531
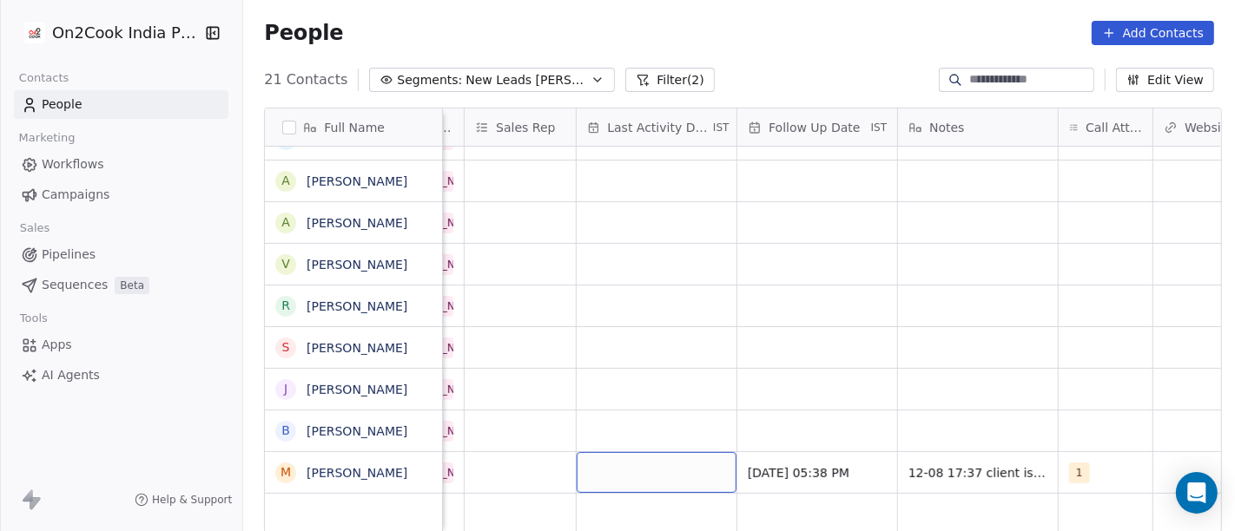
click at [610, 471] on div "grid" at bounding box center [657, 472] width 160 height 41
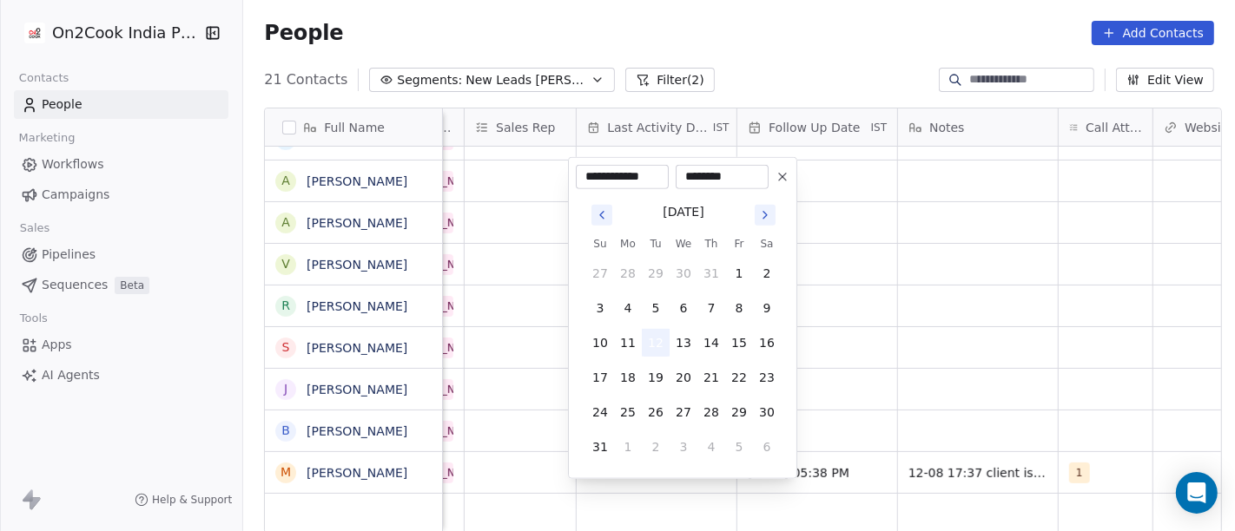
click at [664, 339] on button "12" at bounding box center [656, 343] width 28 height 28
click at [970, 315] on html "On2Cook India Pvt. Ltd. Contacts People Marketing Workflows Campaigns Sales Pip…" at bounding box center [617, 265] width 1235 height 531
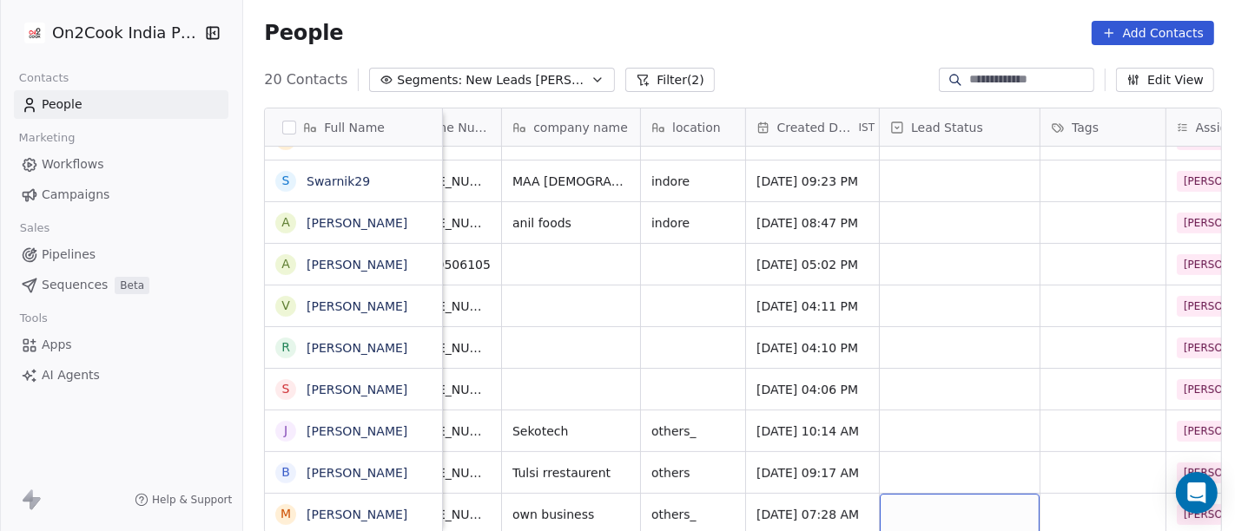
scroll to position [15, 177]
click at [959, 497] on div "grid" at bounding box center [960, 514] width 160 height 41
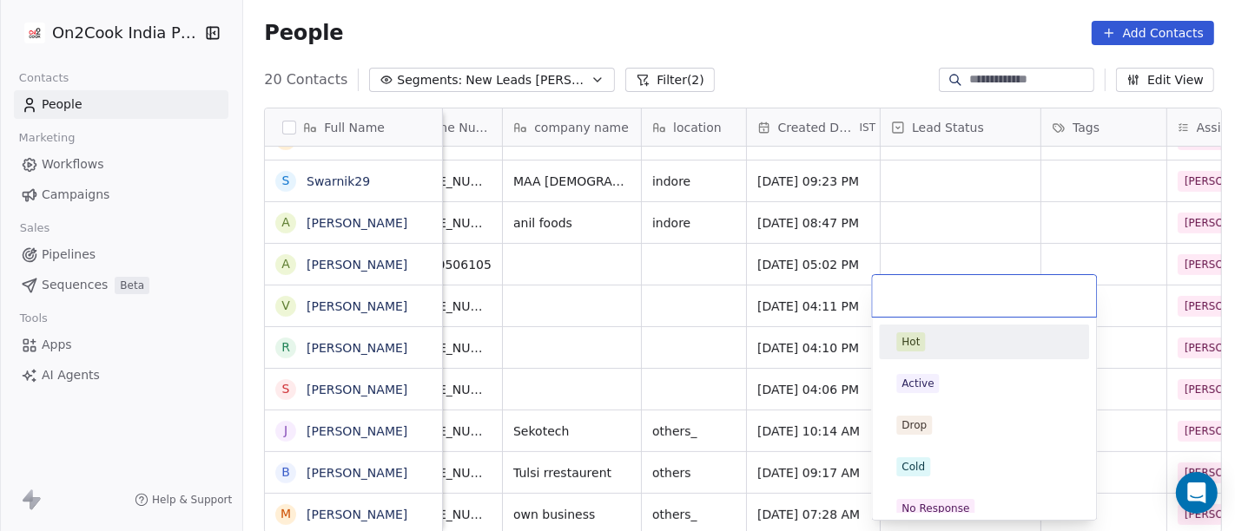
click at [935, 191] on html "On2Cook India Pvt. Ltd. Contacts People Marketing Workflows Campaigns Sales Pip…" at bounding box center [617, 265] width 1235 height 531
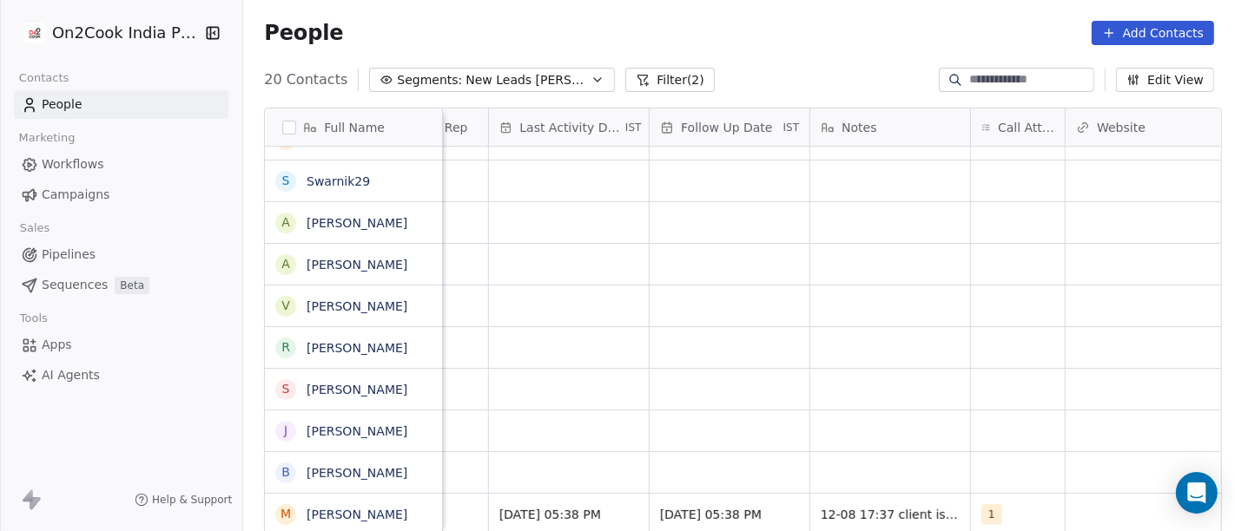
scroll to position [15, 1085]
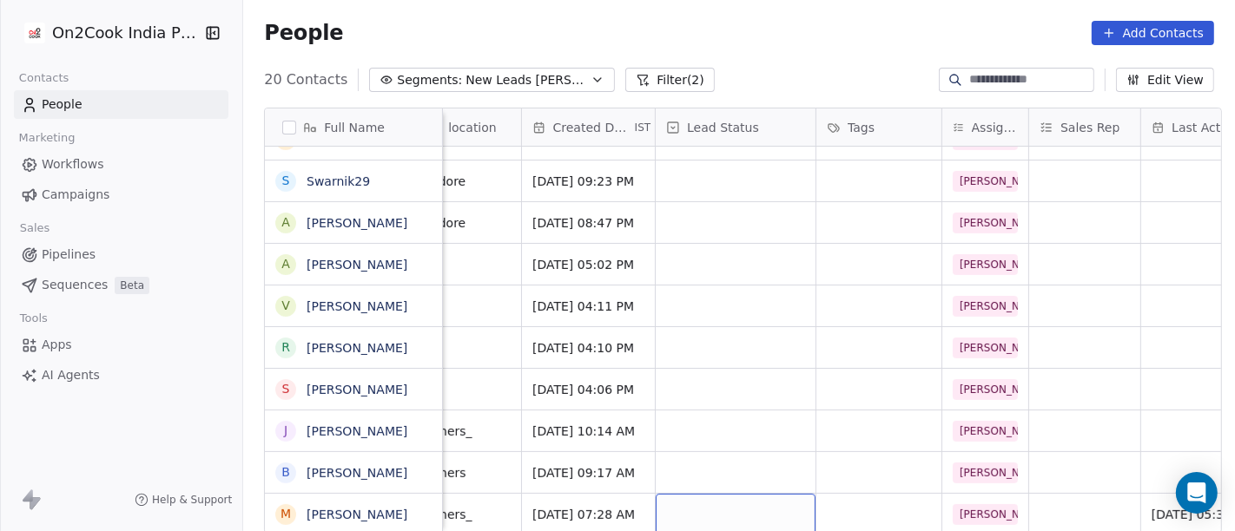
click at [714, 495] on div "grid" at bounding box center [736, 514] width 160 height 41
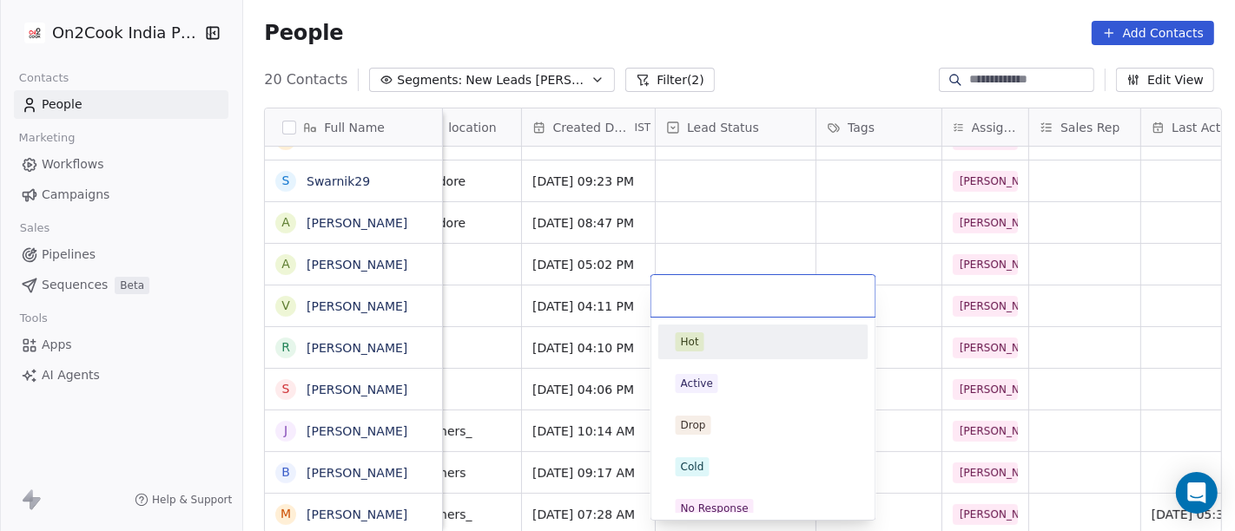
scroll to position [15, 392]
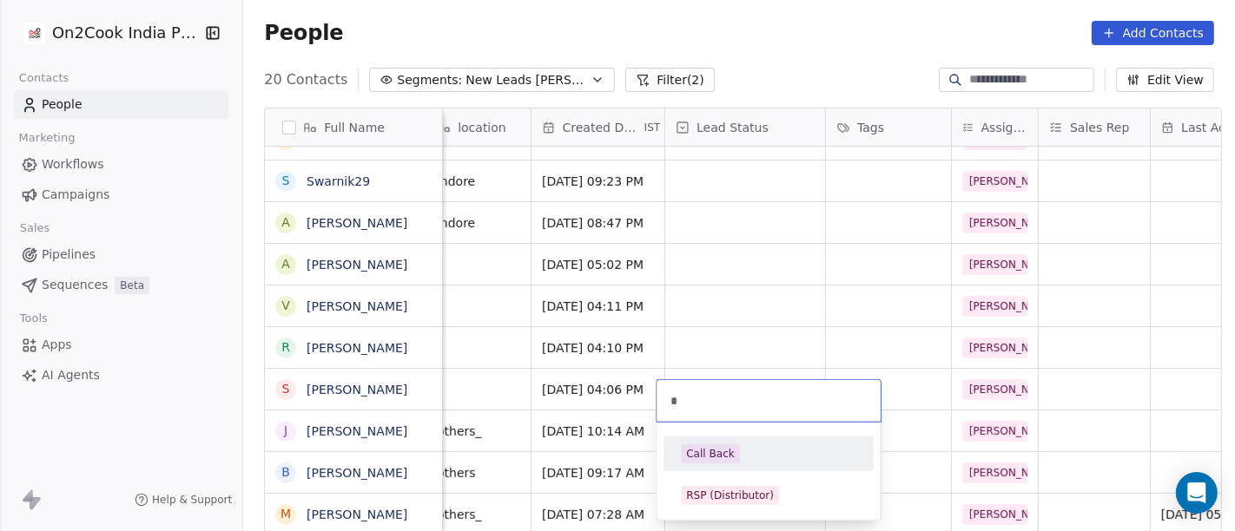
type input "*"
click at [731, 458] on span "Call Back" at bounding box center [710, 454] width 59 height 19
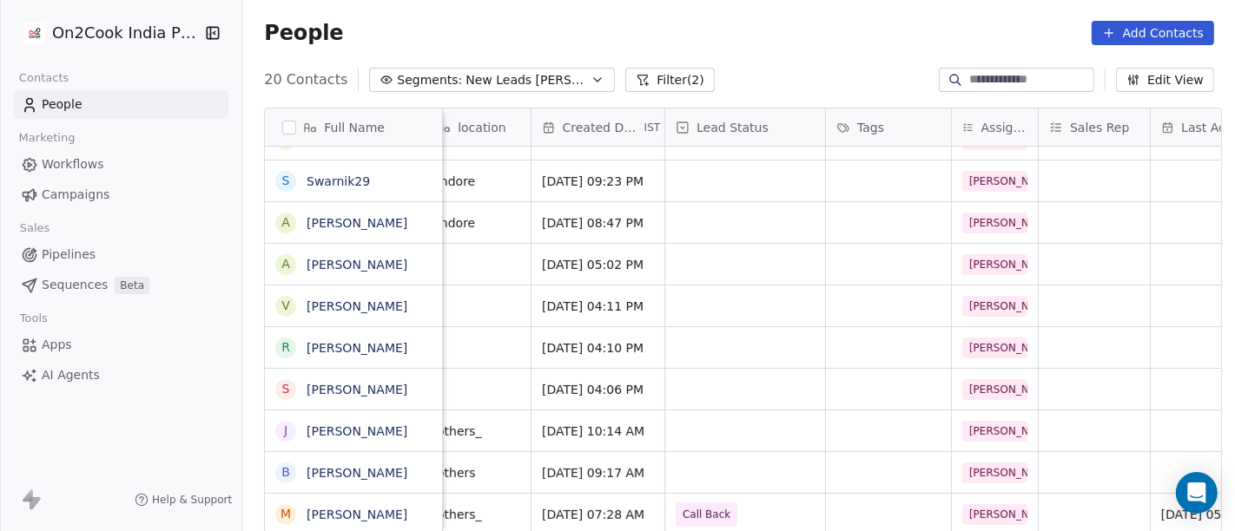
scroll to position [15, 0]
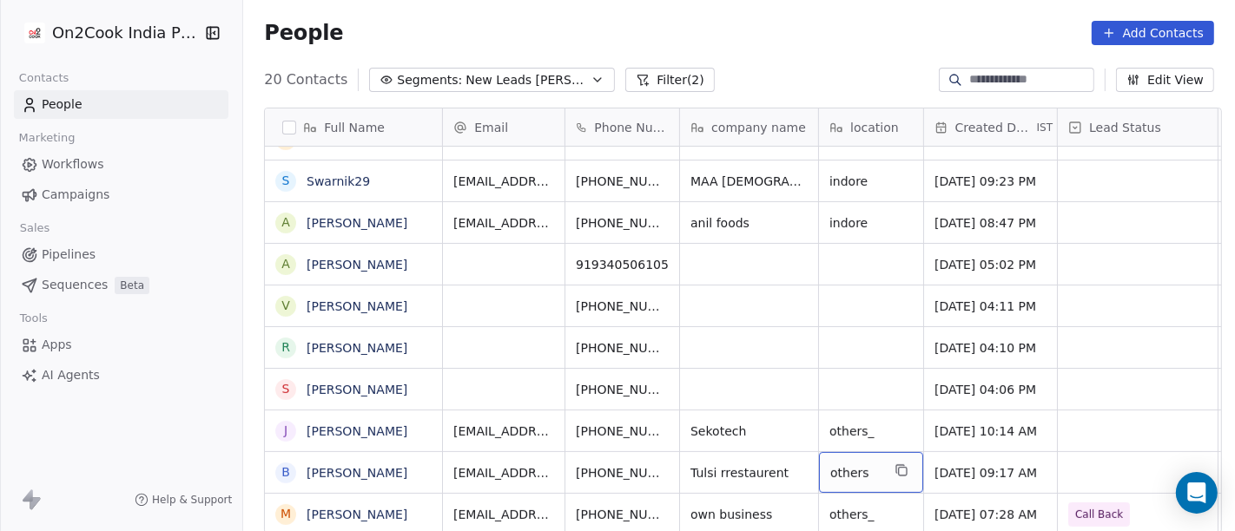
click at [849, 465] on span "others" at bounding box center [855, 473] width 50 height 17
click at [849, 460] on textarea "******" at bounding box center [863, 464] width 102 height 54
type textarea "******"
click at [818, 386] on html "On2Cook India Pvt. Ltd. Contacts People Marketing Workflows Campaigns Sales Pip…" at bounding box center [617, 265] width 1235 height 531
click at [760, 336] on html "On2Cook India Pvt. Ltd. Contacts People Marketing Workflows Campaigns Sales Pip…" at bounding box center [617, 265] width 1235 height 531
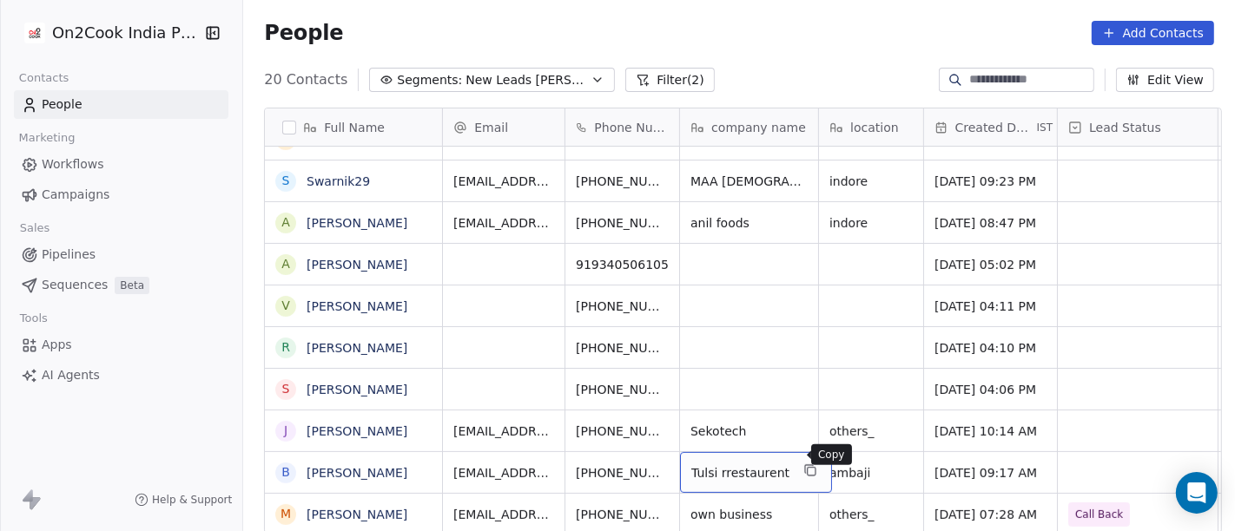
click at [803, 464] on icon "grid" at bounding box center [810, 471] width 14 height 14
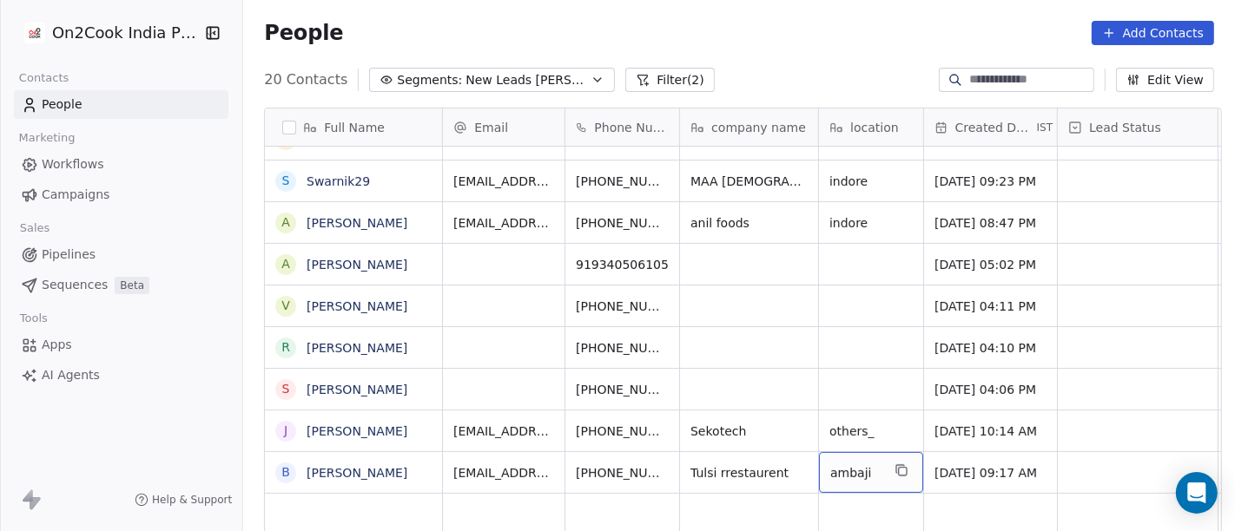
click at [873, 452] on div "ambaji" at bounding box center [871, 472] width 104 height 41
click at [873, 447] on textarea "******" at bounding box center [863, 464] width 102 height 54
click at [742, 462] on html "On2Cook India Pvt. Ltd. Contacts People Marketing Workflows Campaigns Sales Pip…" at bounding box center [617, 265] width 1235 height 531
click at [775, 339] on html "On2Cook India Pvt. Ltd. Contacts People Marketing Workflows Campaigns Sales Pip…" at bounding box center [617, 265] width 1235 height 531
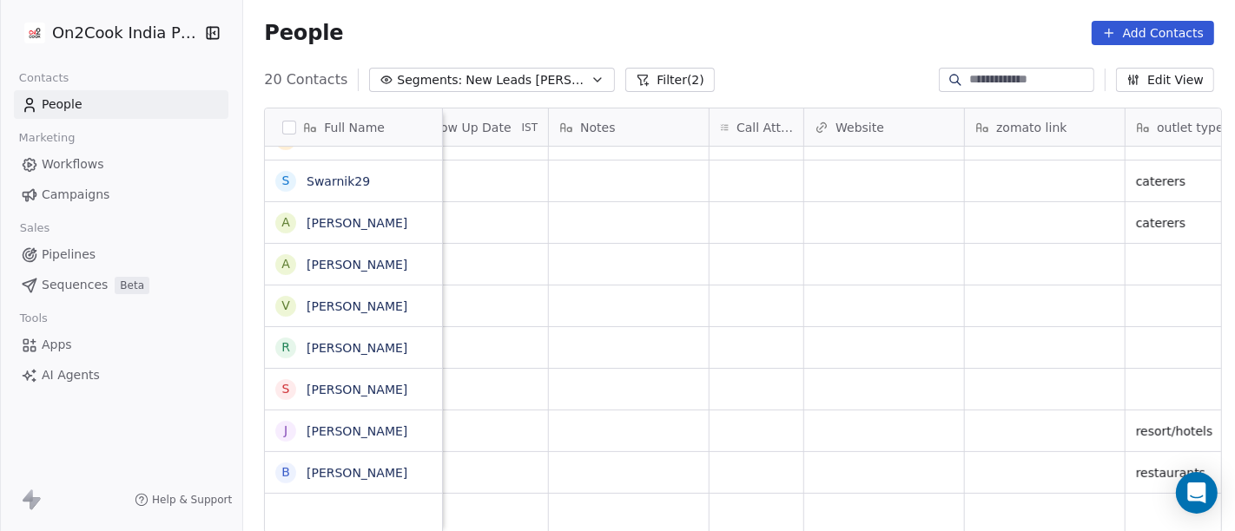
scroll to position [4, 1325]
click at [1009, 465] on div "grid" at bounding box center [1035, 472] width 160 height 41
type textarea "**********"
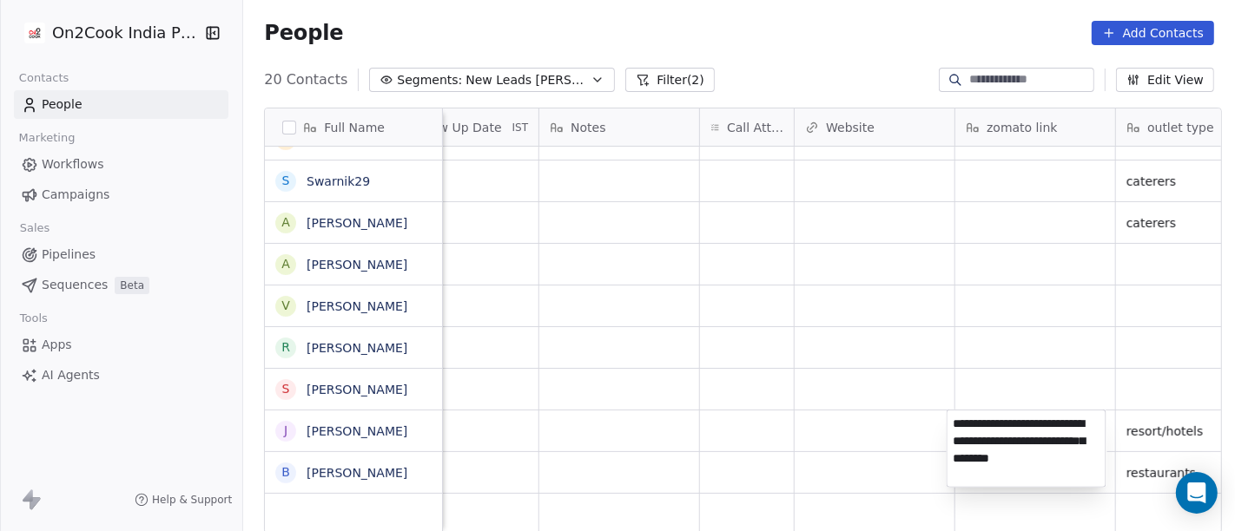
click at [696, 290] on html "On2Cook India Pvt. Ltd. Contacts People Marketing Workflows Campaigns Sales Pip…" at bounding box center [617, 265] width 1235 height 531
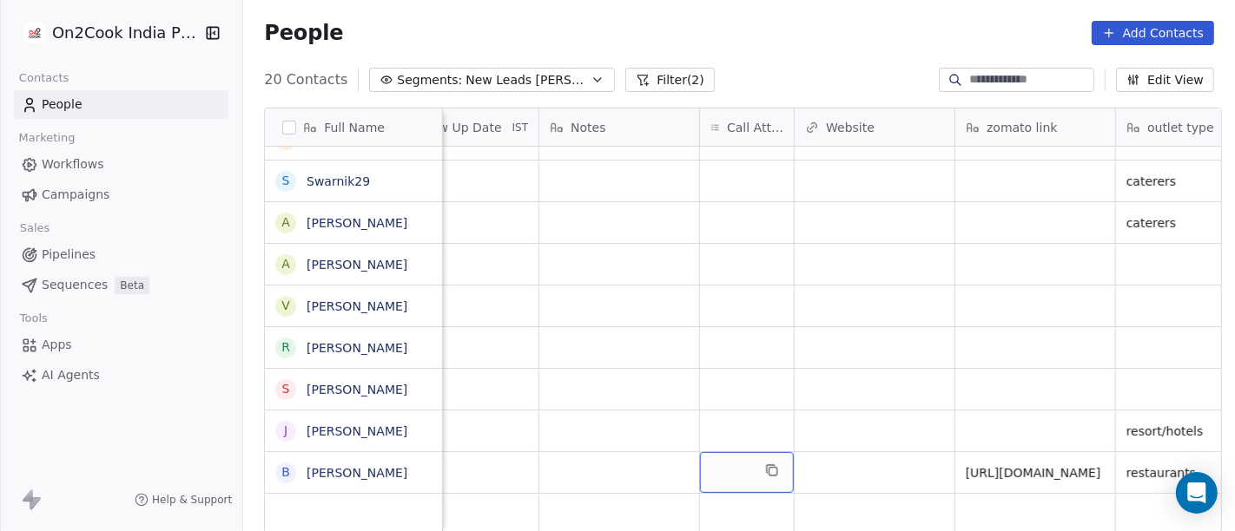
click at [731, 460] on div "grid" at bounding box center [747, 472] width 94 height 41
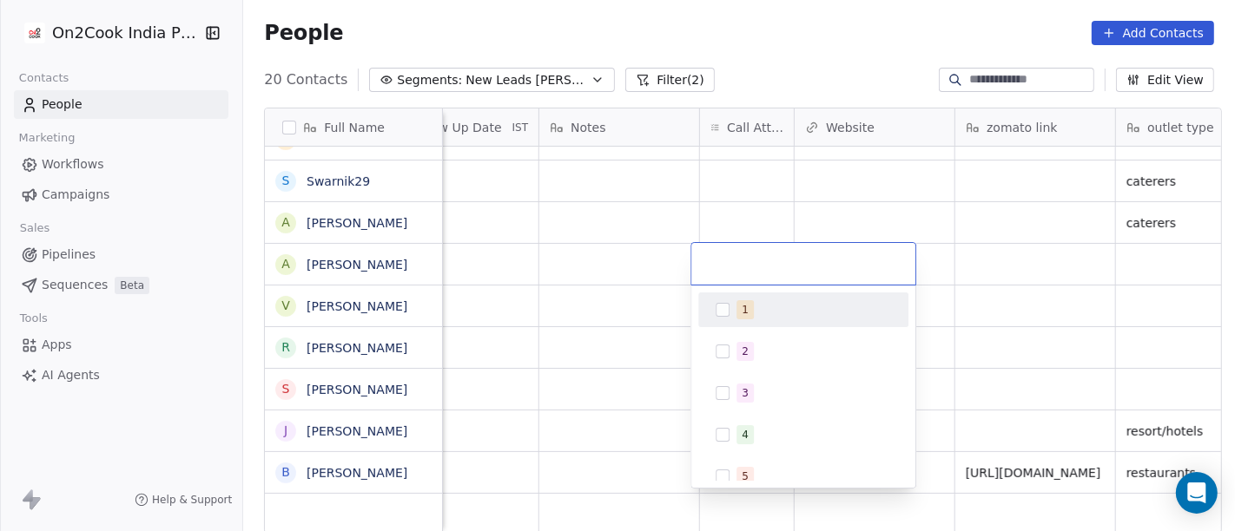
click at [755, 293] on div "1" at bounding box center [803, 310] width 210 height 35
click at [786, 180] on html "On2Cook India Pvt. Ltd. Contacts People Marketing Workflows Campaigns Sales Pip…" at bounding box center [617, 265] width 1235 height 531
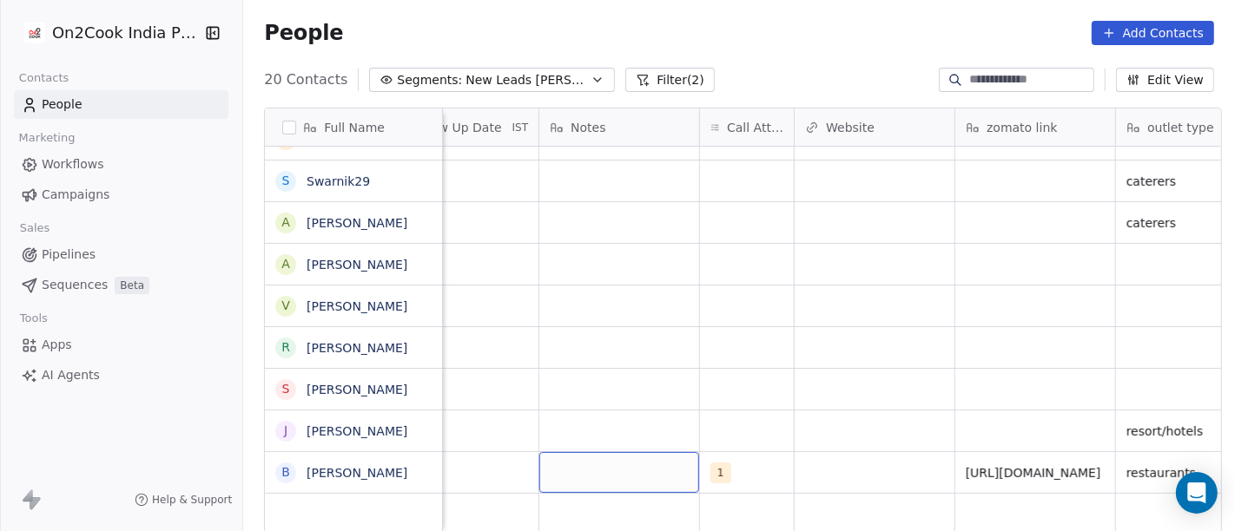
click at [588, 475] on div "grid" at bounding box center [619, 472] width 160 height 41
type textarea "**********"
click at [633, 444] on html "On2Cook India Pvt. Ltd. Contacts People Marketing Workflows Campaigns Sales Pip…" at bounding box center [617, 265] width 1235 height 531
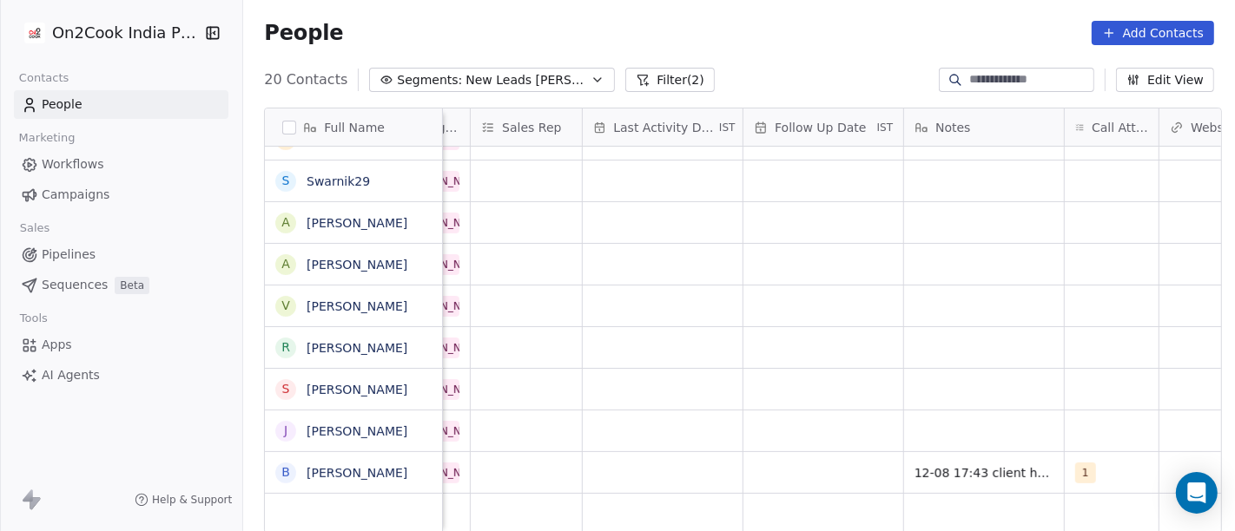
scroll to position [4, 958]
click at [804, 482] on div "grid" at bounding box center [826, 472] width 160 height 41
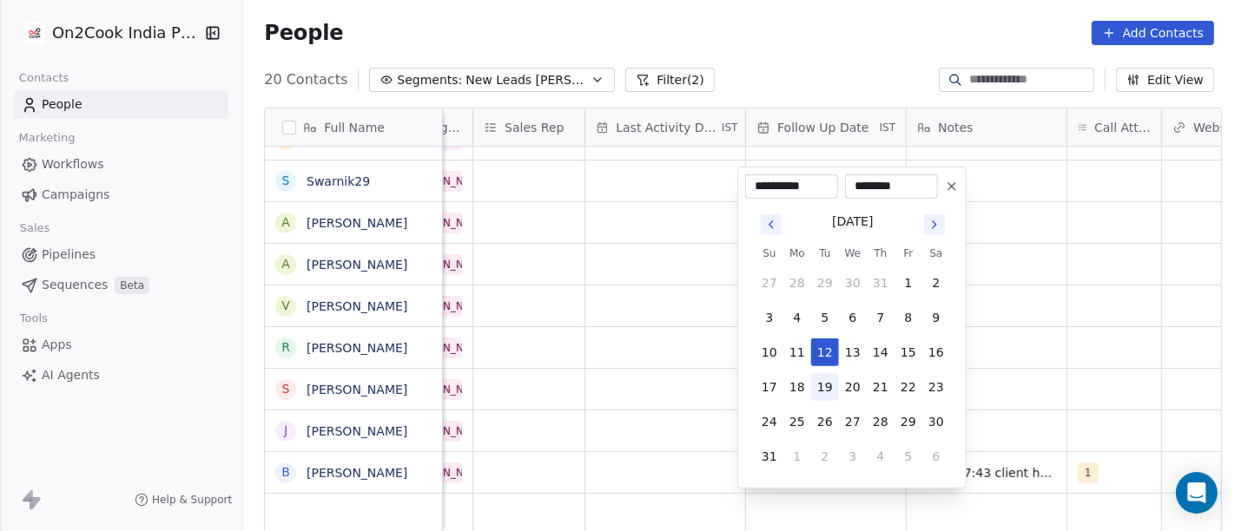
click at [832, 376] on button "19" at bounding box center [825, 387] width 28 height 28
type input "**********"
click at [1052, 371] on html "On2Cook India Pvt. Ltd. Contacts People Marketing Workflows Campaigns Sales Pip…" at bounding box center [617, 265] width 1235 height 531
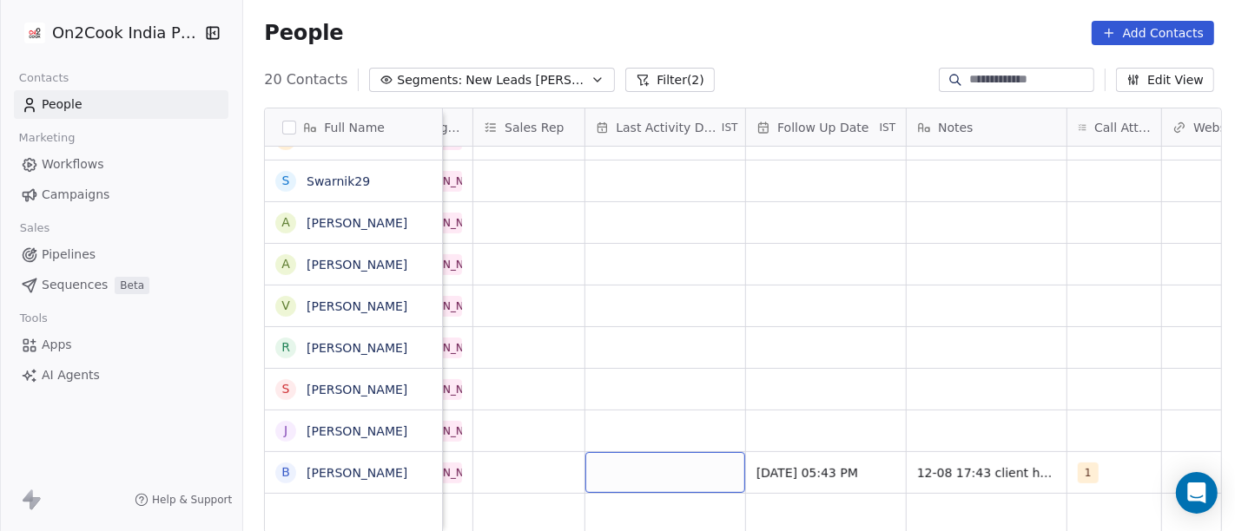
click at [633, 452] on div "grid" at bounding box center [665, 472] width 160 height 41
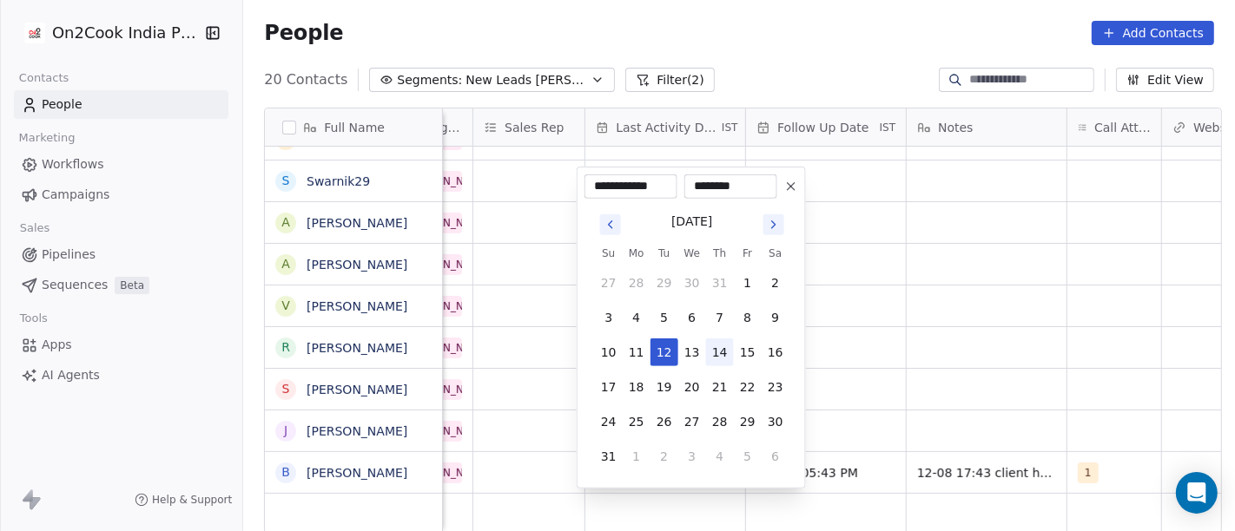
drag, startPoint x: 664, startPoint y: 348, endPoint x: 712, endPoint y: 349, distance: 47.8
click at [663, 348] on button "12" at bounding box center [664, 353] width 28 height 28
click at [1066, 349] on html "On2Cook India Pvt. Ltd. Contacts People Marketing Workflows Campaigns Sales Pip…" at bounding box center [617, 265] width 1235 height 531
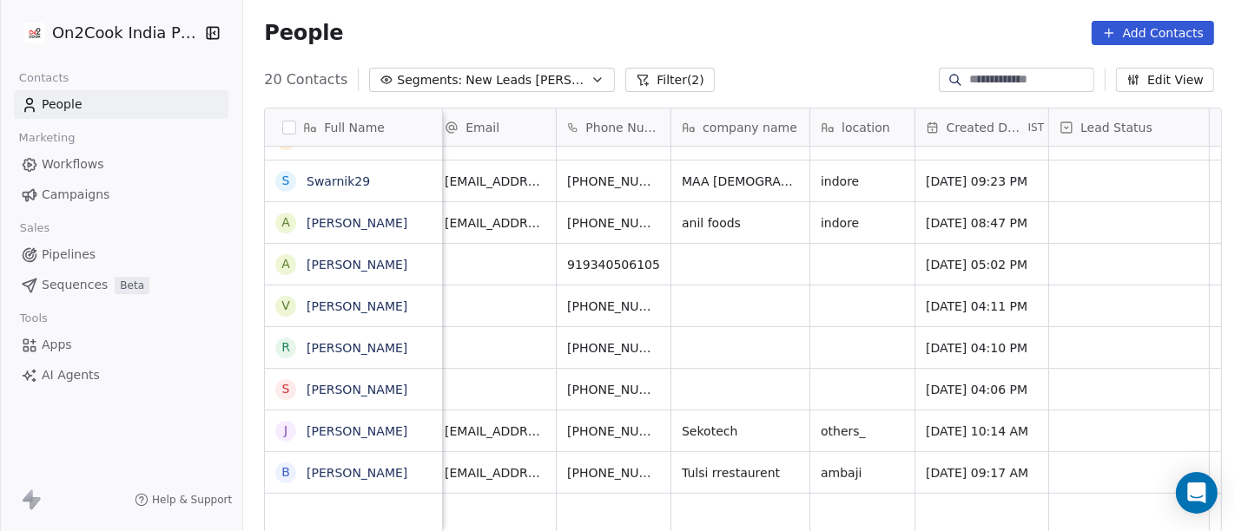
scroll to position [4, 7]
click at [695, 468] on icon "grid" at bounding box center [702, 471] width 14 height 14
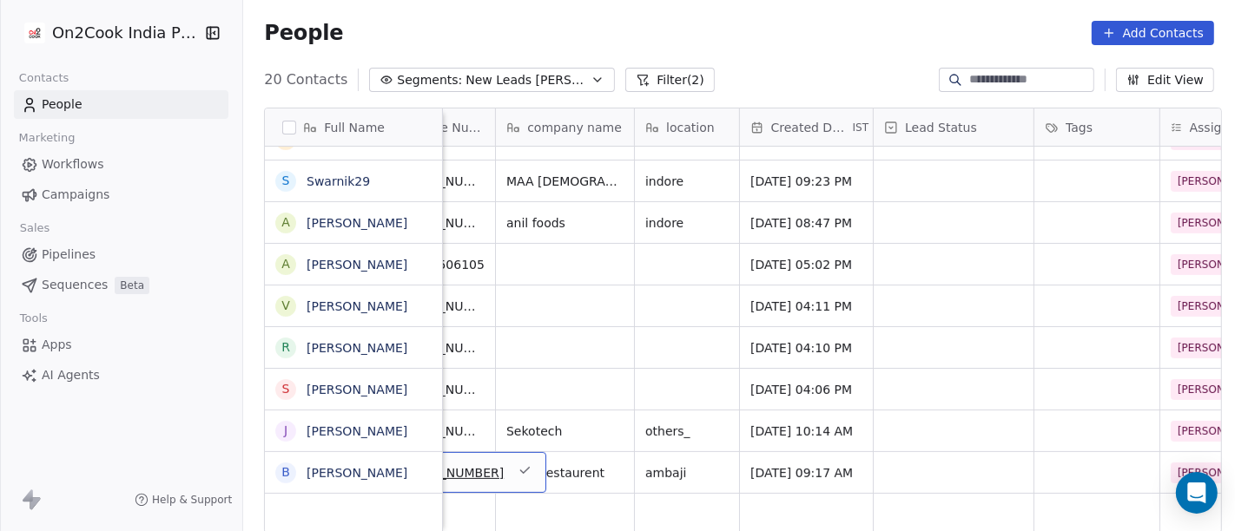
scroll to position [4, 186]
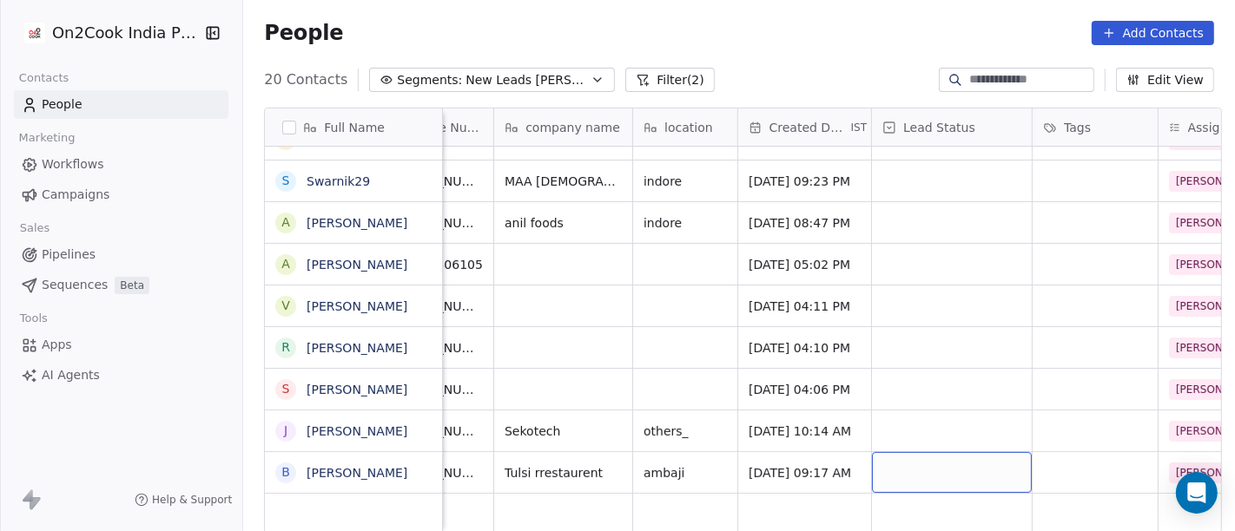
click at [886, 476] on div "grid" at bounding box center [952, 472] width 160 height 41
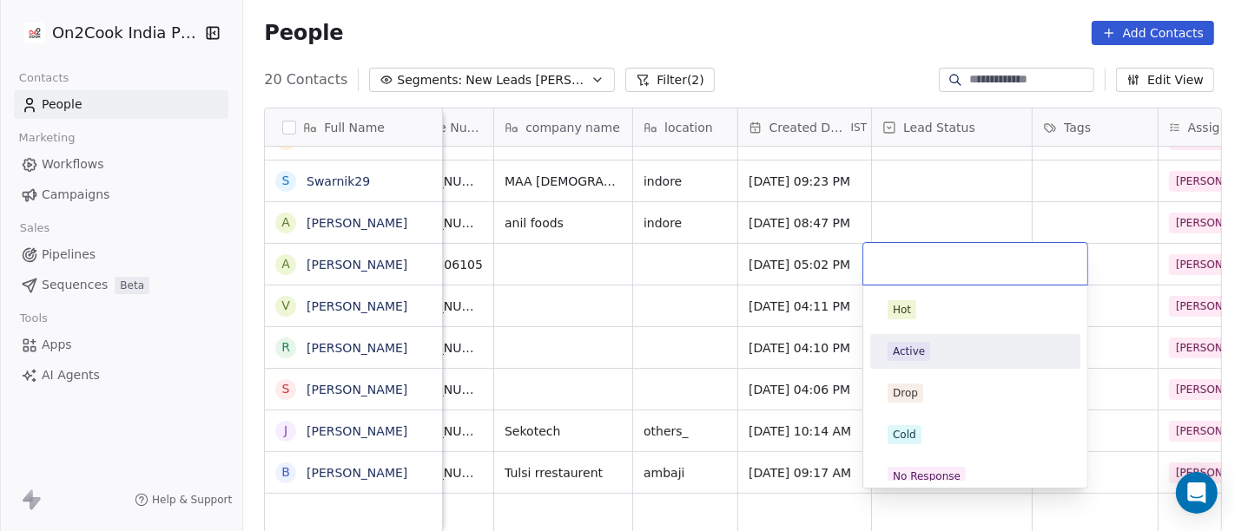
click at [919, 356] on div "Active" at bounding box center [909, 352] width 32 height 16
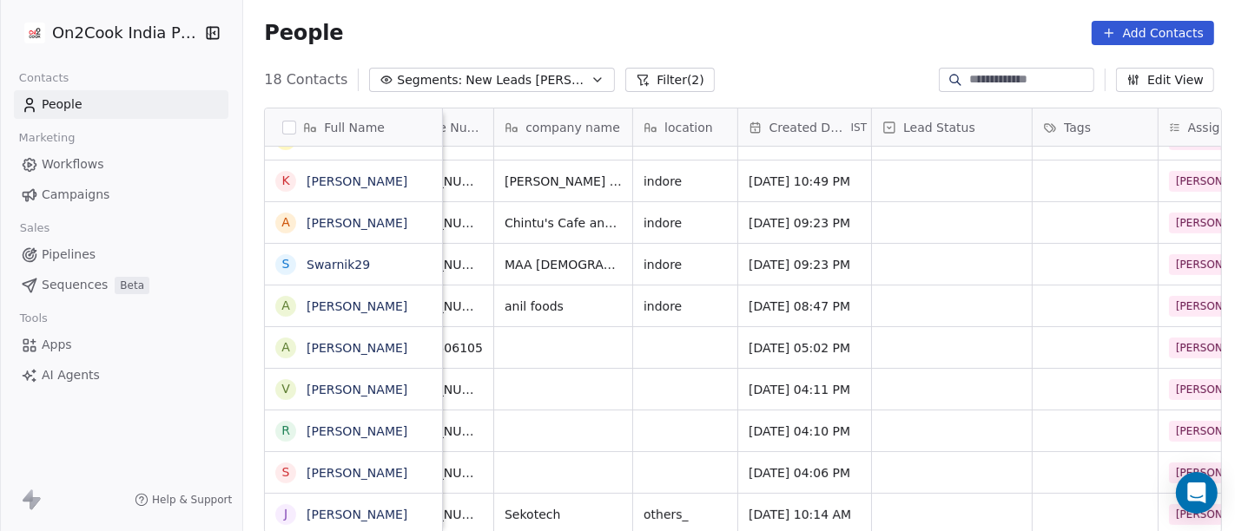
scroll to position [4, 0]
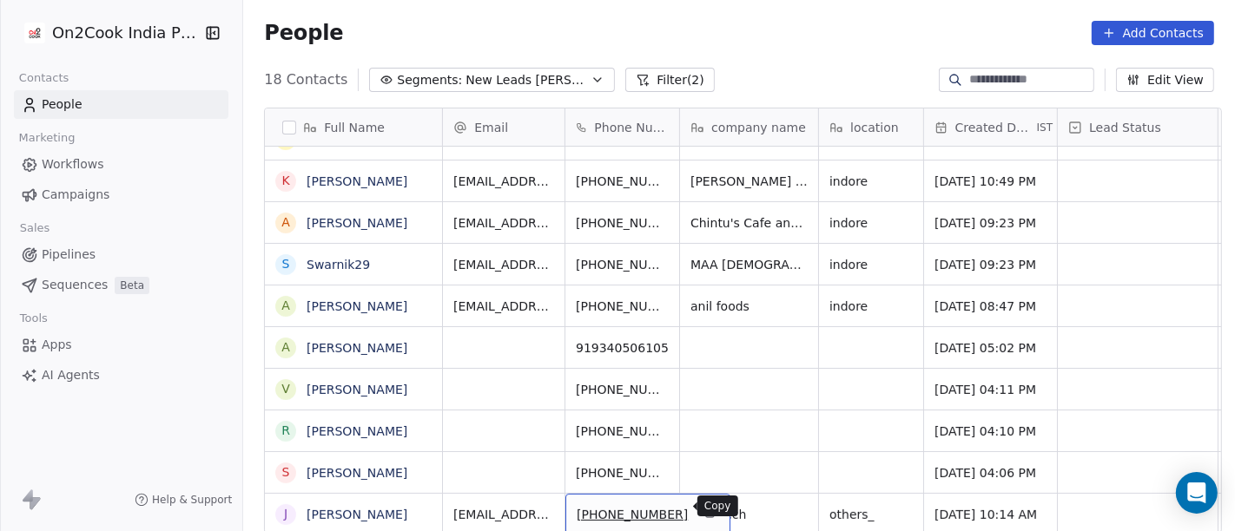
click at [703, 508] on icon "grid" at bounding box center [707, 511] width 8 height 8
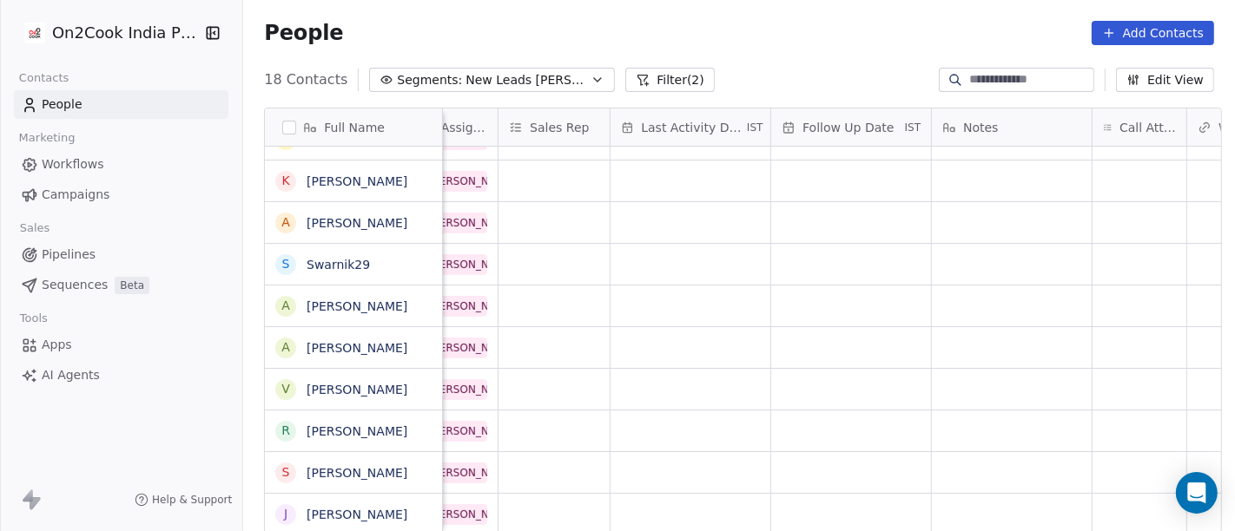
scroll to position [4, 933]
click at [1126, 487] on div "grid" at bounding box center [1139, 472] width 94 height 41
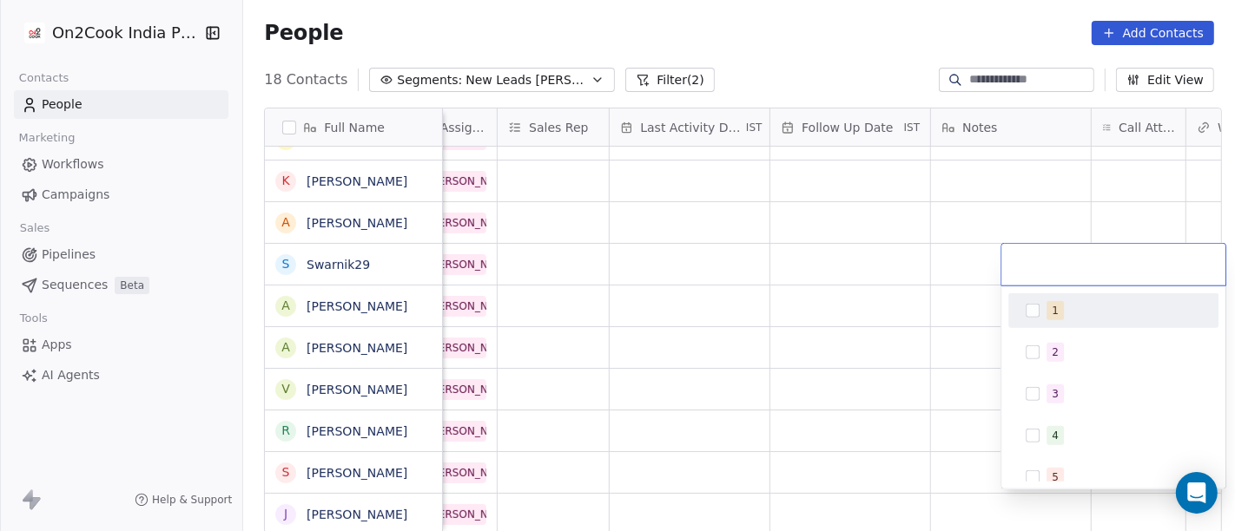
click at [1014, 224] on html "On2Cook India Pvt. Ltd. Contacts People Marketing Workflows Campaigns Sales Pip…" at bounding box center [617, 265] width 1235 height 531
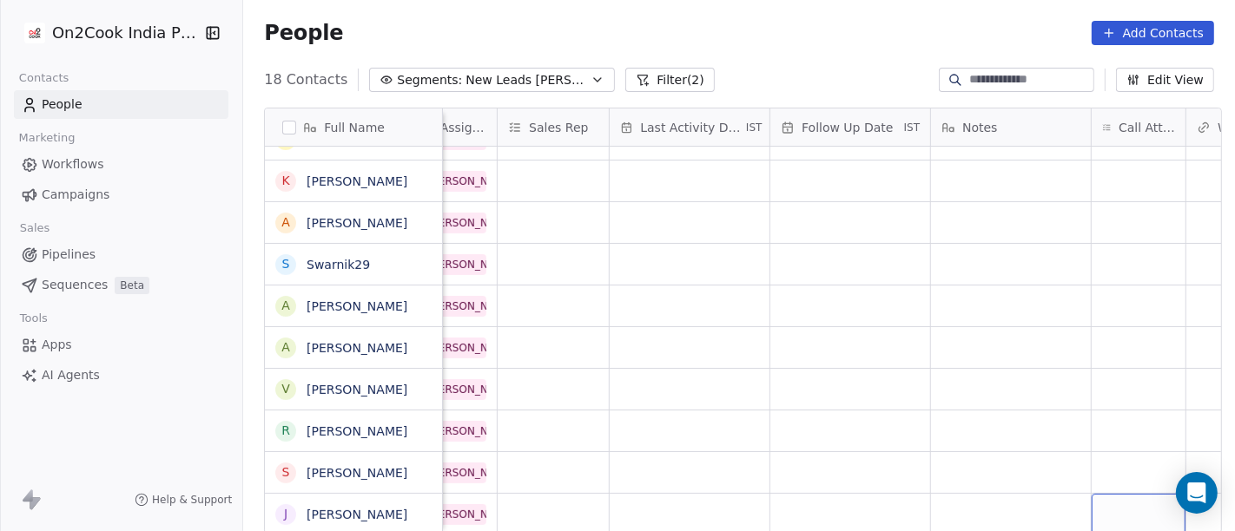
click at [1131, 508] on div "grid" at bounding box center [1139, 514] width 94 height 41
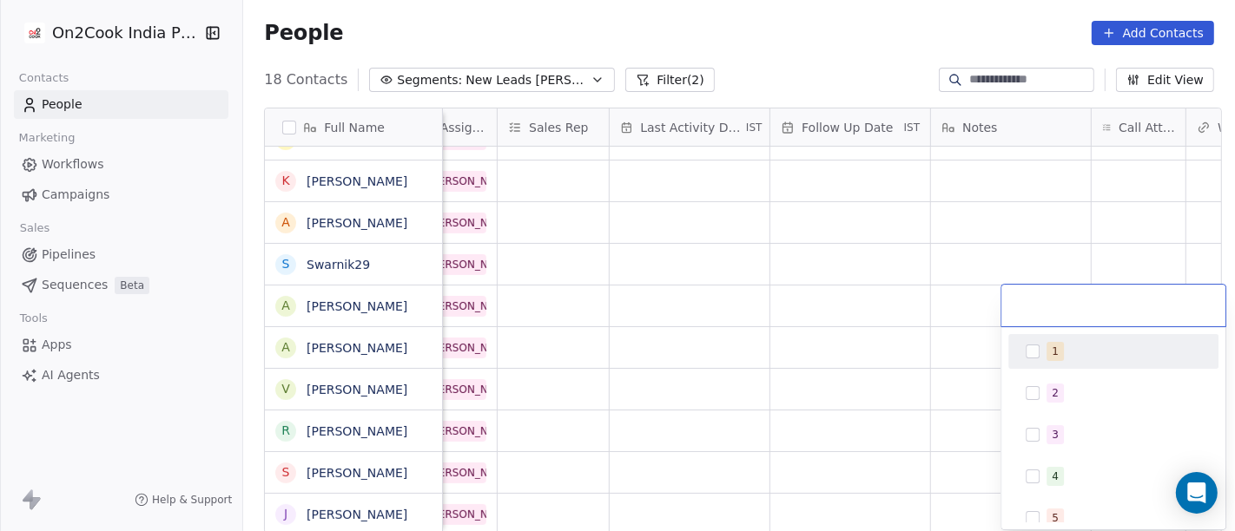
click at [1084, 348] on div "1" at bounding box center [1123, 351] width 155 height 19
click at [831, 321] on html "On2Cook India Pvt. Ltd. Contacts People Marketing Workflows Campaigns Sales Pip…" at bounding box center [617, 265] width 1235 height 531
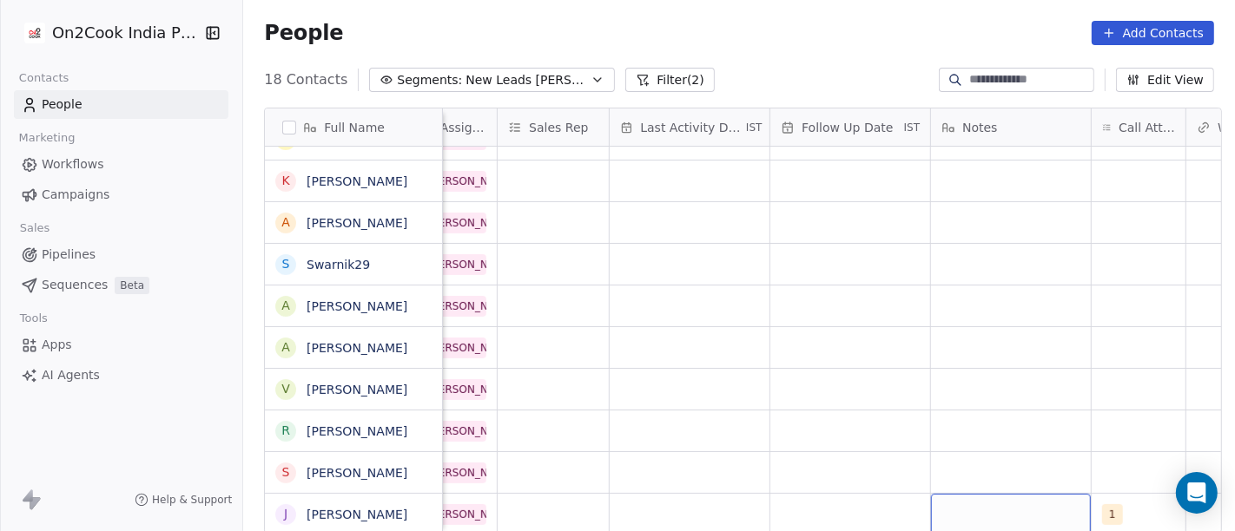
click at [991, 501] on div "grid" at bounding box center [1011, 514] width 160 height 41
type textarea "**********"
click at [918, 399] on html "On2Cook India Pvt. Ltd. Contacts People Marketing Workflows Campaigns Sales Pip…" at bounding box center [617, 265] width 1235 height 531
click at [845, 505] on div "grid" at bounding box center [850, 514] width 160 height 41
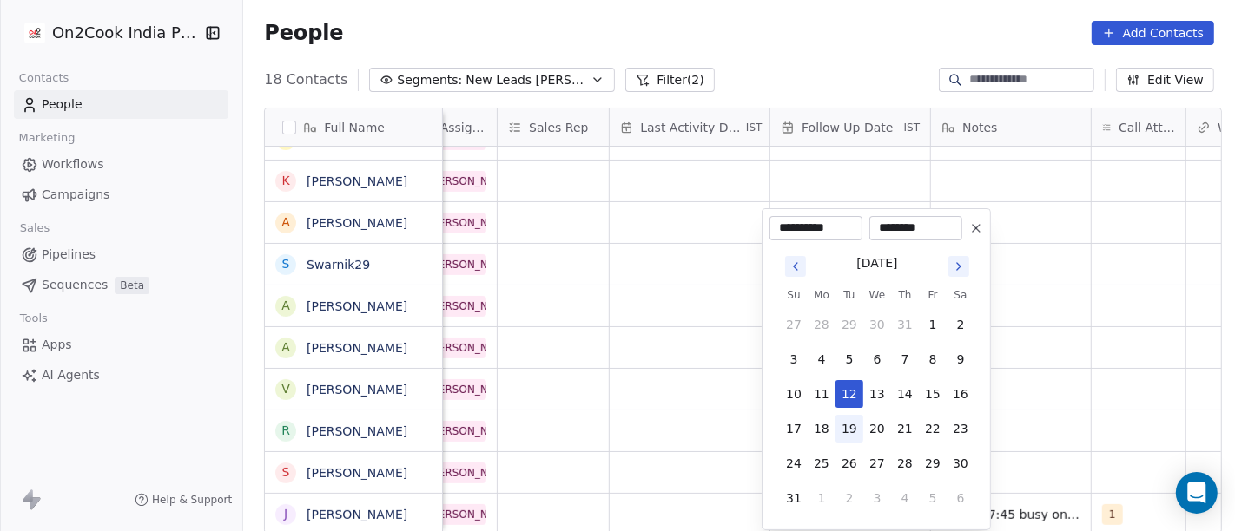
click at [855, 420] on button "19" at bounding box center [849, 429] width 28 height 28
type input "**********"
click at [1064, 403] on html "On2Cook India Pvt. Ltd. Contacts People Marketing Workflows Campaigns Sales Pip…" at bounding box center [617, 265] width 1235 height 531
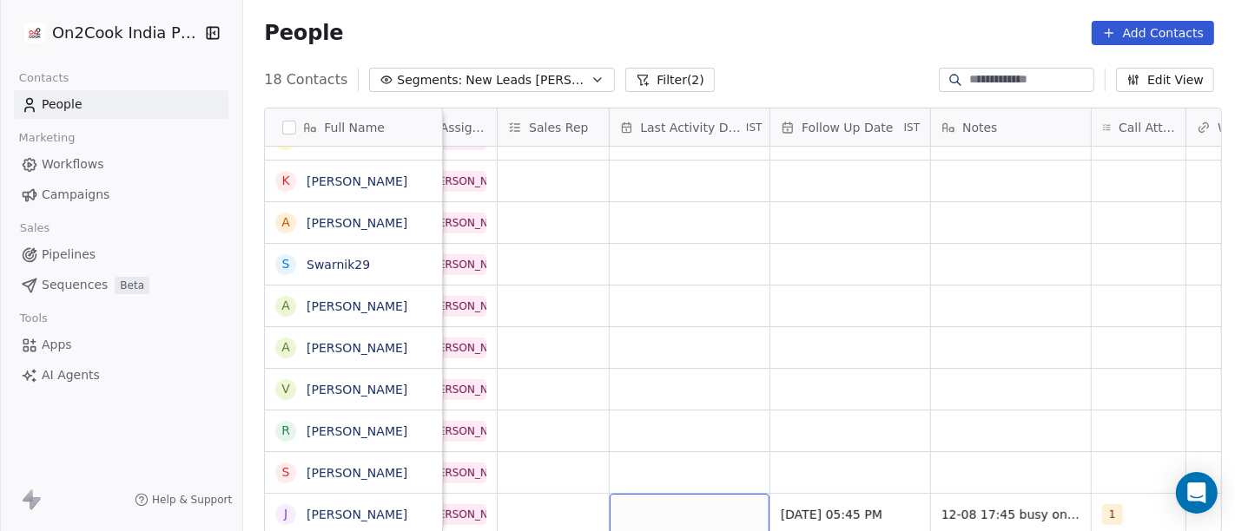
click at [724, 505] on div "grid" at bounding box center [690, 514] width 160 height 41
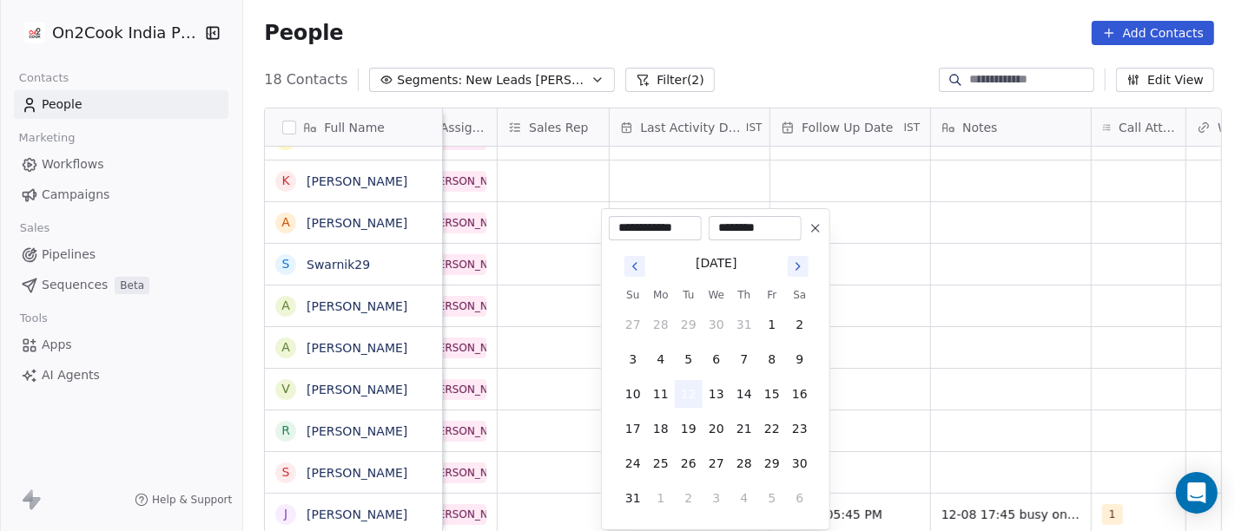
click at [682, 386] on button "12" at bounding box center [689, 394] width 28 height 28
click at [1014, 425] on html "On2Cook India Pvt. Ltd. Contacts People Marketing Workflows Campaigns Sales Pip…" at bounding box center [617, 265] width 1235 height 531
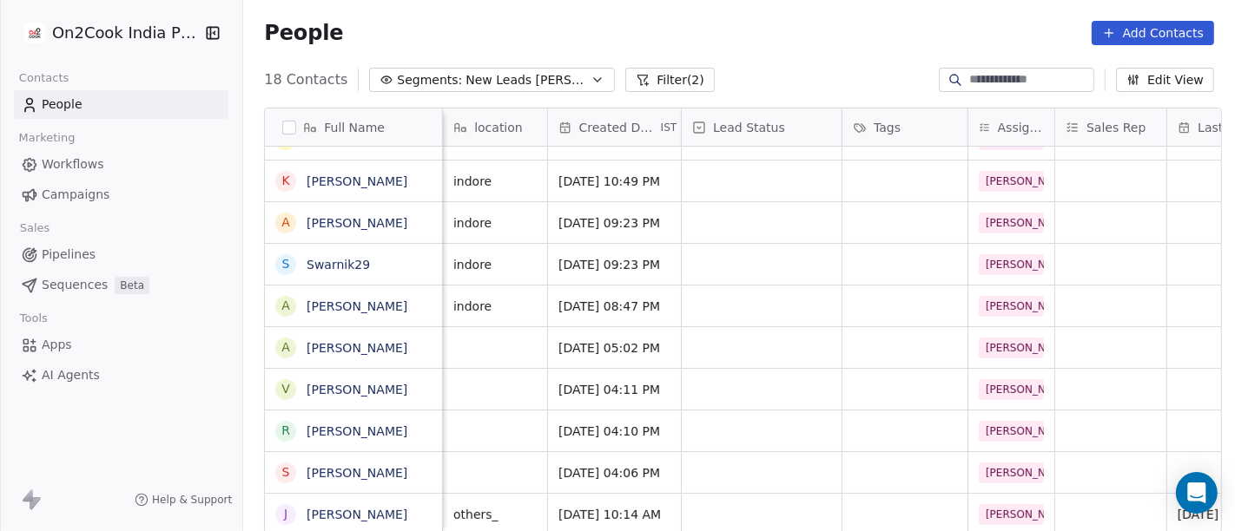
scroll to position [15, 374]
click at [746, 502] on div "grid" at bounding box center [763, 514] width 160 height 41
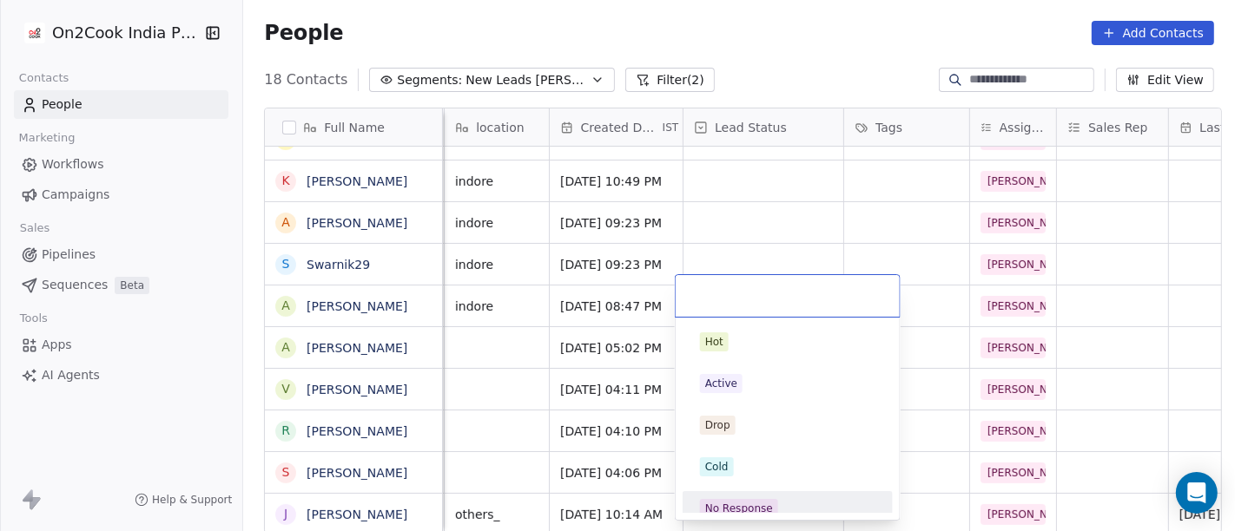
click at [731, 499] on span "No Response" at bounding box center [739, 508] width 78 height 19
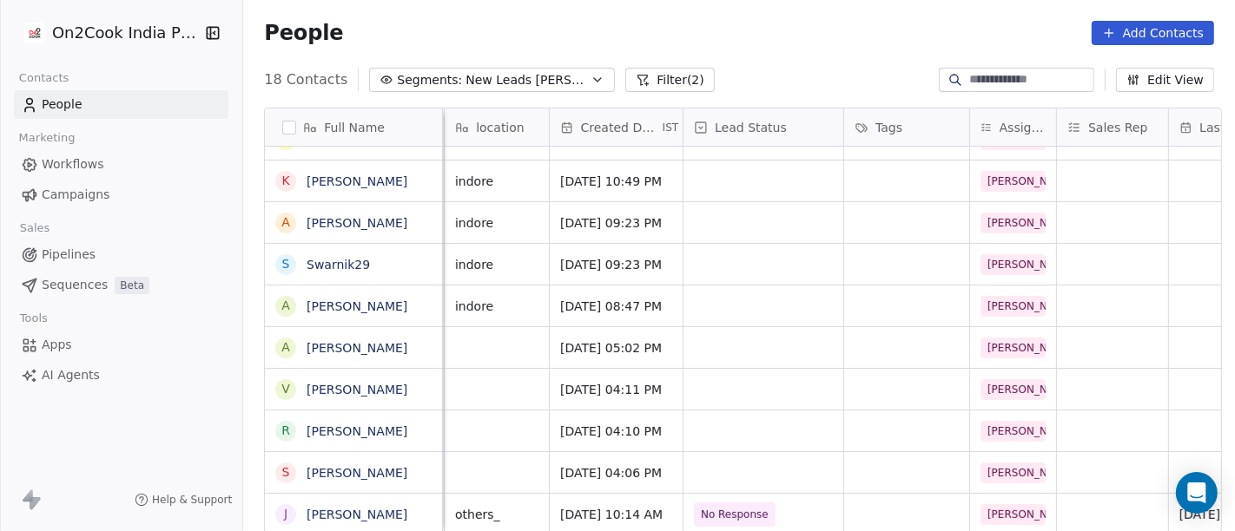
scroll to position [2, 0]
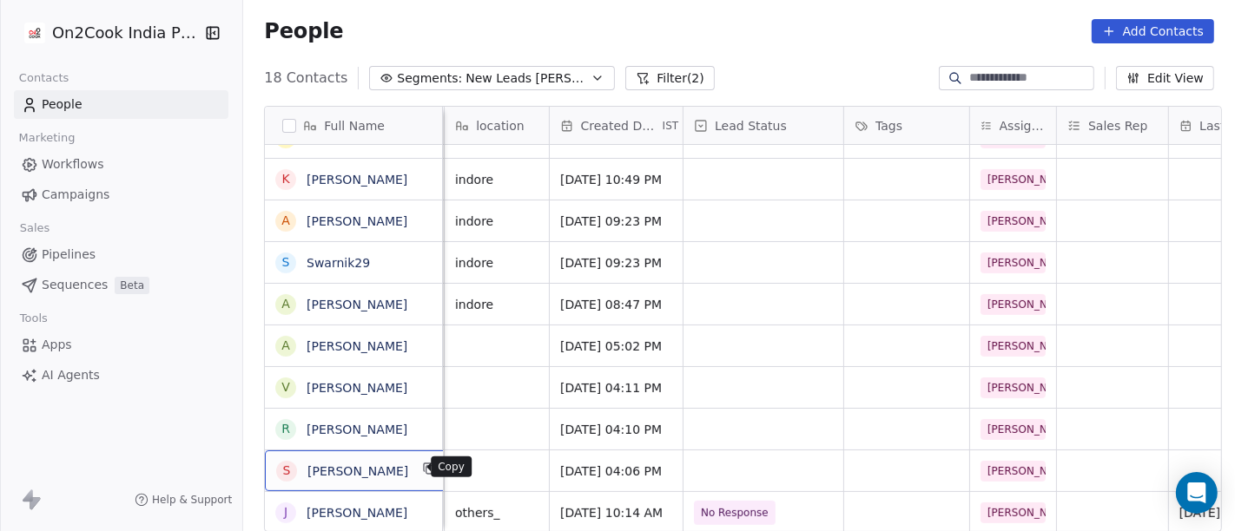
click at [426, 472] on icon "grid" at bounding box center [430, 470] width 8 height 8
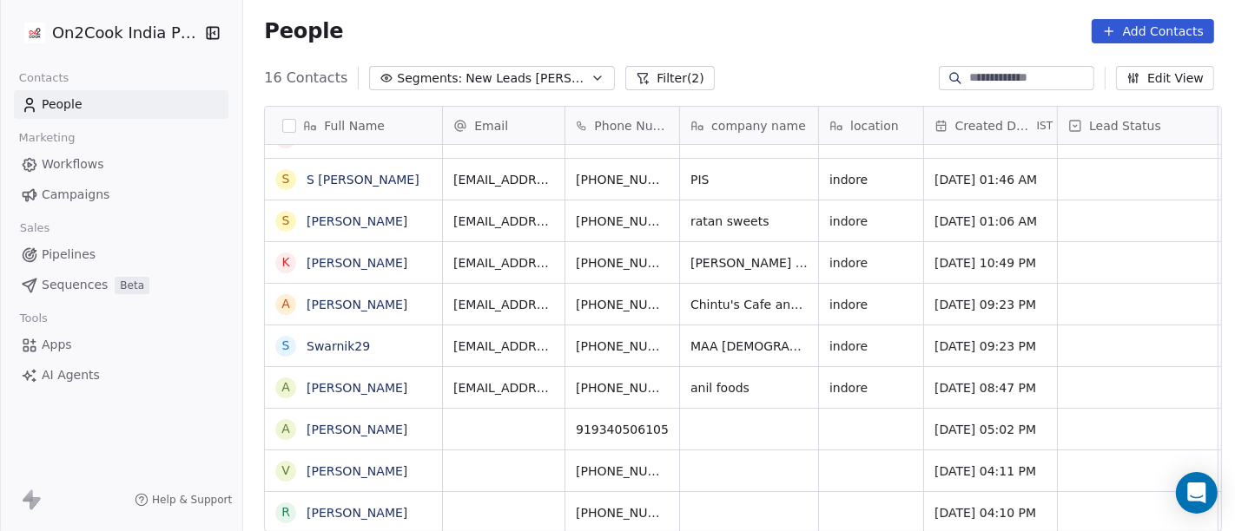
scroll to position [15, 0]
click at [424, 499] on div "R [PERSON_NAME]" at bounding box center [358, 512] width 186 height 41
click at [417, 496] on textarea "**********" at bounding box center [361, 505] width 207 height 54
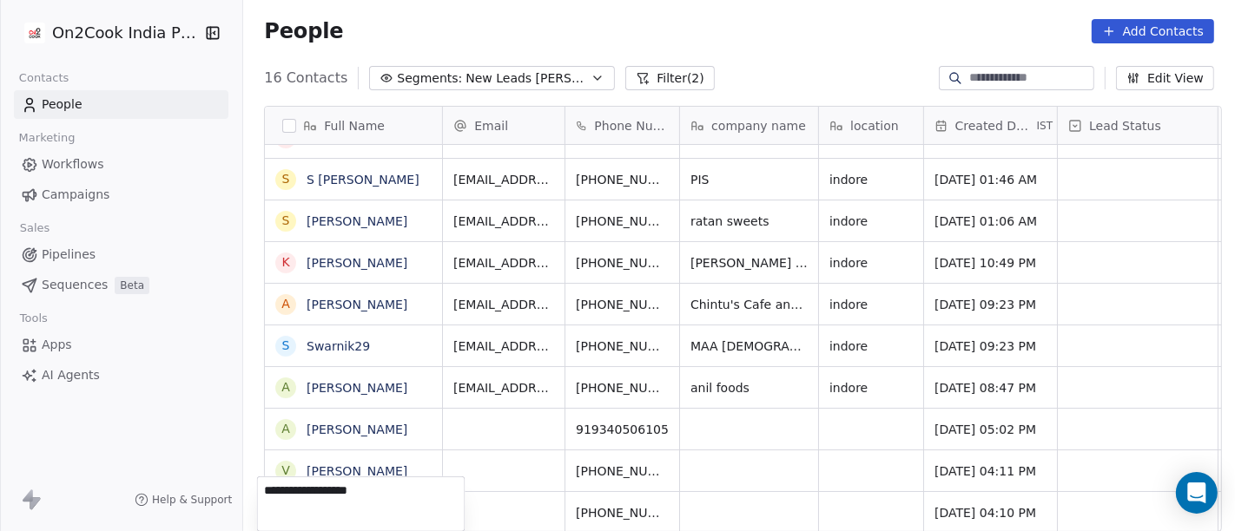
click at [417, 496] on textarea "**********" at bounding box center [361, 505] width 207 height 54
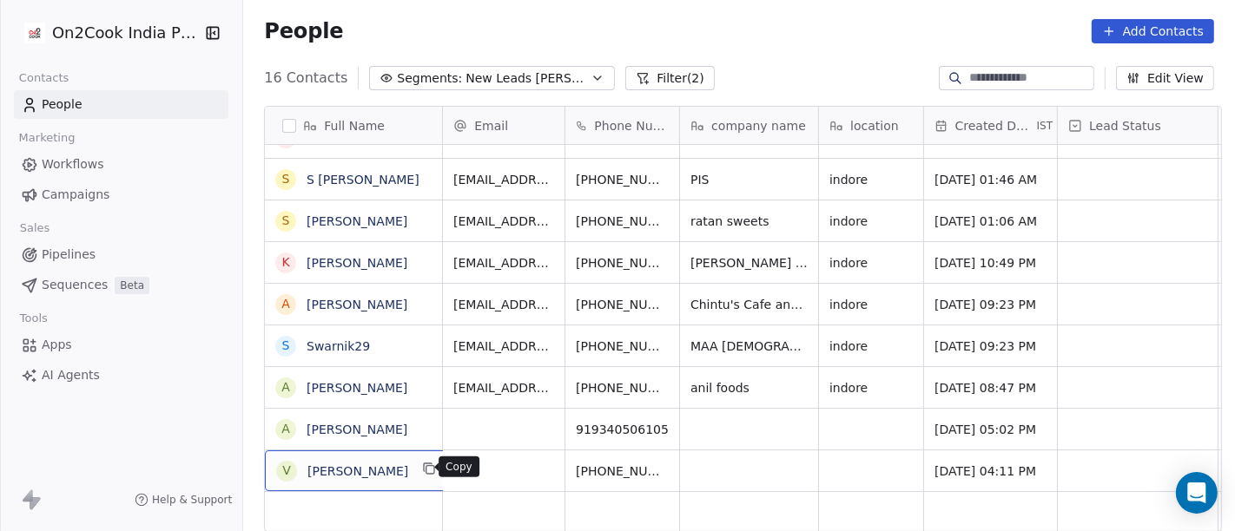
click at [426, 466] on icon "grid" at bounding box center [430, 470] width 8 height 8
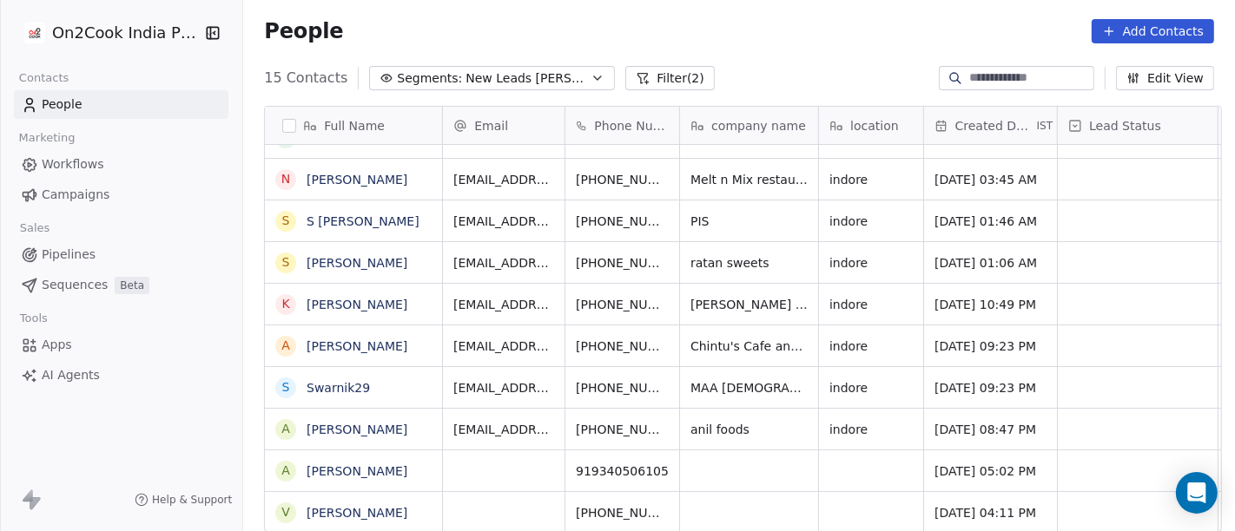
scroll to position [237, 0]
click at [426, 508] on icon "grid" at bounding box center [430, 512] width 8 height 8
click at [702, 504] on icon "grid" at bounding box center [709, 511] width 14 height 14
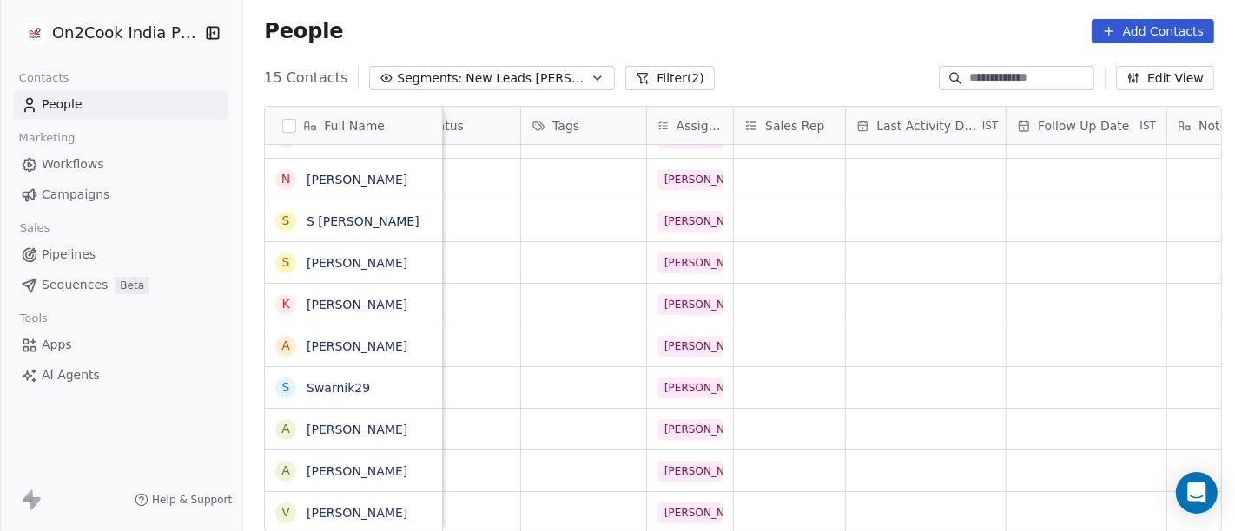
scroll to position [14, 698]
click at [855, 492] on div "grid" at bounding box center [925, 512] width 160 height 41
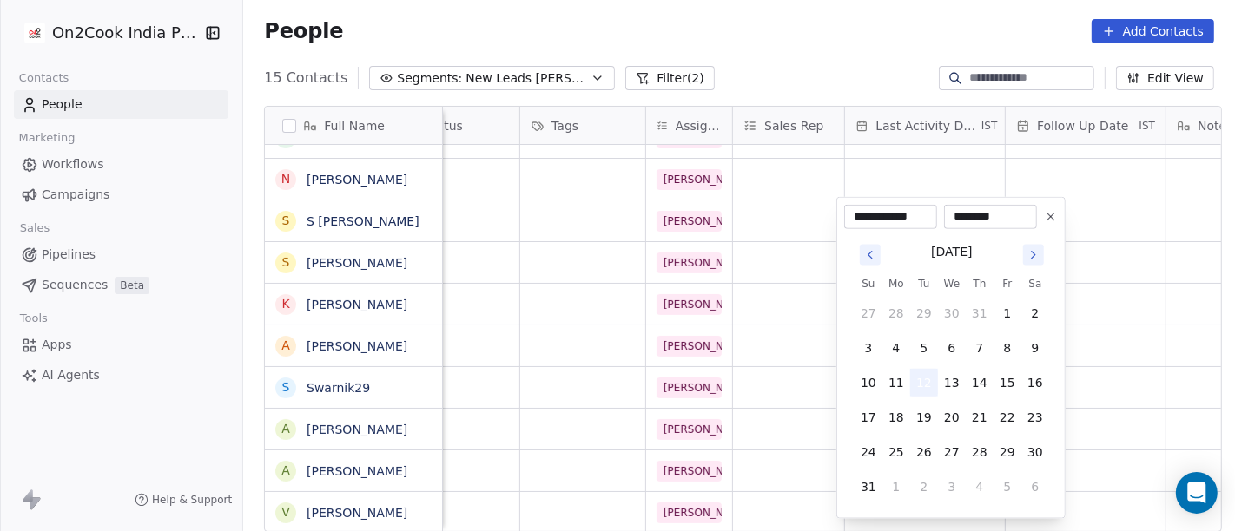
click at [922, 377] on button "12" at bounding box center [924, 383] width 28 height 28
click at [790, 388] on html "On2Cook India Pvt. Ltd. Contacts People Marketing Workflows Campaigns Sales Pip…" at bounding box center [617, 265] width 1235 height 531
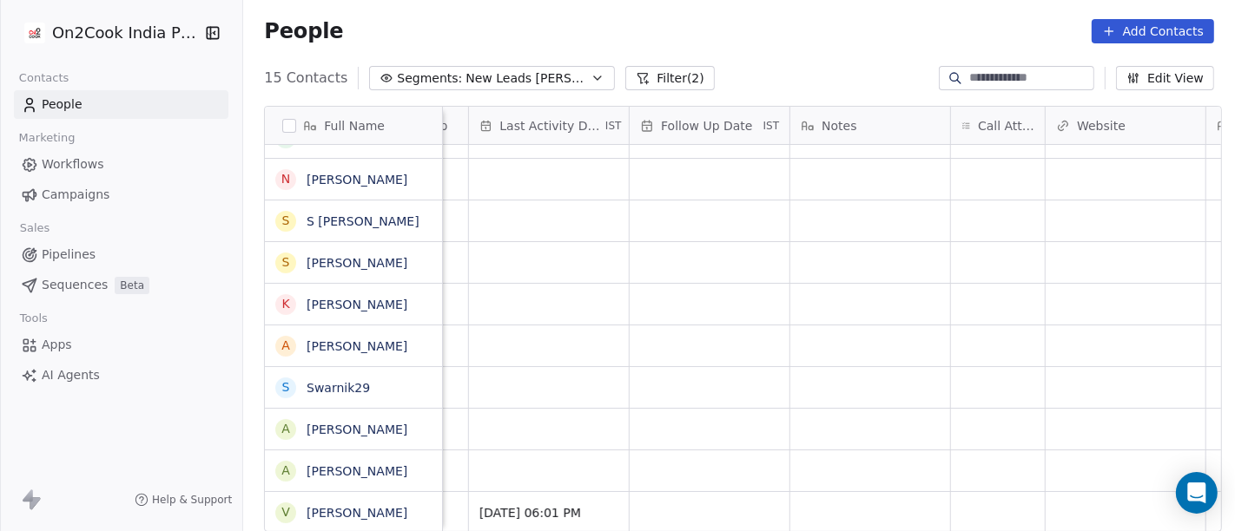
scroll to position [15, 1081]
click at [979, 501] on div "grid" at bounding box center [991, 512] width 94 height 41
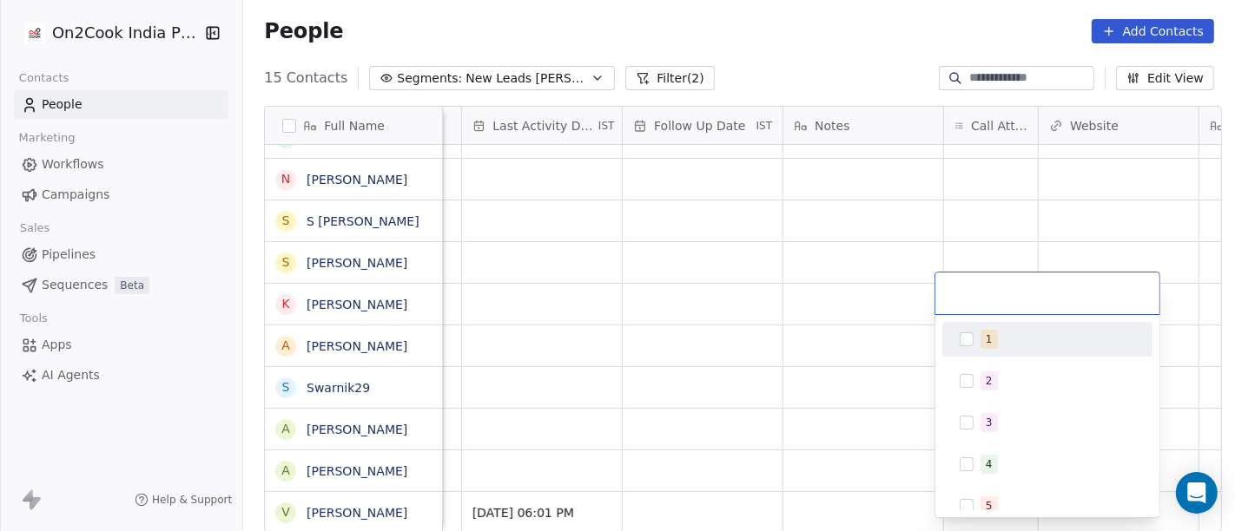
click at [960, 340] on button "Suggestions" at bounding box center [967, 340] width 14 height 14
click at [775, 340] on html "On2Cook India Pvt. Ltd. Contacts People Marketing Workflows Campaigns Sales Pip…" at bounding box center [617, 265] width 1235 height 531
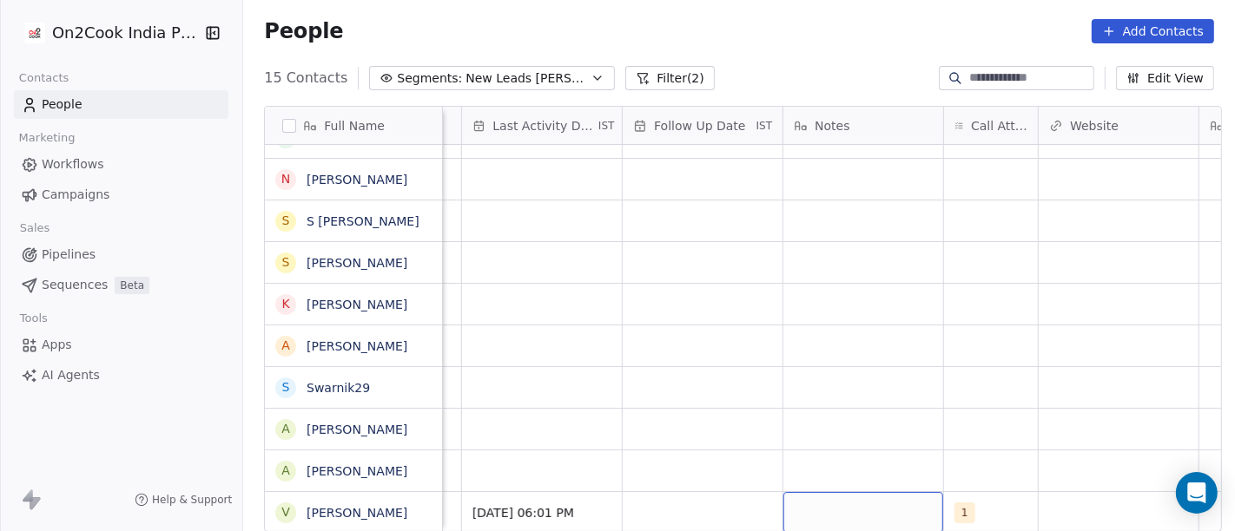
click at [856, 494] on div "grid" at bounding box center [863, 512] width 160 height 41
paste textarea "**********"
type textarea "**********"
click at [941, 363] on html "**********" at bounding box center [617, 265] width 1235 height 531
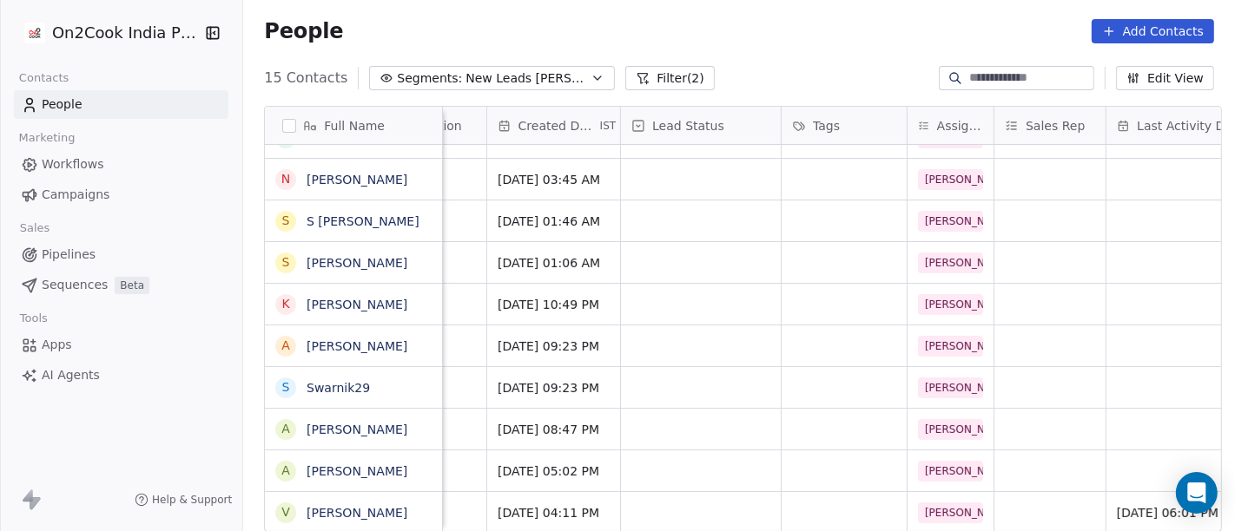
scroll to position [15, 437]
click at [647, 492] on div "grid" at bounding box center [701, 512] width 160 height 41
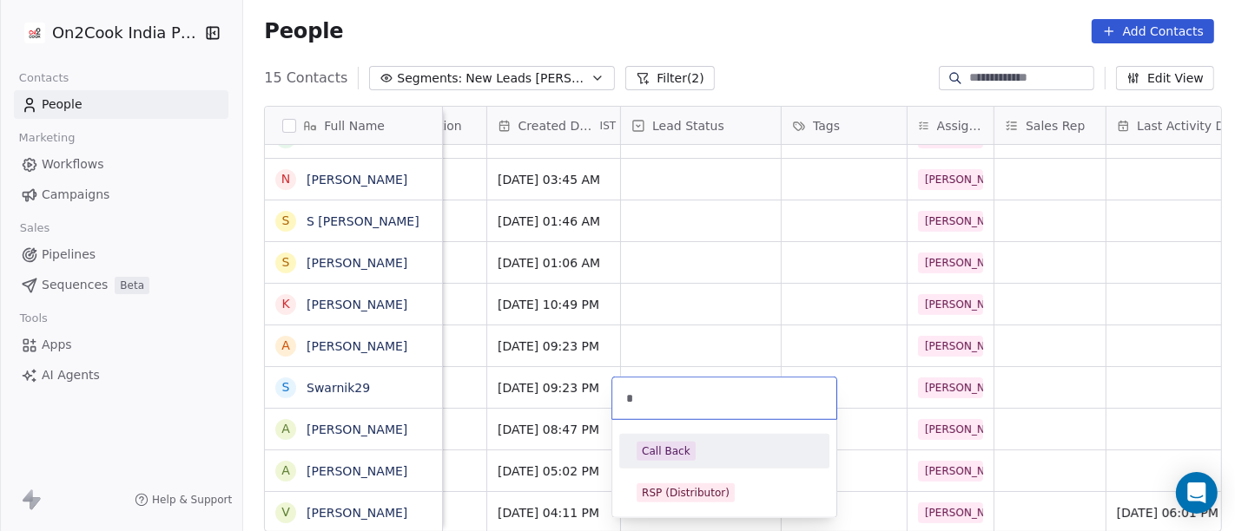
type input "*"
click at [709, 443] on div "Call Back" at bounding box center [723, 451] width 175 height 19
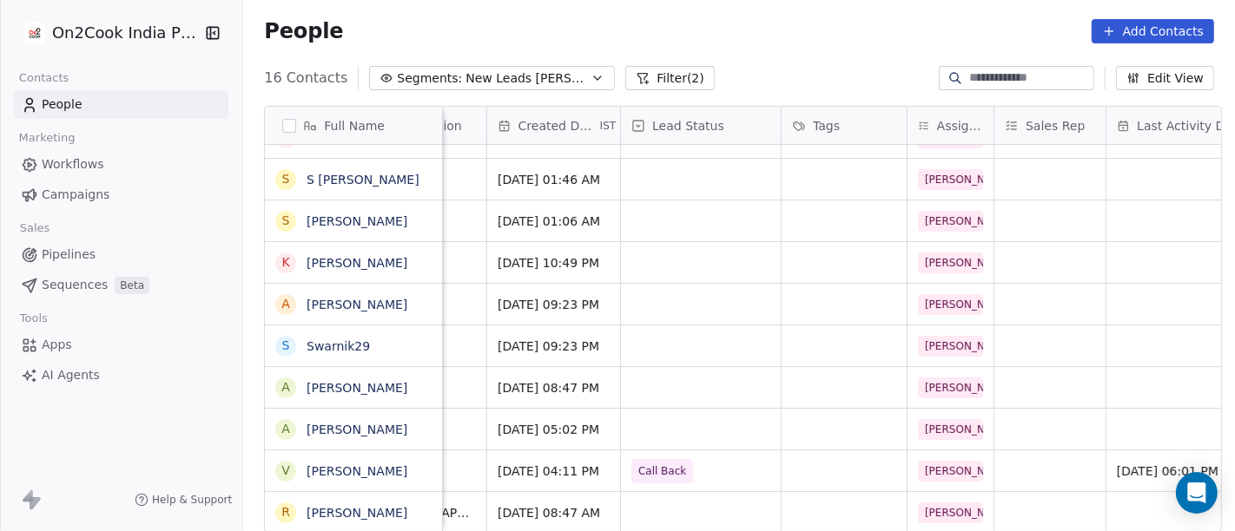
scroll to position [15, 0]
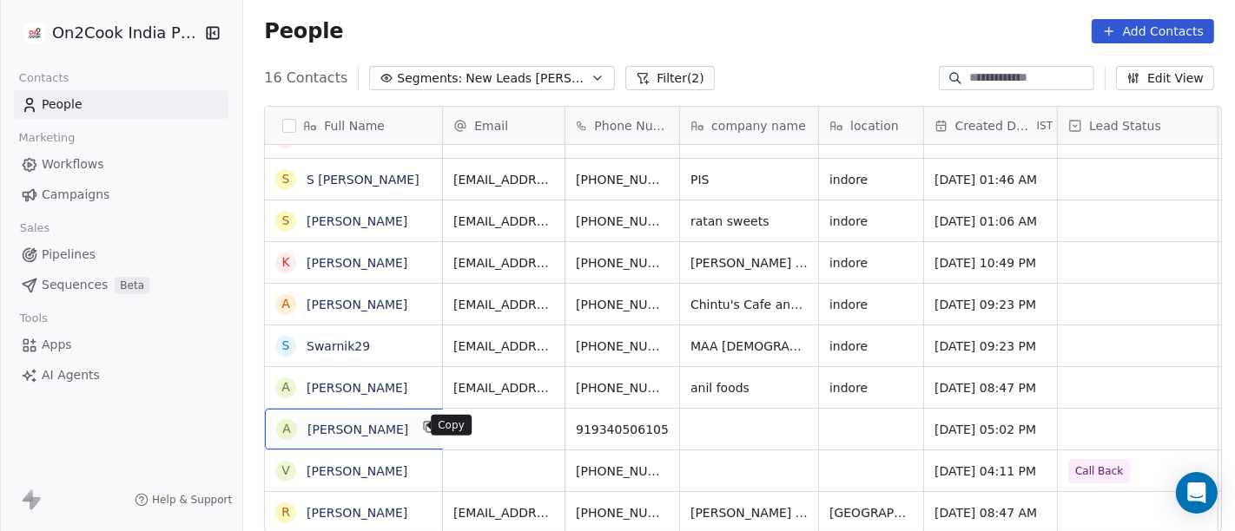
click at [423, 429] on icon "grid" at bounding box center [430, 427] width 14 height 14
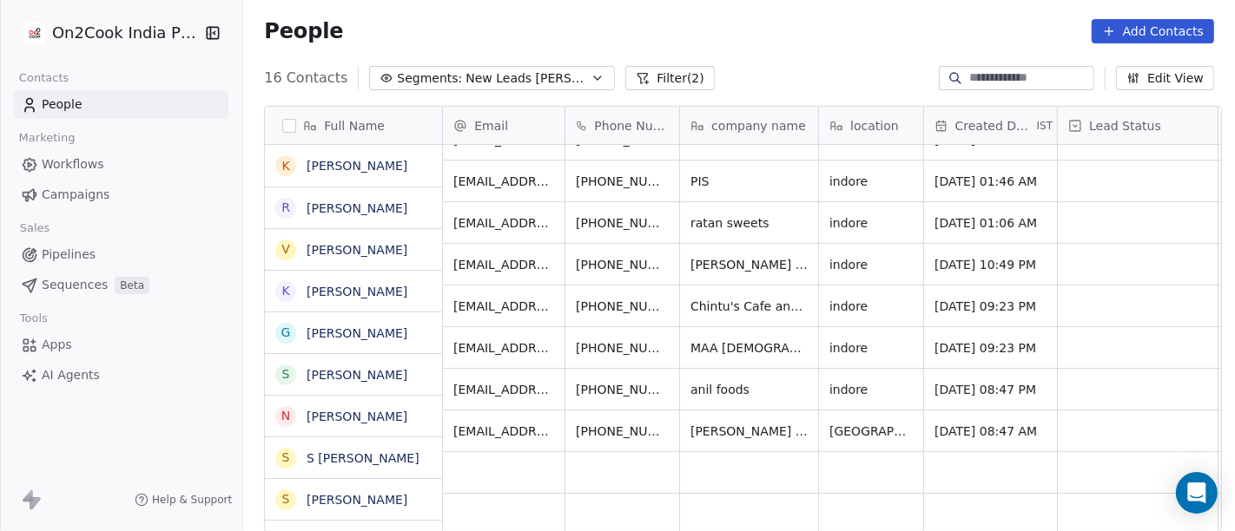
scroll to position [279, 0]
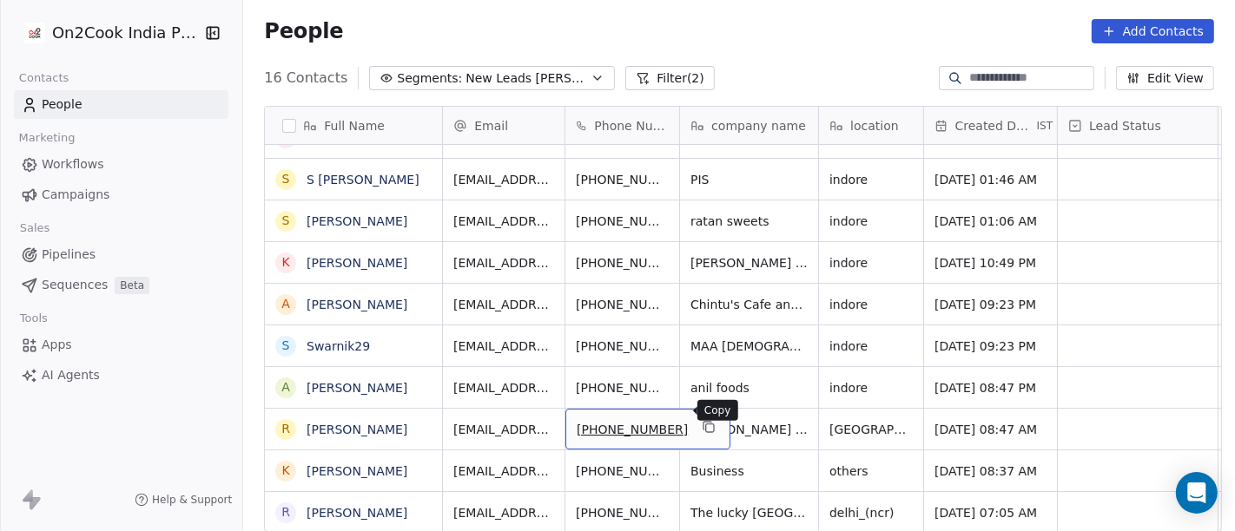
click at [702, 420] on icon "grid" at bounding box center [709, 427] width 14 height 14
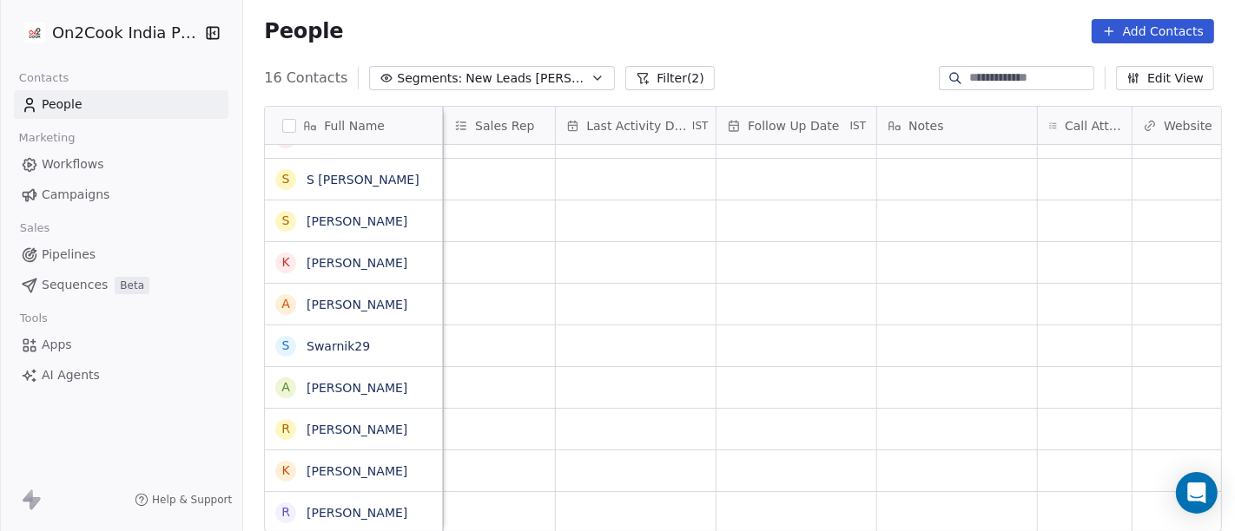
scroll to position [15, 1096]
click at [965, 414] on div "grid" at bounding box center [976, 429] width 94 height 41
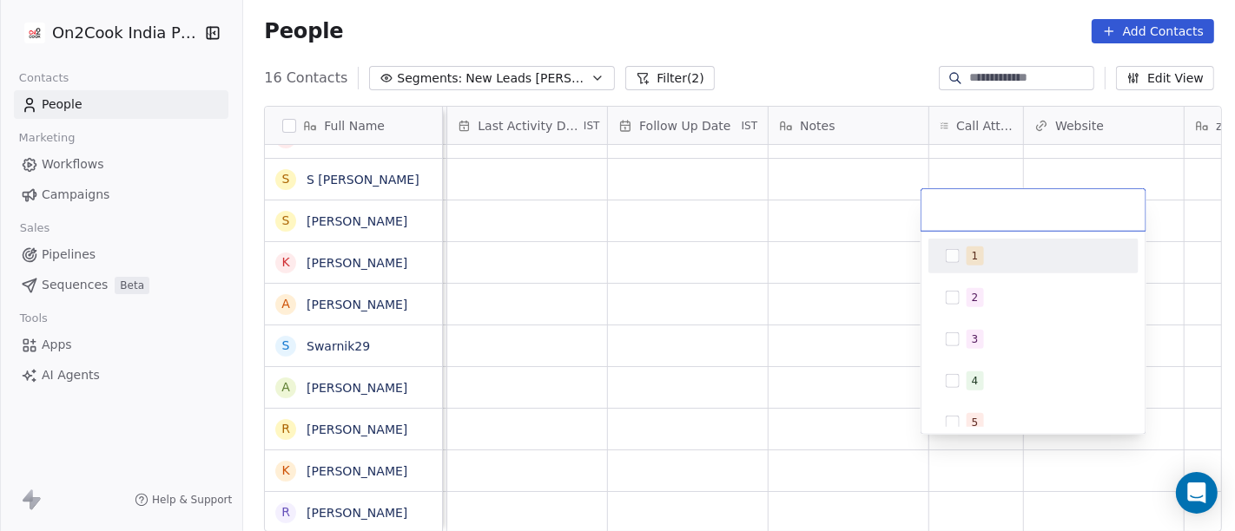
click at [949, 251] on button "Suggestions" at bounding box center [953, 256] width 14 height 14
click at [843, 279] on html "On2Cook India Pvt. Ltd. Contacts People Marketing Workflows Campaigns Sales Pip…" at bounding box center [617, 265] width 1235 height 531
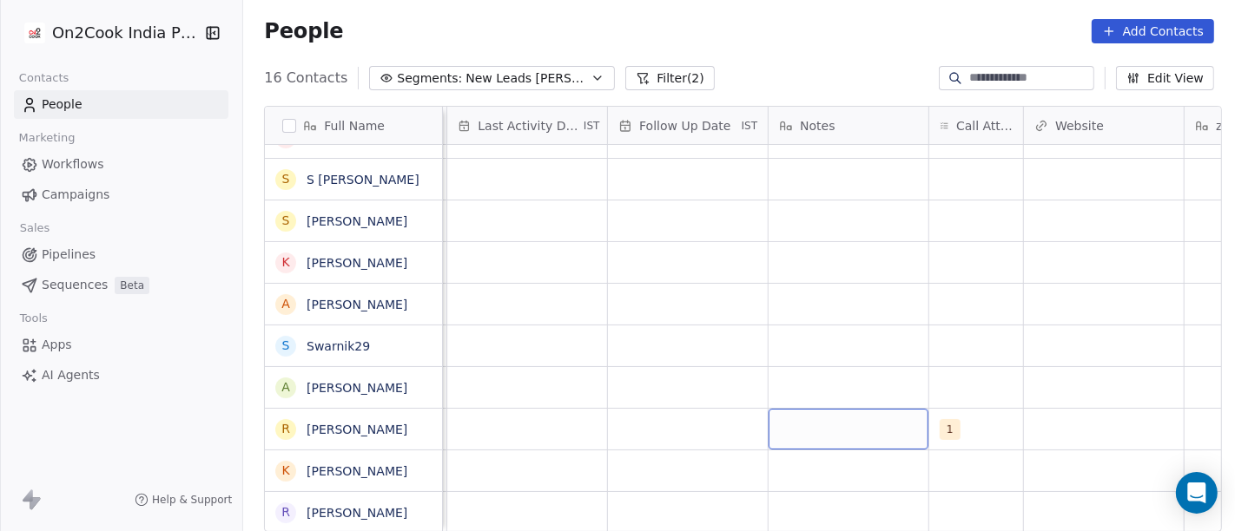
click at [846, 409] on div "grid" at bounding box center [848, 429] width 160 height 41
type textarea "**********"
click at [853, 307] on html "**********" at bounding box center [617, 265] width 1235 height 531
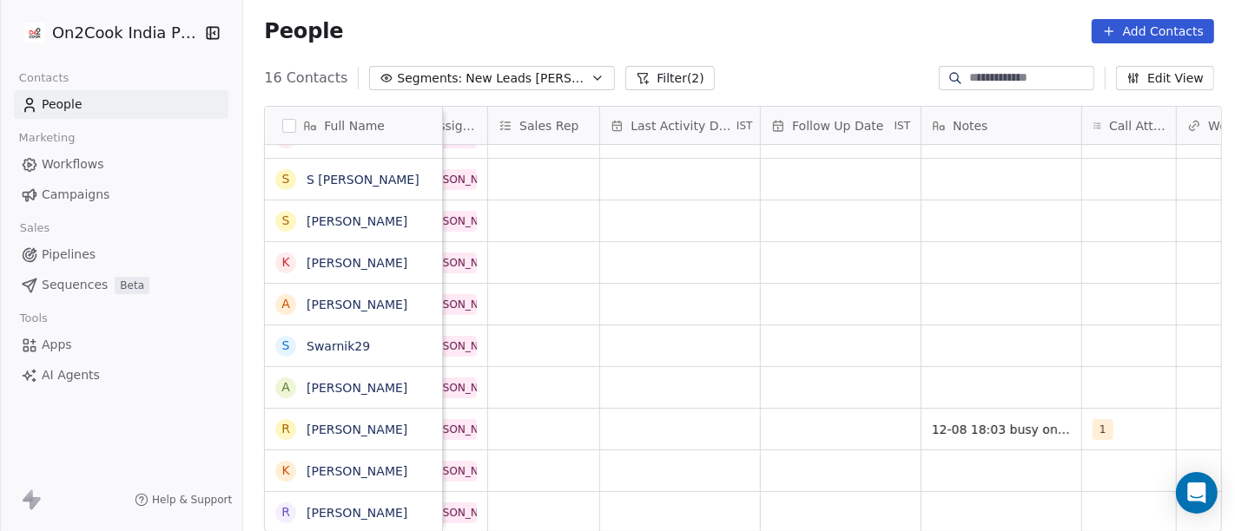
scroll to position [15, 929]
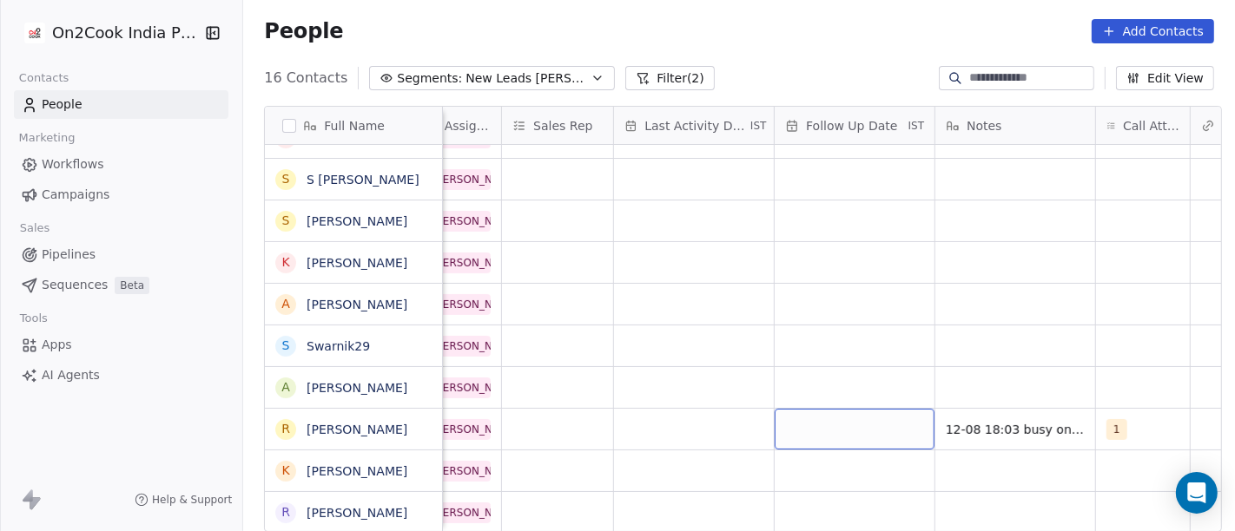
click at [799, 415] on div "grid" at bounding box center [855, 429] width 160 height 41
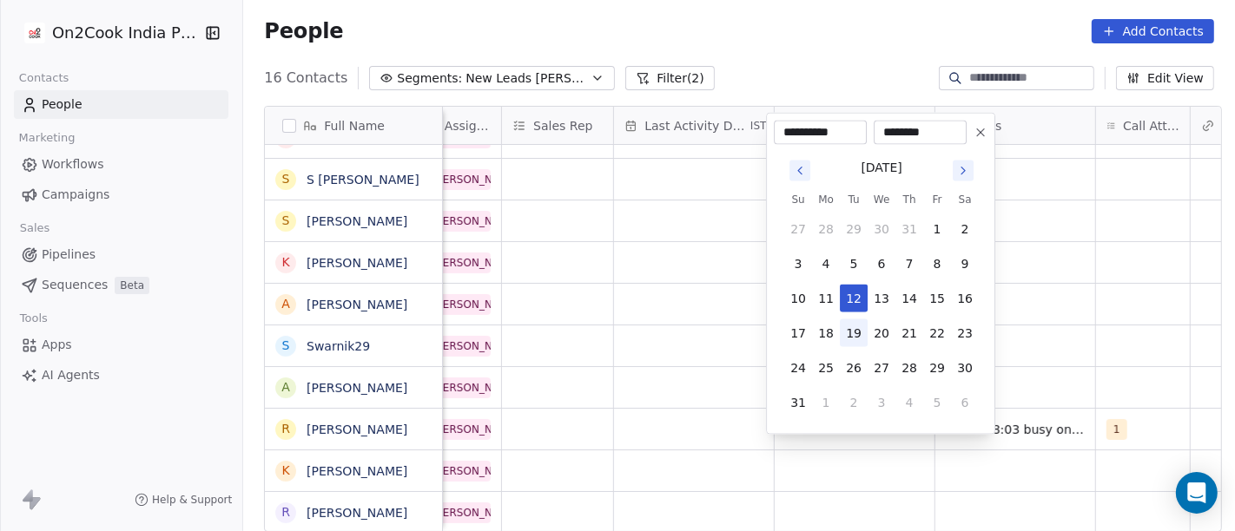
click at [853, 323] on button "19" at bounding box center [854, 334] width 28 height 28
type input "**********"
click at [1127, 311] on html "On2Cook India Pvt. Ltd. Contacts People Marketing Workflows Campaigns Sales Pip…" at bounding box center [617, 265] width 1235 height 531
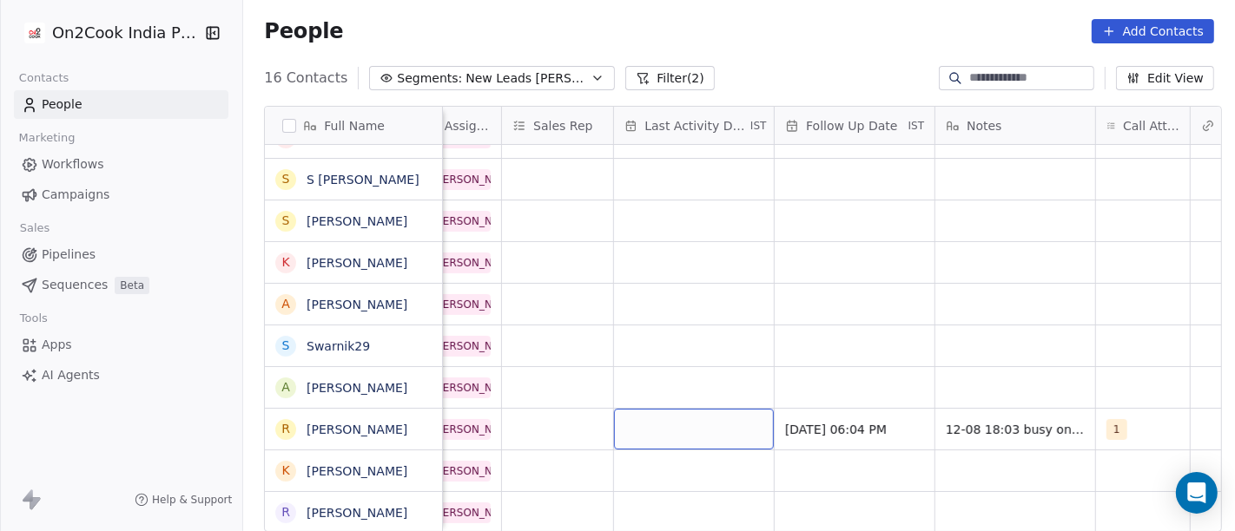
click at [695, 409] on div "grid" at bounding box center [694, 429] width 160 height 41
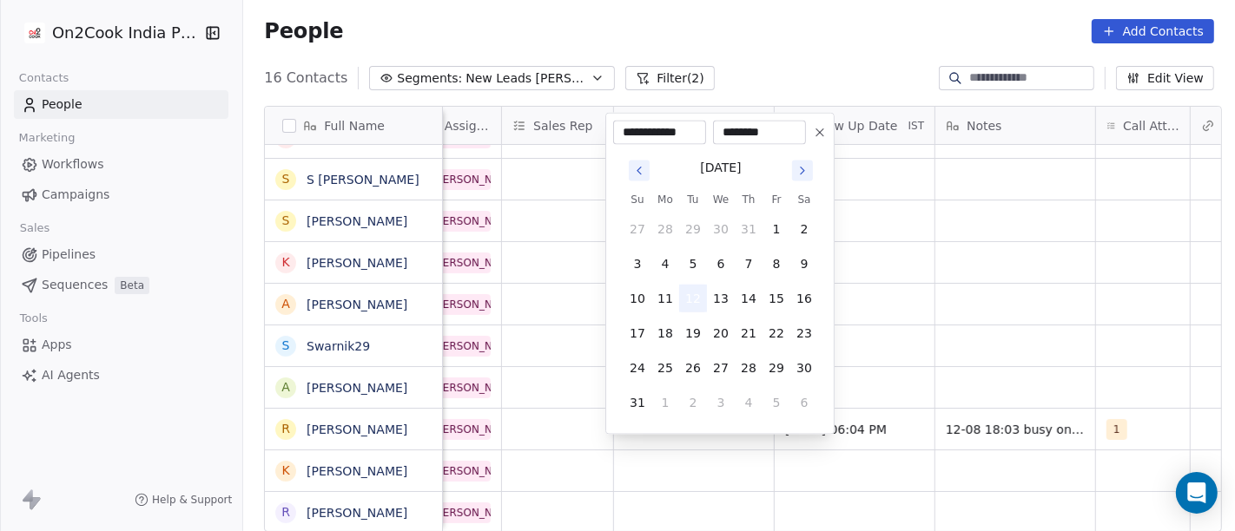
click at [694, 299] on button "12" at bounding box center [693, 299] width 28 height 28
click at [1012, 308] on html "On2Cook India Pvt. Ltd. Contacts People Marketing Workflows Campaigns Sales Pip…" at bounding box center [617, 265] width 1235 height 531
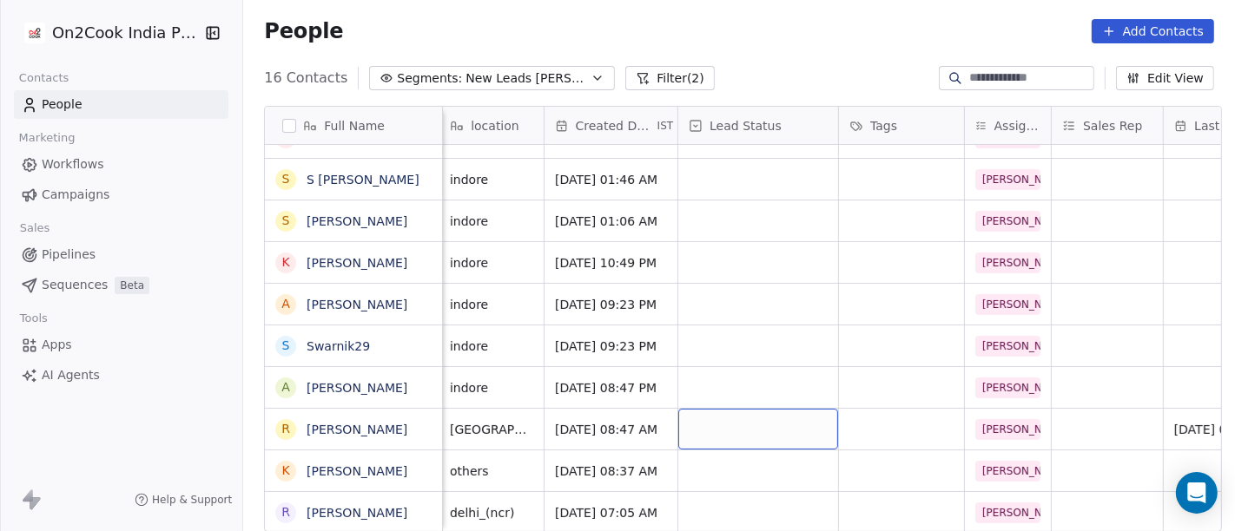
scroll to position [15, 378]
click at [704, 412] on div "grid" at bounding box center [760, 429] width 160 height 41
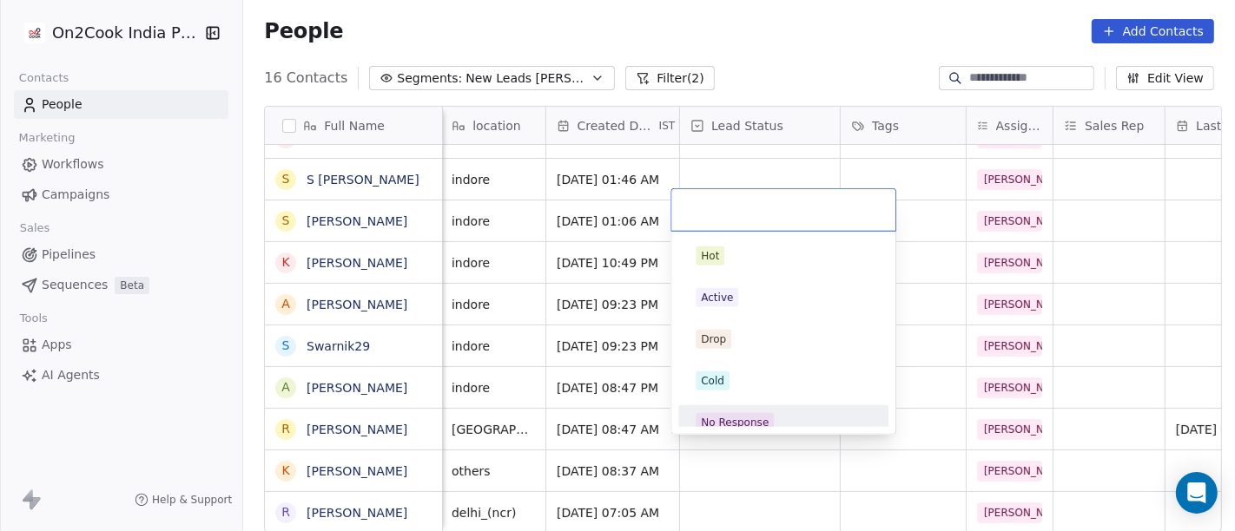
click at [747, 409] on div "No Response" at bounding box center [783, 423] width 196 height 28
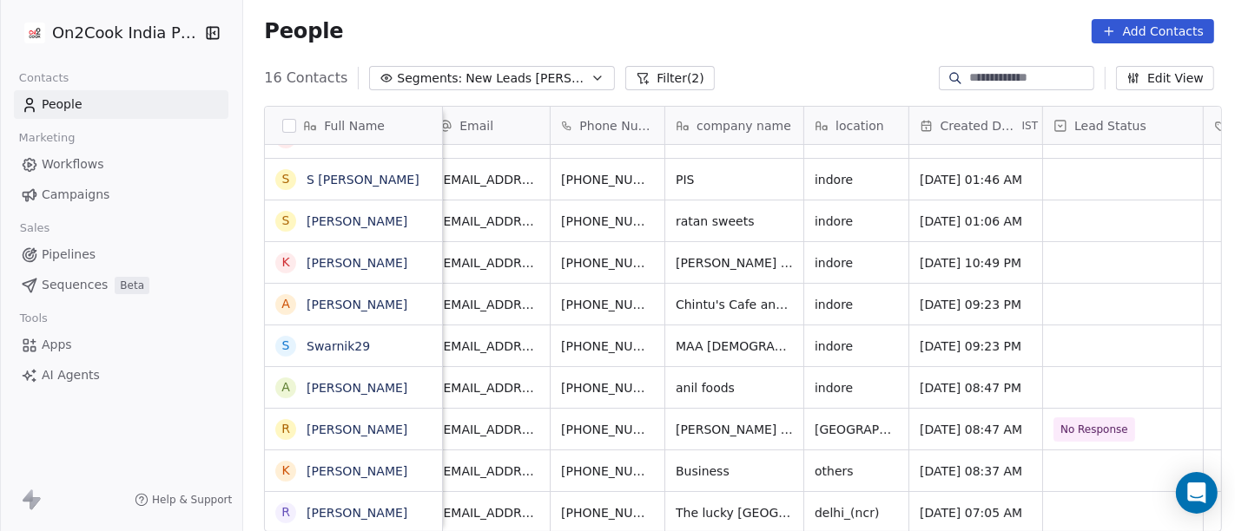
scroll to position [15, 0]
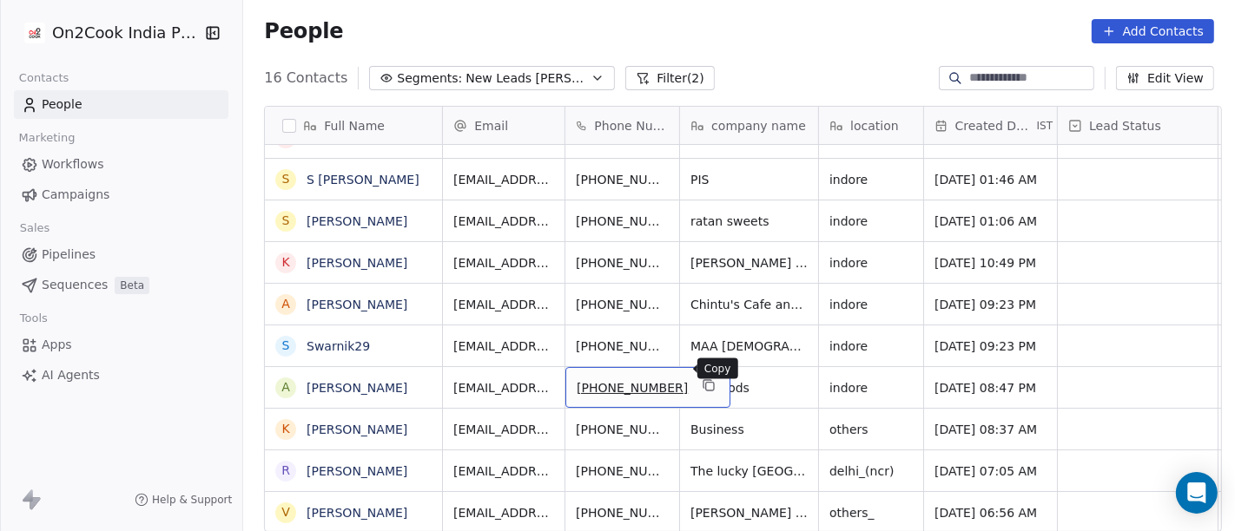
click at [706, 383] on icon "grid" at bounding box center [710, 387] width 8 height 8
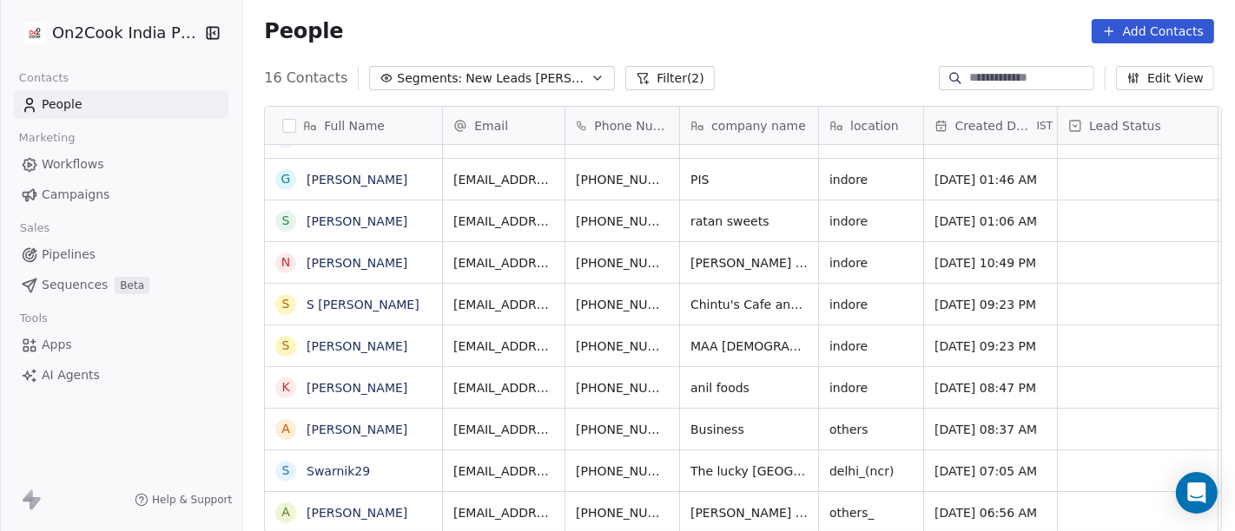
scroll to position [154, 0]
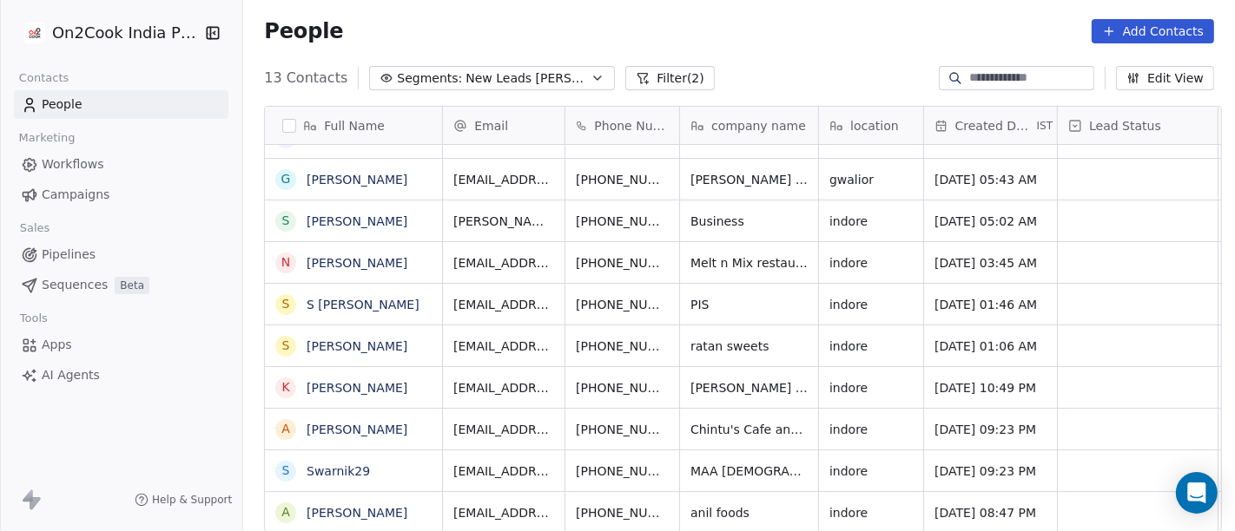
click at [826, 55] on div "People Add Contacts" at bounding box center [739, 31] width 992 height 66
click at [698, 501] on button "grid" at bounding box center [708, 510] width 21 height 21
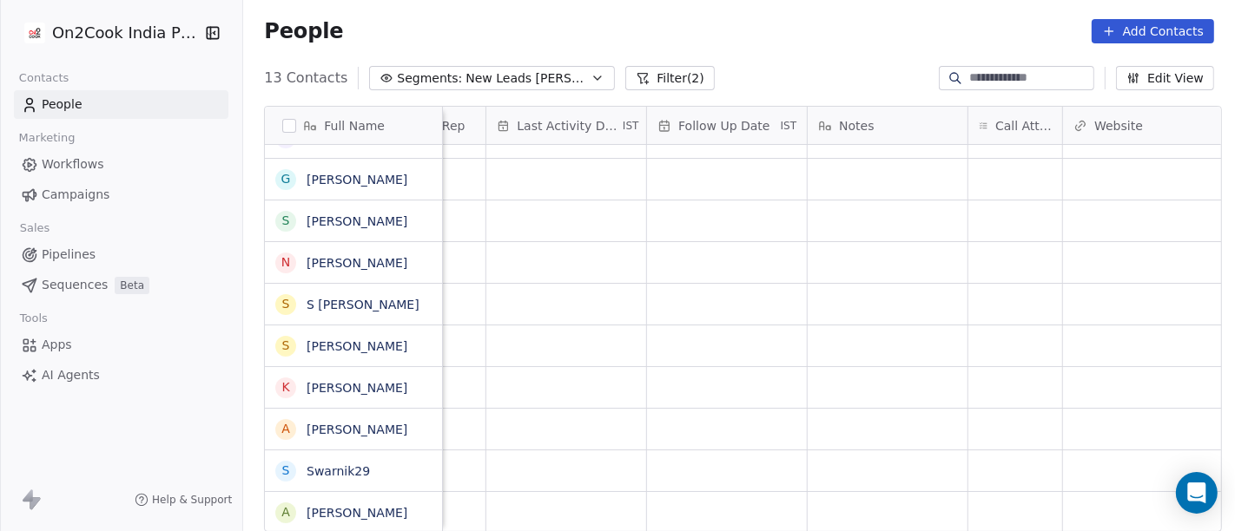
scroll to position [15, 1060]
click at [990, 495] on div "grid" at bounding box center [1012, 512] width 94 height 41
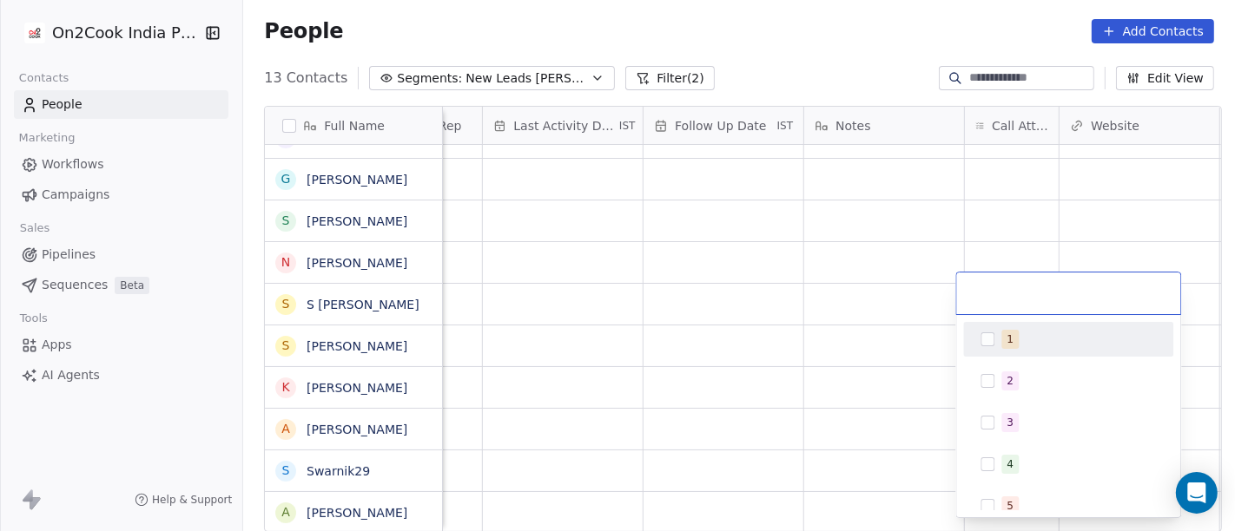
click at [1008, 328] on div "1" at bounding box center [1068, 340] width 196 height 28
click at [885, 300] on html "On2Cook India Pvt. Ltd. Contacts People Marketing Workflows Campaigns Sales Pip…" at bounding box center [617, 265] width 1235 height 531
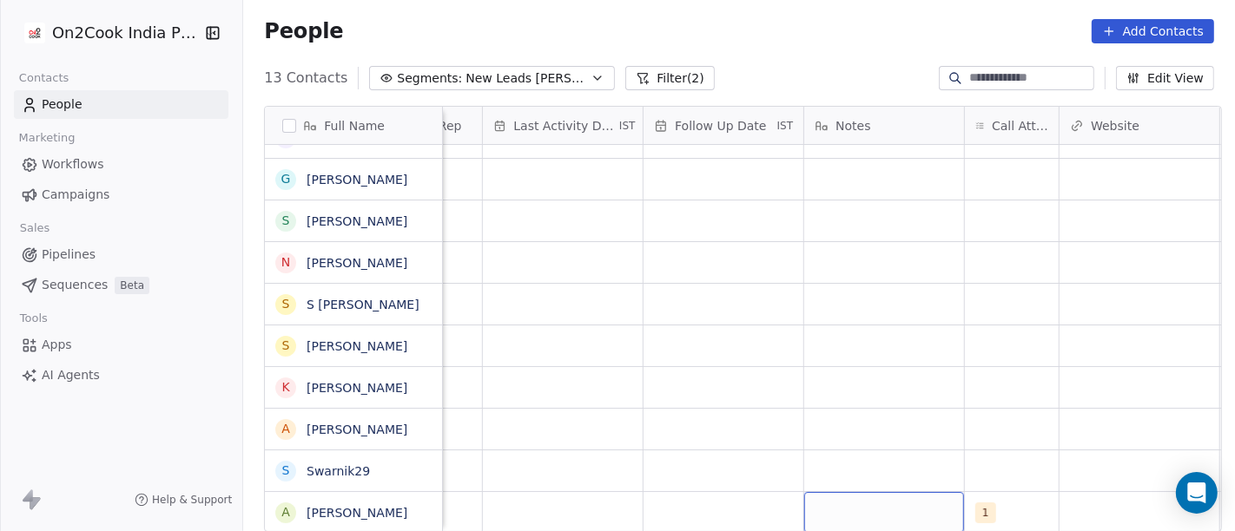
click at [870, 492] on div "grid" at bounding box center [884, 512] width 160 height 41
type textarea "**********"
click at [834, 298] on html "**********" at bounding box center [617, 265] width 1235 height 531
click at [702, 493] on div "grid" at bounding box center [723, 512] width 160 height 41
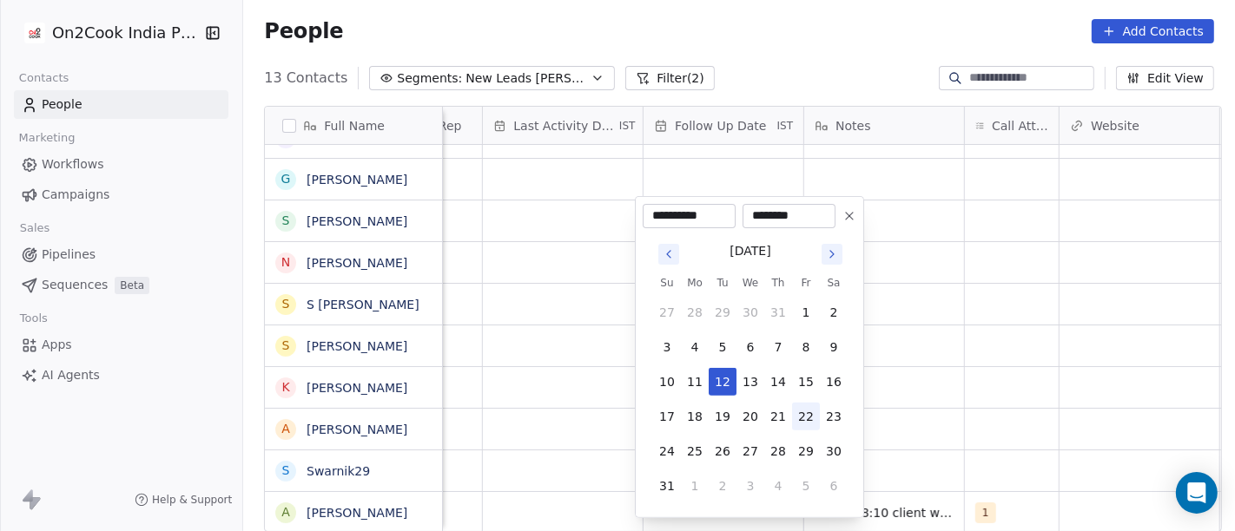
click at [806, 420] on button "22" at bounding box center [806, 417] width 28 height 28
type input "**********"
click at [1057, 410] on html "**********" at bounding box center [617, 265] width 1235 height 531
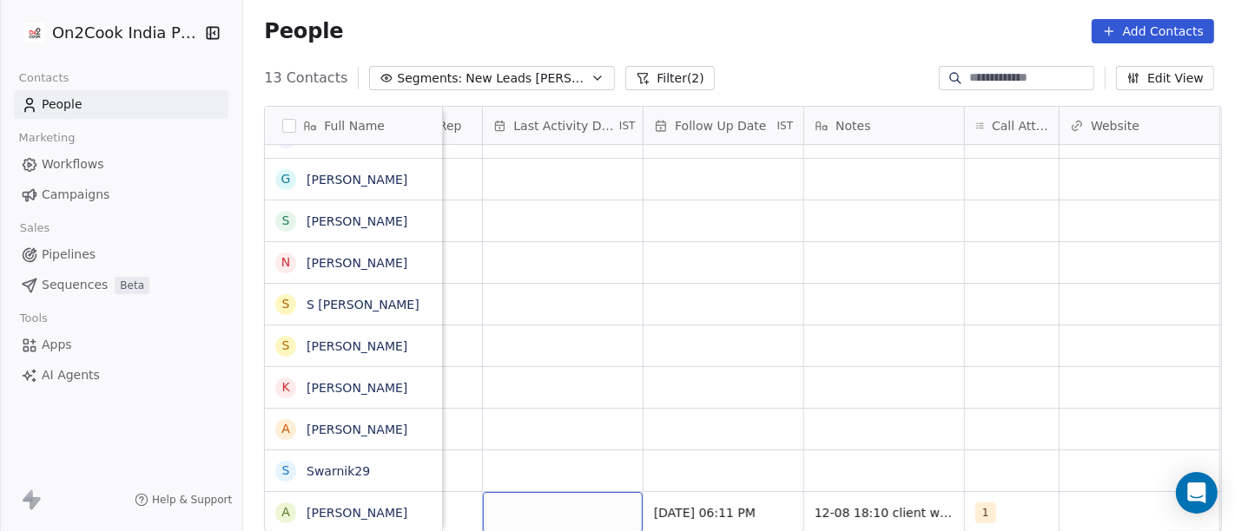
click at [577, 492] on div "grid" at bounding box center [563, 512] width 160 height 41
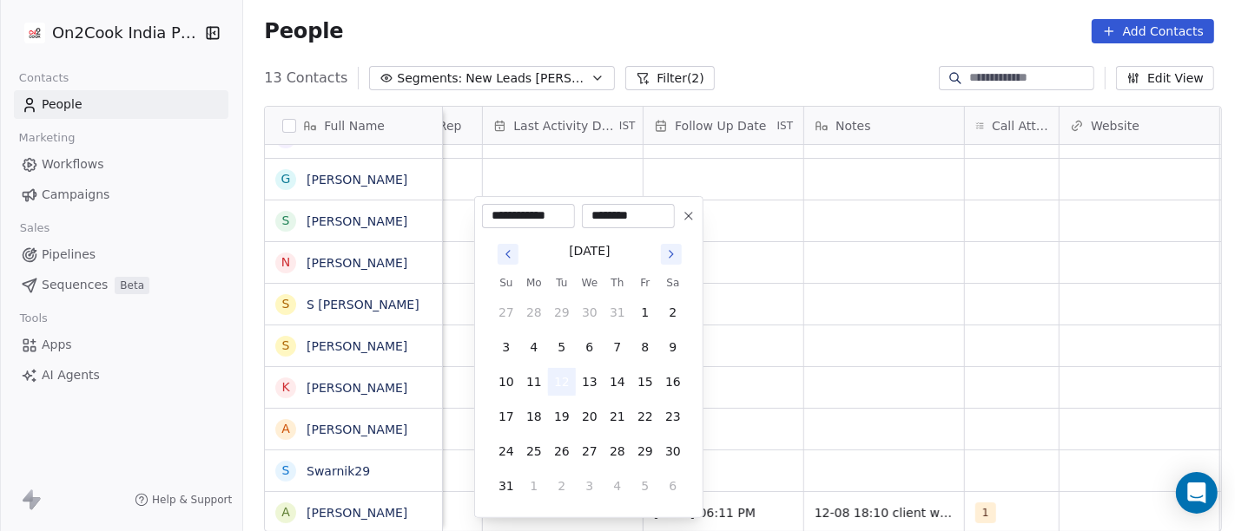
click at [557, 369] on button "12" at bounding box center [562, 382] width 28 height 28
click at [919, 377] on html "**********" at bounding box center [617, 265] width 1235 height 531
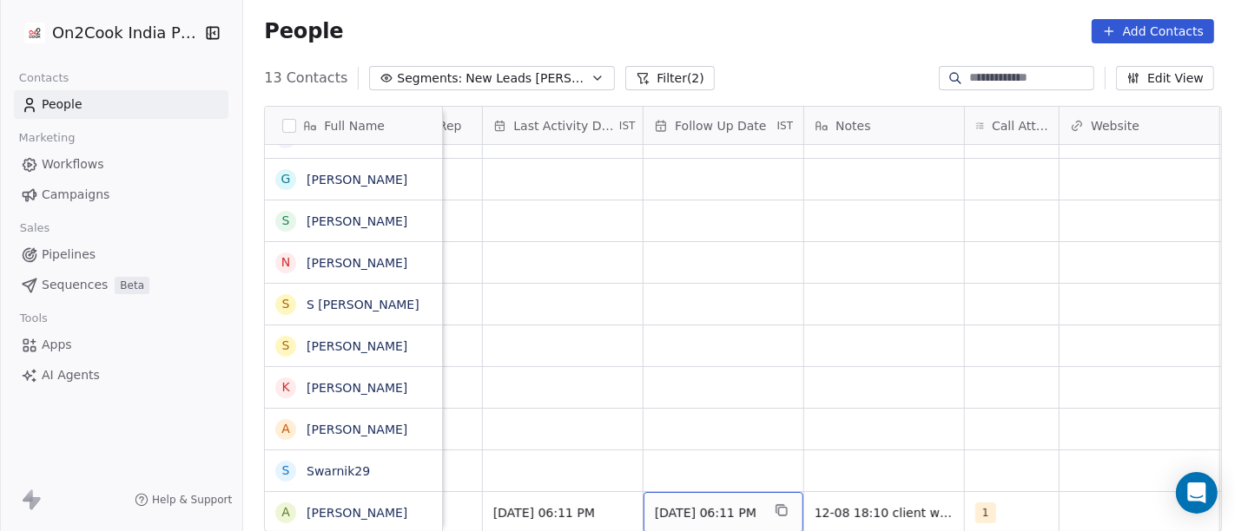
click at [734, 492] on div "[DATE] 06:11 PM" at bounding box center [723, 512] width 160 height 41
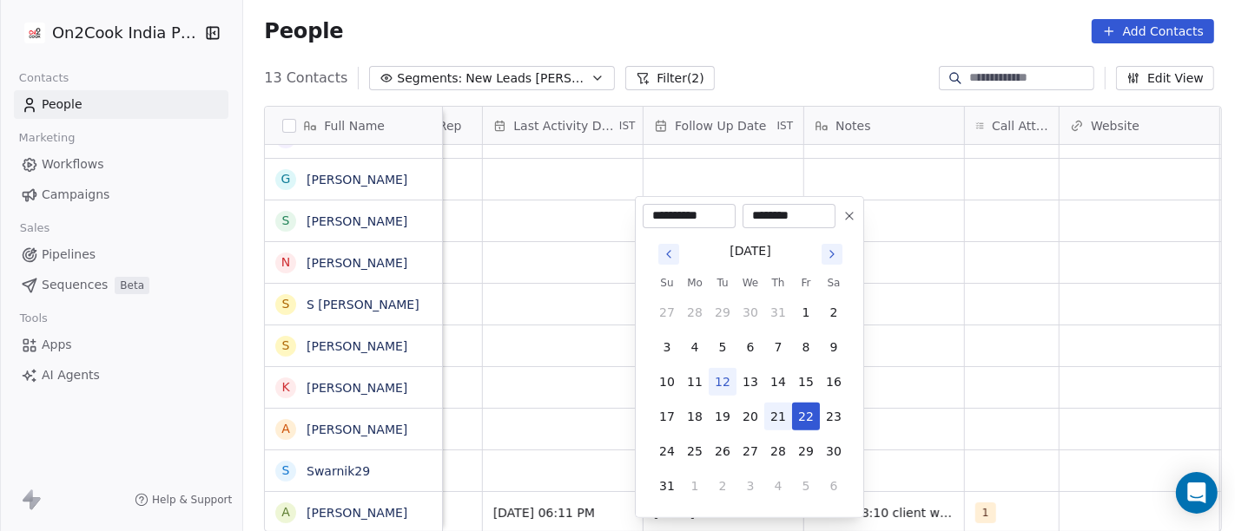
click at [770, 420] on button "21" at bounding box center [778, 417] width 28 height 28
type input "**********"
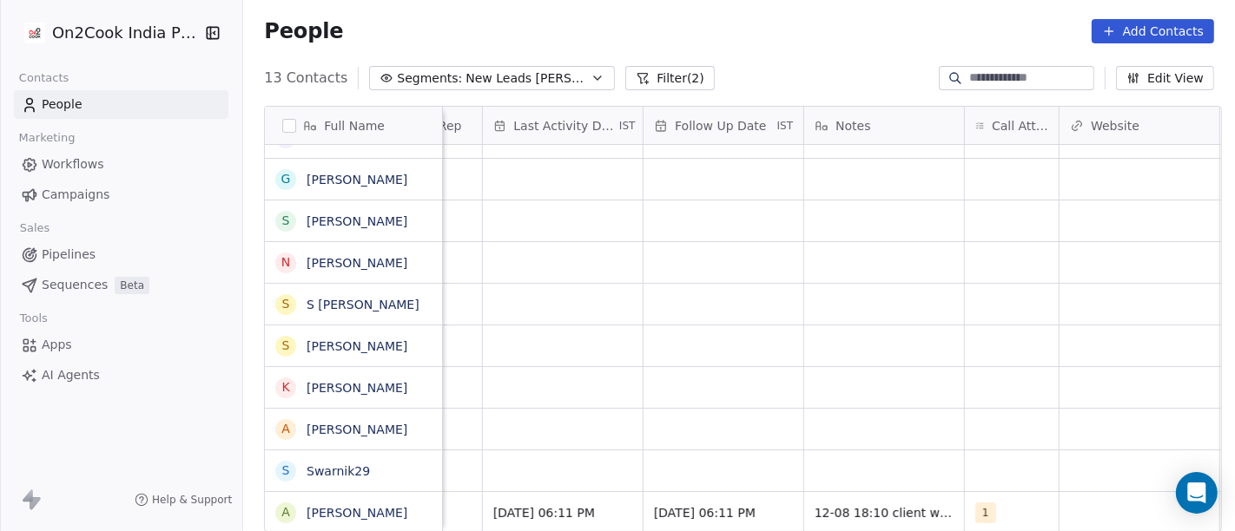
click at [937, 400] on html "On2Cook India Pvt. Ltd. Contacts People Marketing Workflows Campaigns Sales Pip…" at bounding box center [617, 265] width 1235 height 531
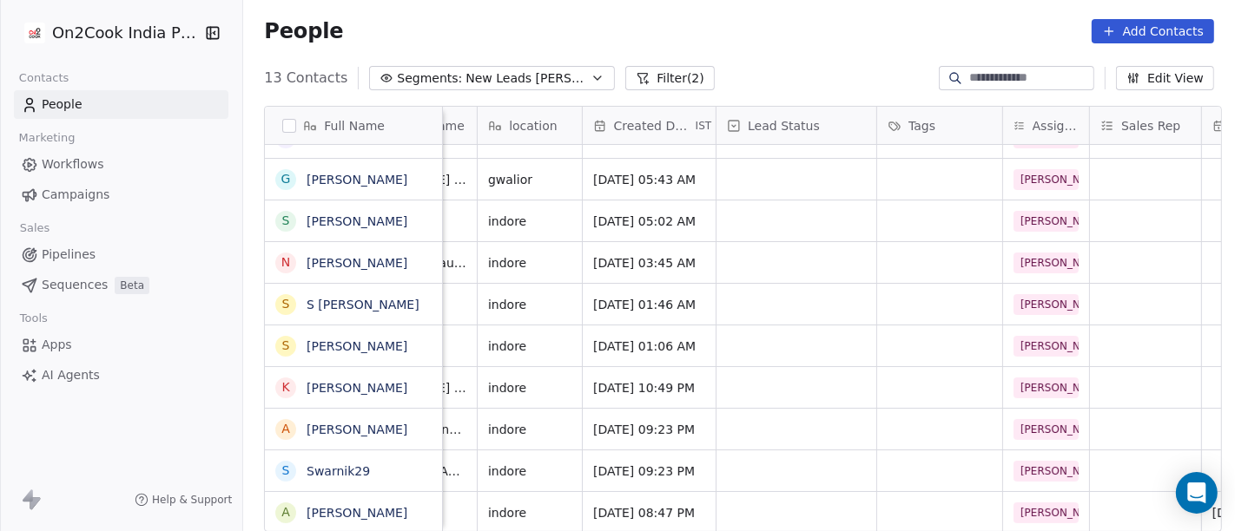
scroll to position [12, 340]
click at [788, 501] on div "grid" at bounding box center [798, 512] width 160 height 41
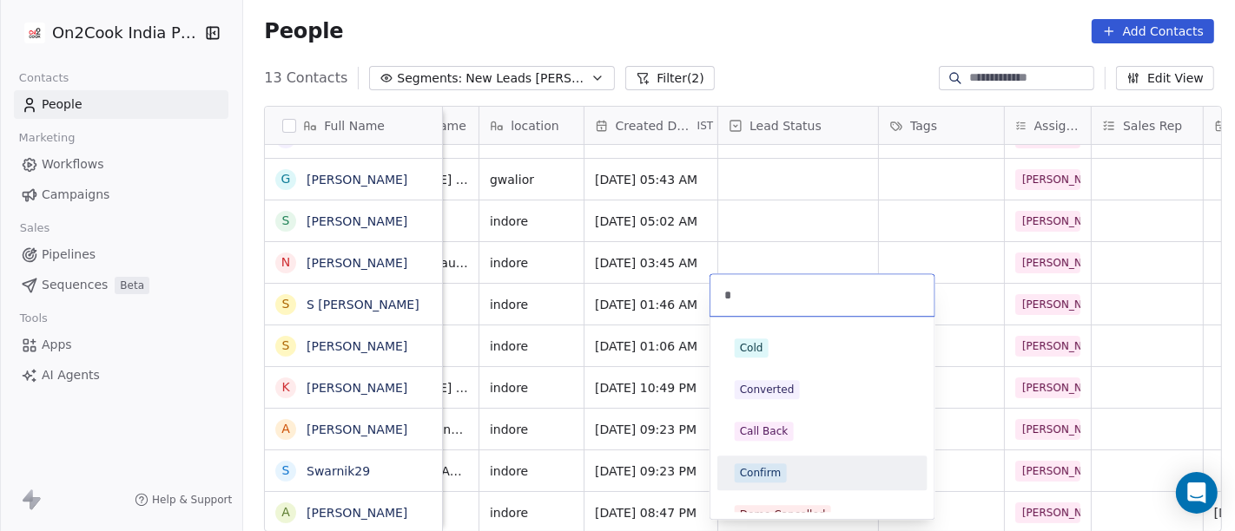
type input "*"
click at [778, 479] on div "Confirm" at bounding box center [761, 473] width 42 height 16
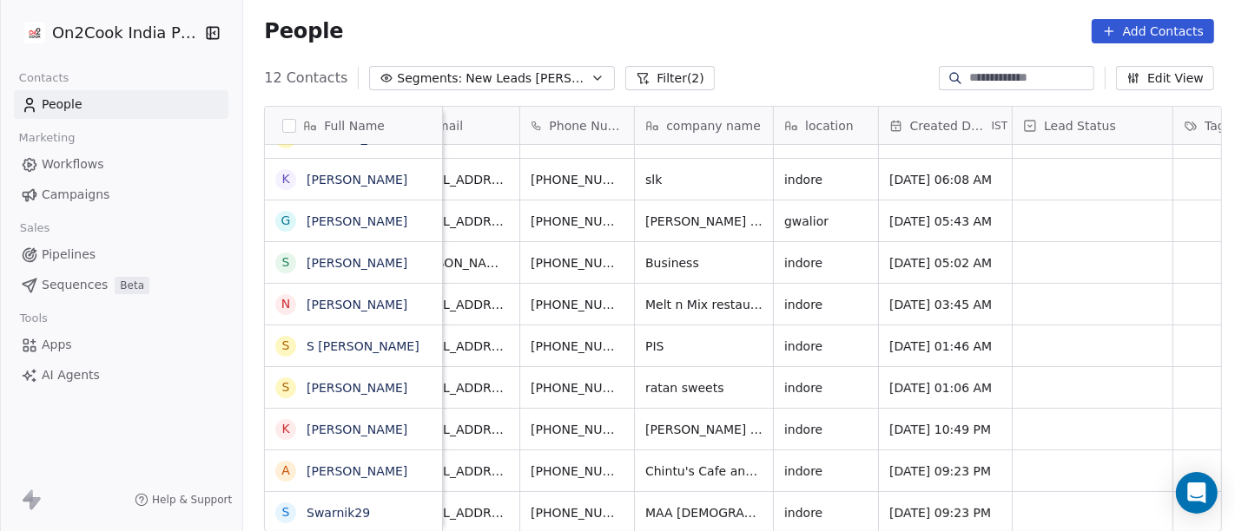
scroll to position [12, 44]
click at [765, 46] on div "People Add Contacts" at bounding box center [739, 31] width 992 height 66
click at [657, 504] on icon "grid" at bounding box center [664, 511] width 14 height 14
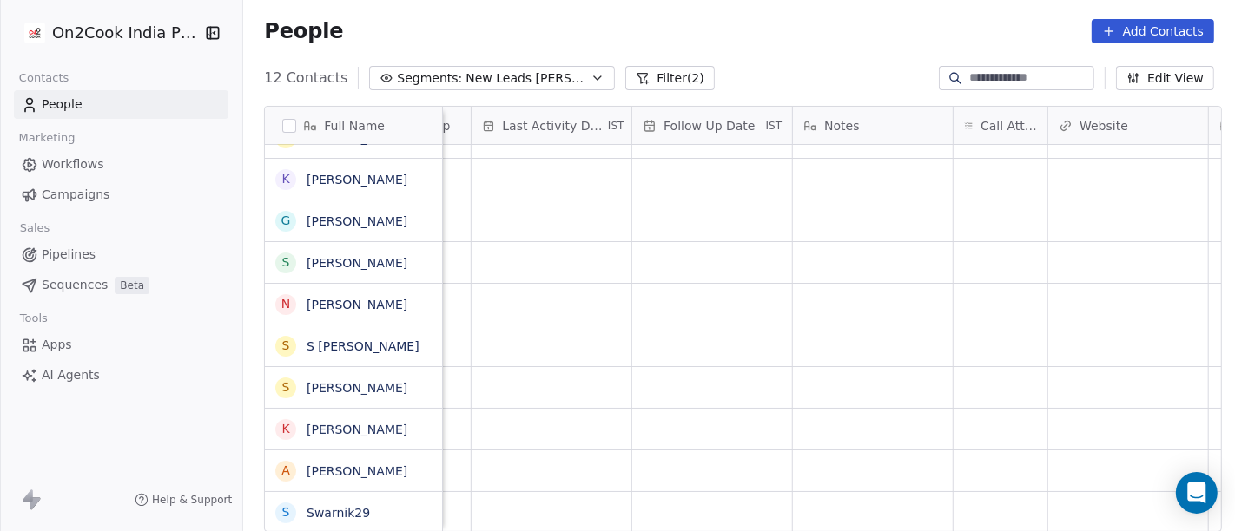
scroll to position [12, 1078]
click at [960, 492] on div "grid" at bounding box center [994, 512] width 94 height 41
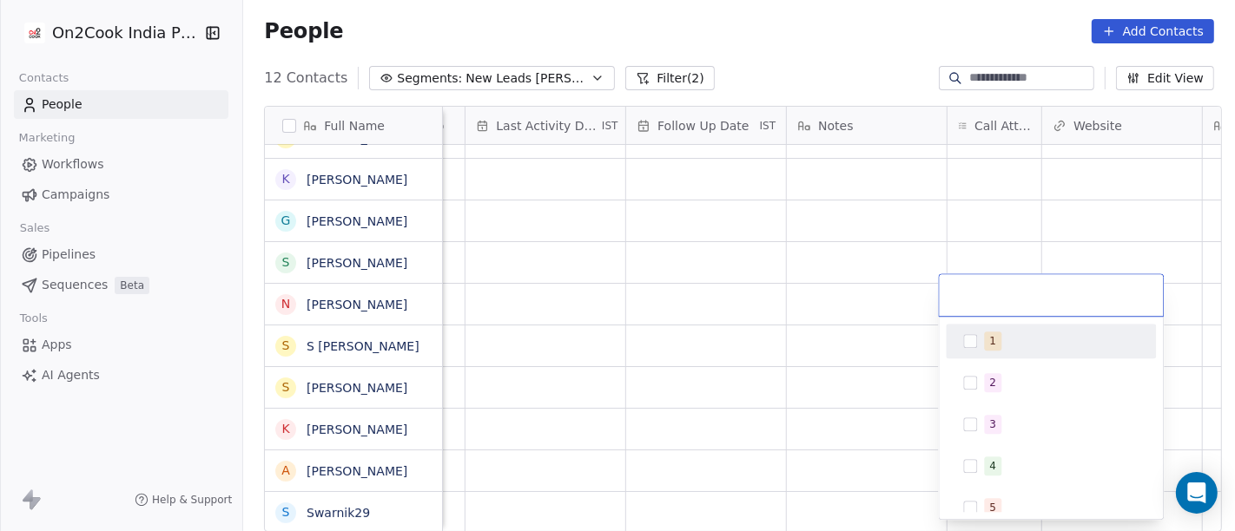
click at [965, 340] on button "Suggestions" at bounding box center [970, 341] width 14 height 14
click at [853, 252] on html "On2Cook India Pvt. Ltd. Contacts People Marketing Workflows Campaigns Sales Pip…" at bounding box center [617, 265] width 1235 height 531
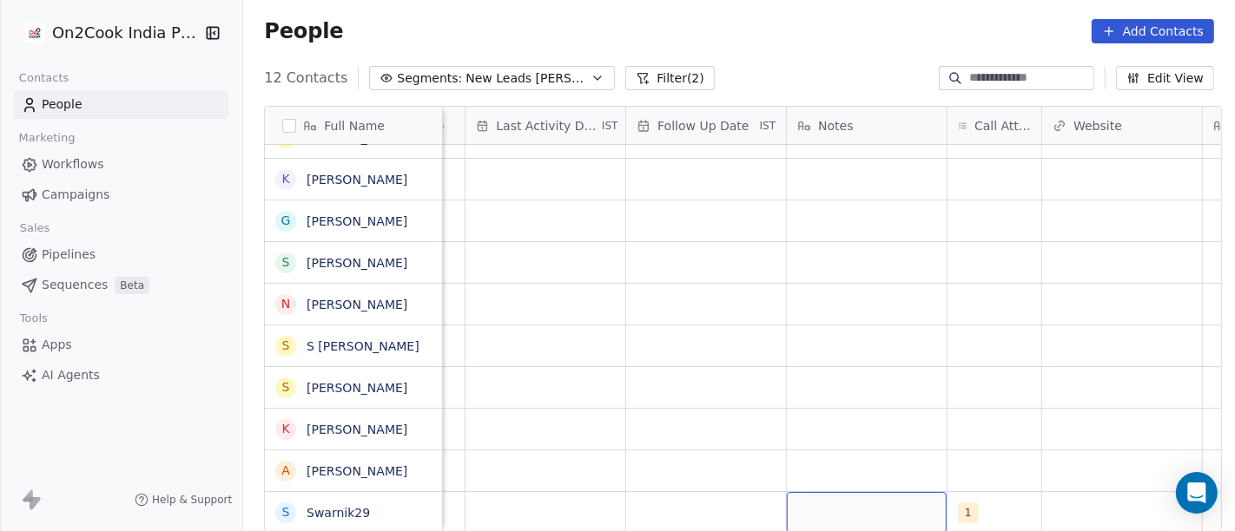
click at [840, 492] on div "grid" at bounding box center [867, 512] width 160 height 41
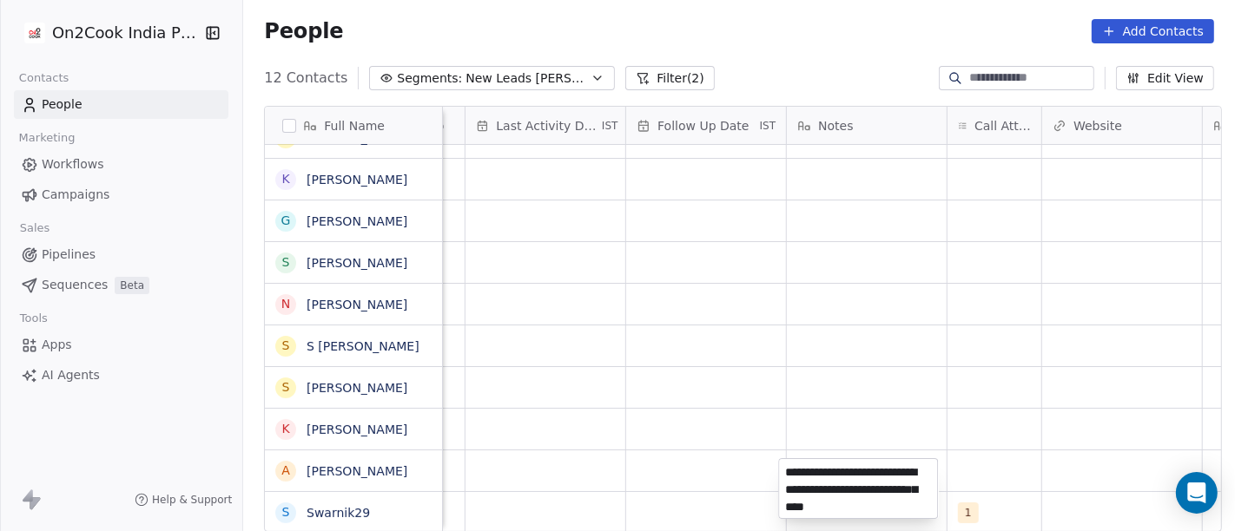
type textarea "**********"
click at [893, 406] on html "On2Cook India Pvt. Ltd. Contacts People Marketing Workflows Campaigns Sales Pip…" at bounding box center [617, 265] width 1235 height 531
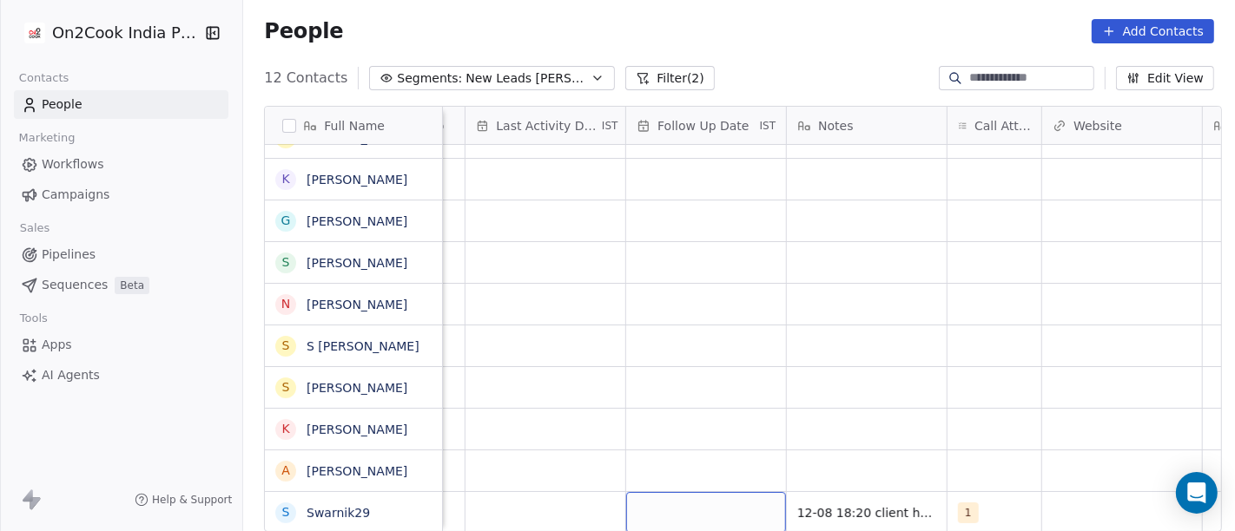
click at [652, 492] on div "grid" at bounding box center [706, 512] width 160 height 41
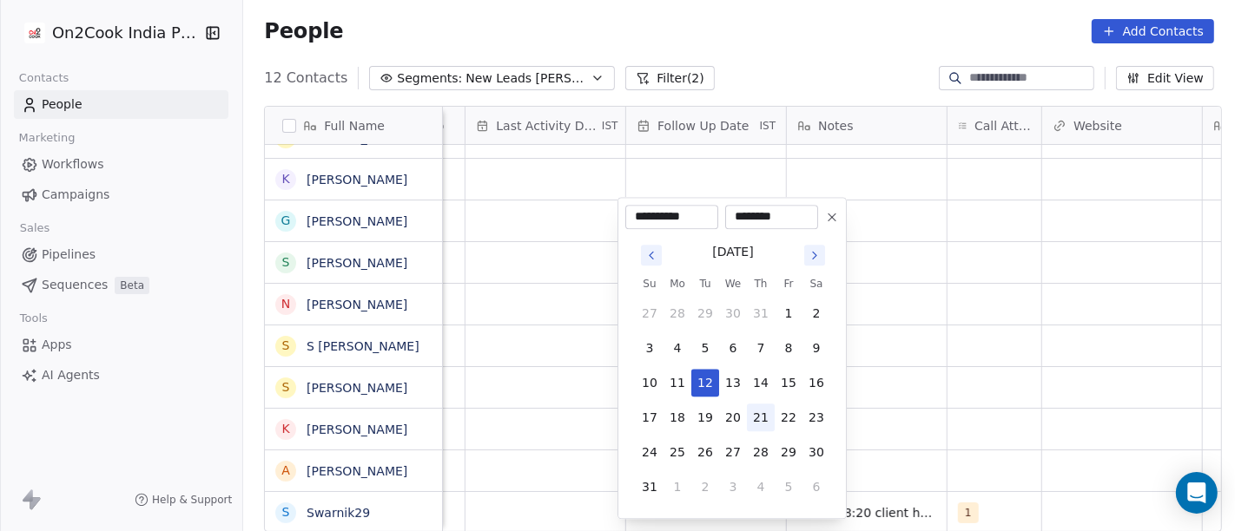
click at [757, 424] on button "21" at bounding box center [761, 418] width 28 height 28
type input "**********"
click at [1002, 392] on html "**********" at bounding box center [617, 265] width 1235 height 531
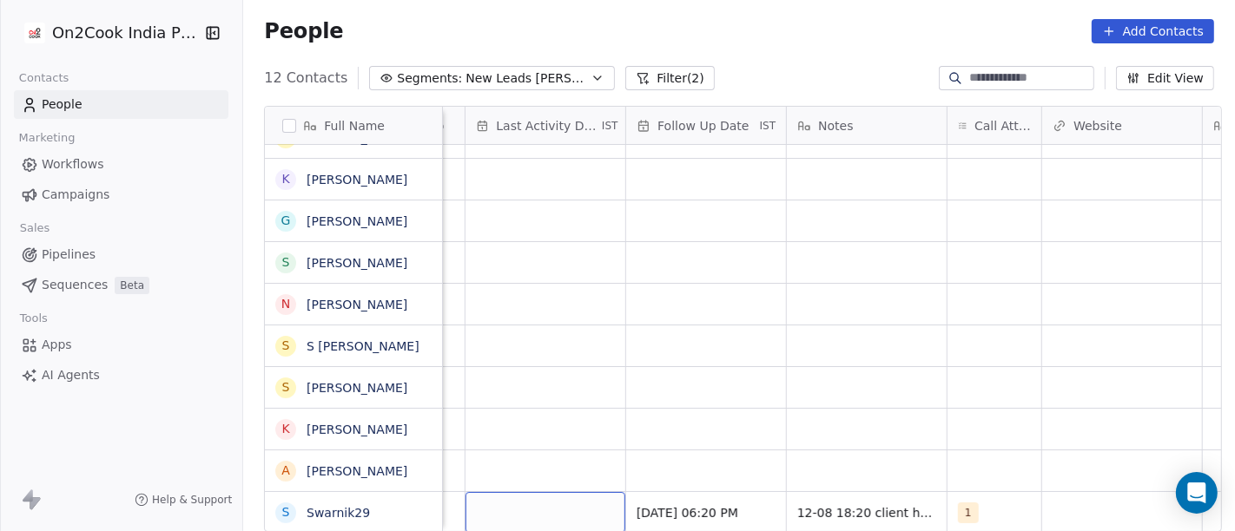
click at [548, 503] on div "grid" at bounding box center [545, 512] width 160 height 41
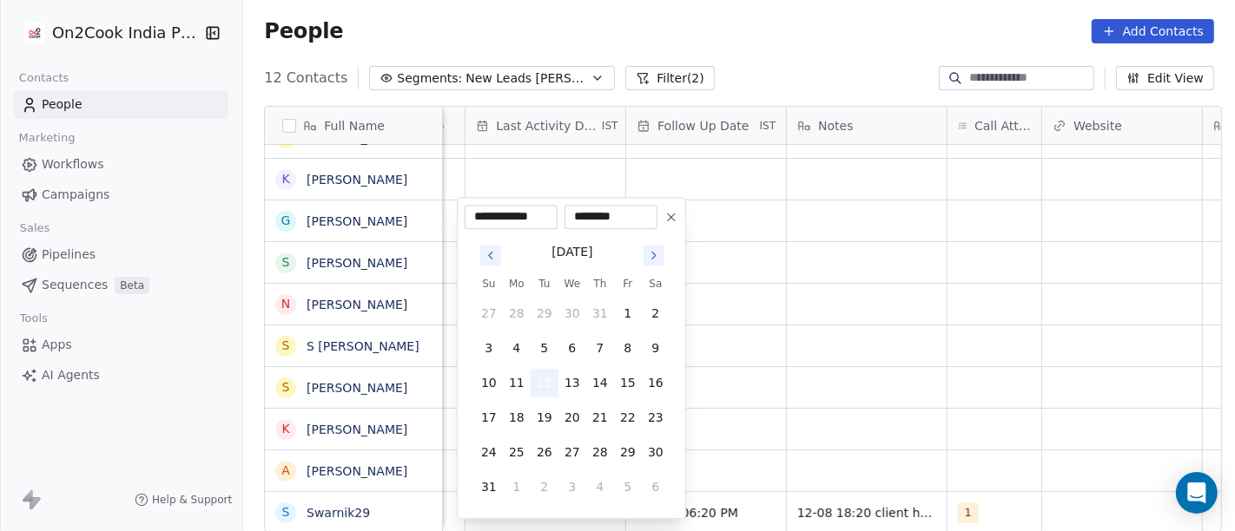
click at [543, 373] on button "12" at bounding box center [545, 383] width 28 height 28
click at [847, 366] on html "**********" at bounding box center [617, 265] width 1235 height 531
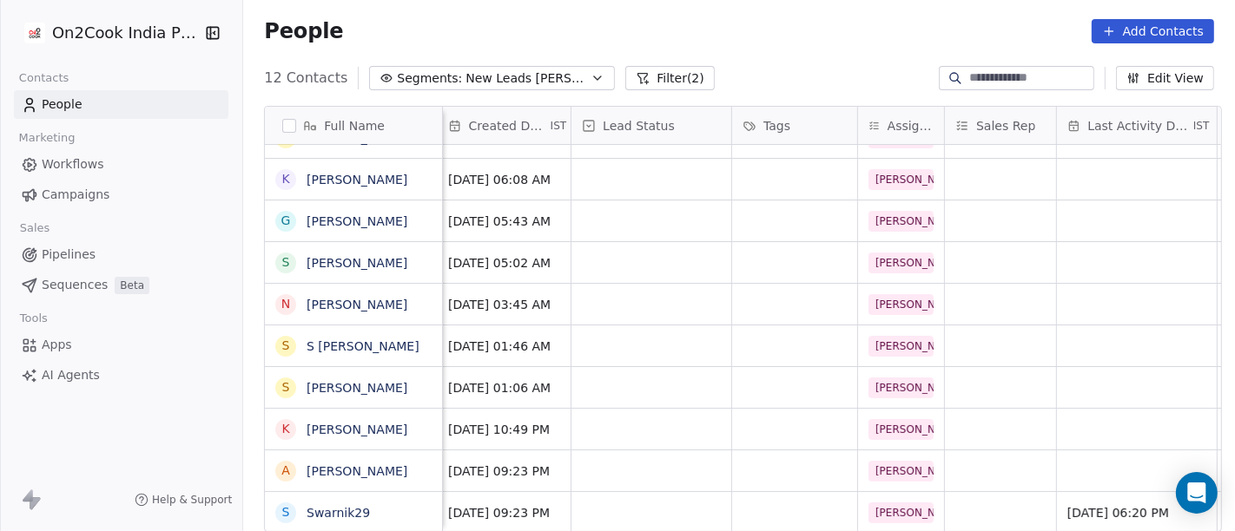
scroll to position [15, 487]
click at [629, 492] on div "grid" at bounding box center [650, 512] width 160 height 41
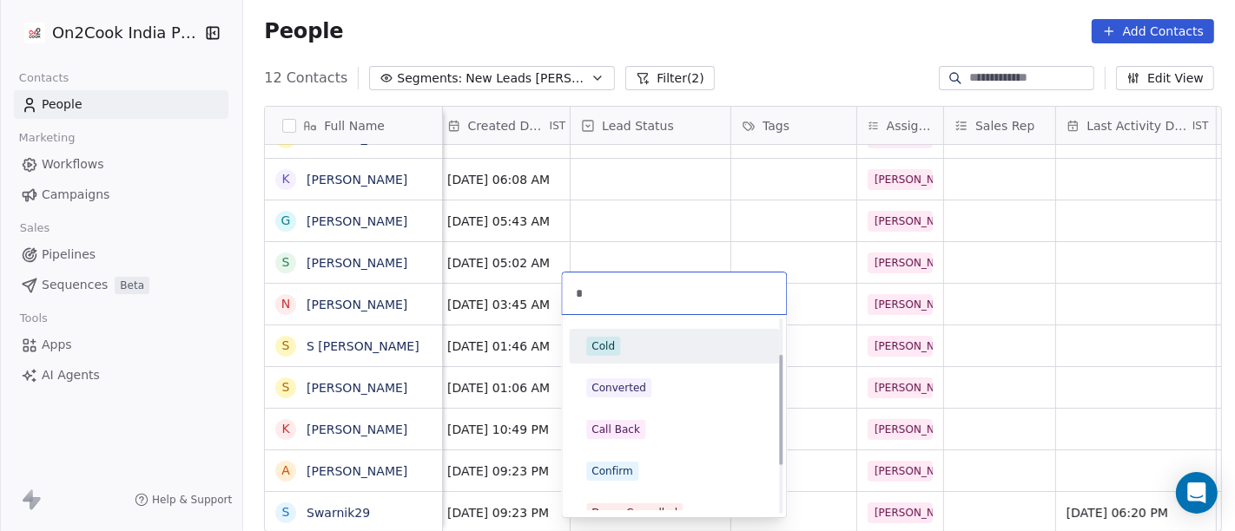
scroll to position [62, 0]
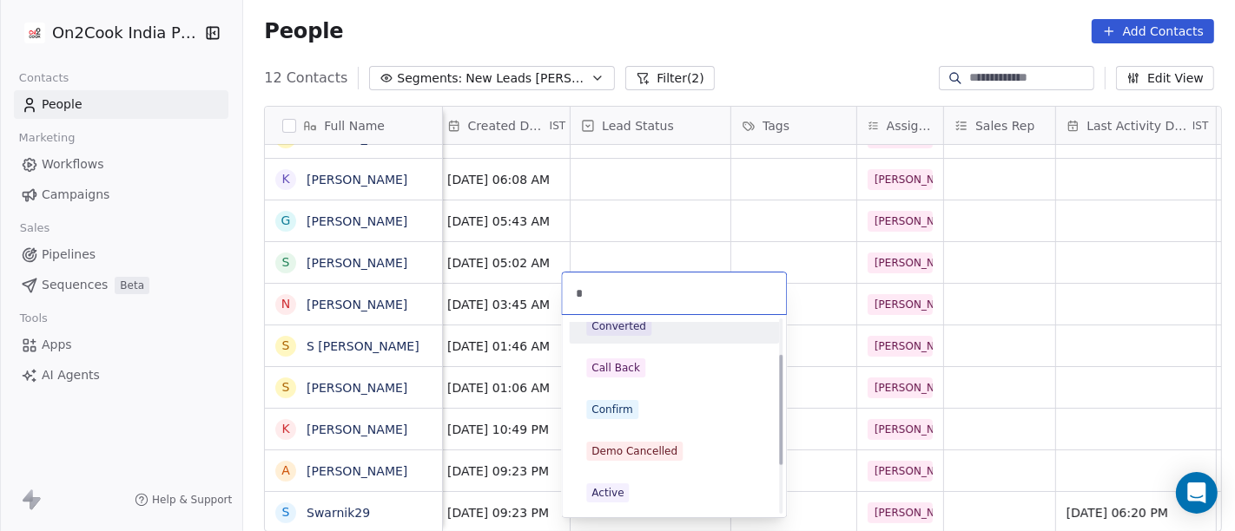
type input "*"
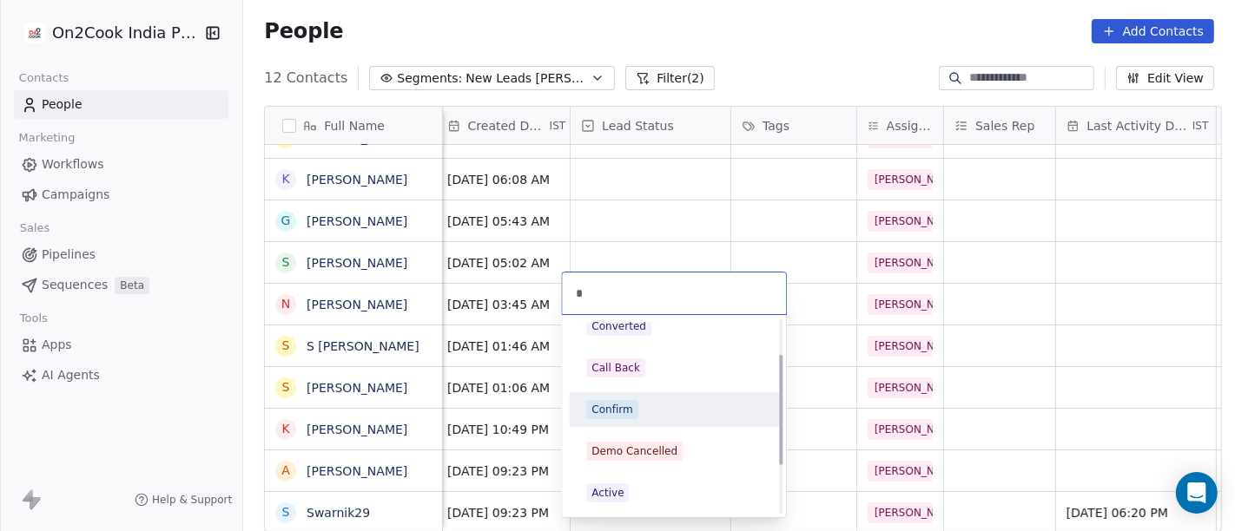
click at [620, 432] on div "Cold Converted Call Back Confirm Demo Cancelled Active Duplicate Demo Reschedul…" at bounding box center [674, 430] width 210 height 326
click at [631, 412] on span "Confirm" at bounding box center [612, 409] width 52 height 19
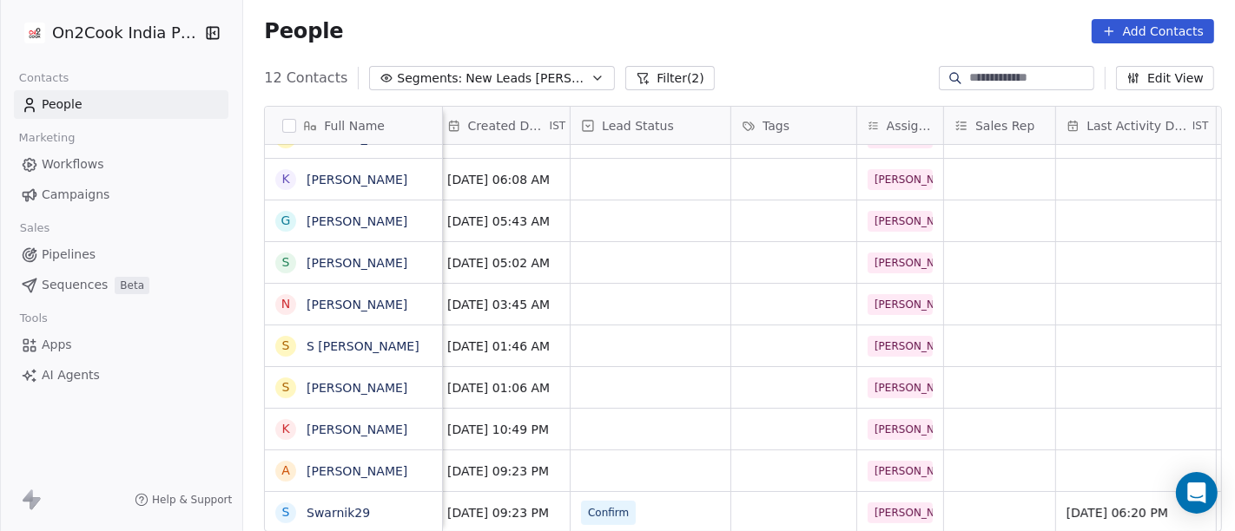
click at [848, 23] on div "People Add Contacts" at bounding box center [739, 31] width 950 height 24
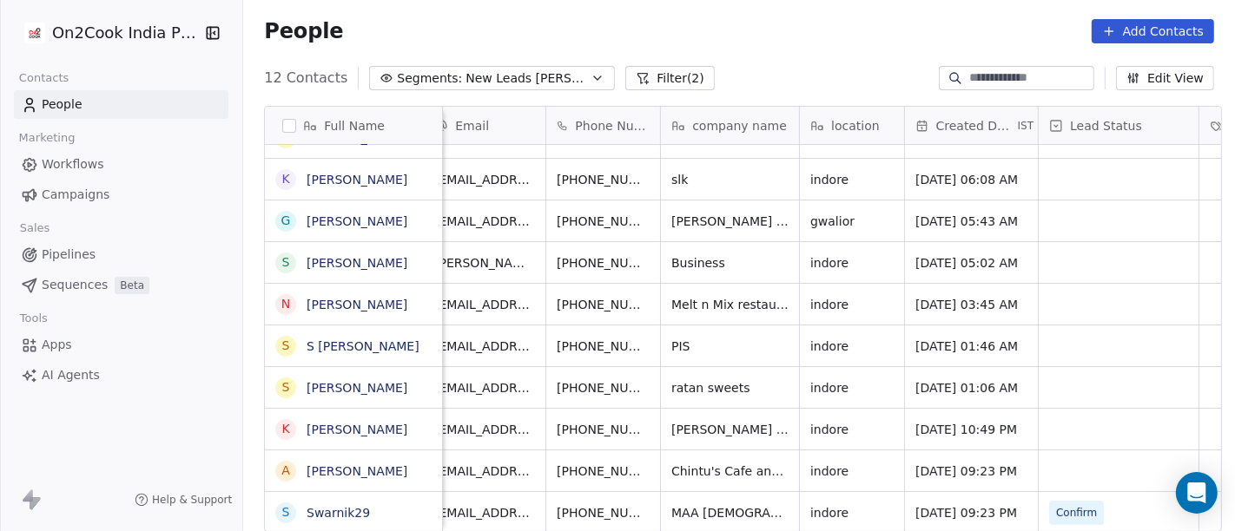
scroll to position [15, 16]
click at [673, 492] on div "[PHONE_NUMBER]" at bounding box center [631, 512] width 165 height 41
click at [685, 504] on icon "grid" at bounding box center [692, 511] width 14 height 14
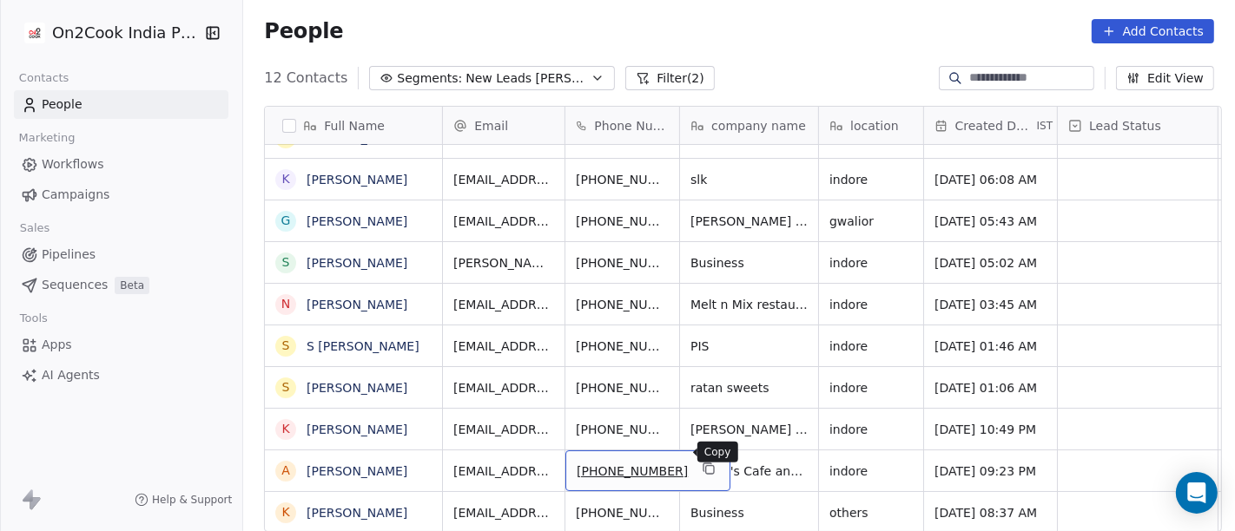
click at [703, 464] on icon "grid" at bounding box center [707, 468] width 8 height 8
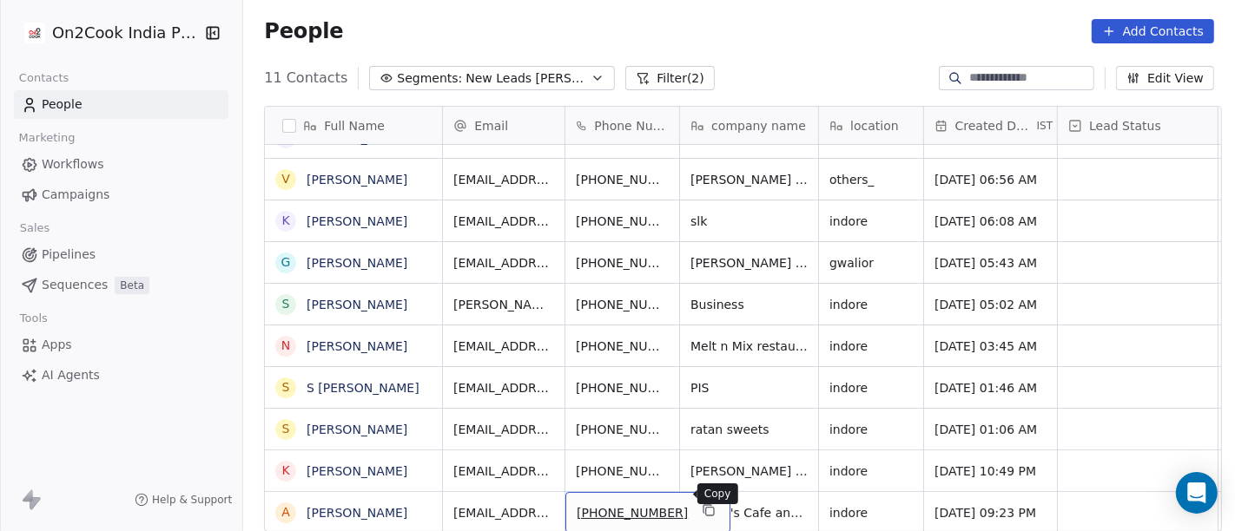
click at [698, 500] on button "grid" at bounding box center [708, 510] width 21 height 21
click at [684, 61] on div "People Add Contacts" at bounding box center [739, 31] width 992 height 66
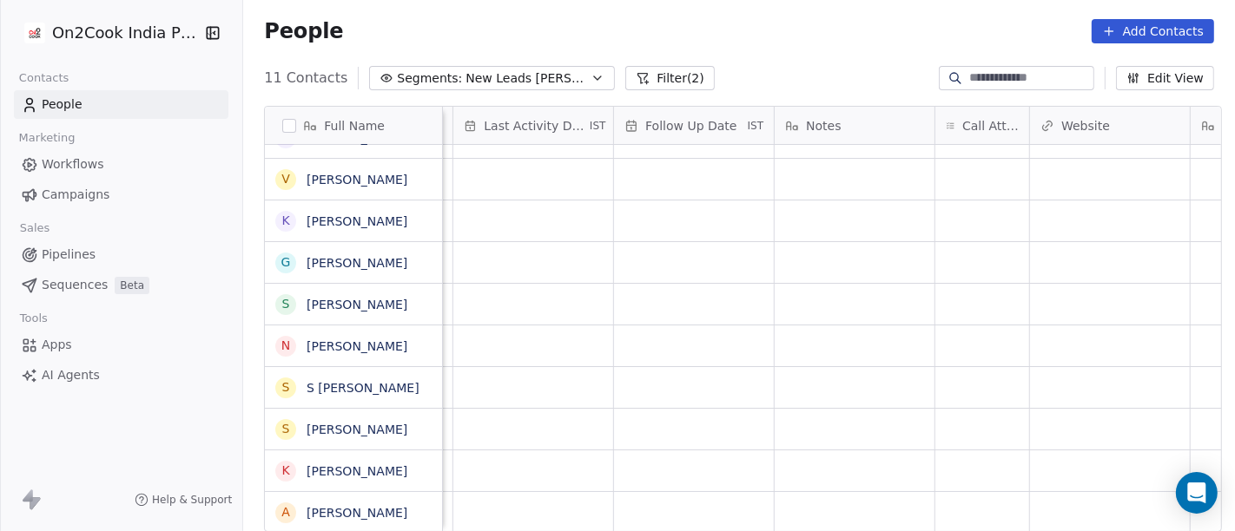
scroll to position [15, 1095]
click at [960, 492] on div "grid" at bounding box center [977, 512] width 94 height 41
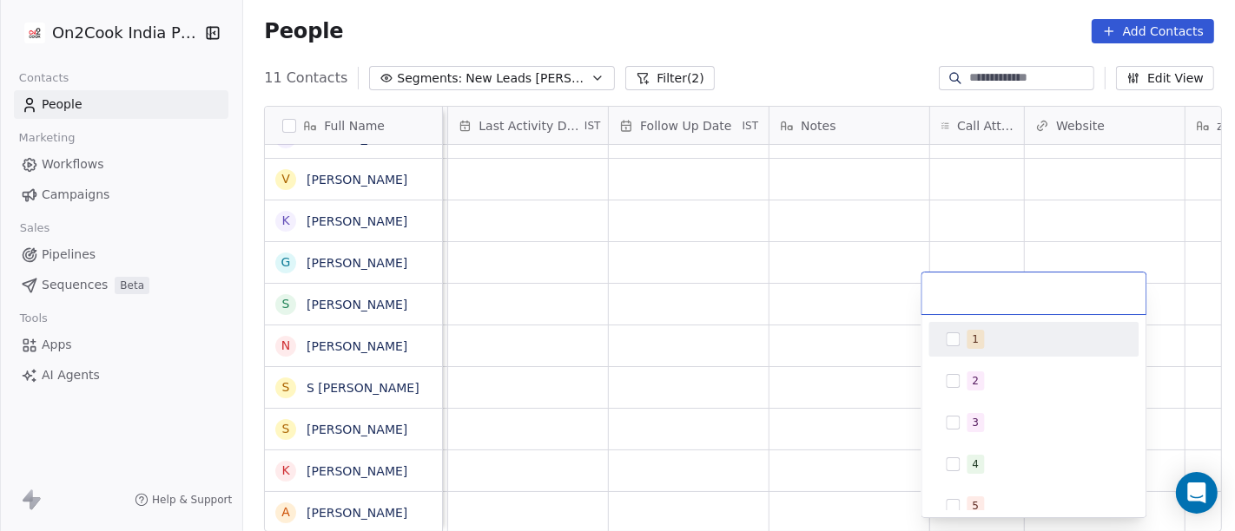
click at [988, 345] on div "1" at bounding box center [1043, 339] width 155 height 19
click at [799, 343] on html "On2Cook India Pvt. Ltd. Contacts People Marketing Workflows Campaigns Sales Pip…" at bounding box center [617, 265] width 1235 height 531
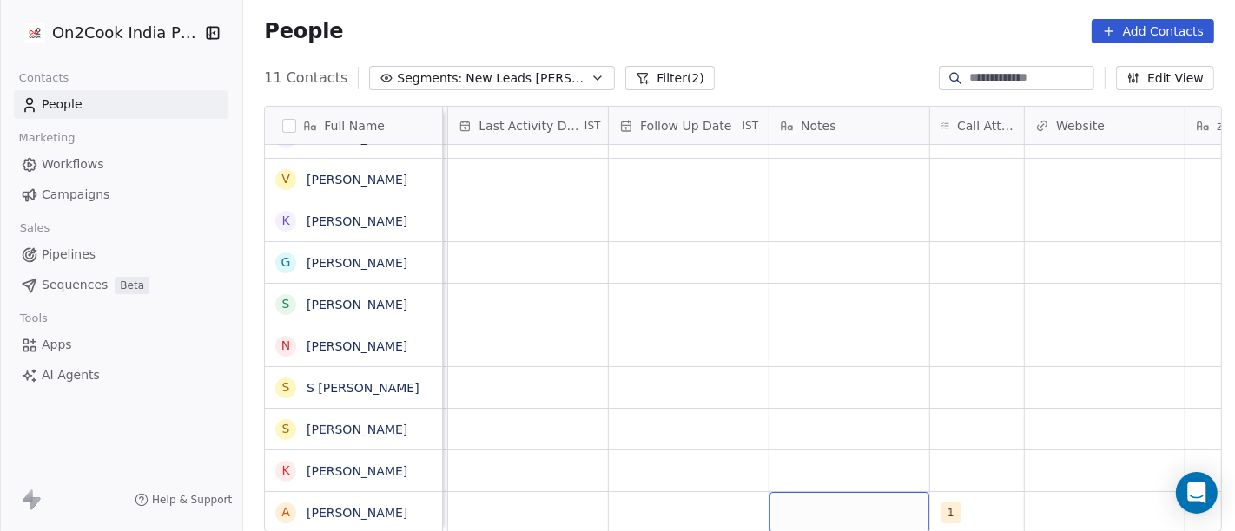
click at [882, 492] on div "grid" at bounding box center [849, 512] width 160 height 41
type textarea "**********"
click at [960, 412] on html "On2Cook India Pvt. Ltd. Contacts People Marketing Workflows Campaigns Sales Pip…" at bounding box center [617, 265] width 1235 height 531
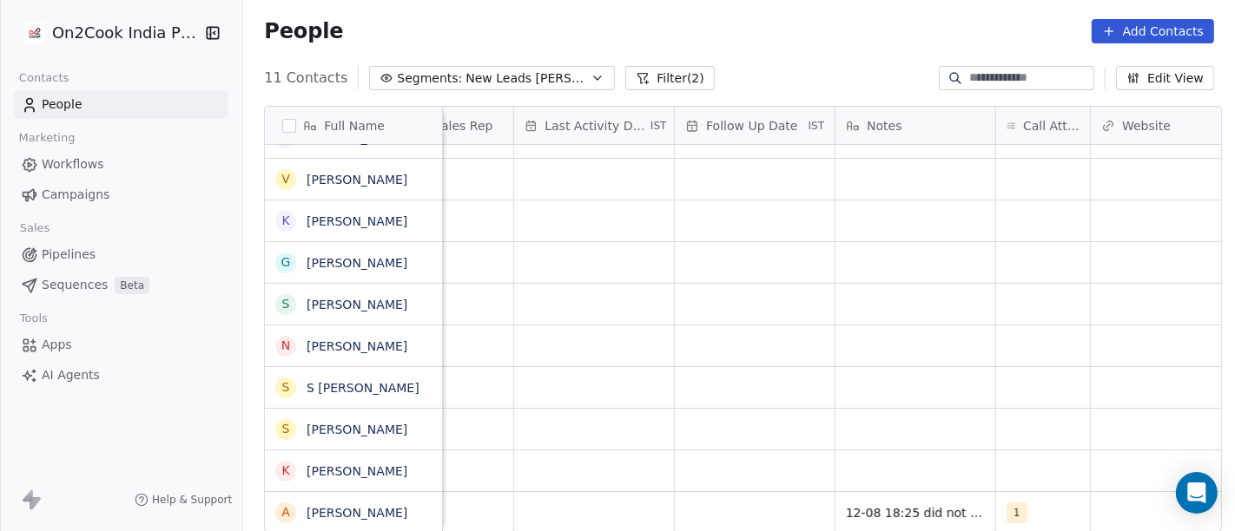
scroll to position [15, 1028]
click at [760, 504] on div "grid" at bounding box center [756, 512] width 160 height 41
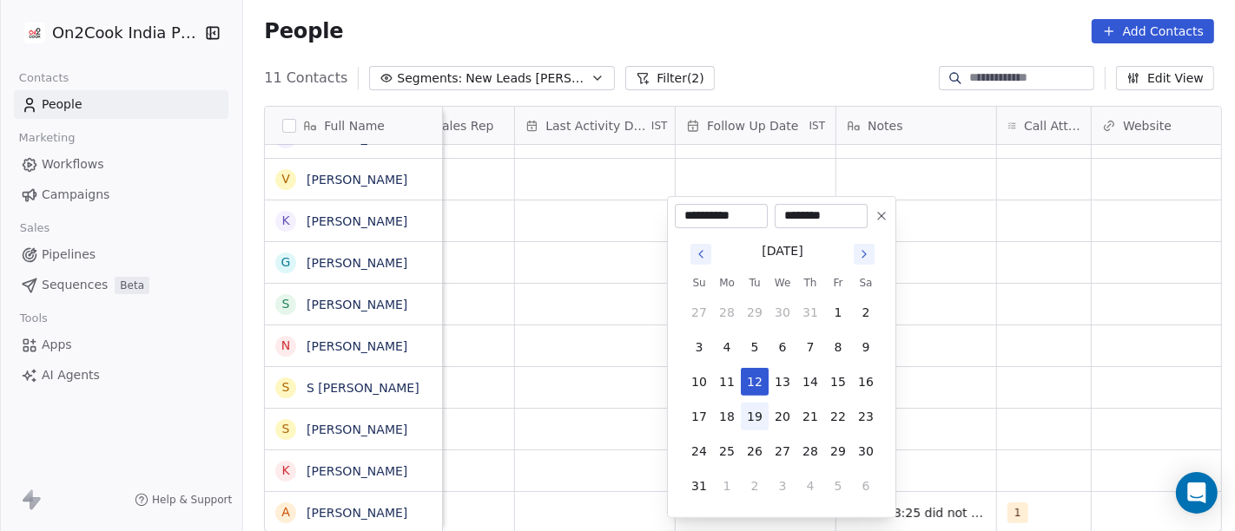
click at [746, 413] on button "19" at bounding box center [755, 417] width 28 height 28
type input "**********"
click at [930, 380] on html "On2Cook India Pvt. Ltd. Contacts People Marketing Workflows Campaigns Sales Pip…" at bounding box center [617, 265] width 1235 height 531
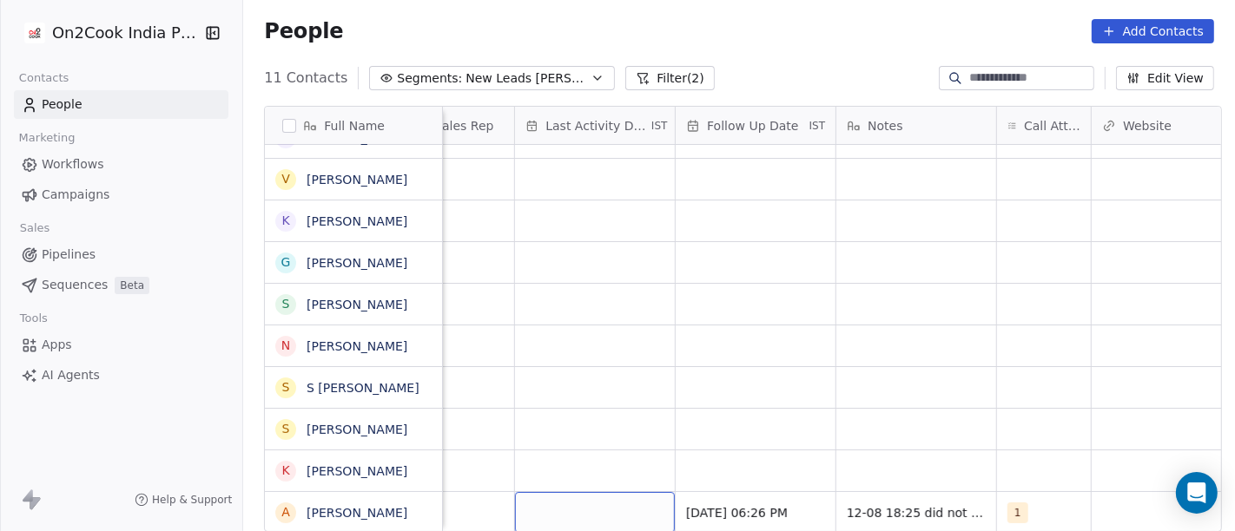
click at [611, 492] on div "grid" at bounding box center [595, 512] width 160 height 41
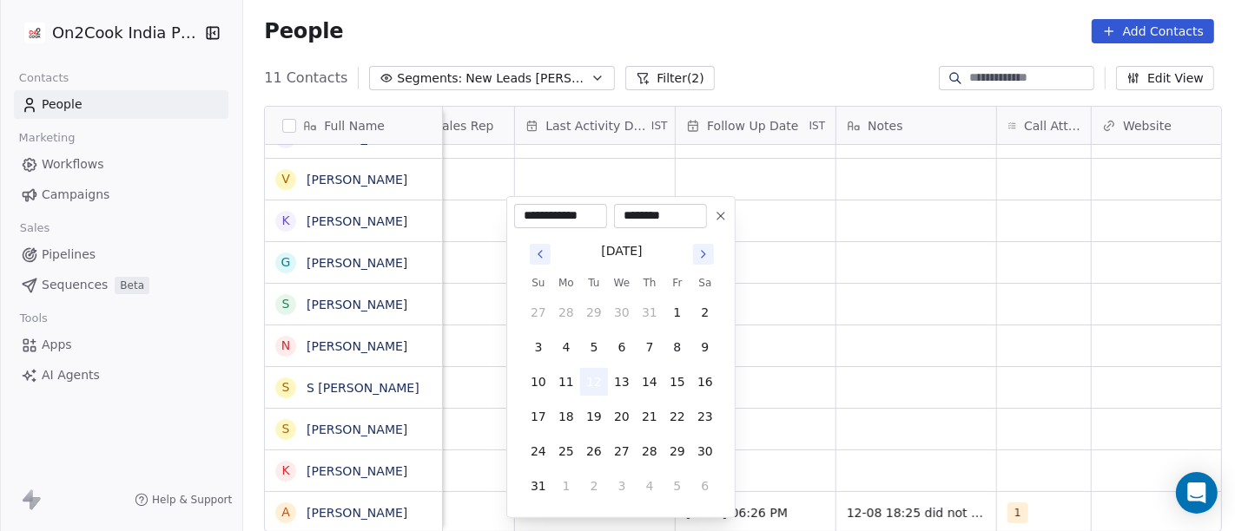
click at [588, 372] on button "12" at bounding box center [594, 382] width 28 height 28
click at [927, 375] on html "**********" at bounding box center [617, 265] width 1235 height 531
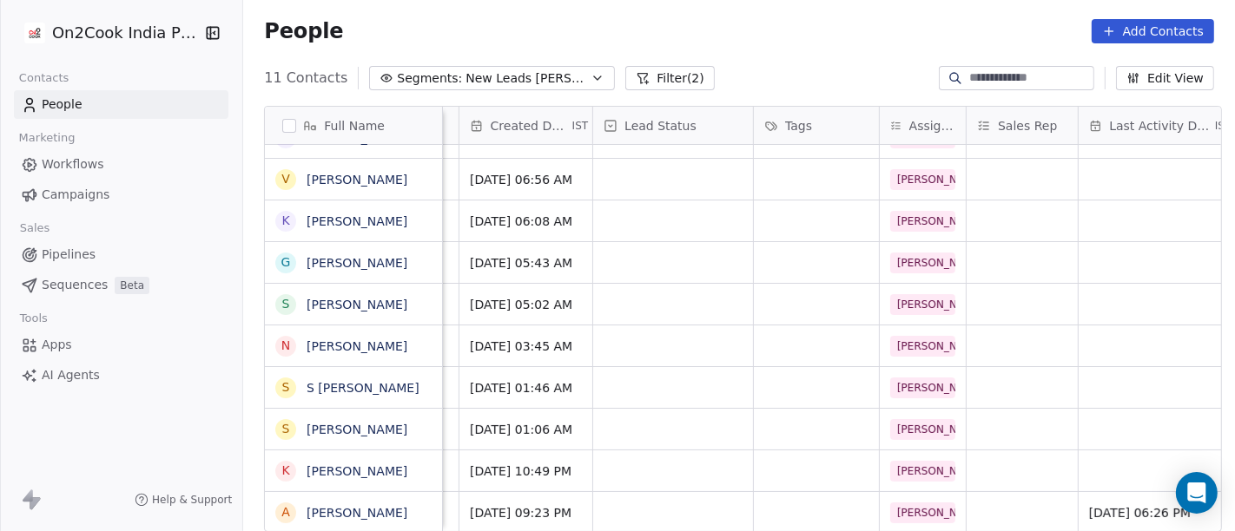
scroll to position [15, 437]
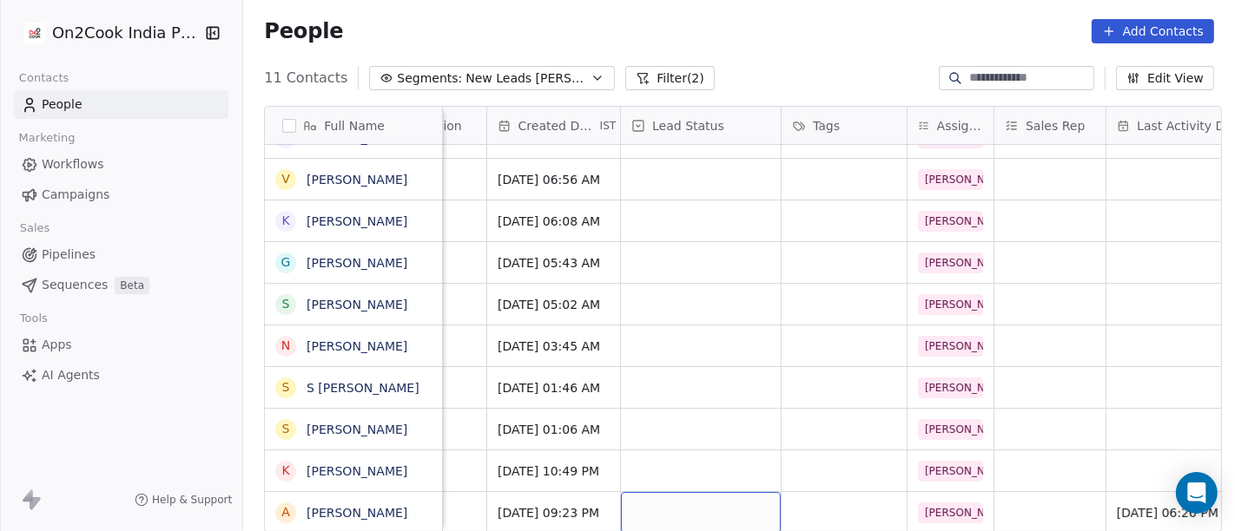
click at [675, 492] on div "grid" at bounding box center [701, 512] width 160 height 41
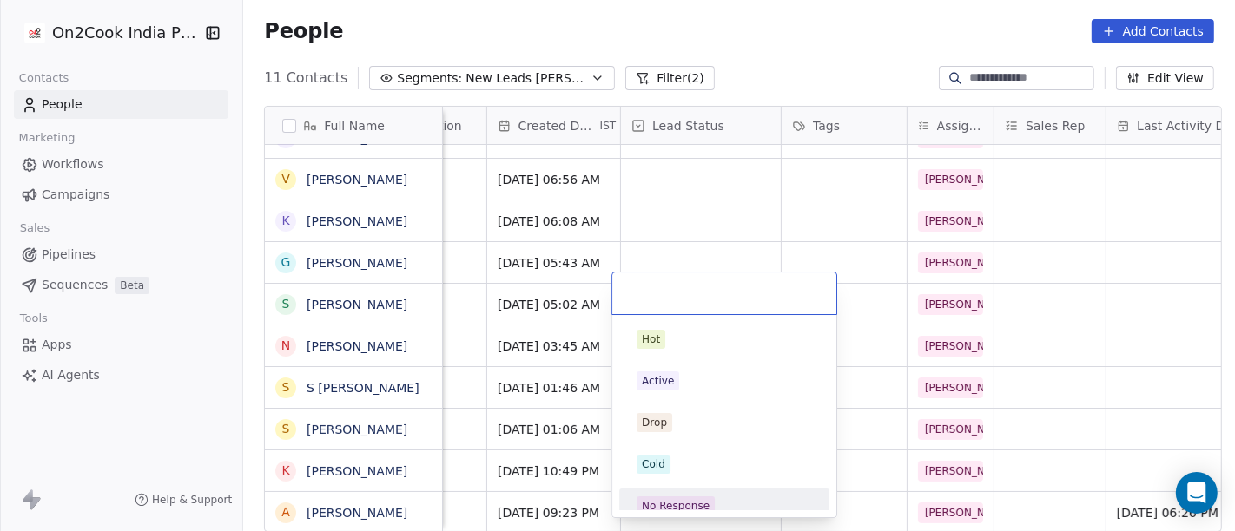
click at [749, 497] on div "No Response" at bounding box center [723, 506] width 175 height 19
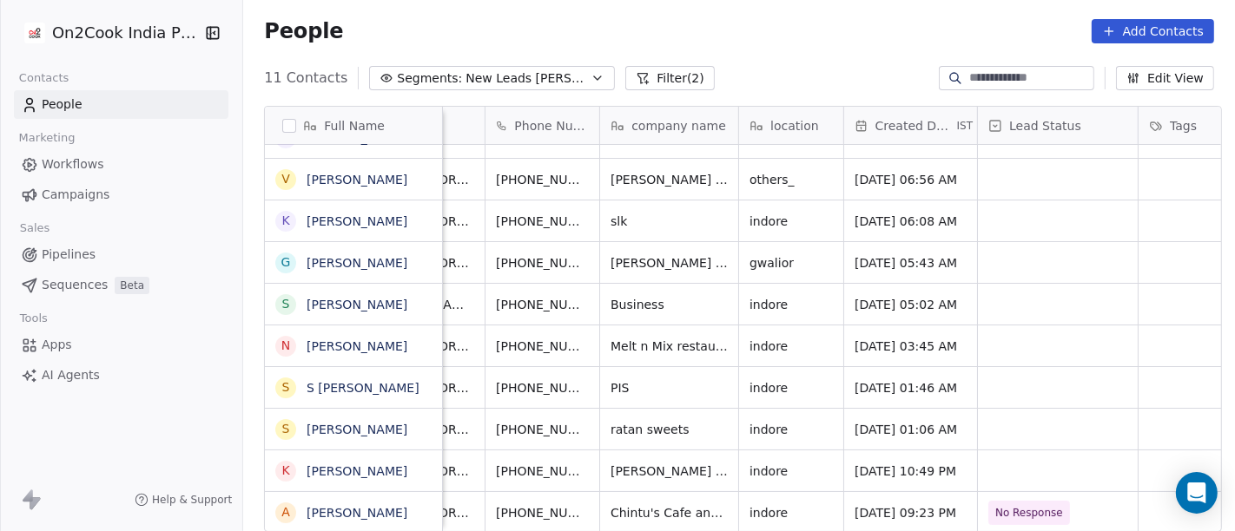
scroll to position [15, 0]
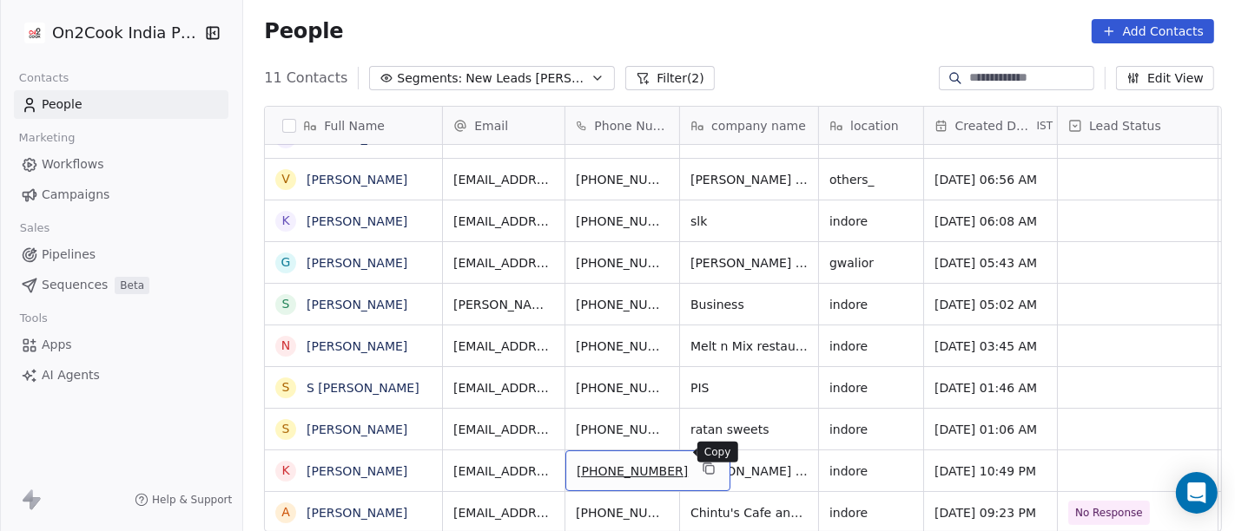
click at [698, 460] on button "grid" at bounding box center [708, 468] width 21 height 21
click at [702, 462] on icon "grid" at bounding box center [709, 469] width 14 height 14
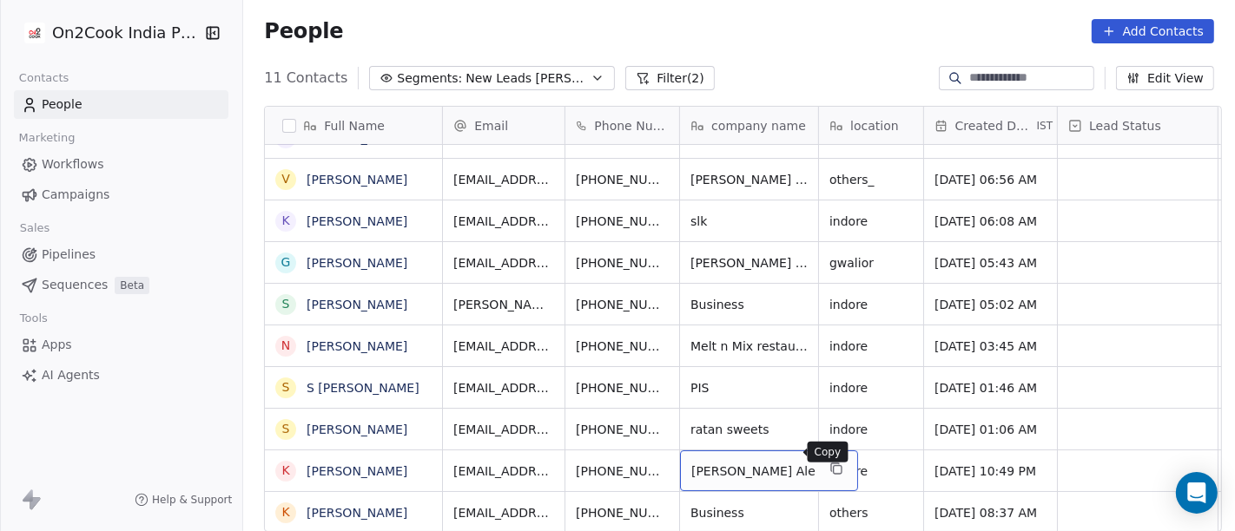
click at [829, 462] on icon "grid" at bounding box center [836, 469] width 14 height 14
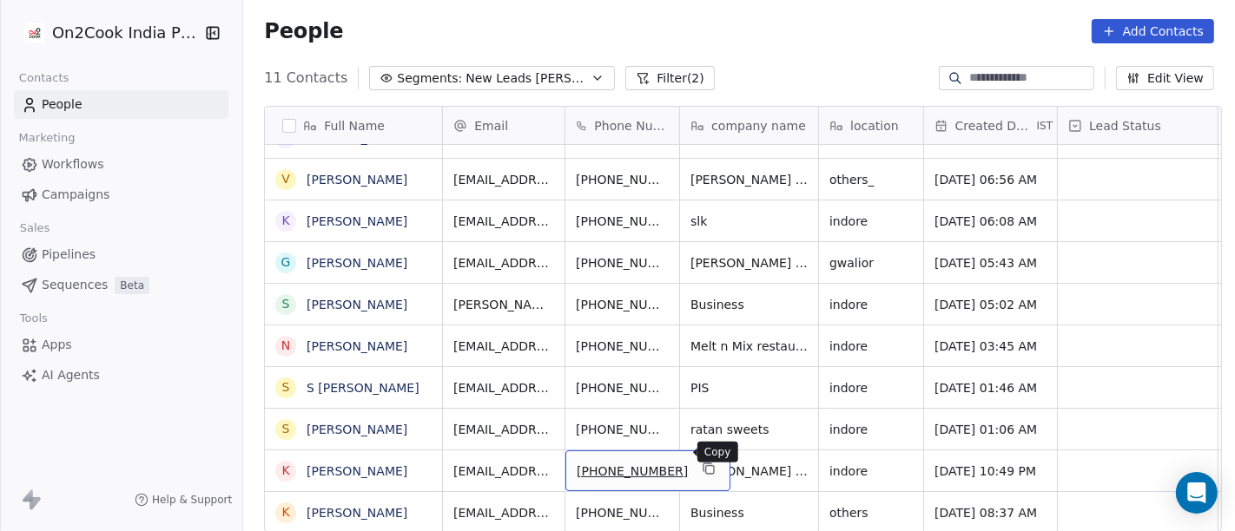
click at [702, 462] on icon "grid" at bounding box center [709, 469] width 14 height 14
click at [706, 466] on icon "grid" at bounding box center [710, 470] width 8 height 8
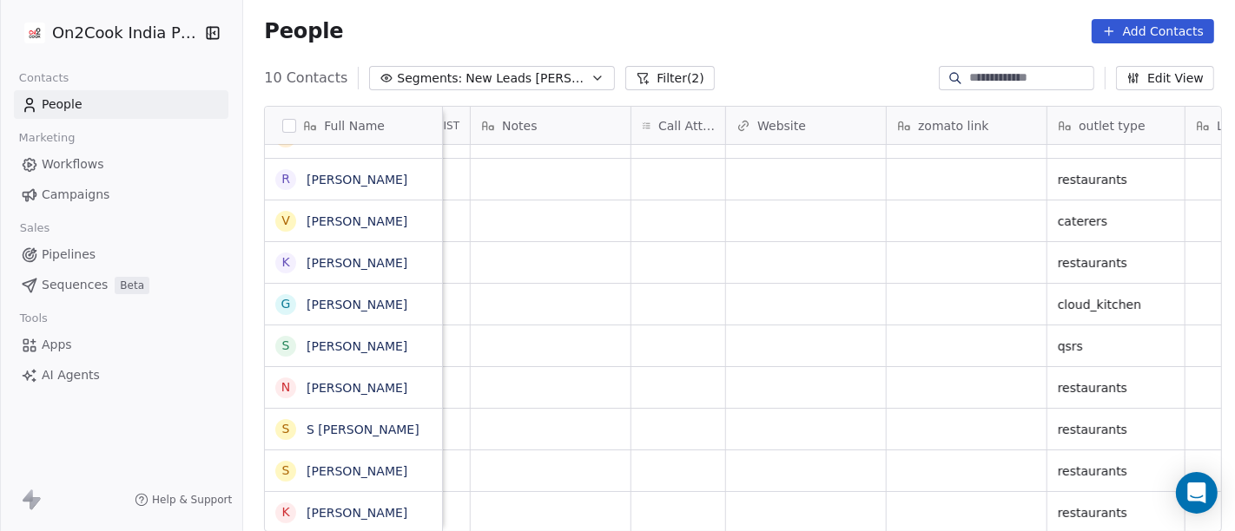
scroll to position [15, 1395]
click at [683, 492] on div "grid" at bounding box center [677, 512] width 94 height 41
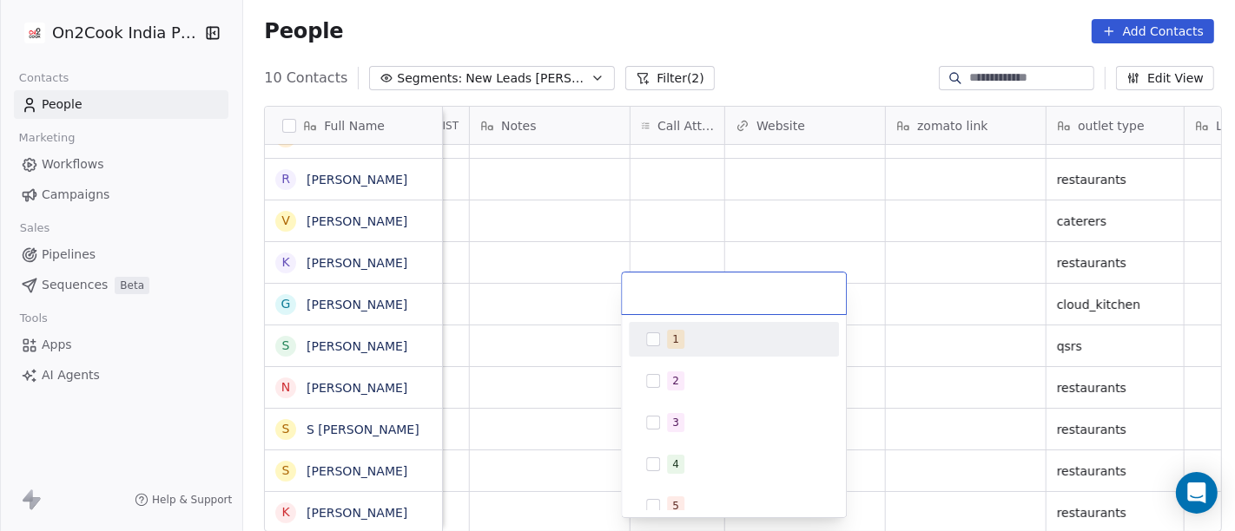
click at [675, 317] on div "1 2 3 4 5 6 7 8 9 10" at bounding box center [734, 416] width 224 height 202
click at [684, 343] on div "1" at bounding box center [744, 339] width 155 height 19
click at [1009, 342] on html "On2Cook India Pvt. Ltd. Contacts People Marketing Workflows Campaigns Sales Pip…" at bounding box center [617, 265] width 1235 height 531
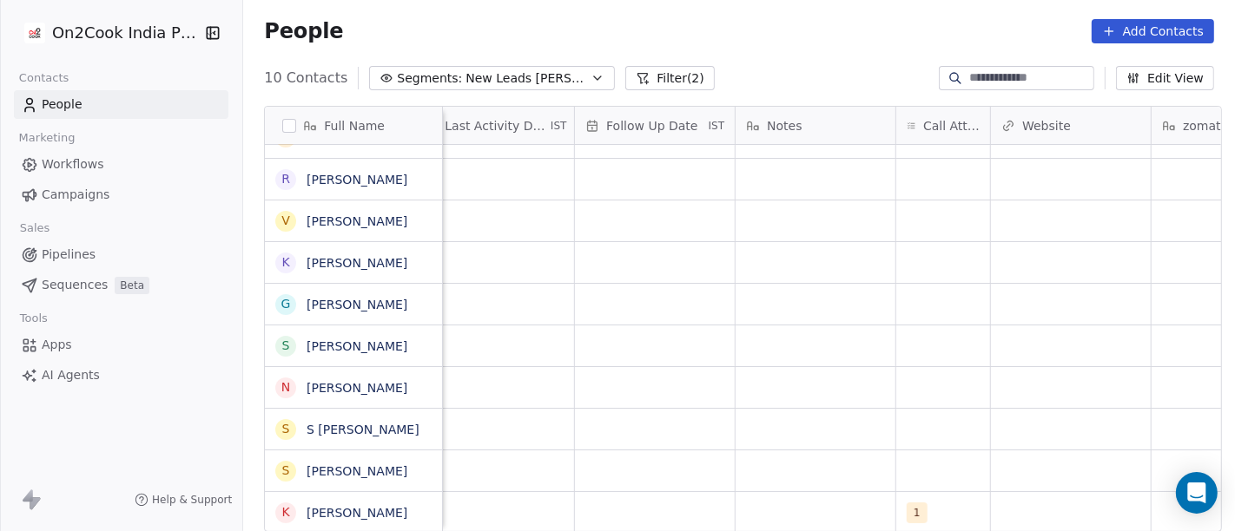
scroll to position [15, 1130]
click at [828, 513] on div "grid" at bounding box center [815, 512] width 160 height 41
type textarea "**********"
click at [858, 327] on html "On2Cook India Pvt. Ltd. Contacts People Marketing Workflows Campaigns Sales Pip…" at bounding box center [617, 265] width 1235 height 531
click at [620, 492] on div "grid" at bounding box center [654, 512] width 160 height 41
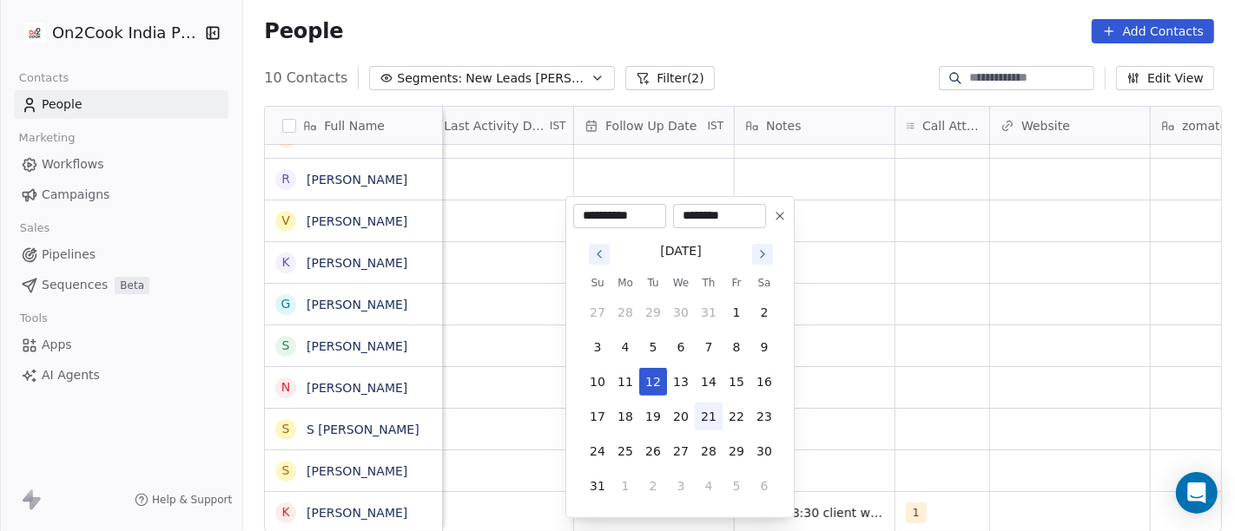
click at [706, 418] on button "21" at bounding box center [709, 417] width 28 height 28
type input "**********"
click at [955, 412] on html "**********" at bounding box center [617, 265] width 1235 height 531
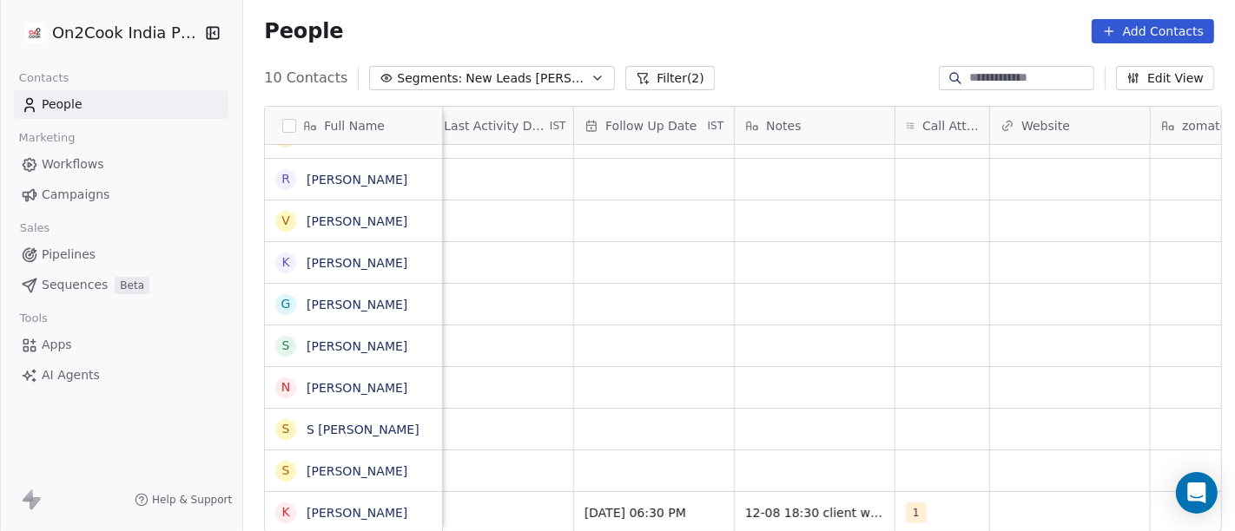
scroll to position [15, 1037]
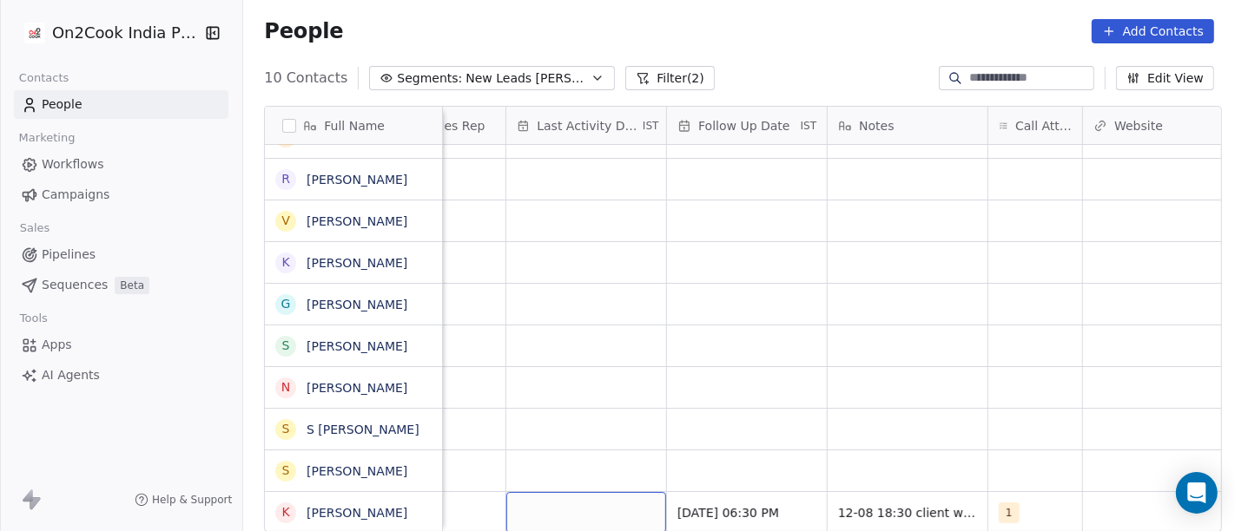
click at [600, 497] on div "grid" at bounding box center [586, 512] width 160 height 41
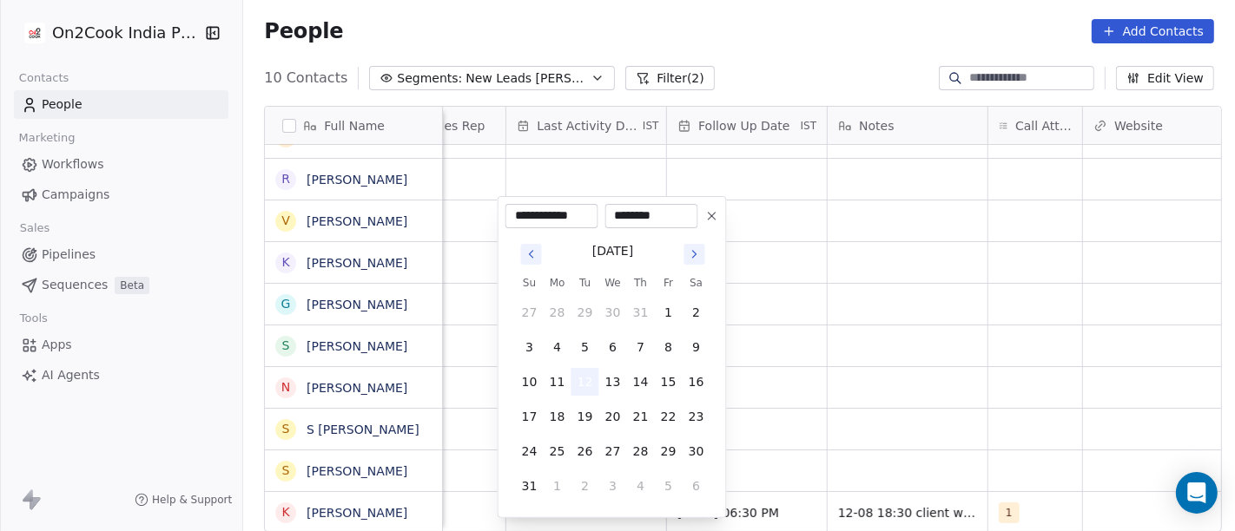
click at [585, 378] on button "12" at bounding box center [585, 382] width 28 height 28
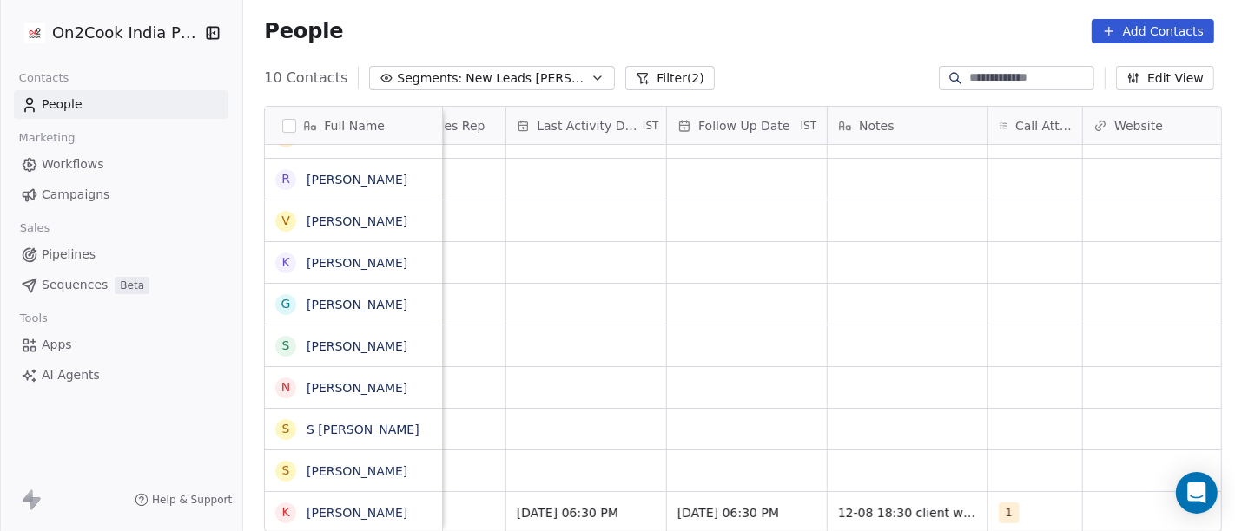
click at [903, 410] on html "On2Cook India Pvt. Ltd. Contacts People Marketing Workflows Campaigns Sales Pip…" at bounding box center [617, 265] width 1235 height 531
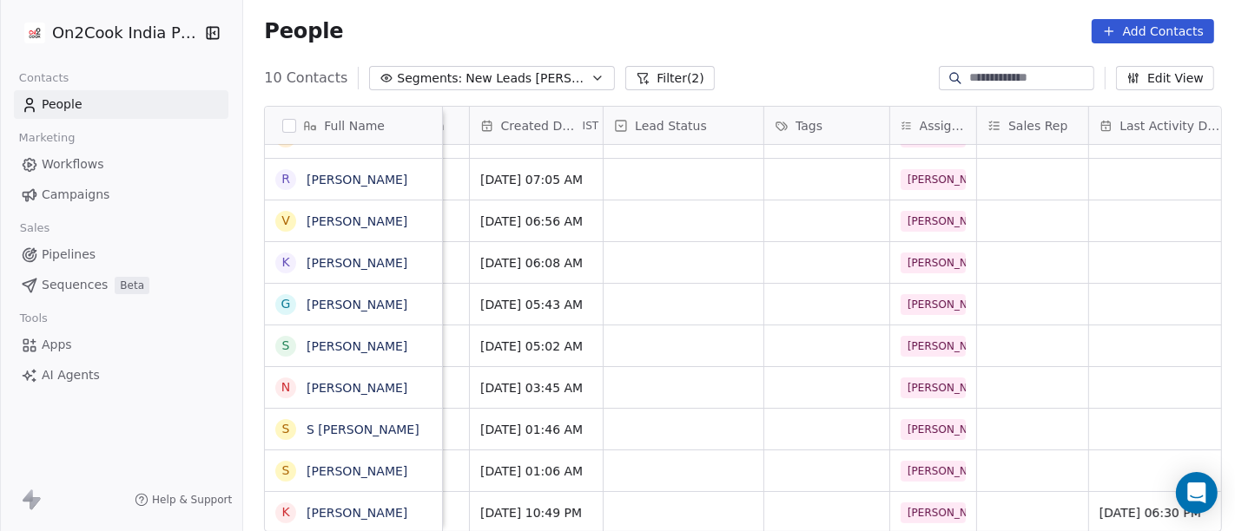
scroll to position [15, 453]
click at [671, 492] on div "grid" at bounding box center [684, 512] width 160 height 41
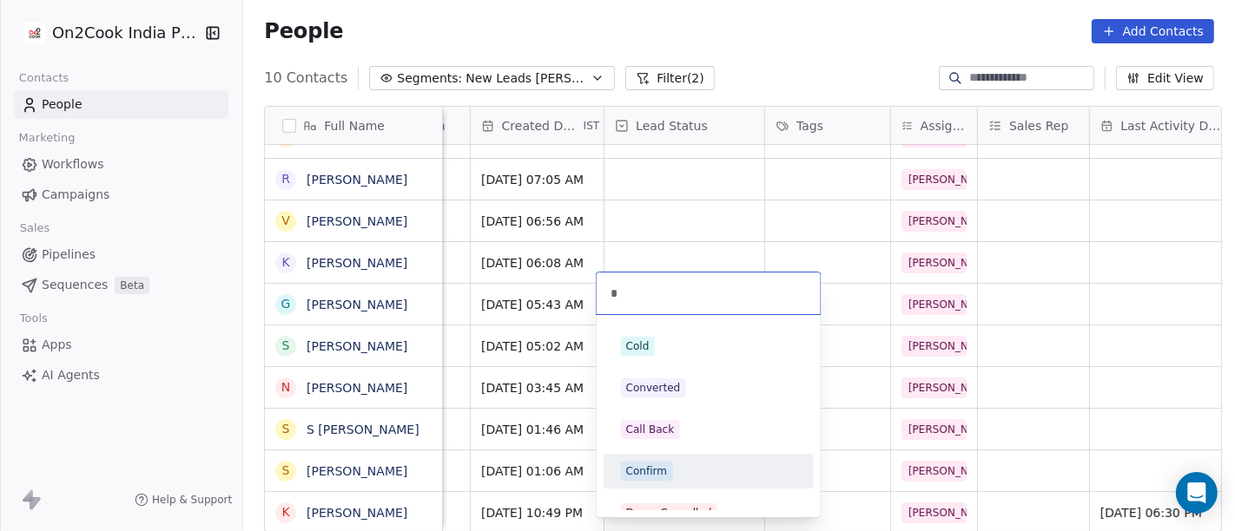
type input "*"
click at [675, 479] on div "Confirm" at bounding box center [708, 471] width 175 height 19
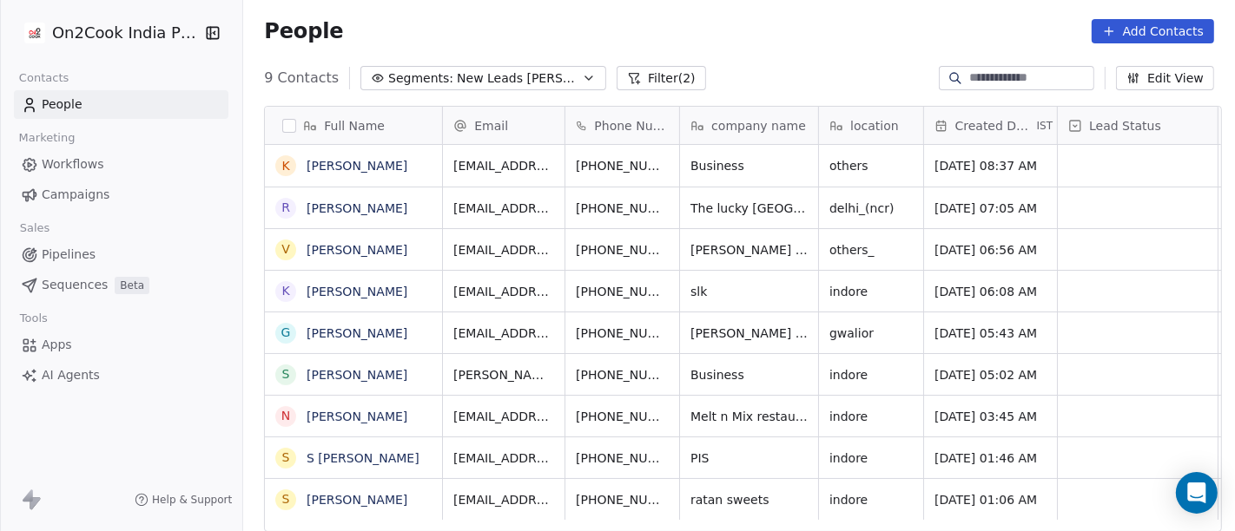
scroll to position [15, 0]
click at [764, 92] on div "Full Name [PERSON_NAME] R [PERSON_NAME] V [PERSON_NAME] K [PERSON_NAME] G [PERS…" at bounding box center [739, 326] width 992 height 468
click at [773, 78] on div "9 Contacts Segments: New Leads [PERSON_NAME] (2) Edit View" at bounding box center [739, 78] width 992 height 28
click at [702, 491] on icon "grid" at bounding box center [709, 498] width 14 height 14
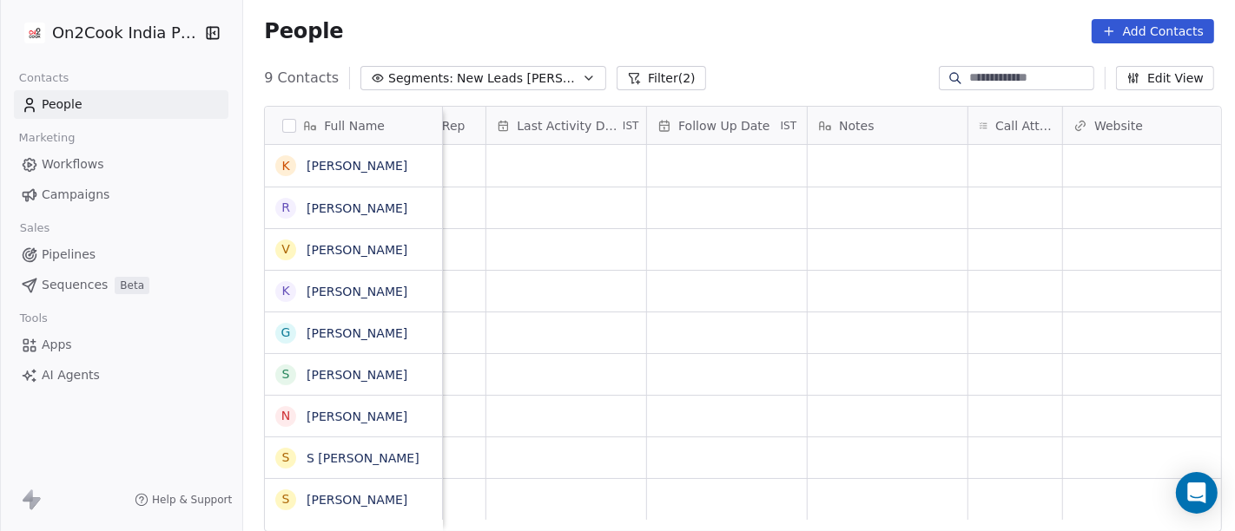
scroll to position [15, 1059]
click at [1012, 488] on div "grid" at bounding box center [1013, 499] width 94 height 41
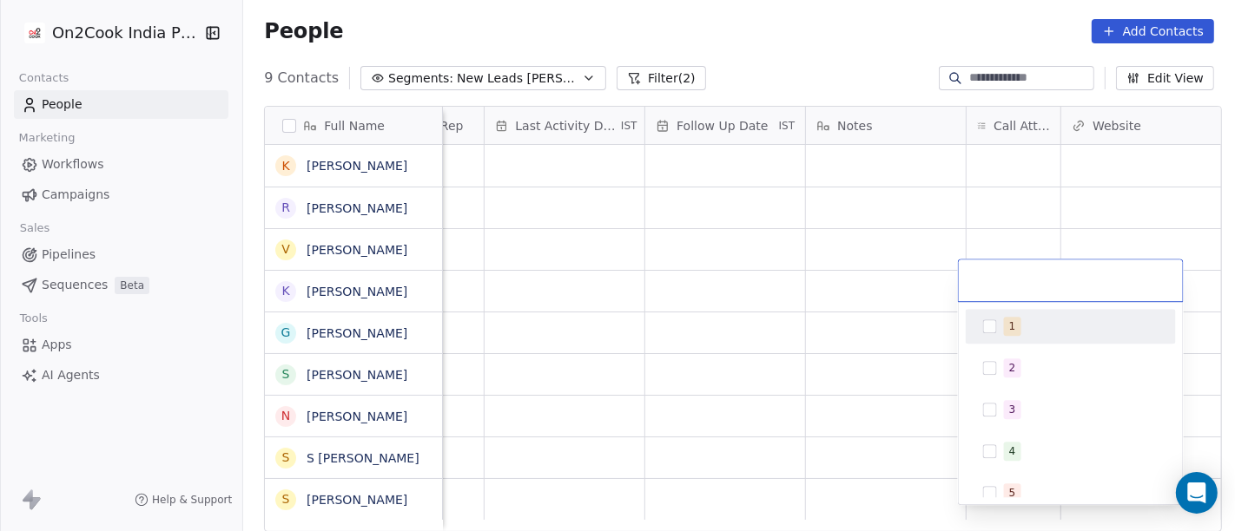
click at [998, 325] on div "1" at bounding box center [1071, 327] width 196 height 28
click at [831, 382] on html "On2Cook India Pvt. Ltd. Contacts People Marketing Workflows Campaigns Sales Pip…" at bounding box center [617, 265] width 1235 height 531
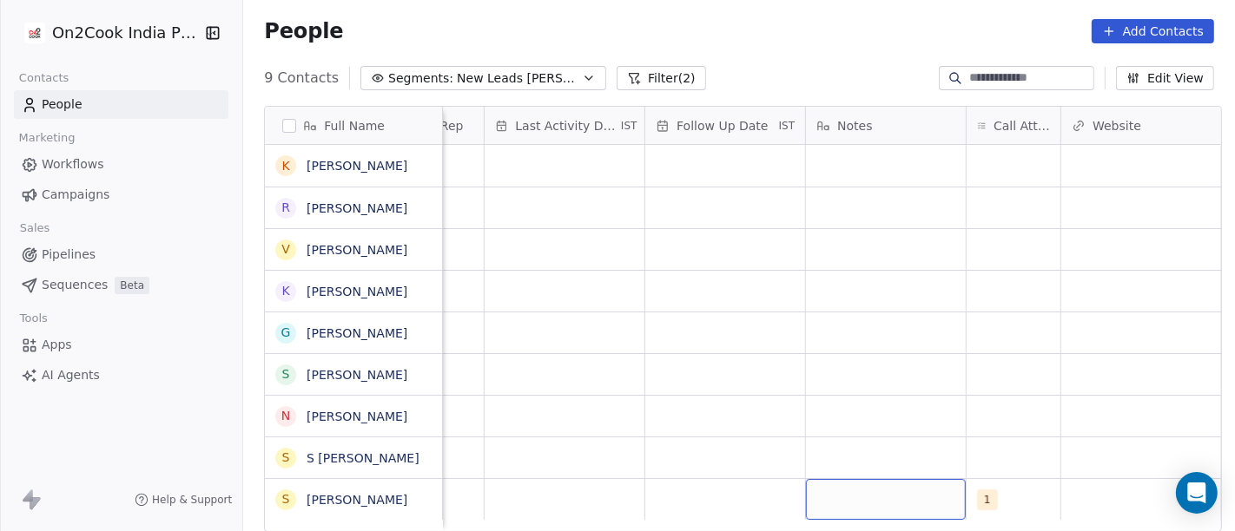
click at [890, 479] on div "grid" at bounding box center [886, 499] width 160 height 41
type textarea "**********"
click at [913, 375] on html "**********" at bounding box center [617, 265] width 1235 height 531
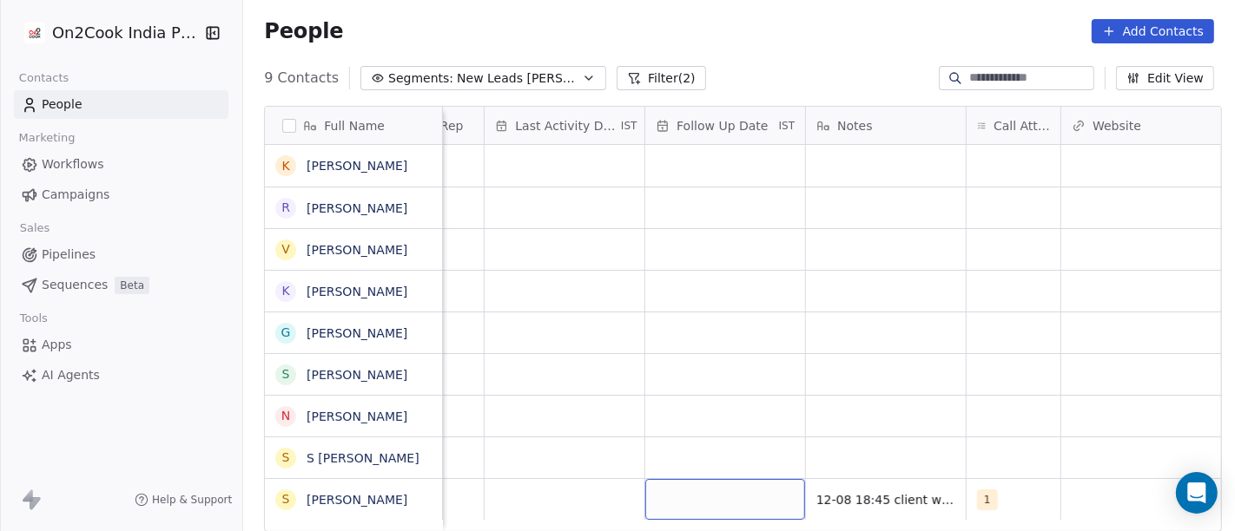
click at [696, 482] on div "grid" at bounding box center [725, 499] width 160 height 41
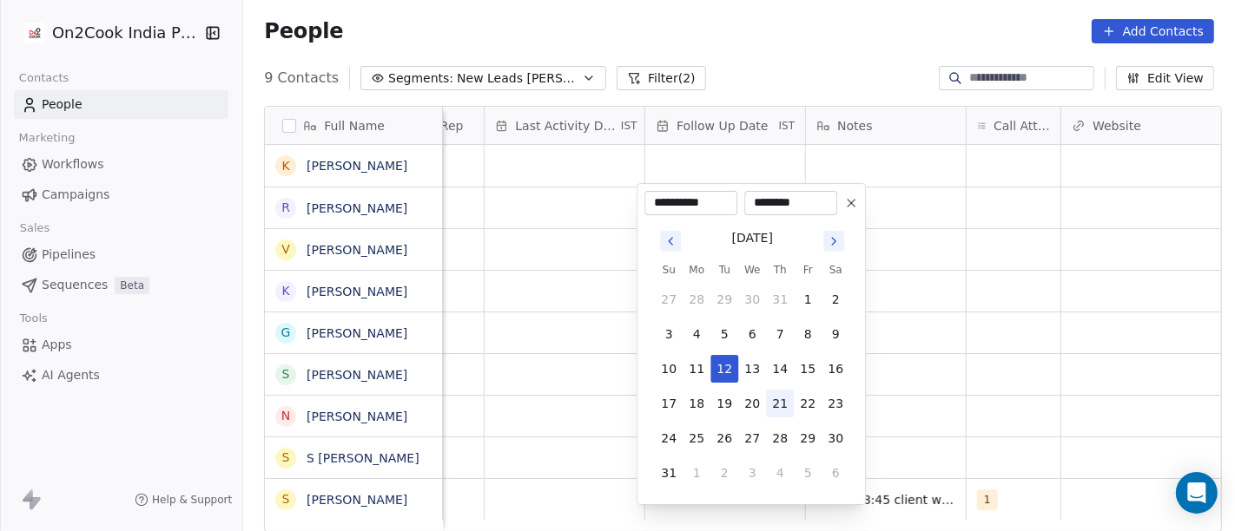
click at [783, 396] on button "21" at bounding box center [780, 404] width 28 height 28
type input "**********"
click at [1043, 383] on html "**********" at bounding box center [617, 265] width 1235 height 531
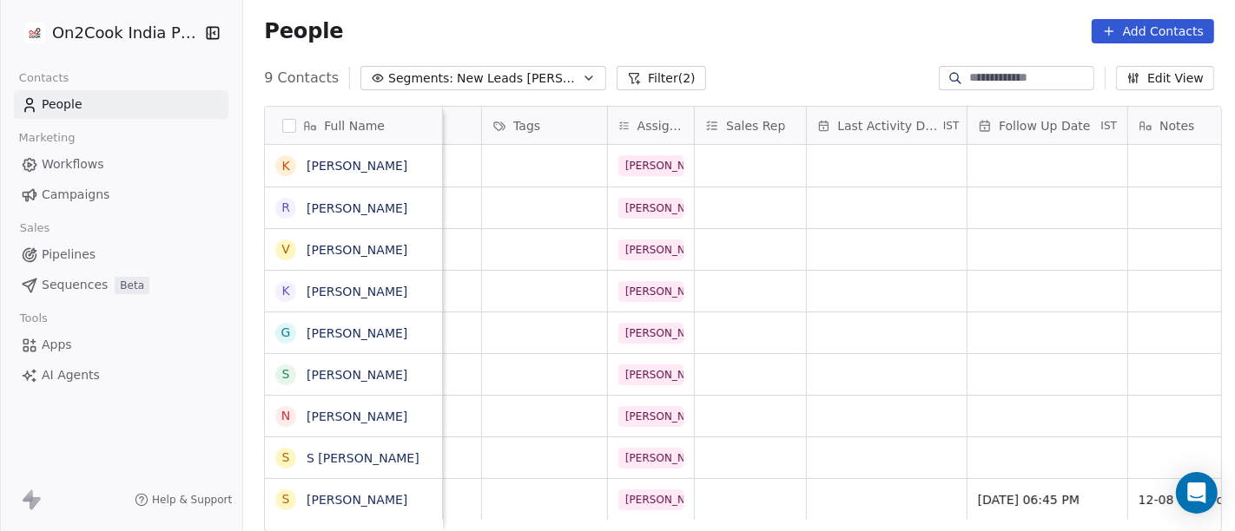
scroll to position [15, 738]
click at [892, 485] on div "grid" at bounding box center [885, 499] width 160 height 41
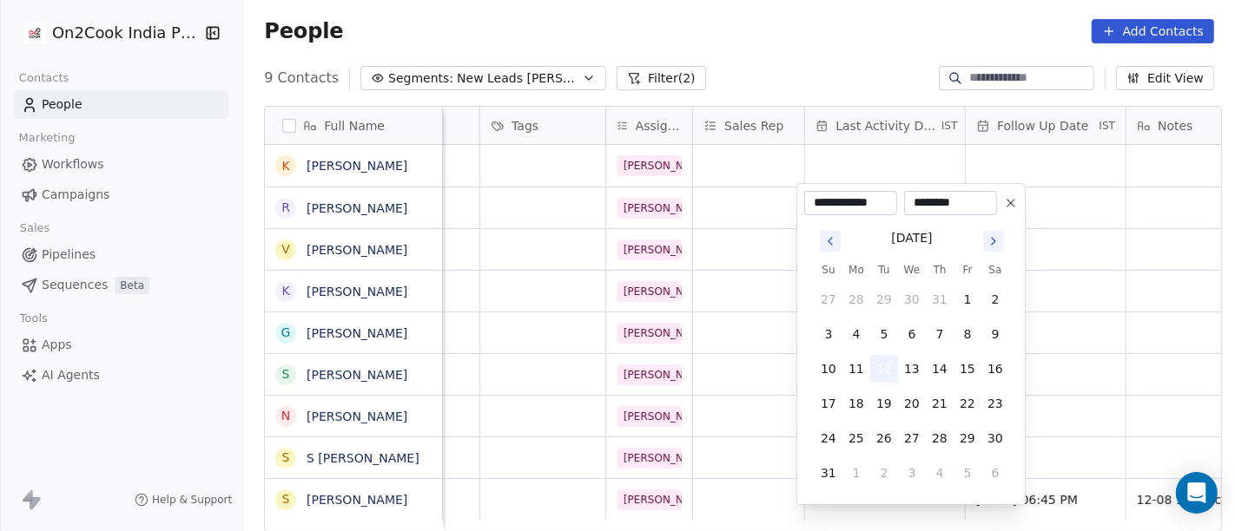
click at [879, 368] on button "12" at bounding box center [884, 369] width 28 height 28
click at [1099, 373] on html "On2Cook India Pvt. Ltd. Contacts People Marketing Workflows Campaigns Sales Pip…" at bounding box center [617, 265] width 1235 height 531
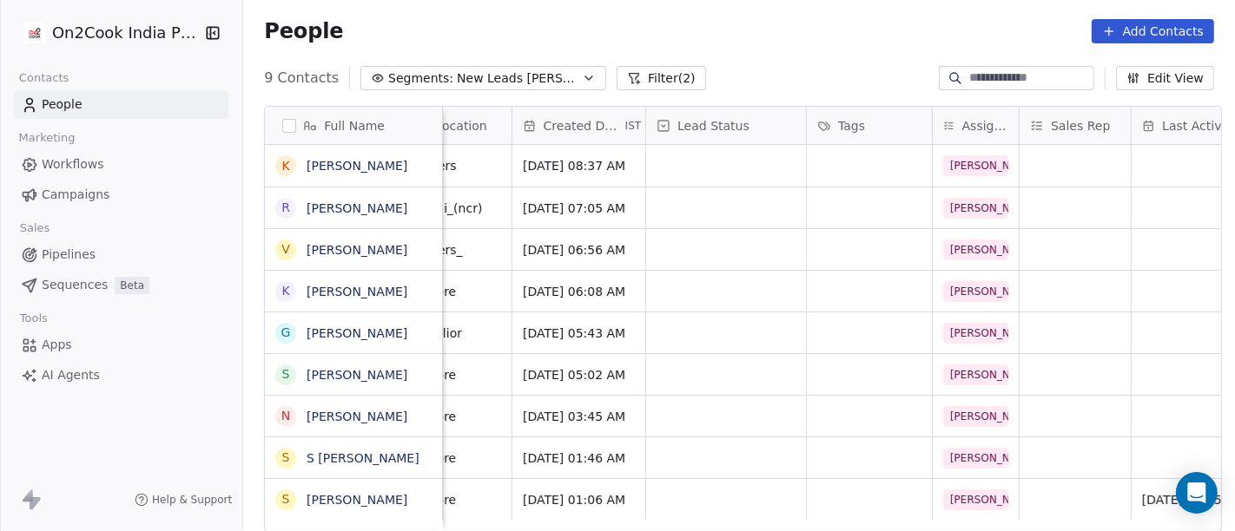
scroll to position [15, 401]
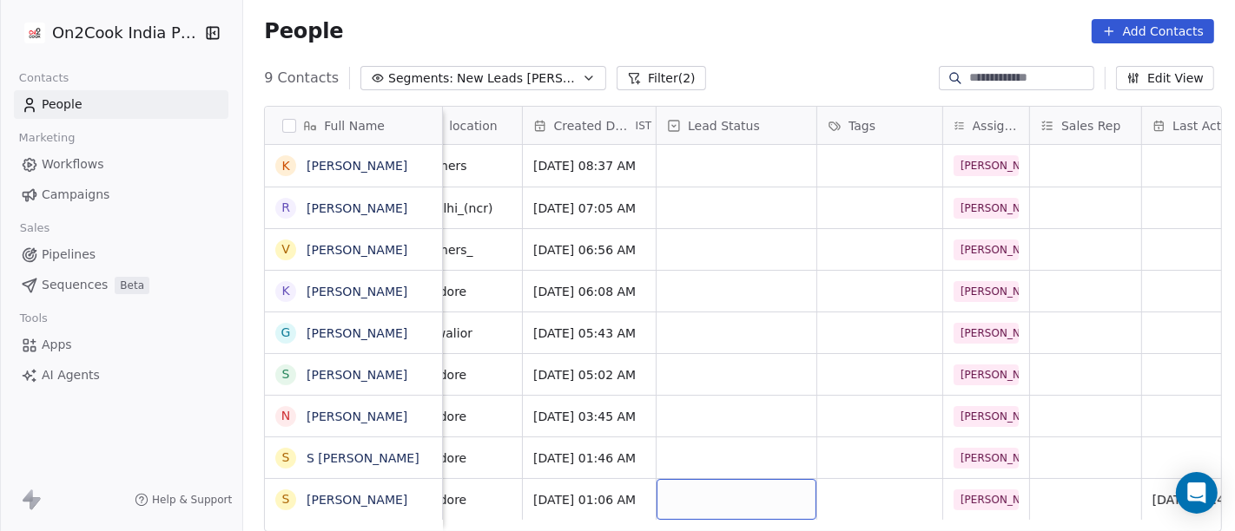
click at [707, 479] on div "grid" at bounding box center [736, 499] width 160 height 41
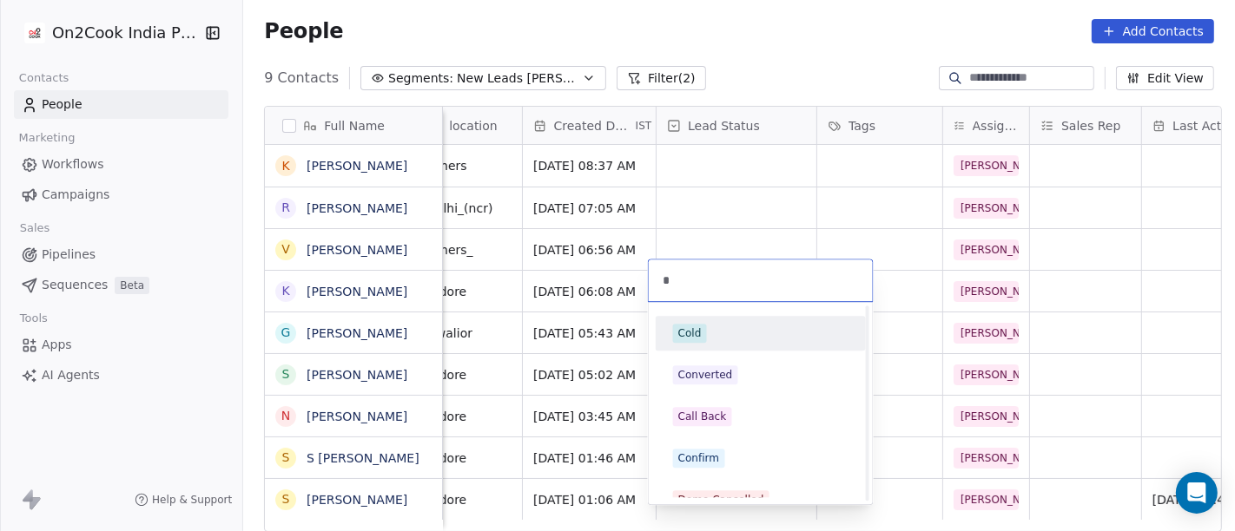
scroll to position [62, 0]
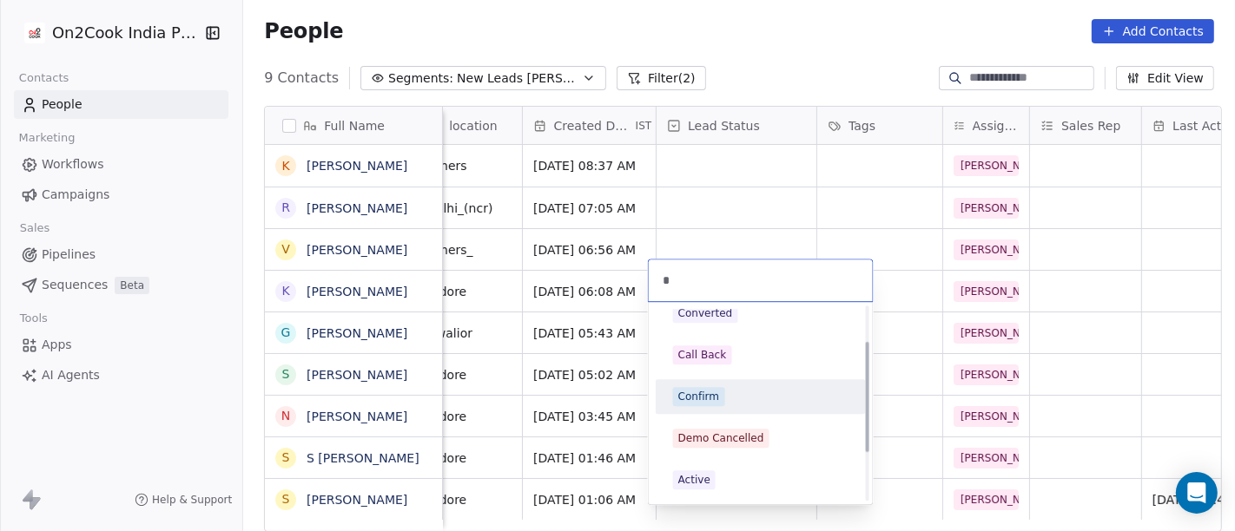
type input "*"
click at [740, 387] on div "Confirm" at bounding box center [760, 396] width 175 height 19
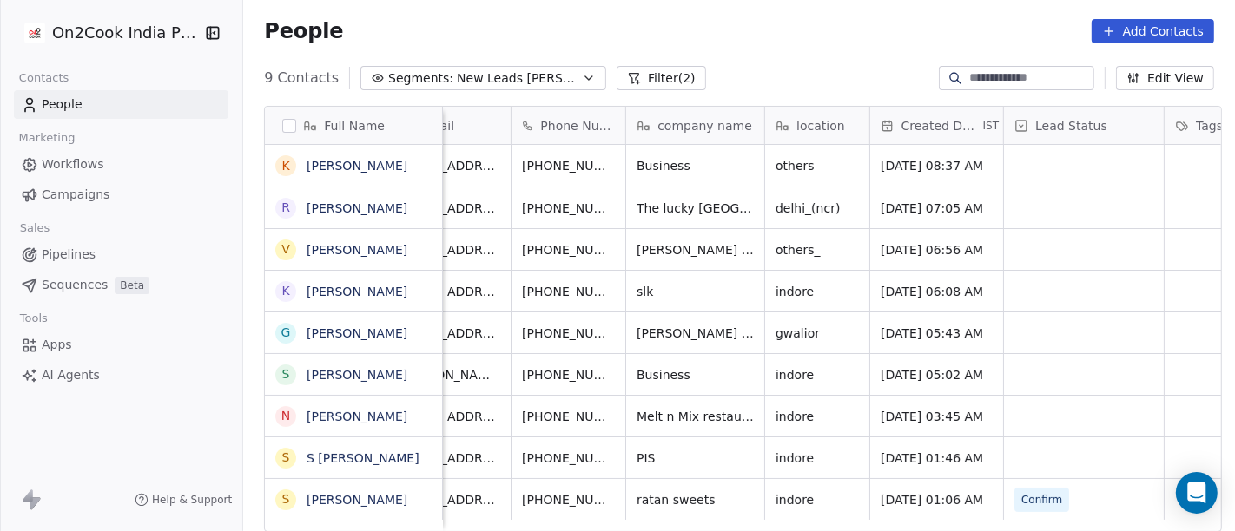
scroll to position [15, 0]
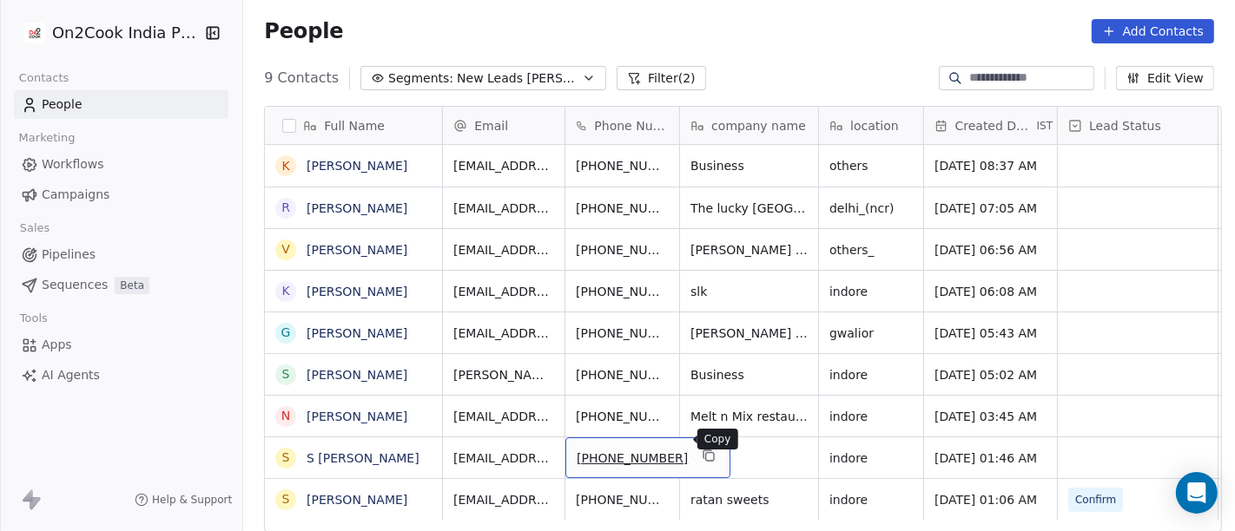
click at [698, 449] on button "grid" at bounding box center [708, 455] width 21 height 21
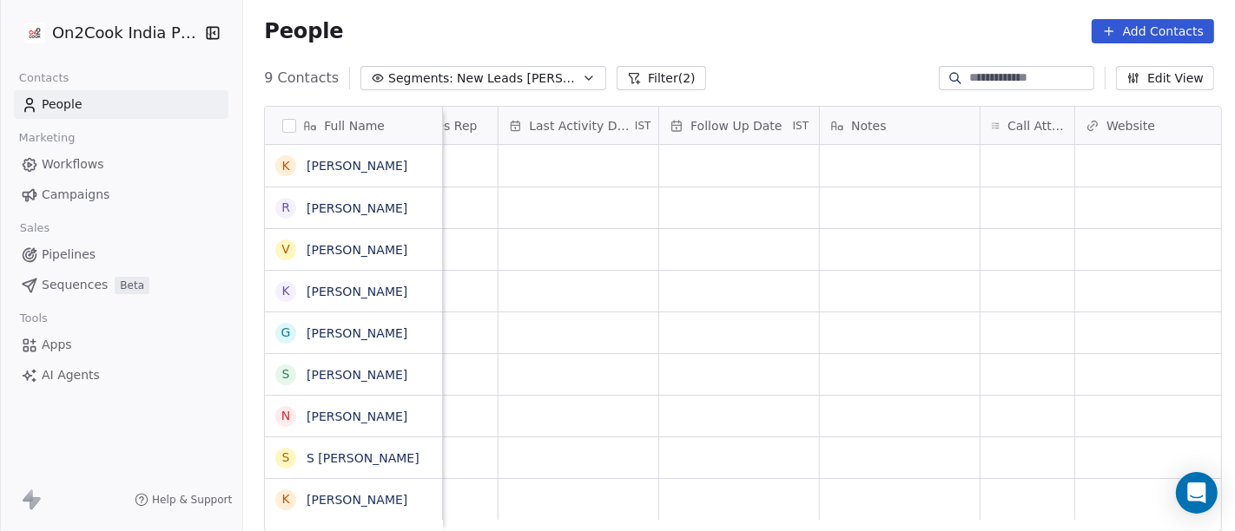
scroll to position [15, 1057]
click at [968, 438] on div "grid" at bounding box center [1015, 458] width 94 height 41
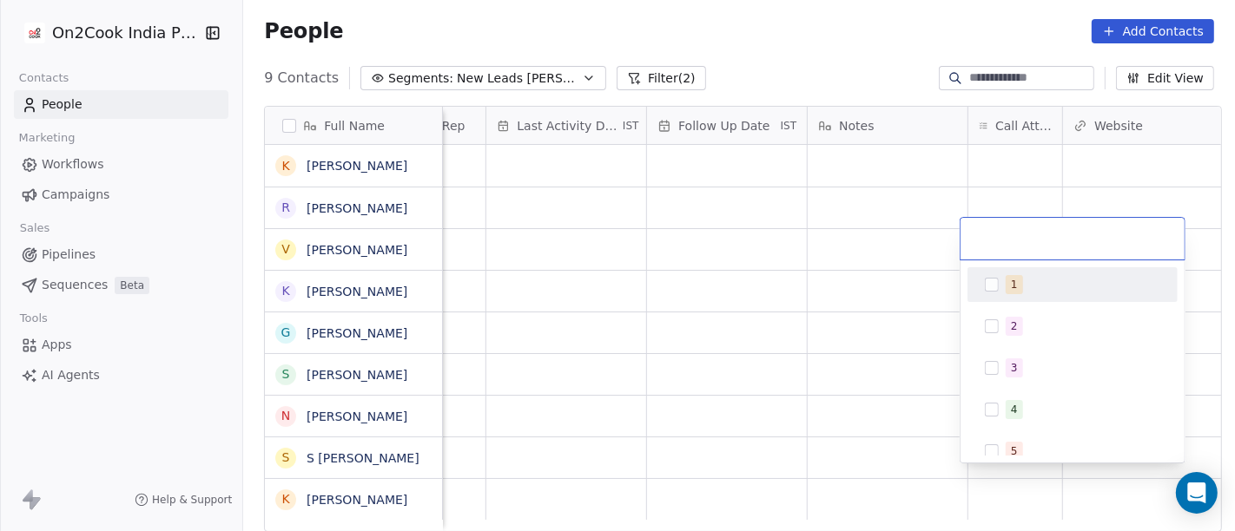
click at [983, 275] on div "1" at bounding box center [1072, 285] width 196 height 28
click at [907, 254] on html "On2Cook India Pvt. Ltd. Contacts People Marketing Workflows Campaigns Sales Pip…" at bounding box center [617, 265] width 1235 height 531
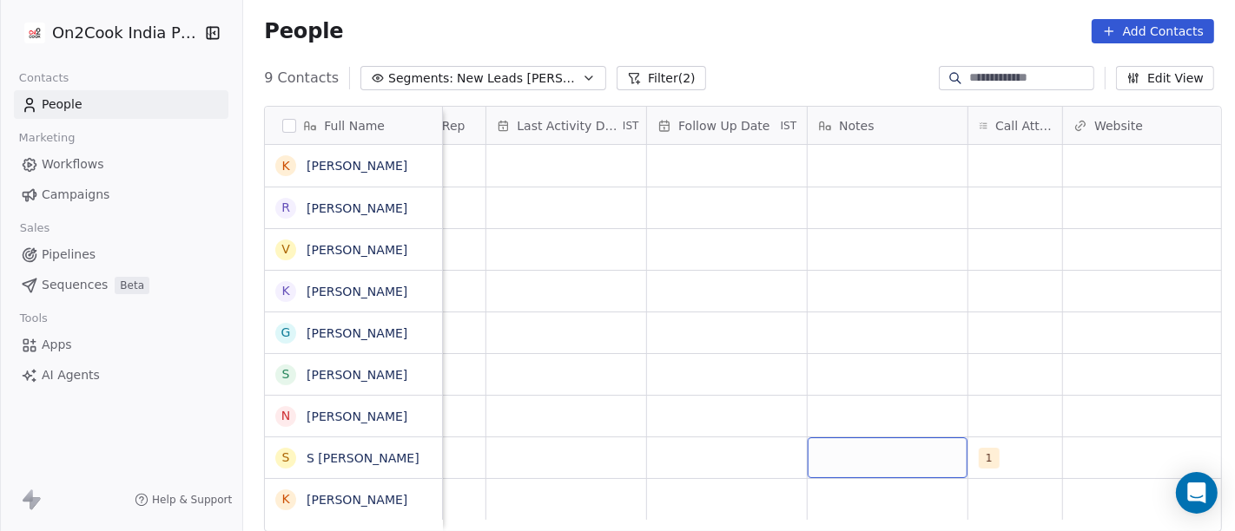
click at [906, 452] on div "grid" at bounding box center [888, 458] width 160 height 41
type textarea "**********"
click at [866, 378] on html "On2Cook India Pvt. Ltd. Contacts People Marketing Workflows Campaigns Sales Pip…" at bounding box center [617, 265] width 1235 height 531
click at [670, 438] on div "grid" at bounding box center [727, 458] width 160 height 41
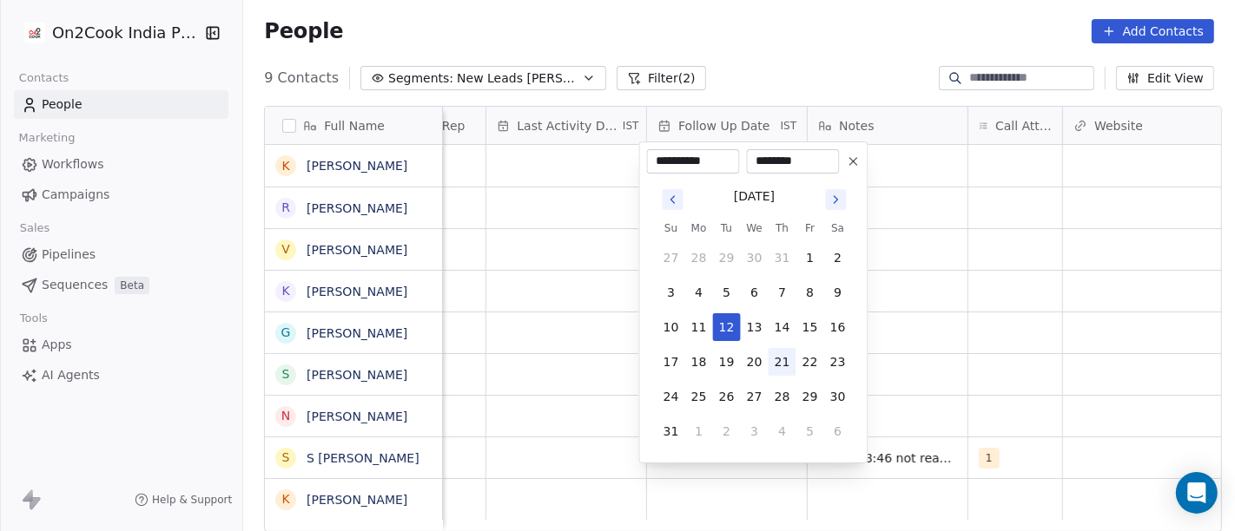
click at [784, 353] on button "21" at bounding box center [782, 362] width 28 height 28
type input "**********"
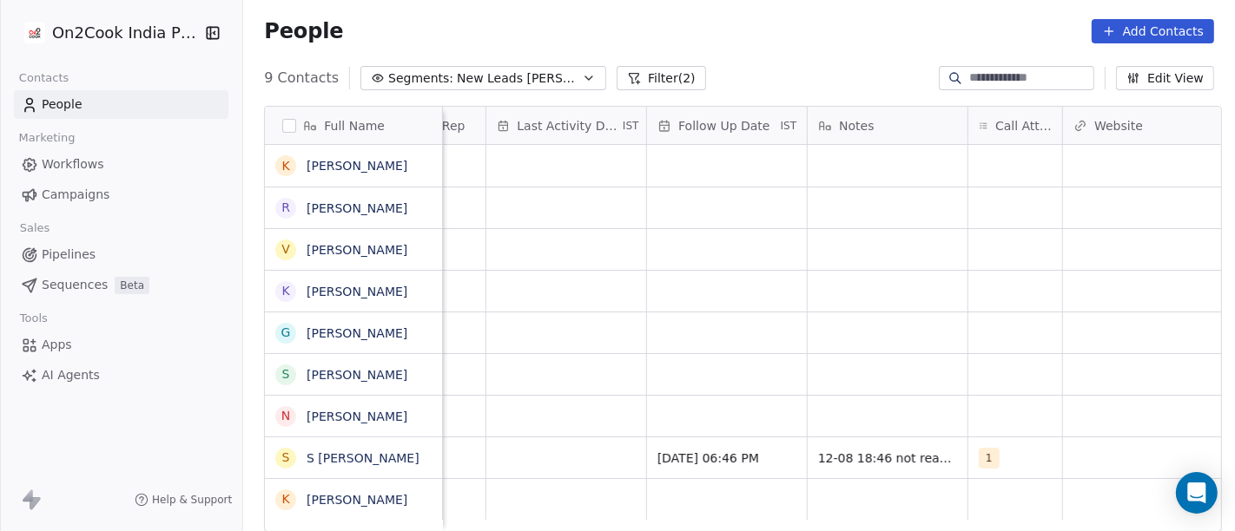
click at [949, 357] on html "On2Cook India Pvt. Ltd. Contacts People Marketing Workflows Campaigns Sales Pip…" at bounding box center [617, 265] width 1235 height 531
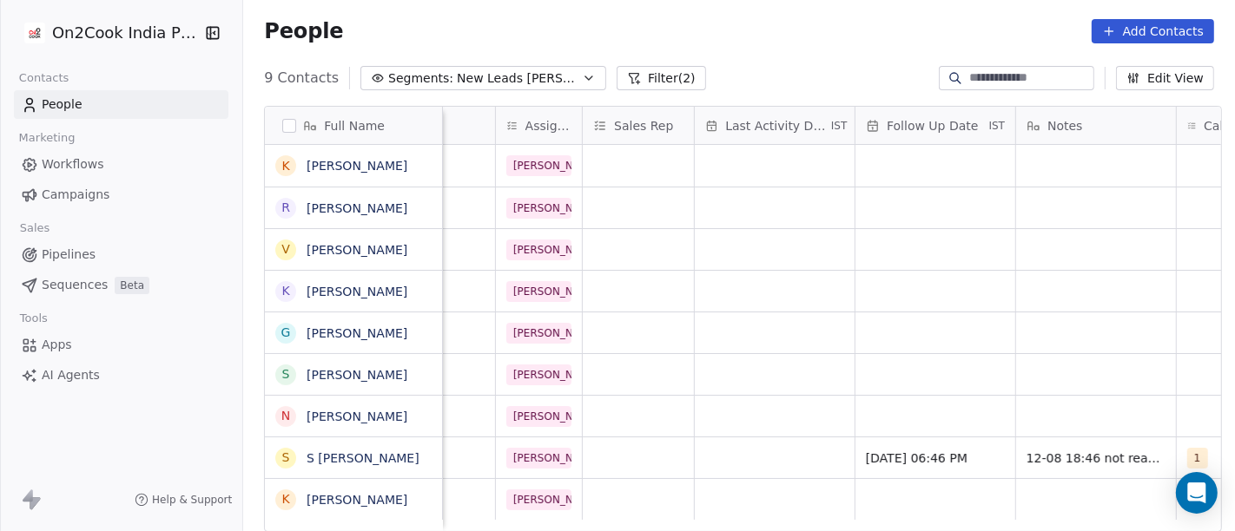
scroll to position [15, 839]
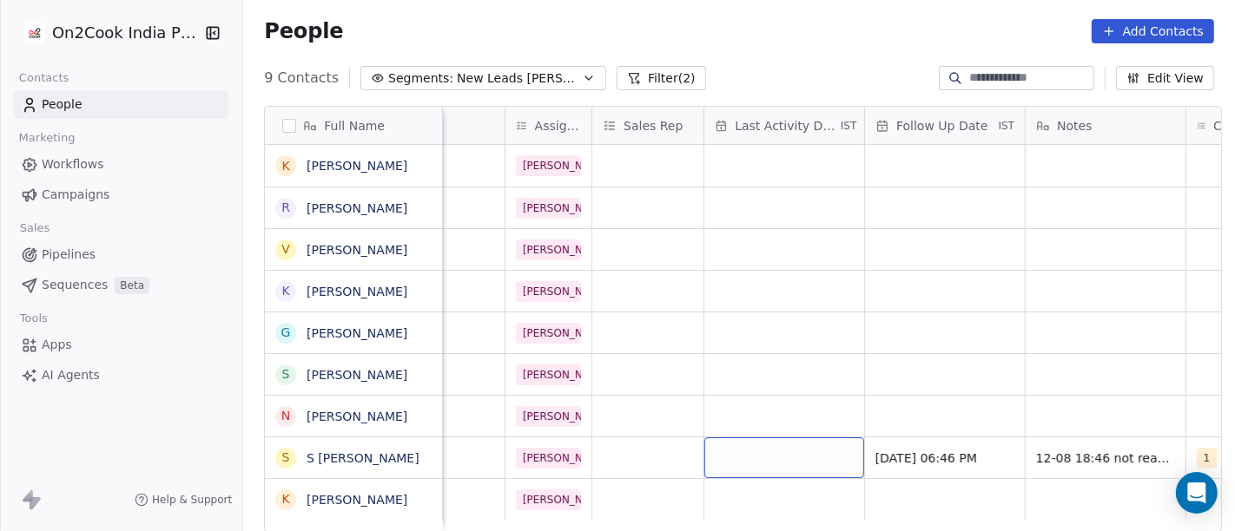
click at [747, 438] on div "grid" at bounding box center [784, 458] width 160 height 41
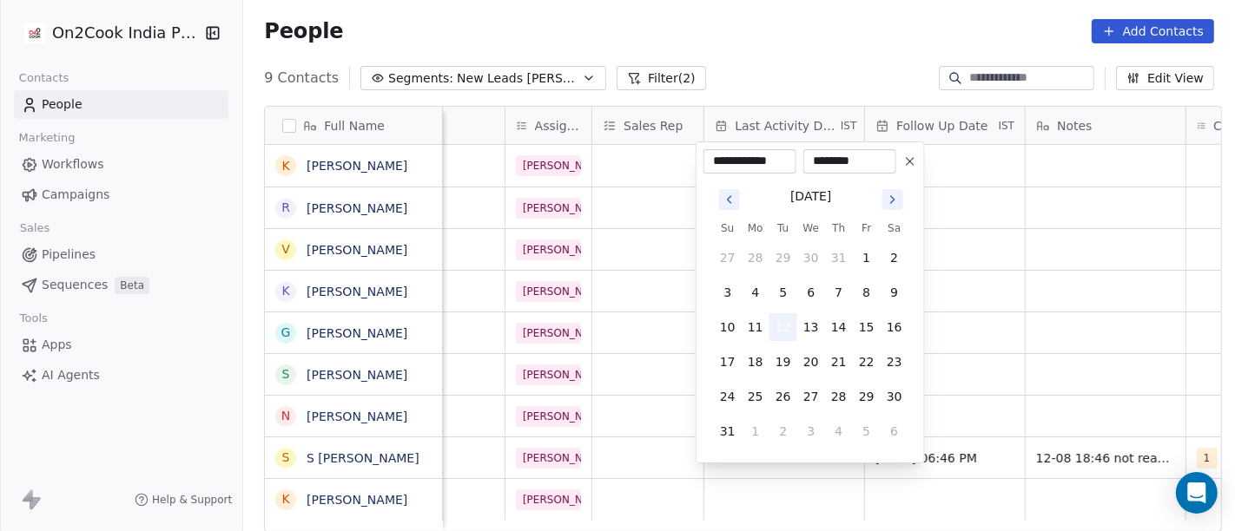
click at [776, 321] on button "12" at bounding box center [783, 327] width 28 height 28
click at [1044, 326] on html "On2Cook India Pvt. Ltd. Contacts People Marketing Workflows Campaigns Sales Pip…" at bounding box center [617, 265] width 1235 height 531
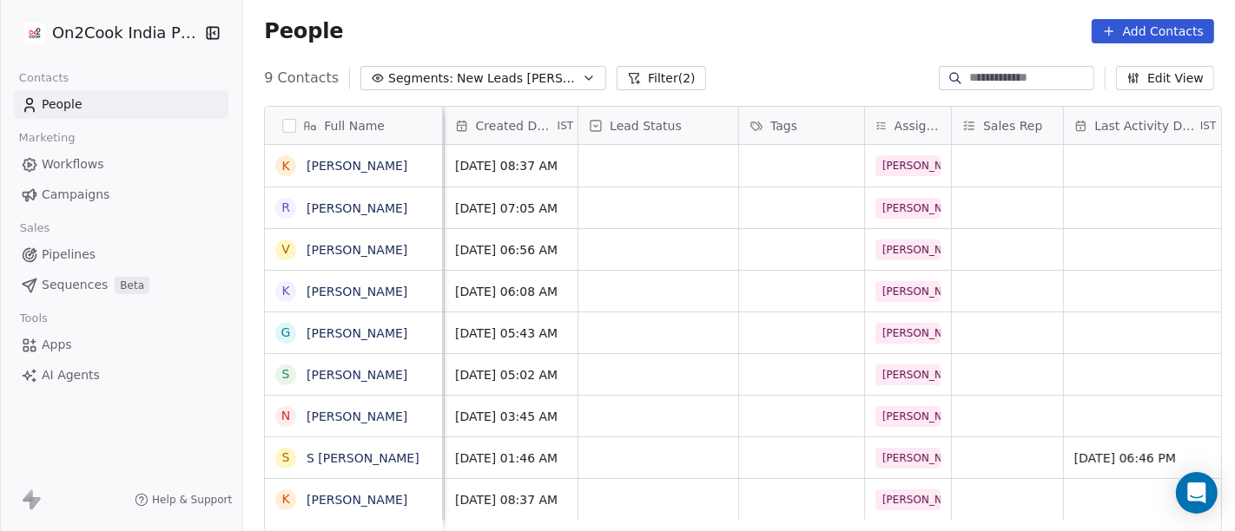
scroll to position [15, 478]
click at [716, 443] on div "grid" at bounding box center [659, 458] width 160 height 41
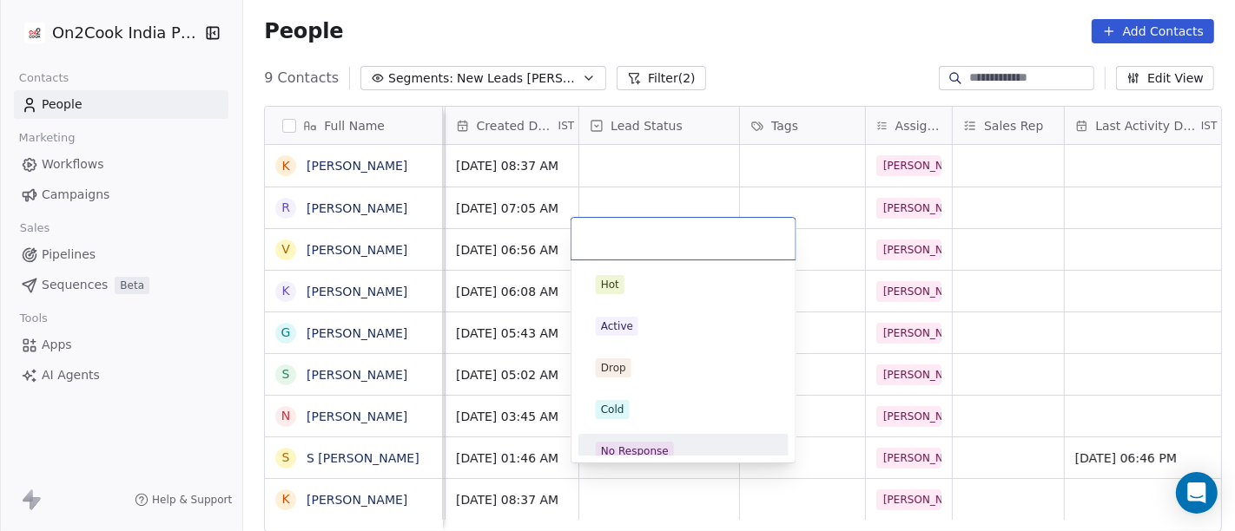
click at [685, 436] on div "No Response" at bounding box center [683, 451] width 210 height 35
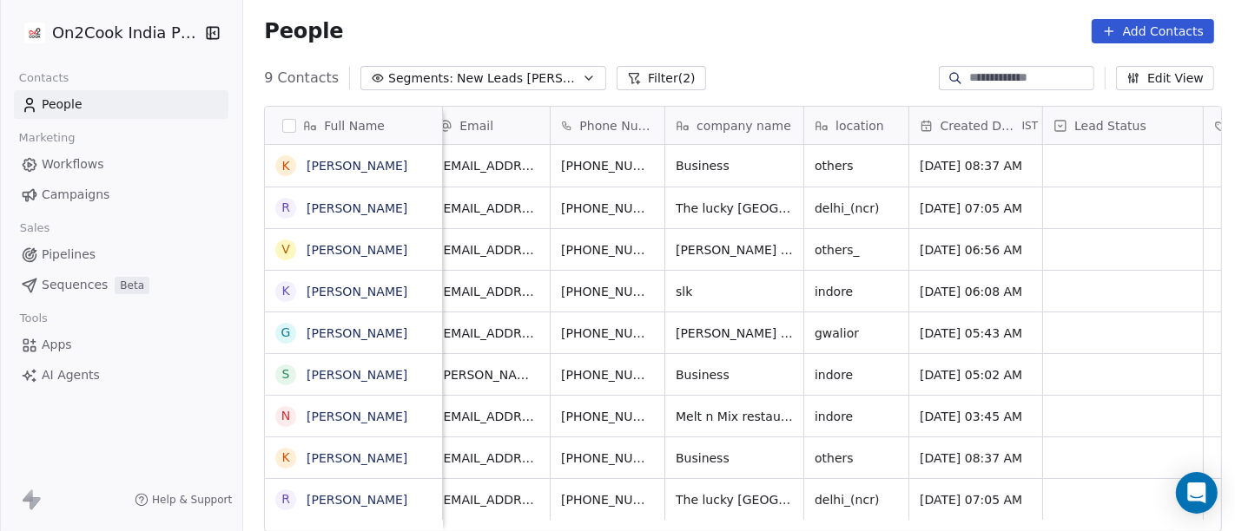
scroll to position [15, 0]
